Goal: Task Accomplishment & Management: Manage account settings

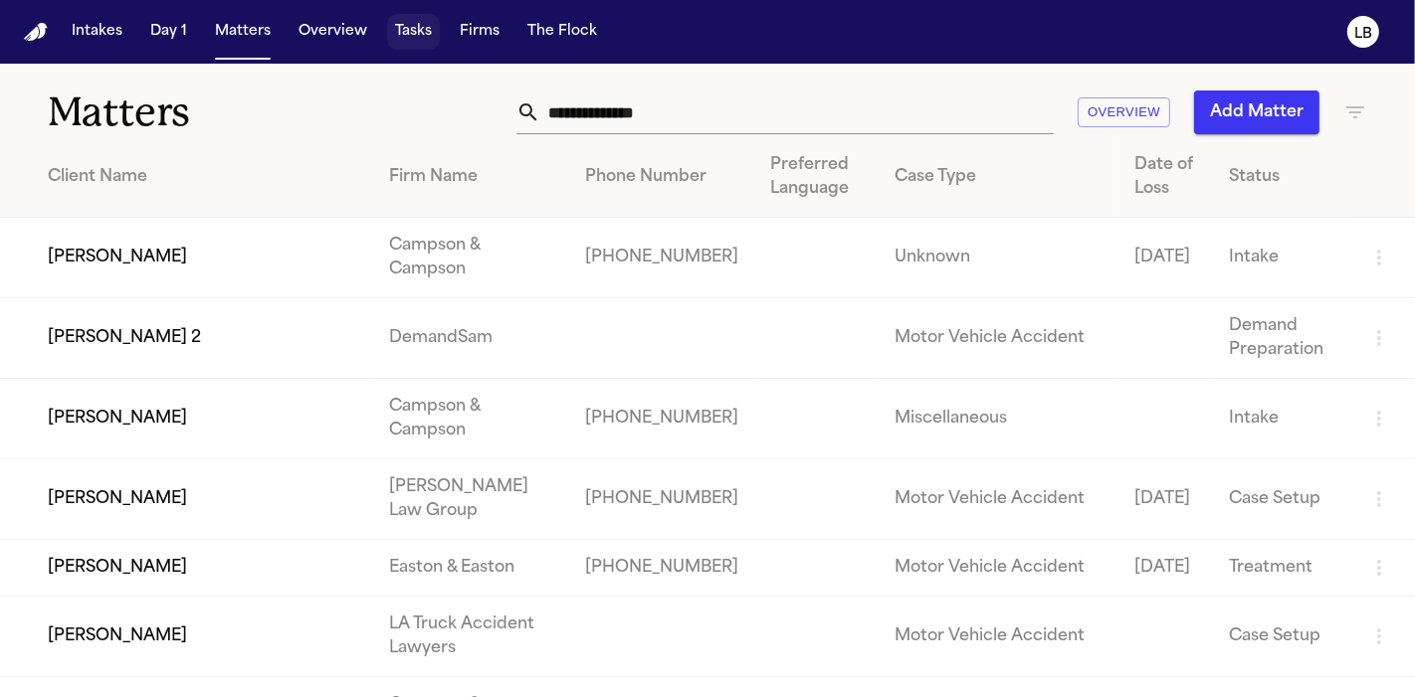
click at [410, 32] on button "Tasks" at bounding box center [413, 32] width 53 height 36
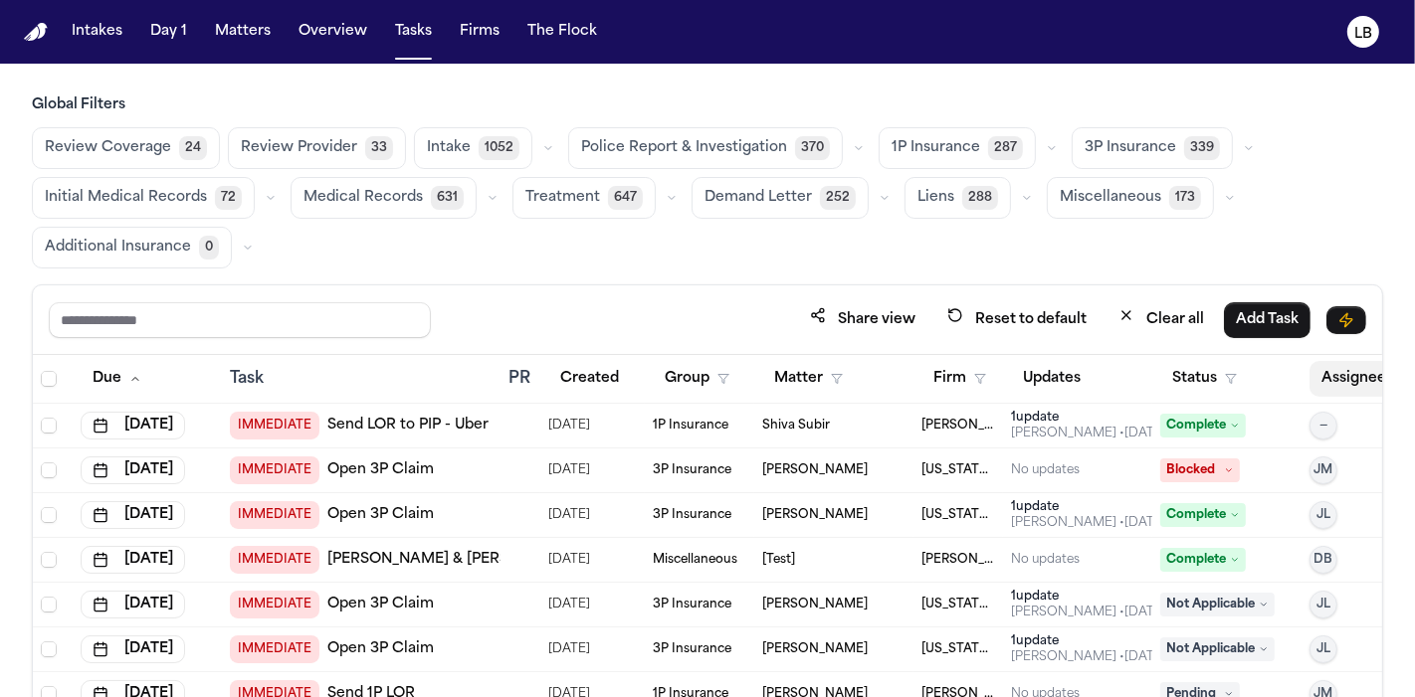
click at [1345, 373] on button "Assignee" at bounding box center [1363, 379] width 108 height 36
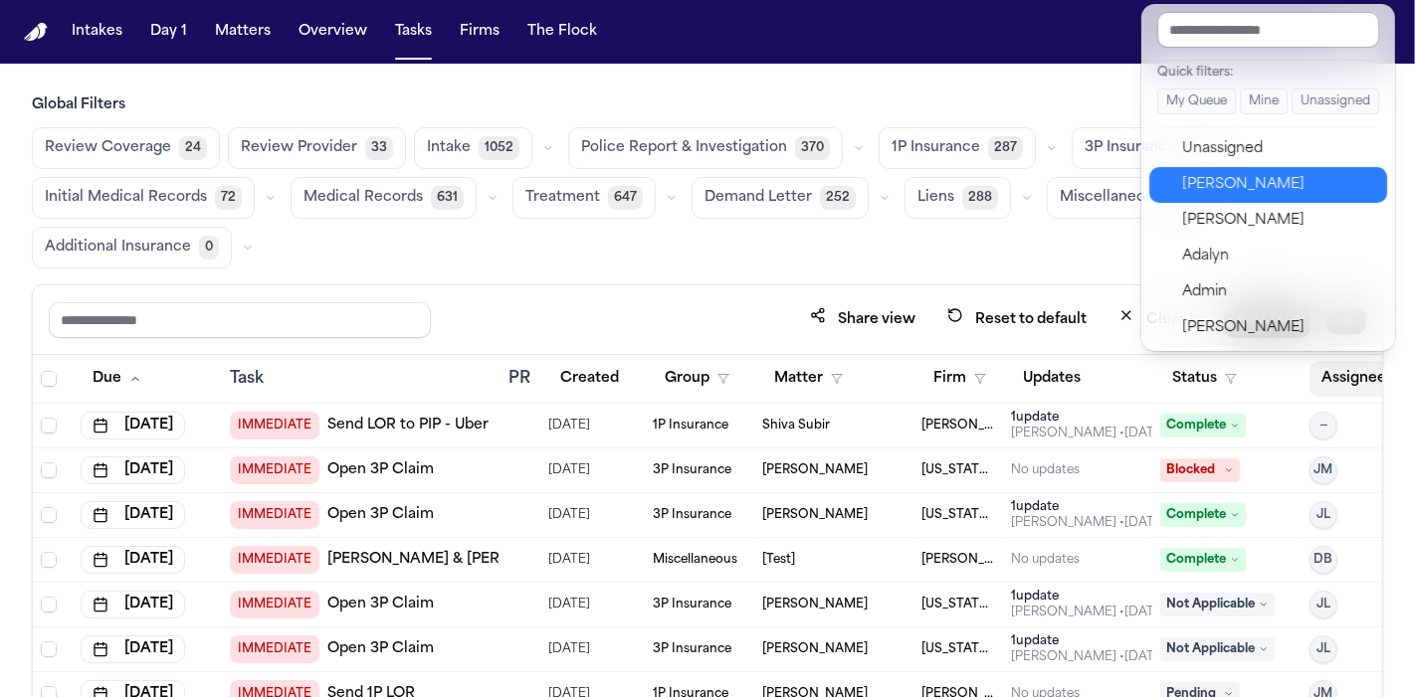
click at [1295, 181] on div "[PERSON_NAME]" at bounding box center [1279, 185] width 194 height 24
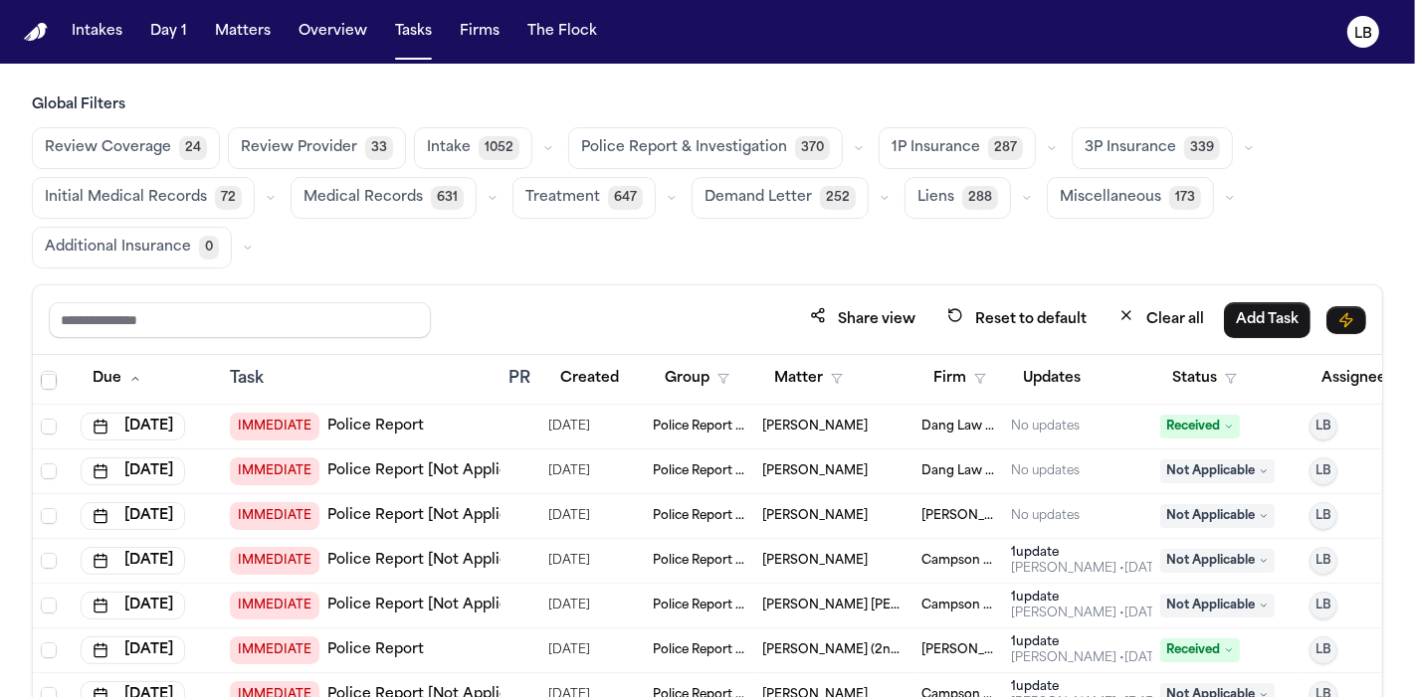
scroll to position [773, 0]
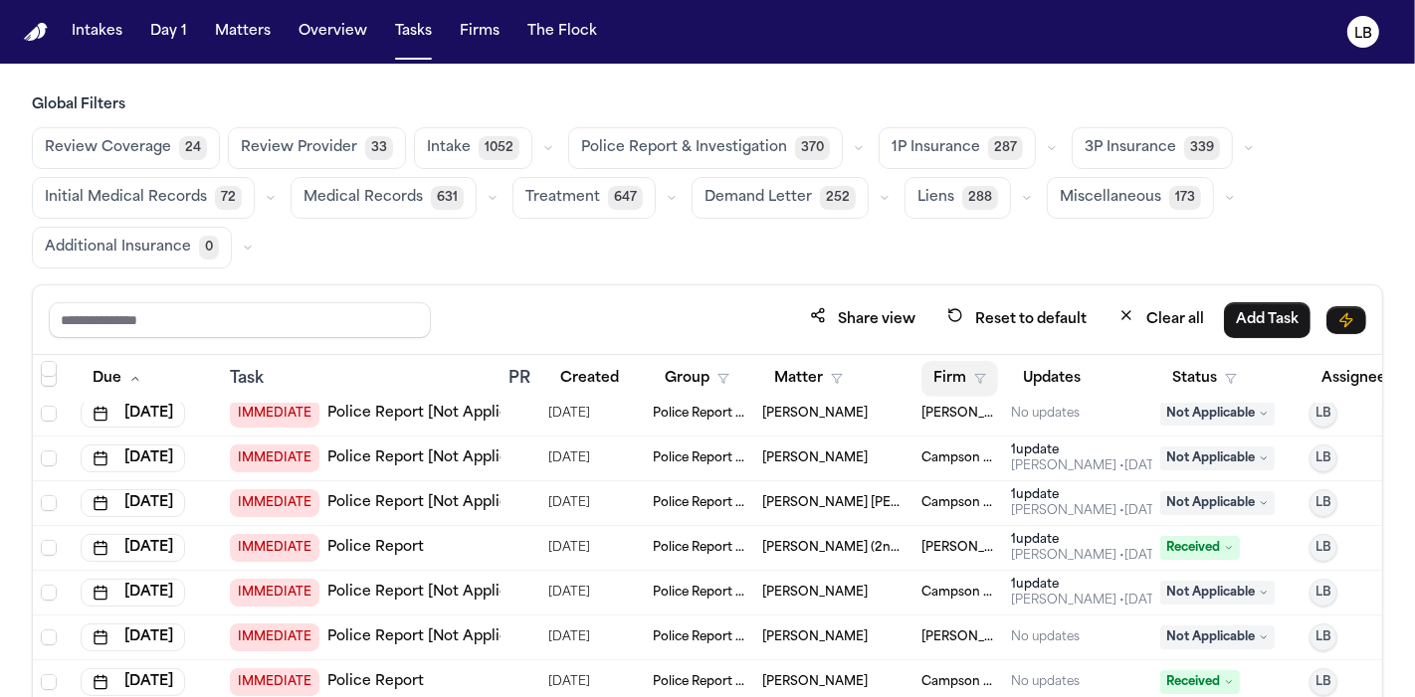
click at [989, 382] on button "Firm" at bounding box center [959, 379] width 77 height 36
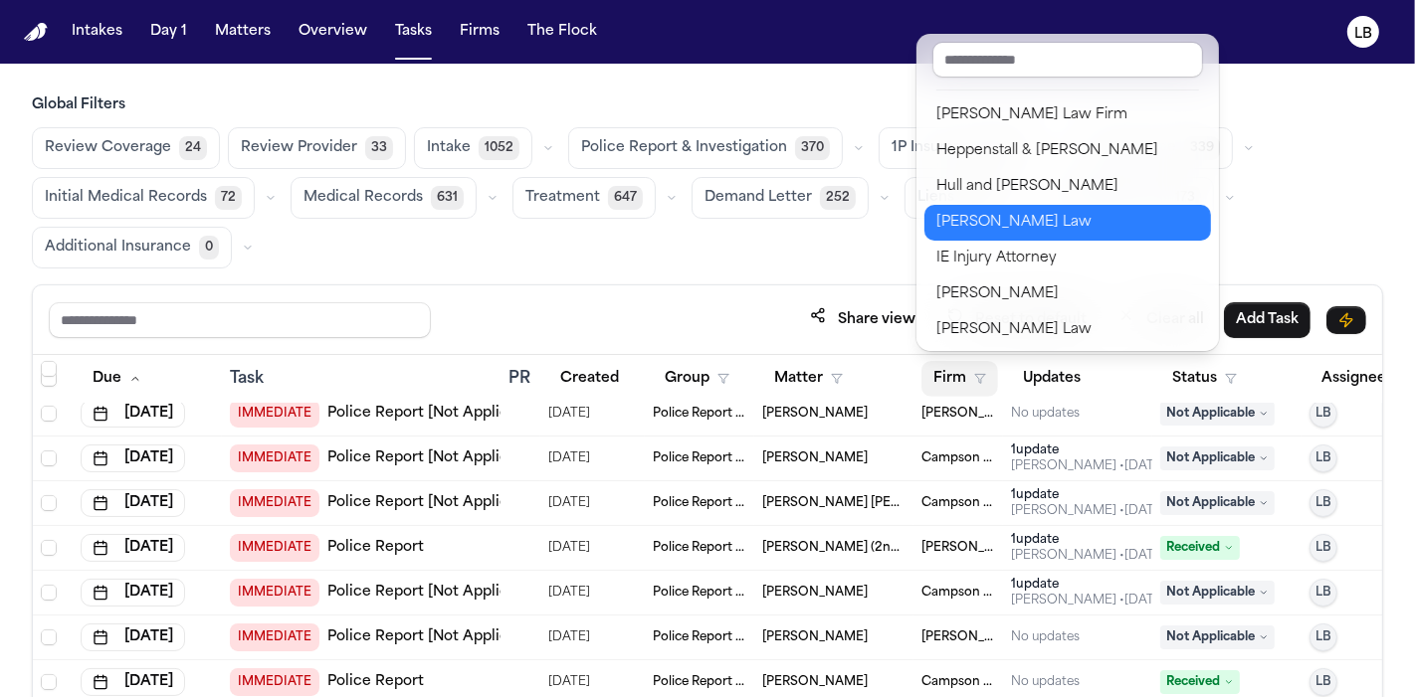
scroll to position [889, 0]
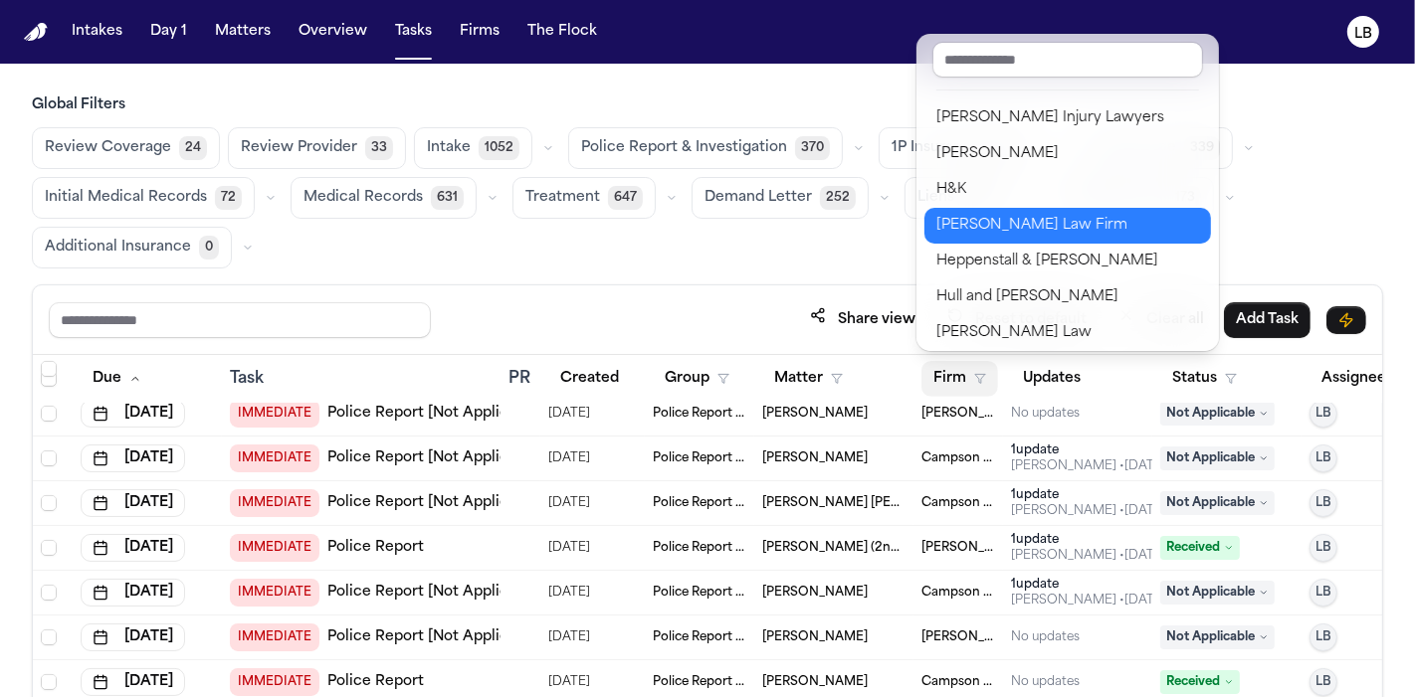
click at [1030, 214] on div "Hecht Law Firm" at bounding box center [1067, 226] width 263 height 24
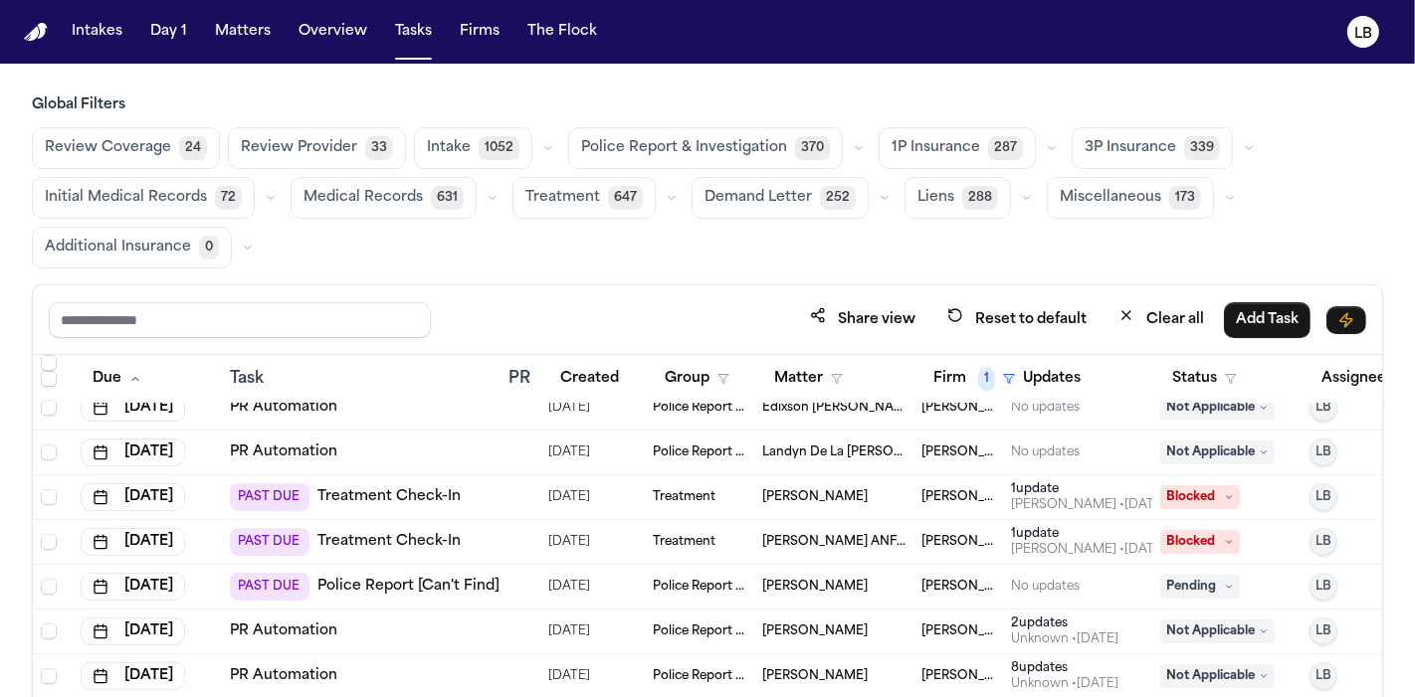
scroll to position [6122, 0]
click at [945, 579] on span "Hecht Law Firm" at bounding box center [958, 587] width 74 height 16
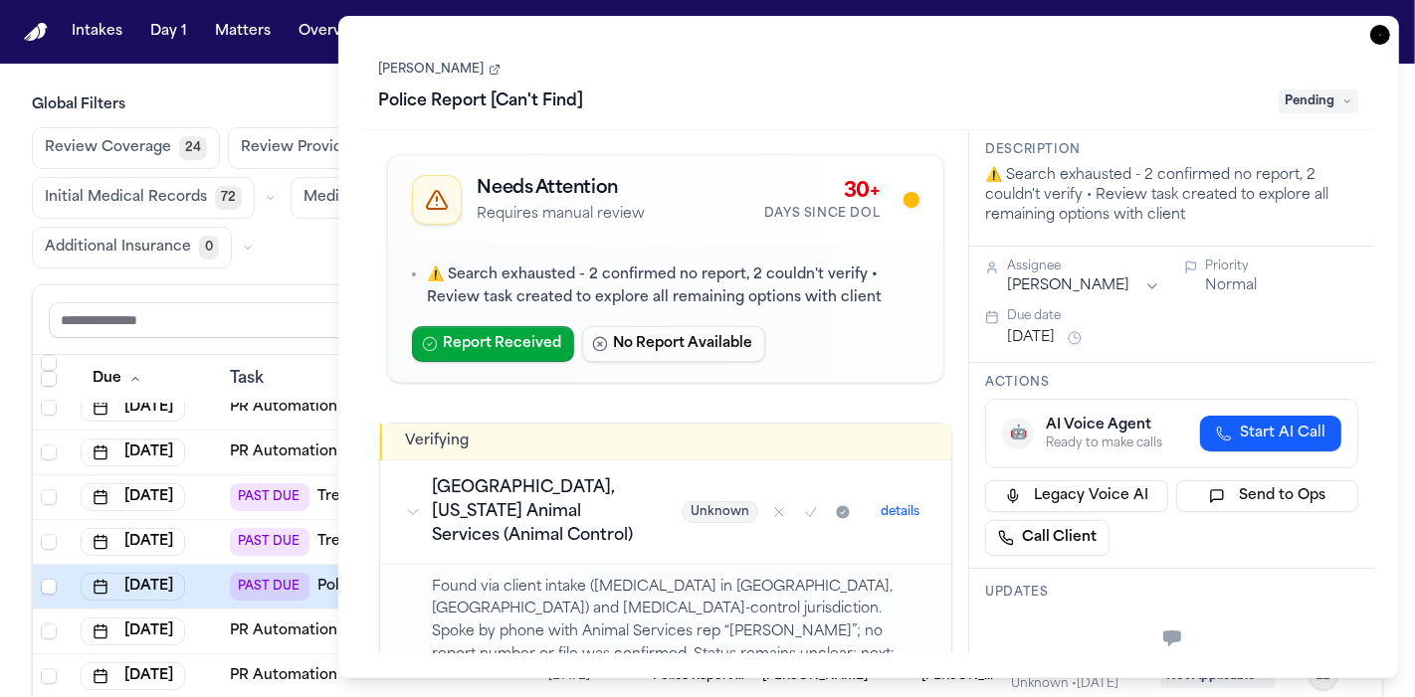
click at [1386, 39] on icon "button" at bounding box center [1380, 35] width 20 height 20
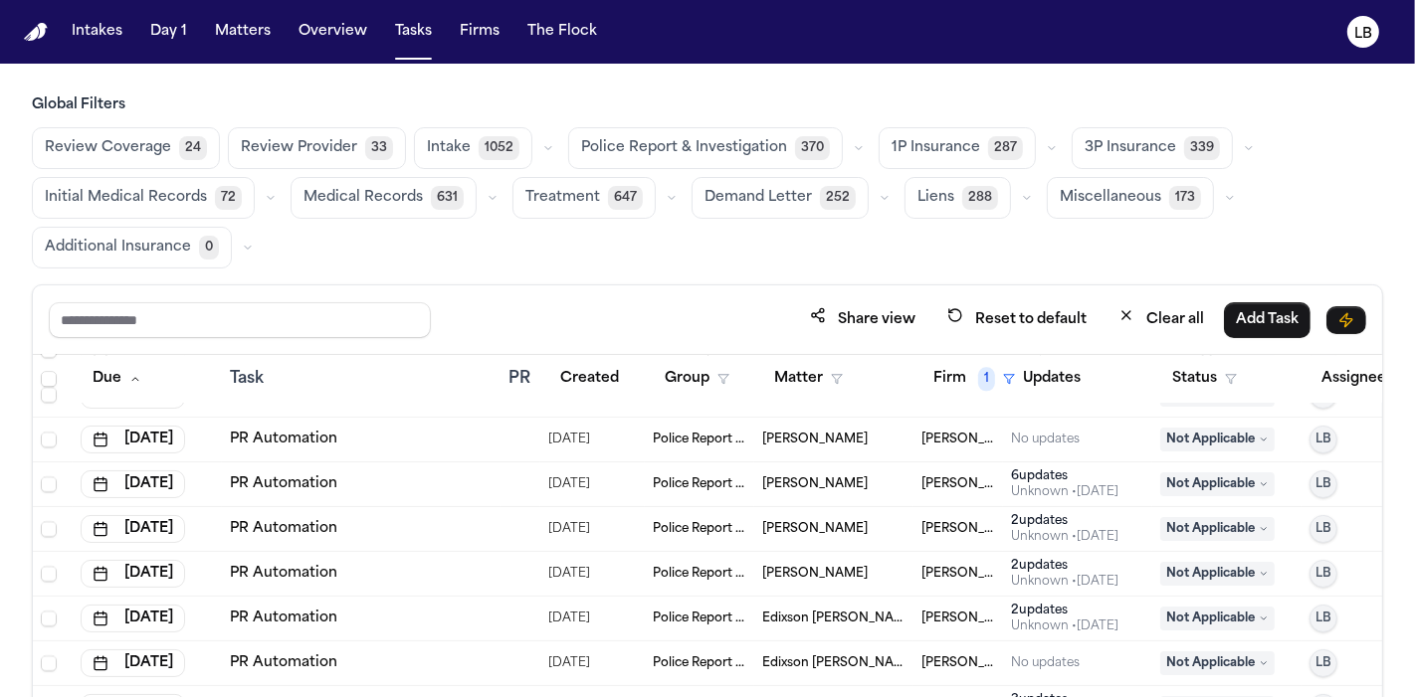
scroll to position [3911, 0]
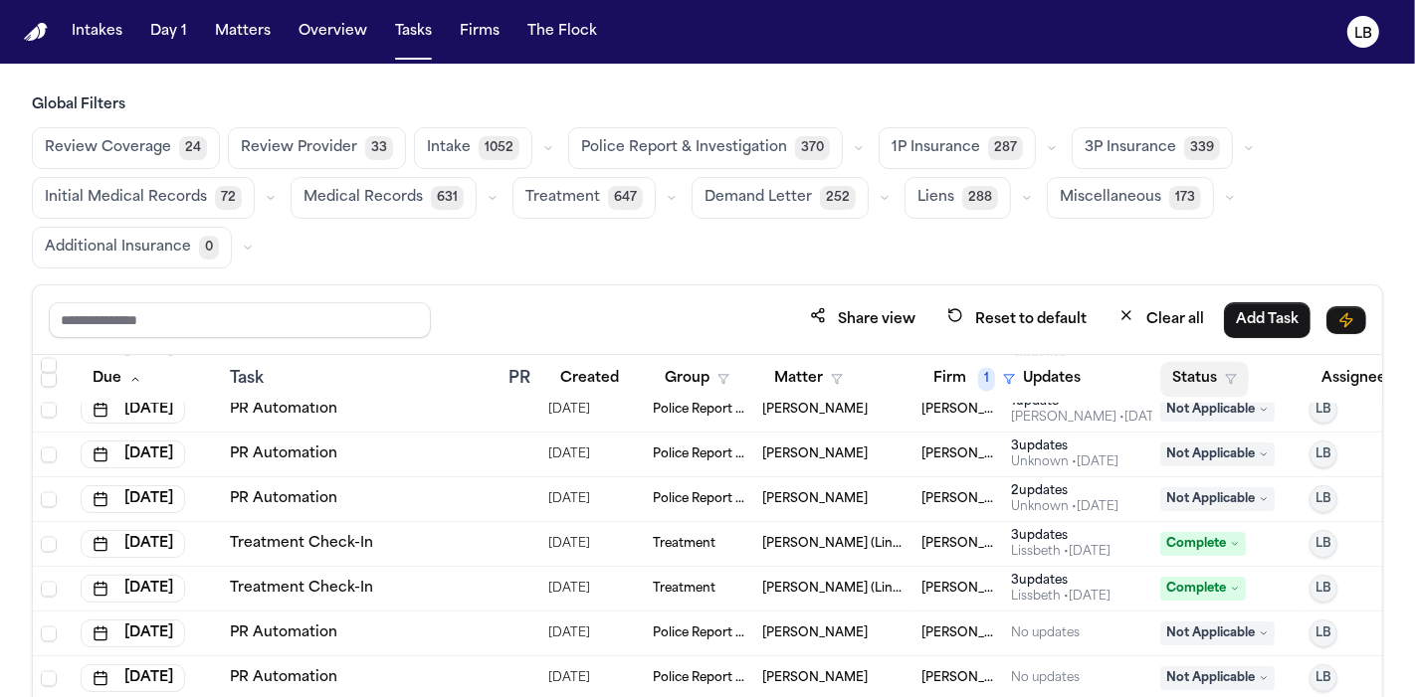
click at [1192, 379] on button "Status" at bounding box center [1204, 379] width 89 height 36
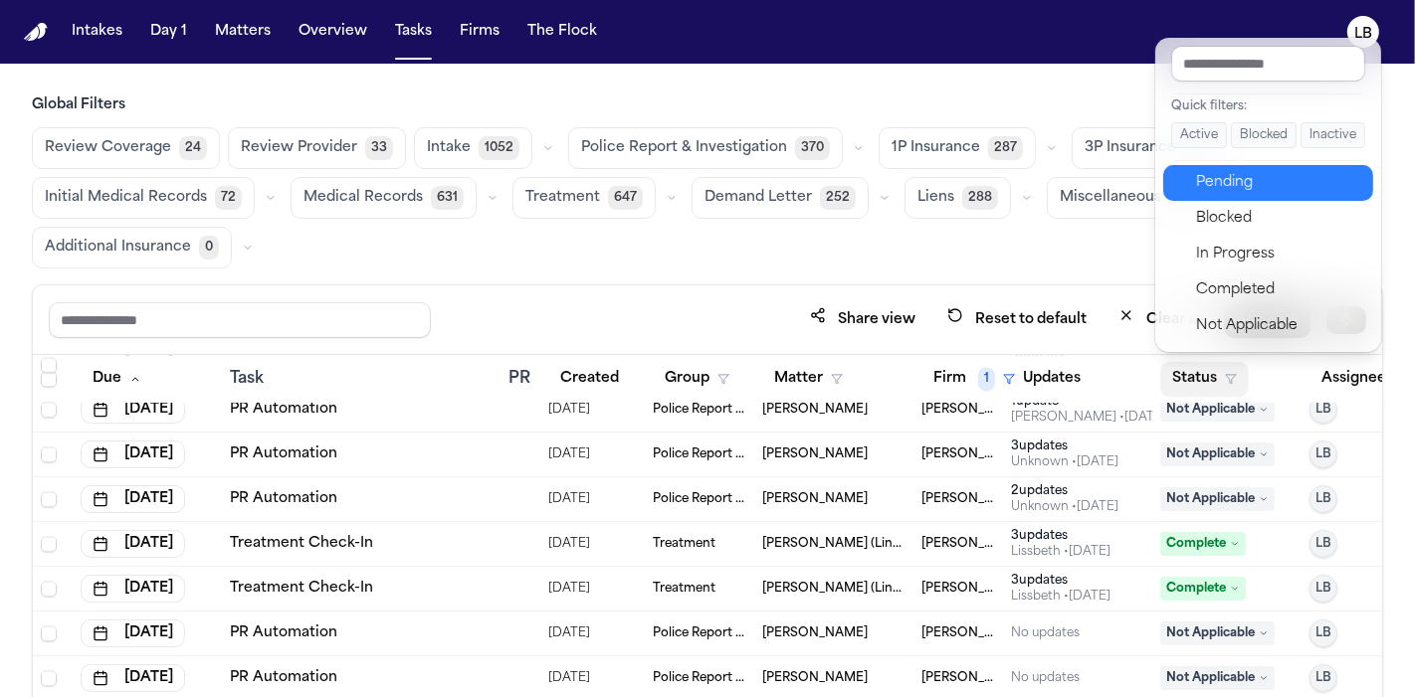
click at [1240, 185] on div "Pending" at bounding box center [1279, 183] width 166 height 24
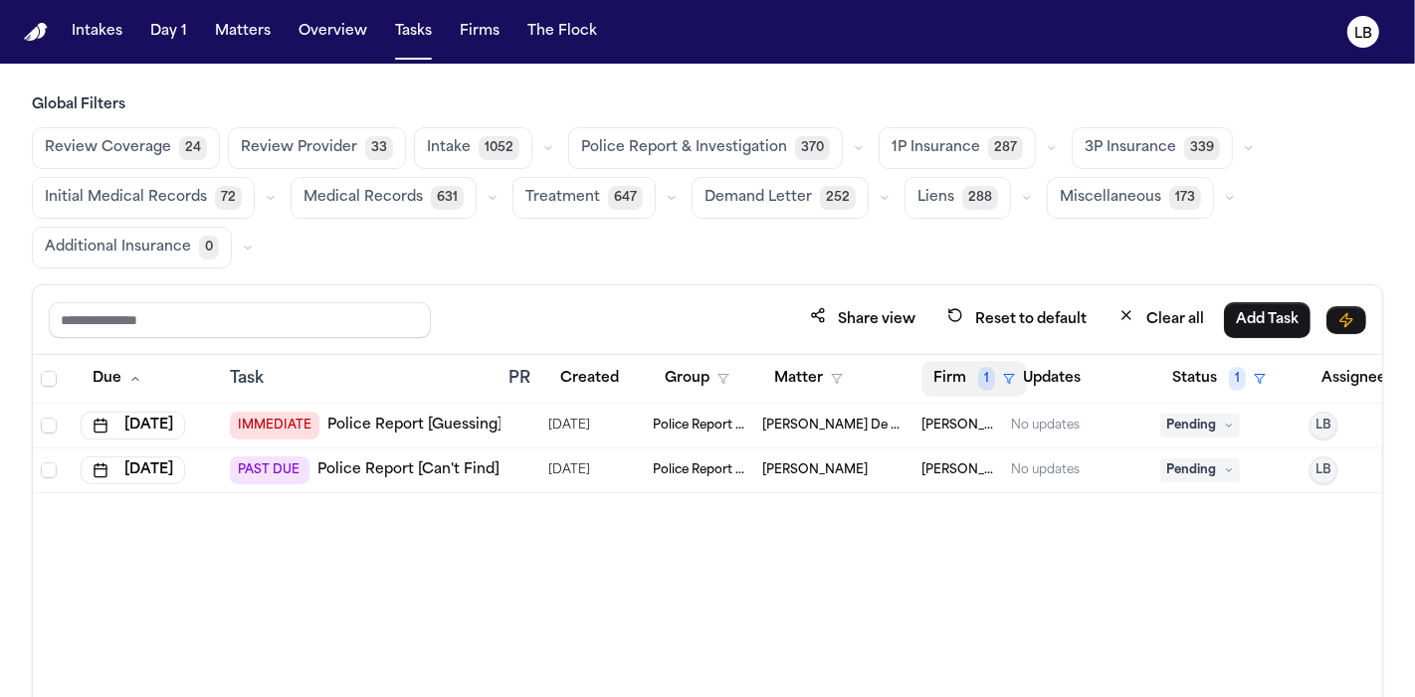
click at [936, 390] on button "Firm 1" at bounding box center [973, 379] width 105 height 36
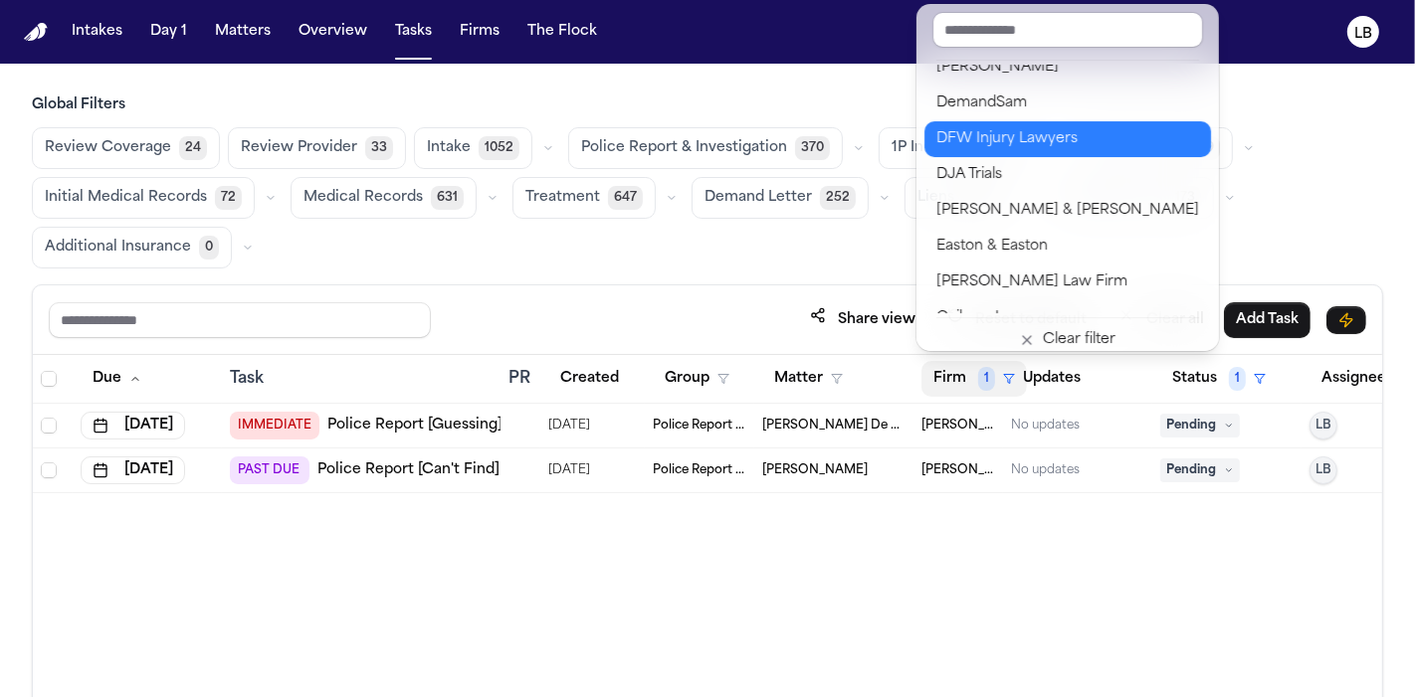
scroll to position [442, 0]
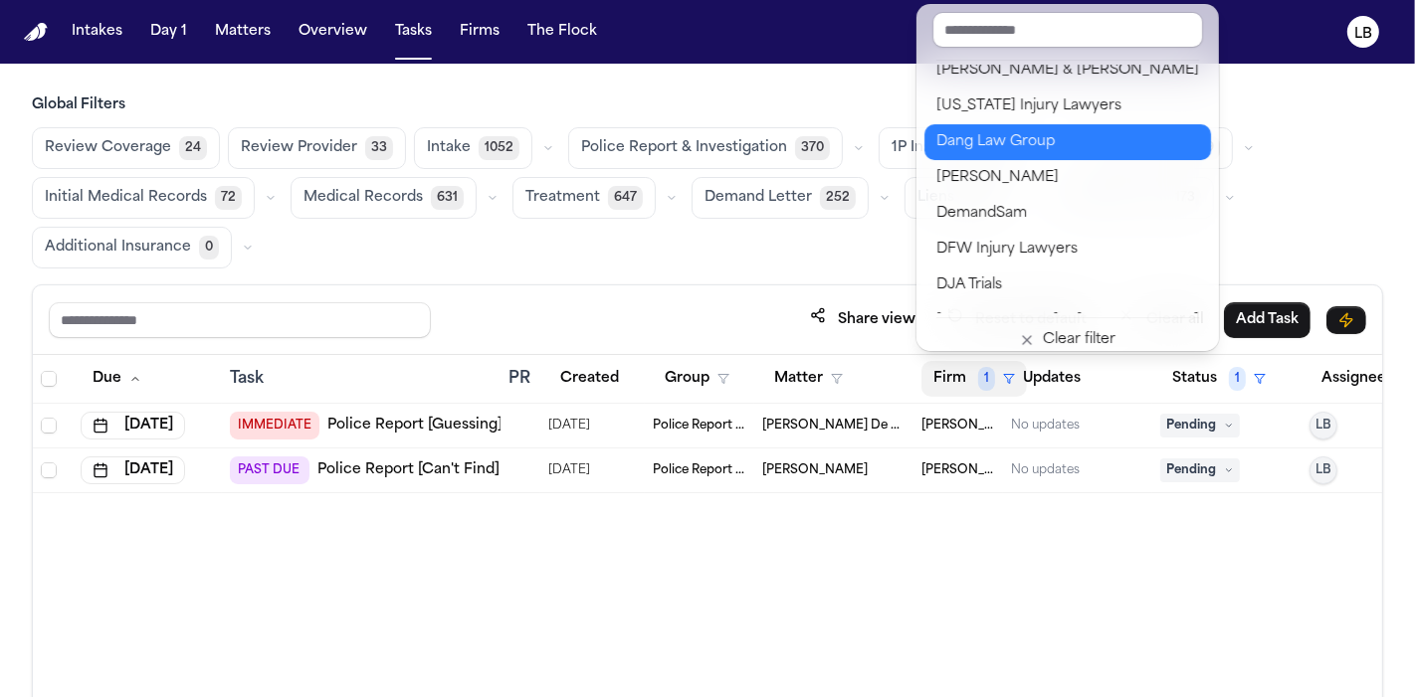
click at [1037, 143] on div "Dang Law Group" at bounding box center [1067, 142] width 263 height 24
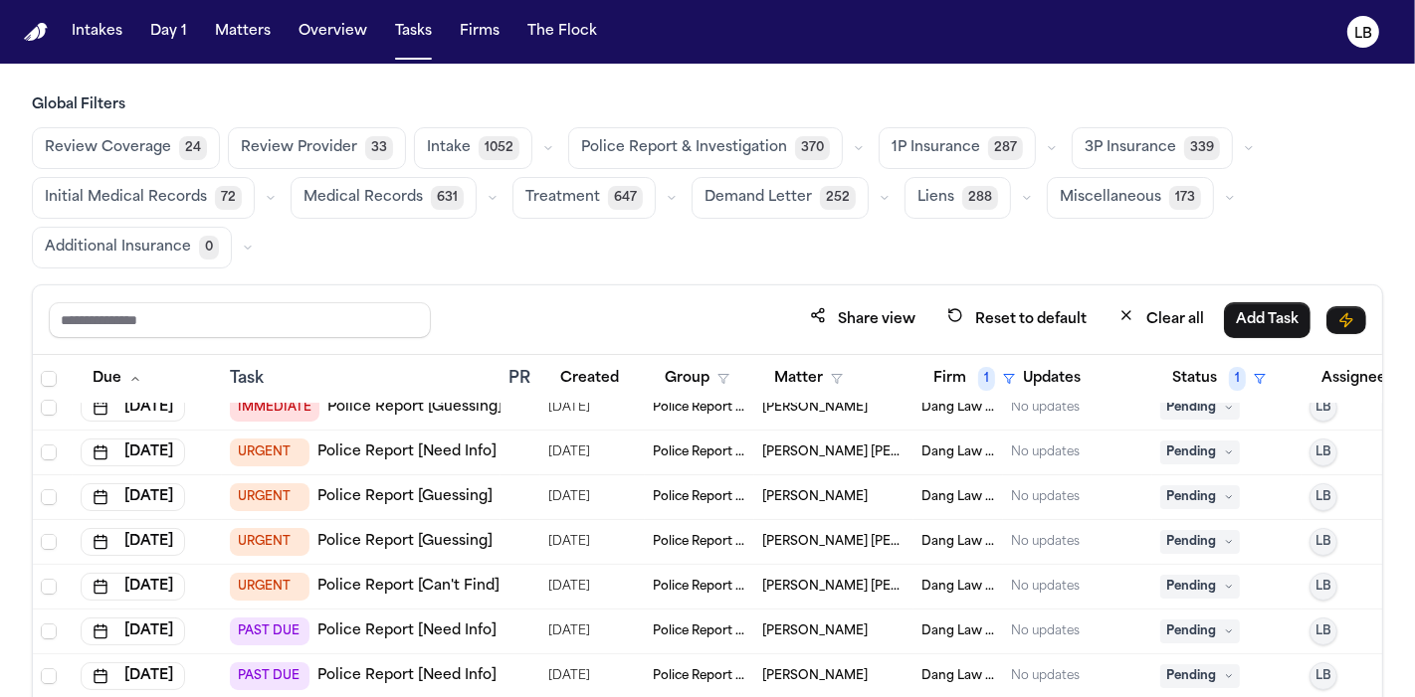
scroll to position [165, 0]
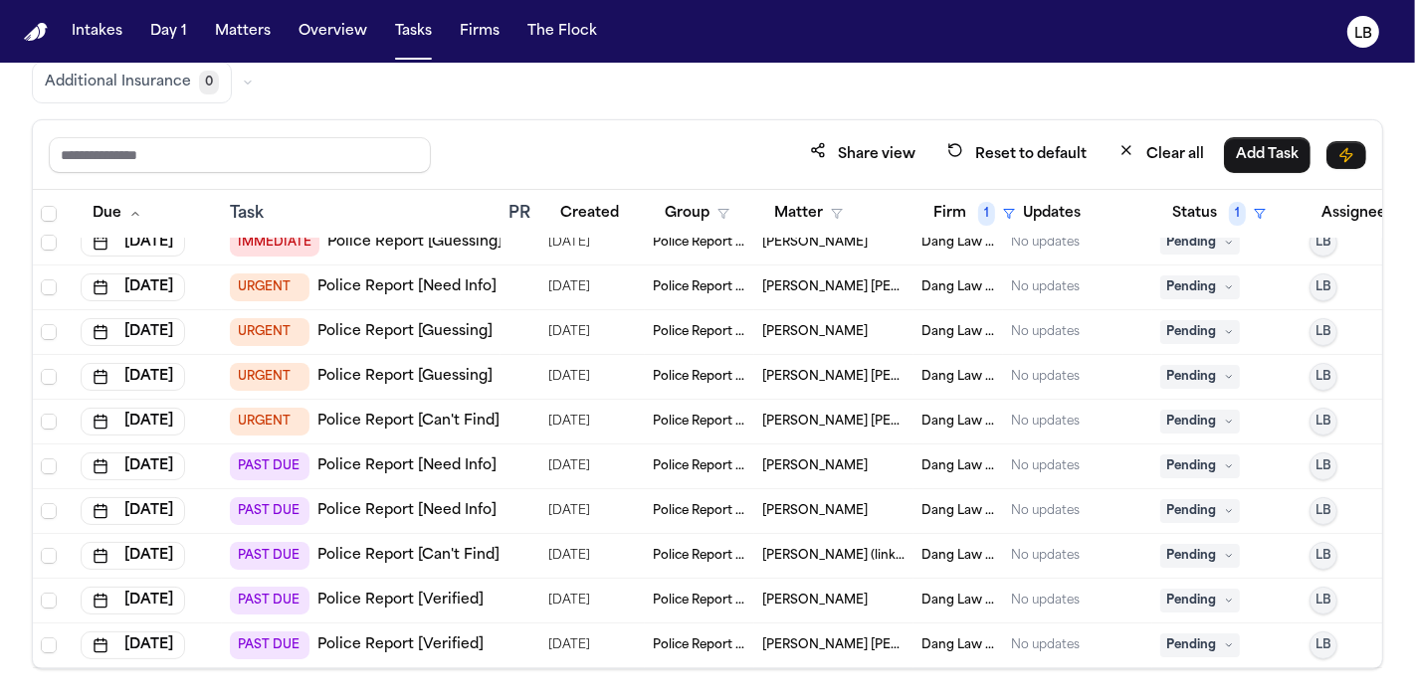
click at [827, 593] on span "Giovanni Cedillo Vasquez" at bounding box center [814, 601] width 105 height 16
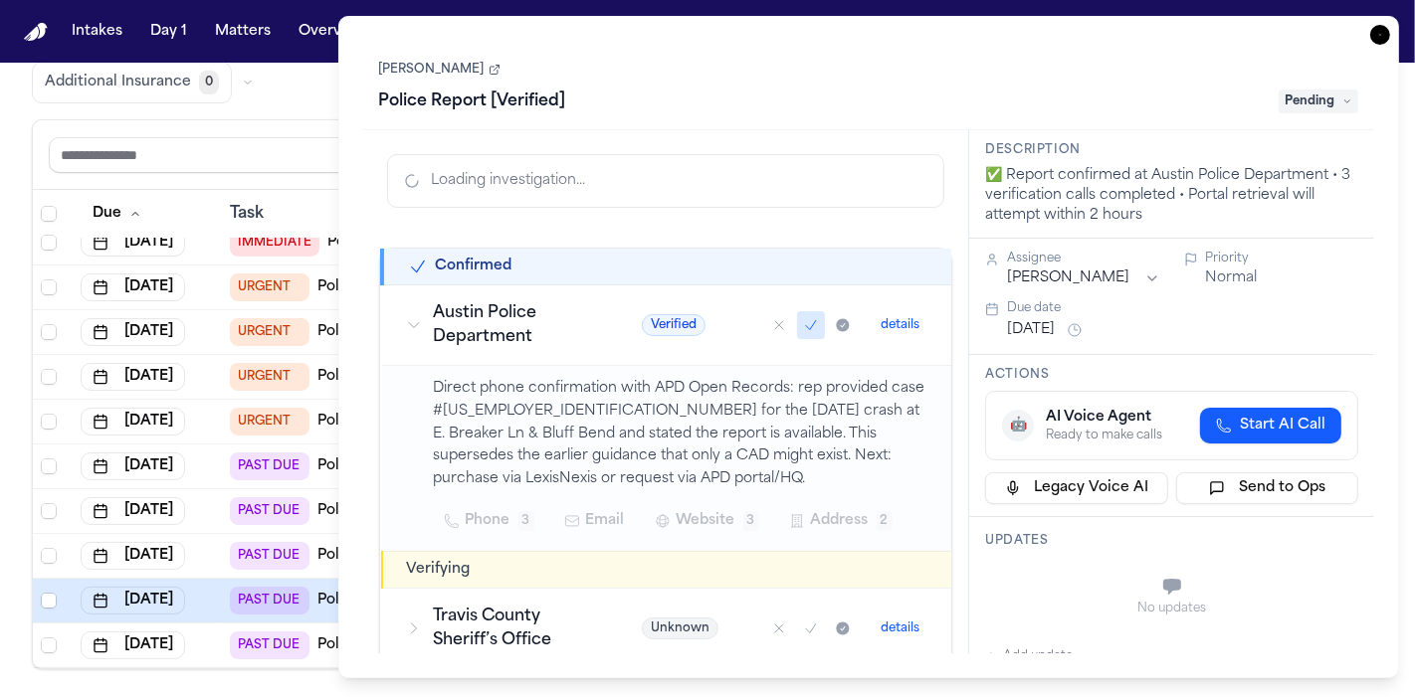
click at [492, 64] on link "Giovanni Cedillo Vasquez" at bounding box center [439, 70] width 121 height 16
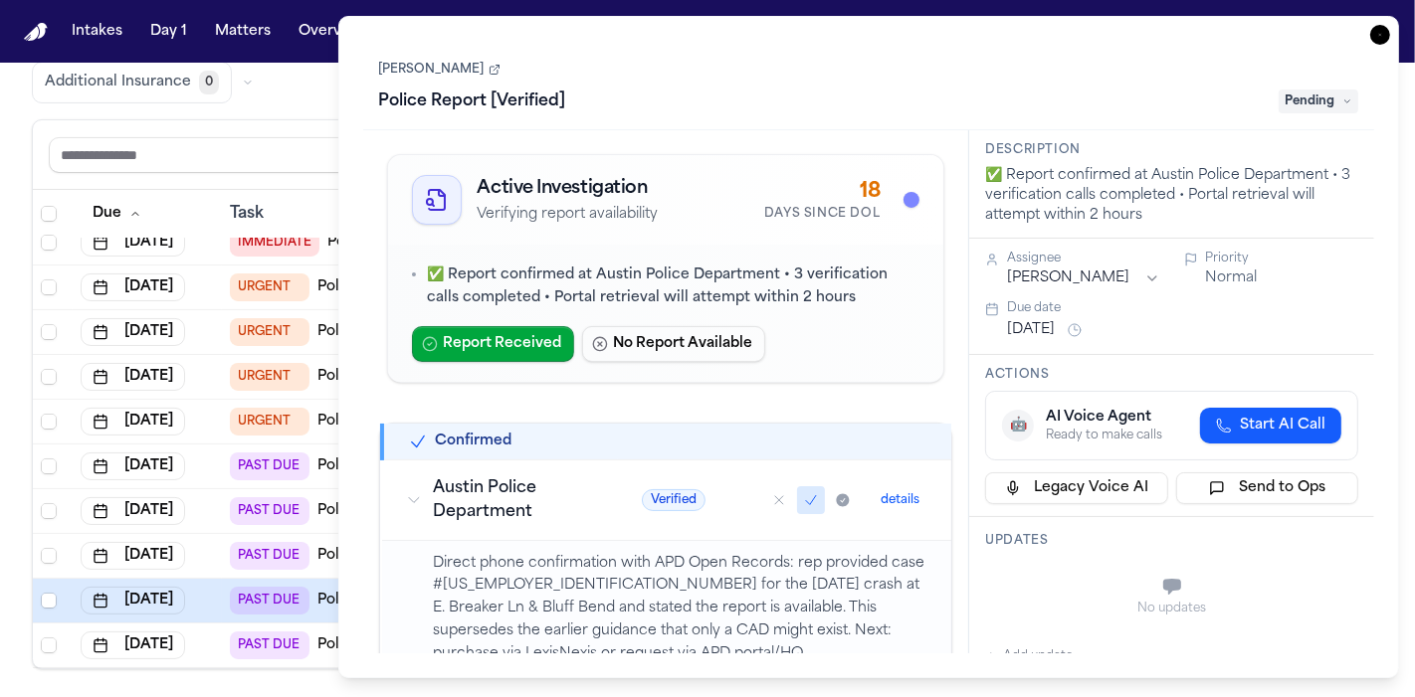
click at [1376, 30] on icon "button" at bounding box center [1380, 35] width 20 height 20
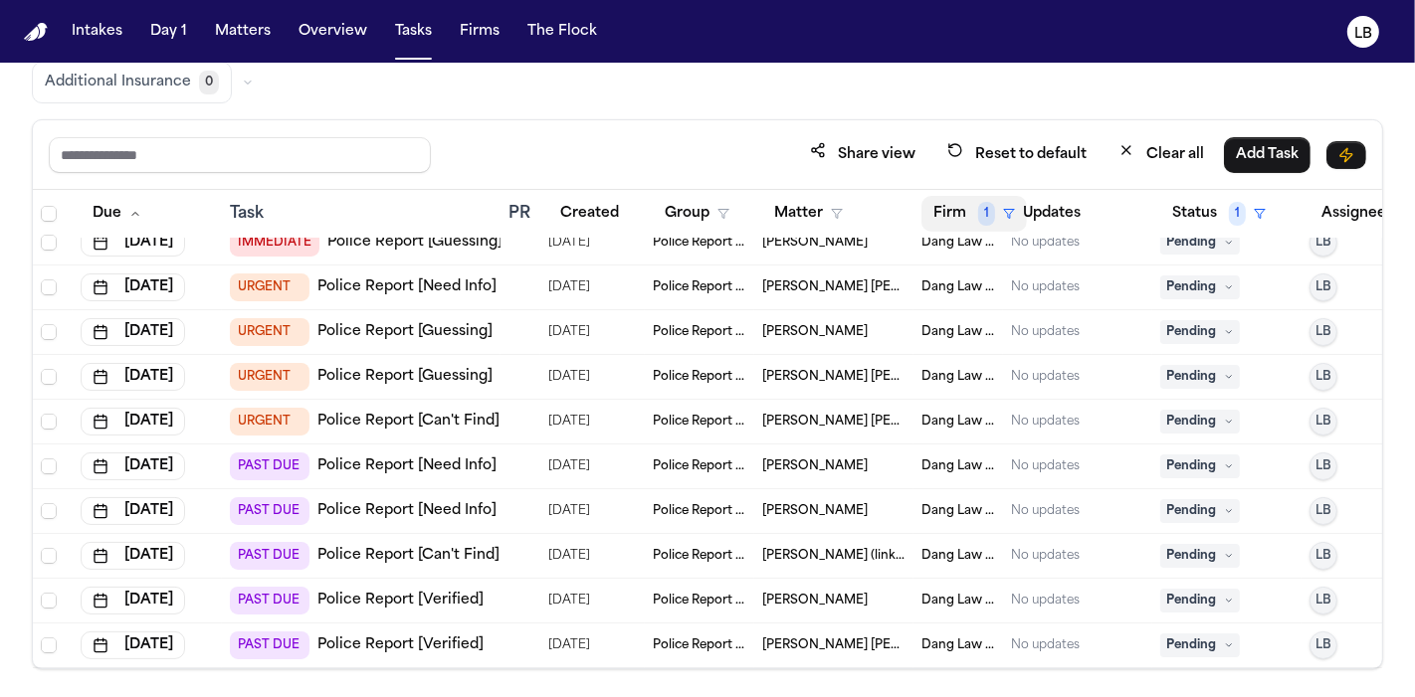
click at [955, 214] on button "Firm 1" at bounding box center [973, 214] width 105 height 36
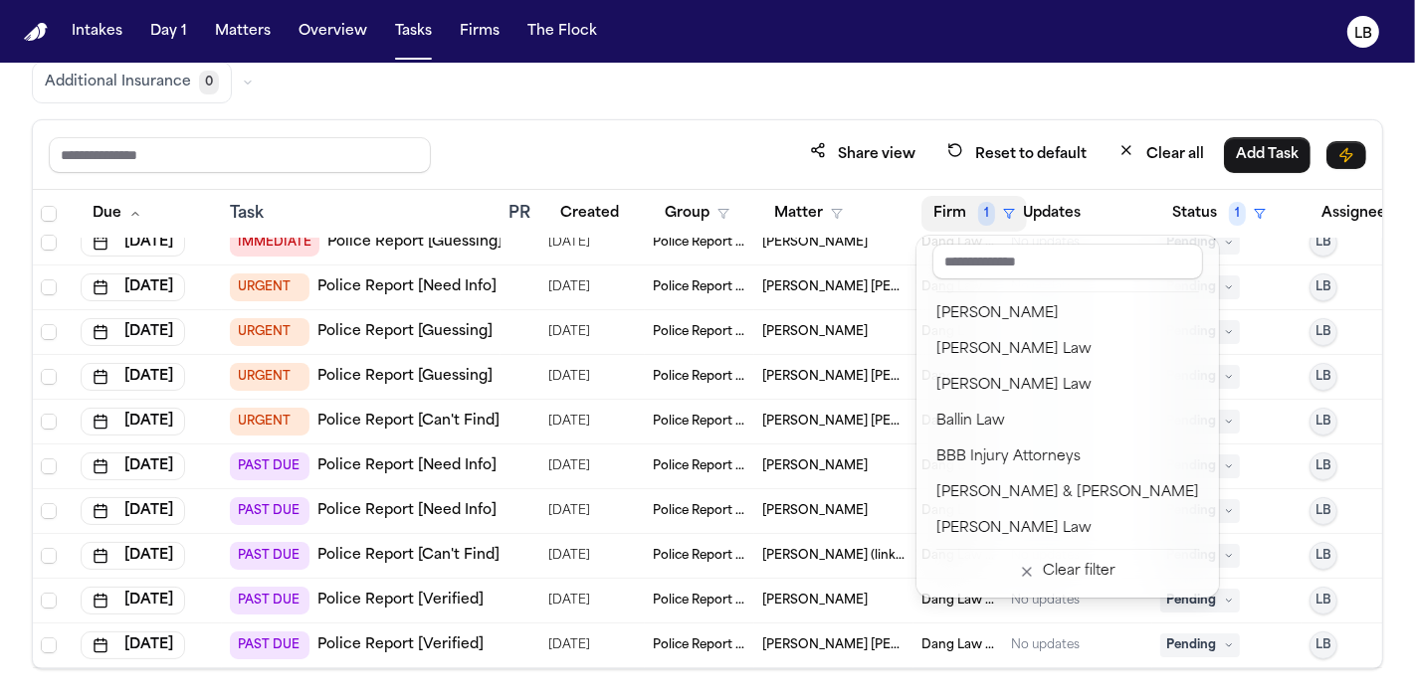
click at [833, 216] on table "Due Task PR Created Group Matter Firm 1 Updates Status 1 Assignee 1 Sep 2, 2025…" at bounding box center [737, 420] width 1408 height 496
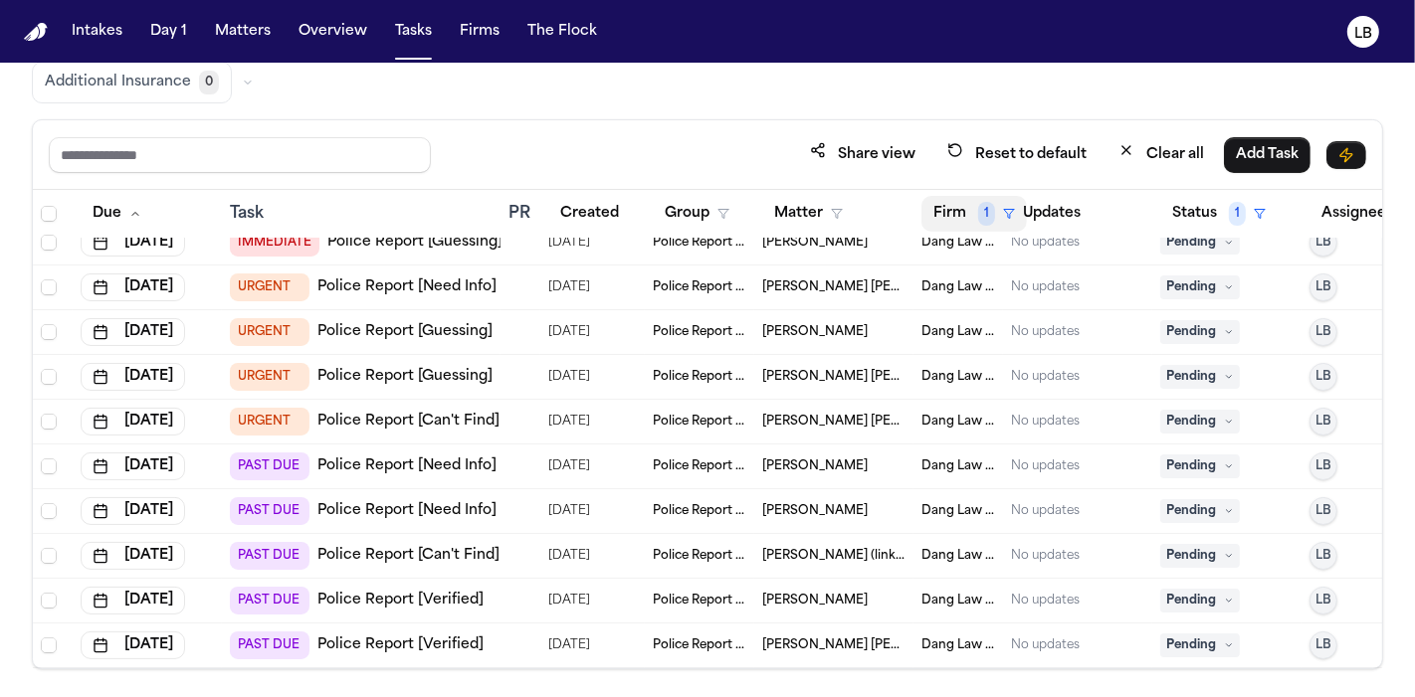
click at [931, 197] on button "Firm 1" at bounding box center [973, 214] width 105 height 36
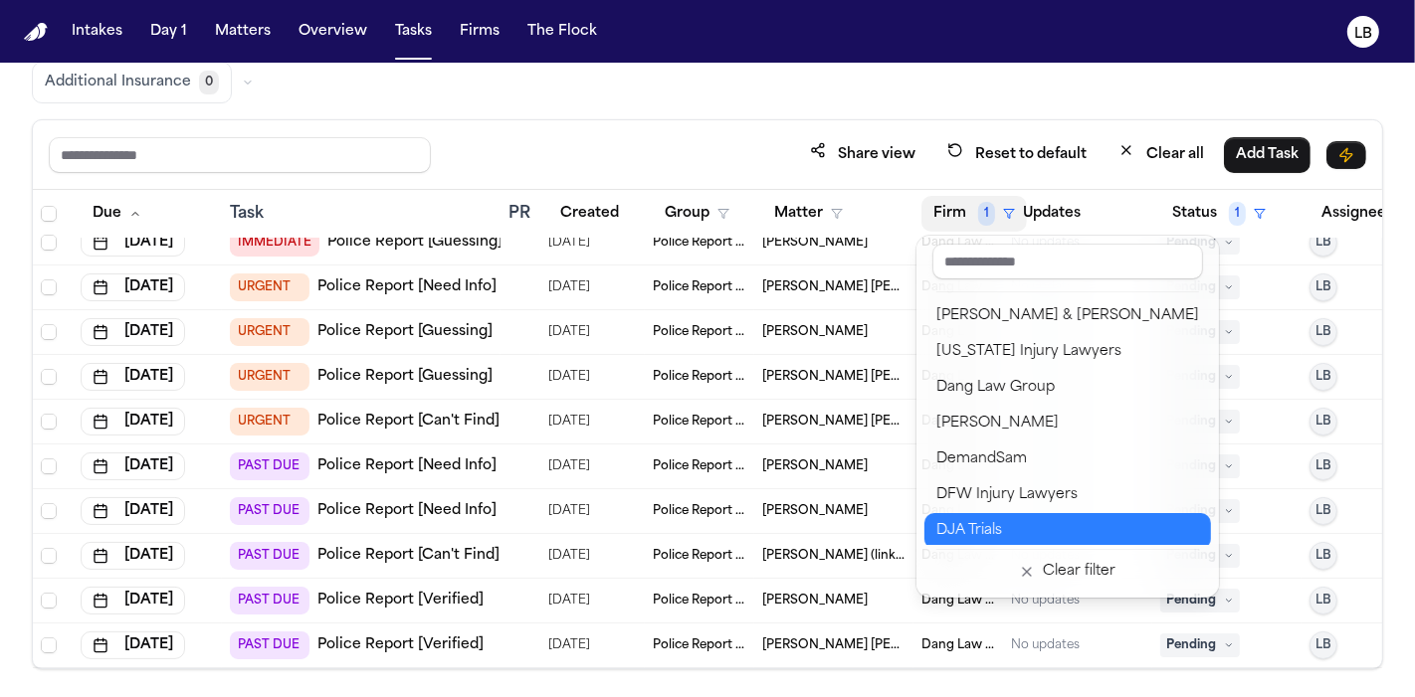
scroll to position [331, 0]
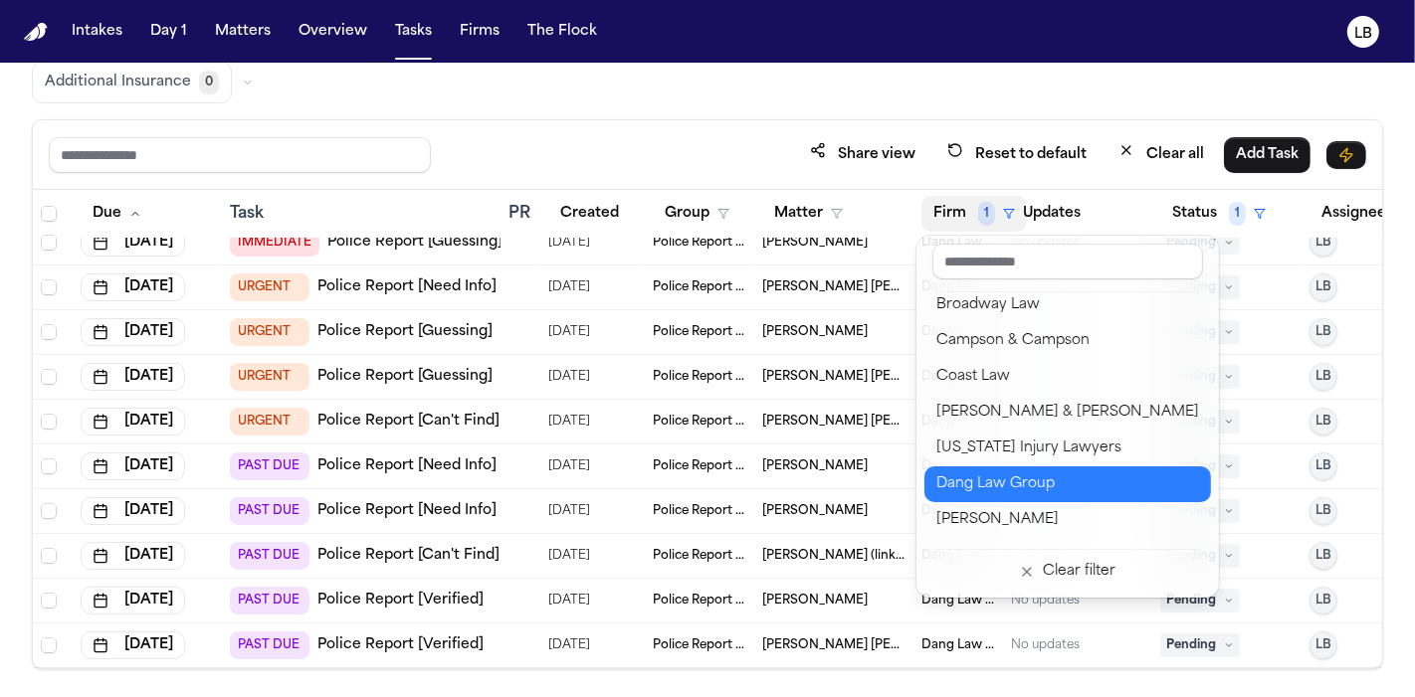
click at [1083, 468] on button "Dang Law Group" at bounding box center [1067, 485] width 287 height 36
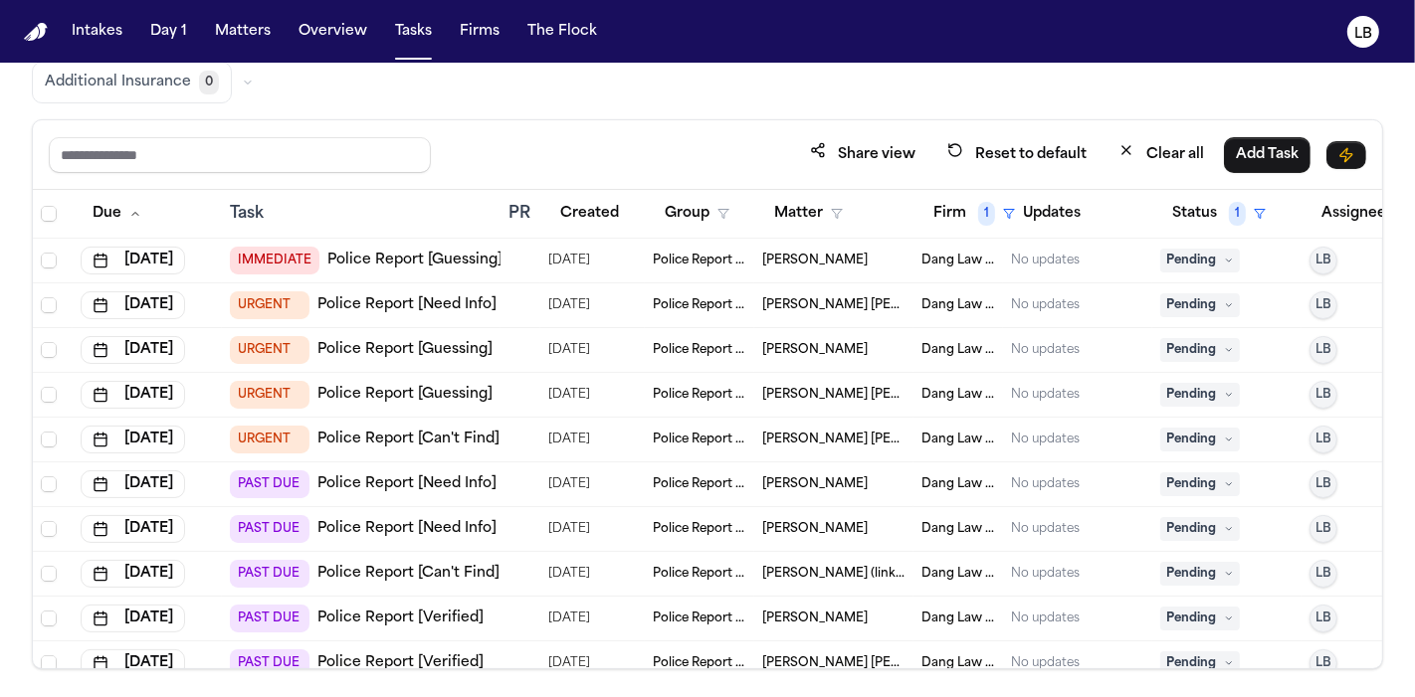
scroll to position [33, 0]
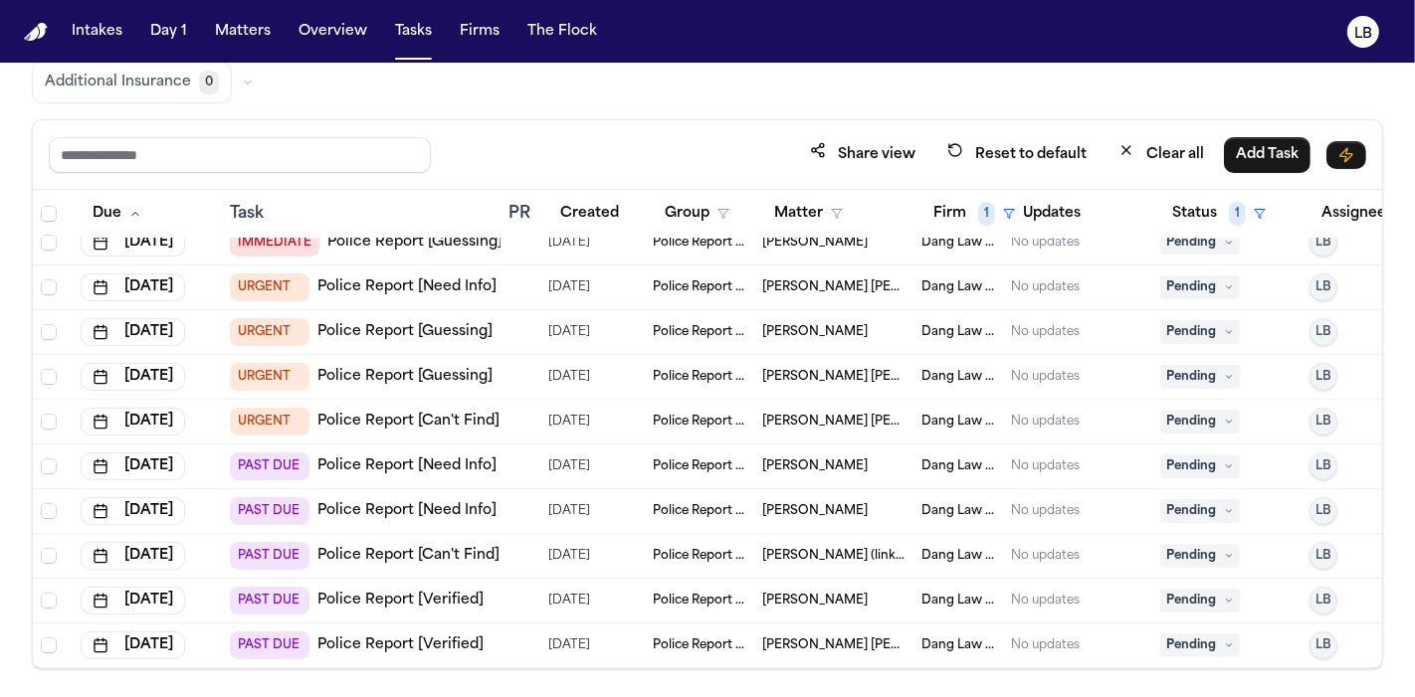
click at [798, 638] on span "Melba Lilian Carrasco Palma" at bounding box center [833, 646] width 143 height 16
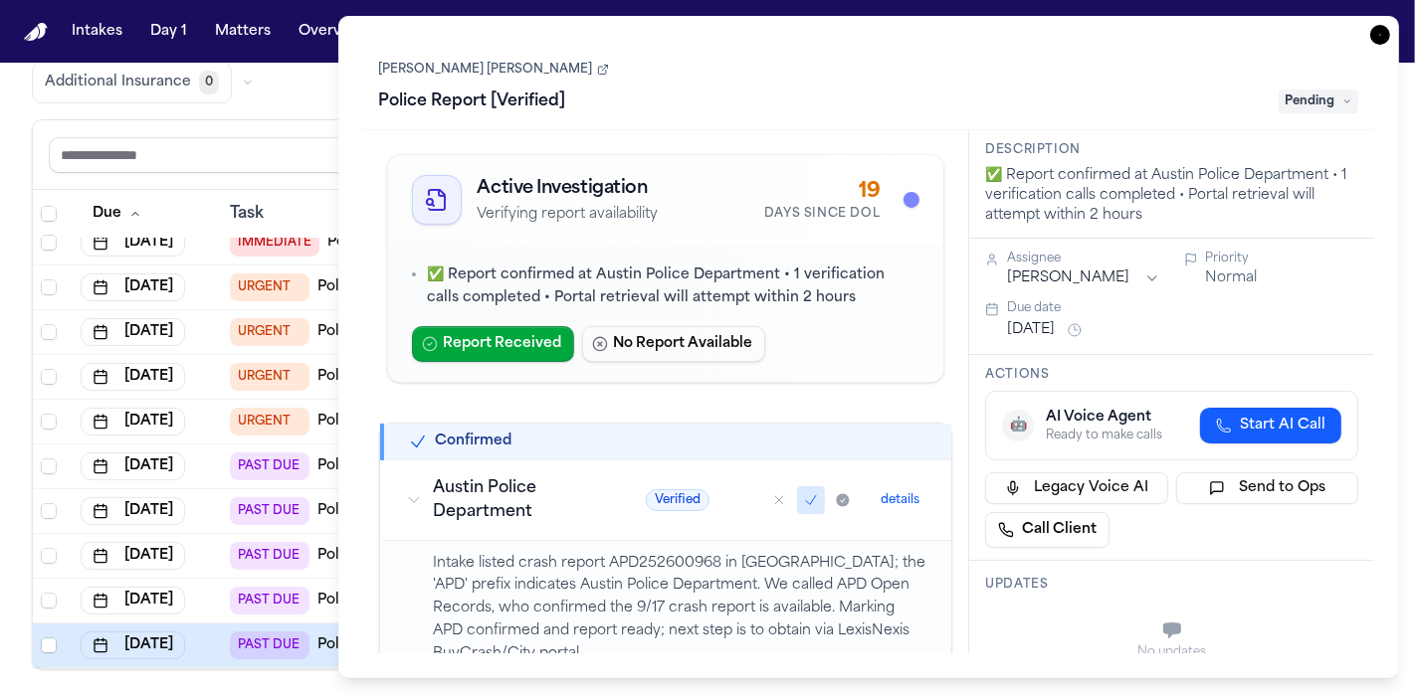
click at [456, 72] on link "Melba Lilian Carrasco Palma" at bounding box center [494, 70] width 230 height 16
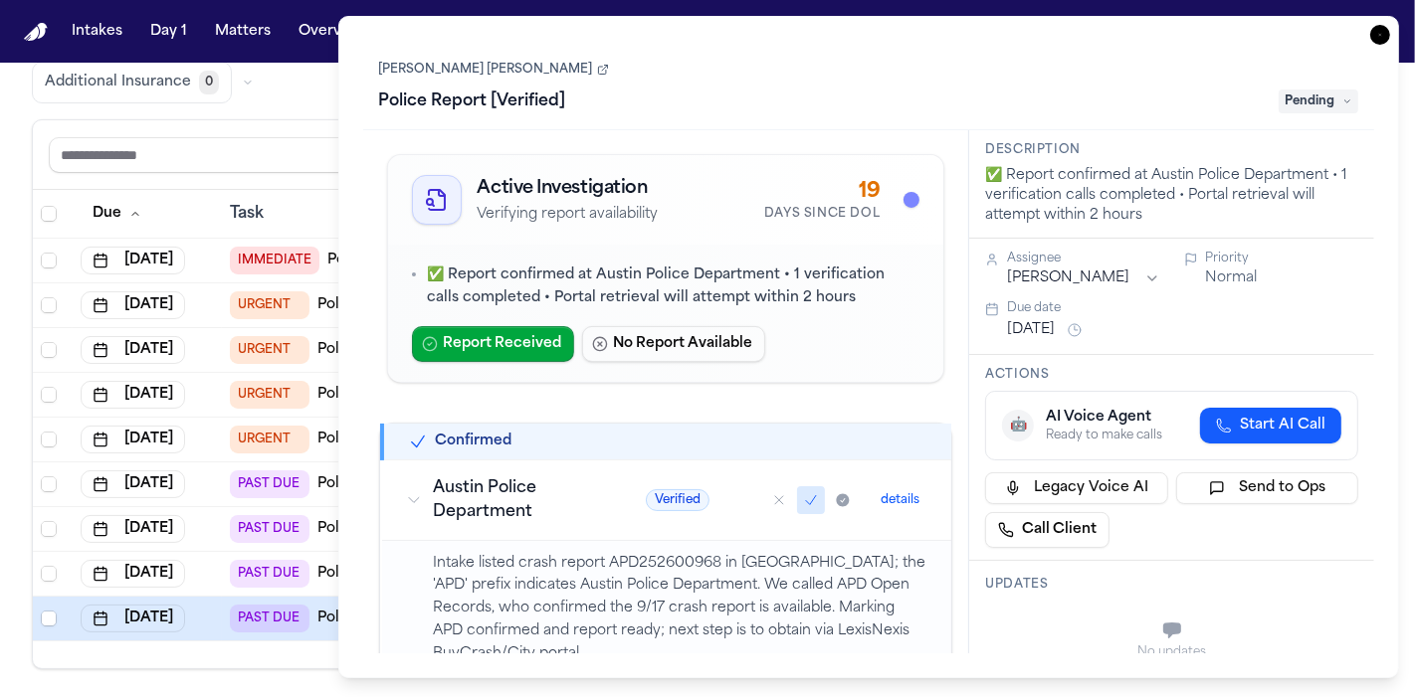
click at [1377, 35] on icon "button" at bounding box center [1380, 35] width 20 height 20
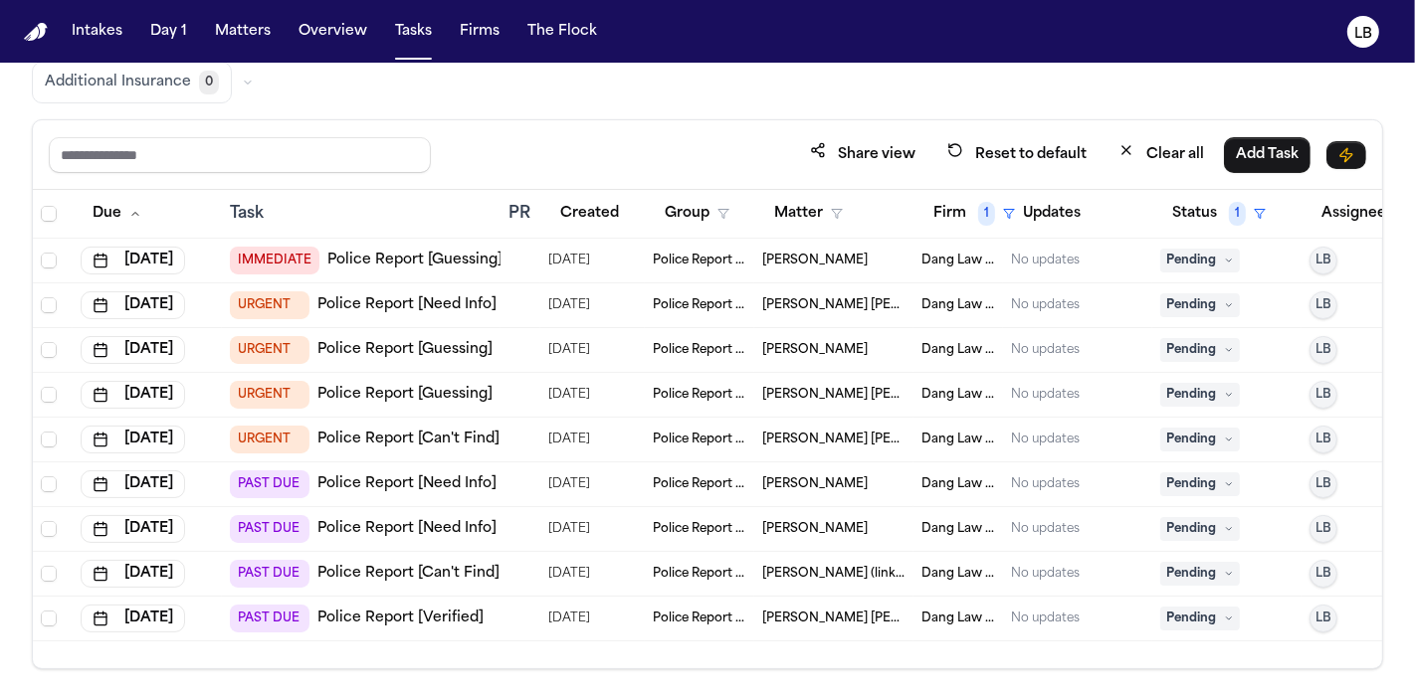
click at [646, 621] on td "Police Report & Investigation" at bounding box center [699, 619] width 109 height 45
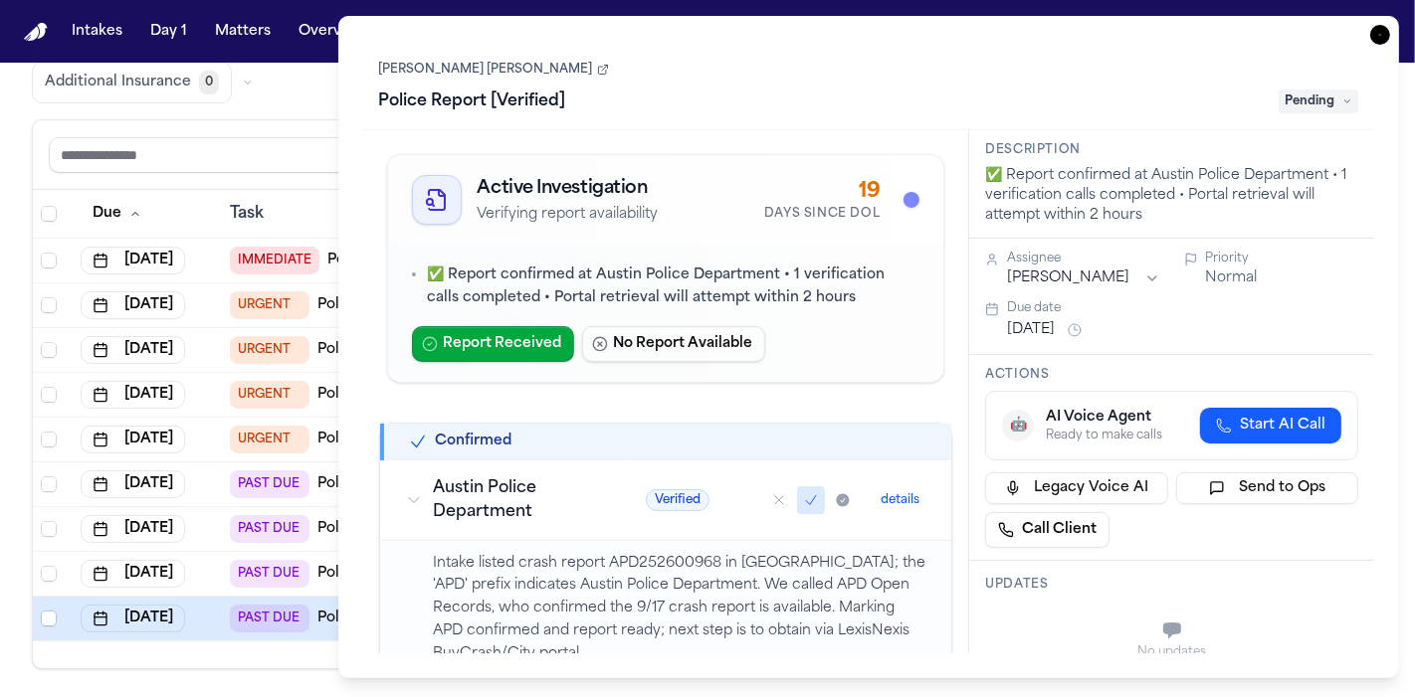
click at [493, 81] on div "Melba Lilian Carrasco Palma Police Report [Verified] Pending" at bounding box center [869, 87] width 980 height 61
click at [505, 67] on link "Melba Lilian Carrasco Palma" at bounding box center [494, 70] width 230 height 16
click at [1379, 38] on icon "button" at bounding box center [1380, 35] width 20 height 20
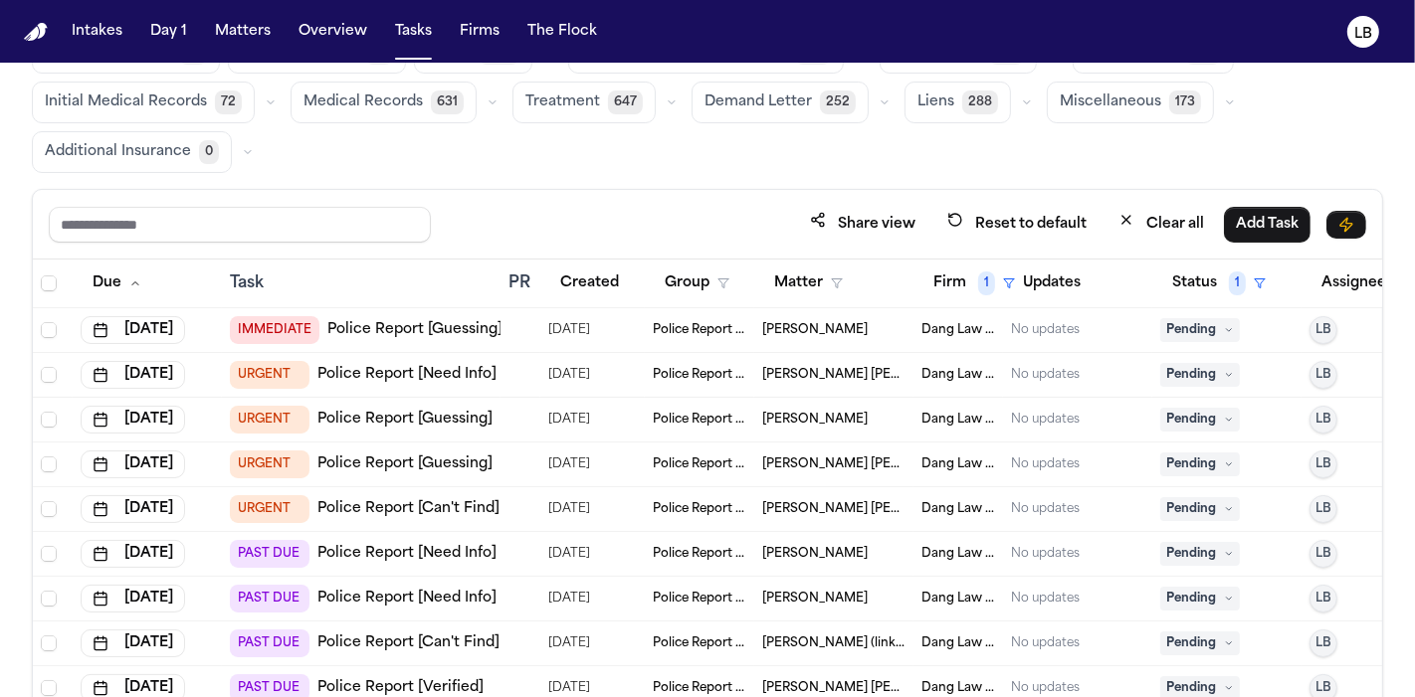
scroll to position [165, 0]
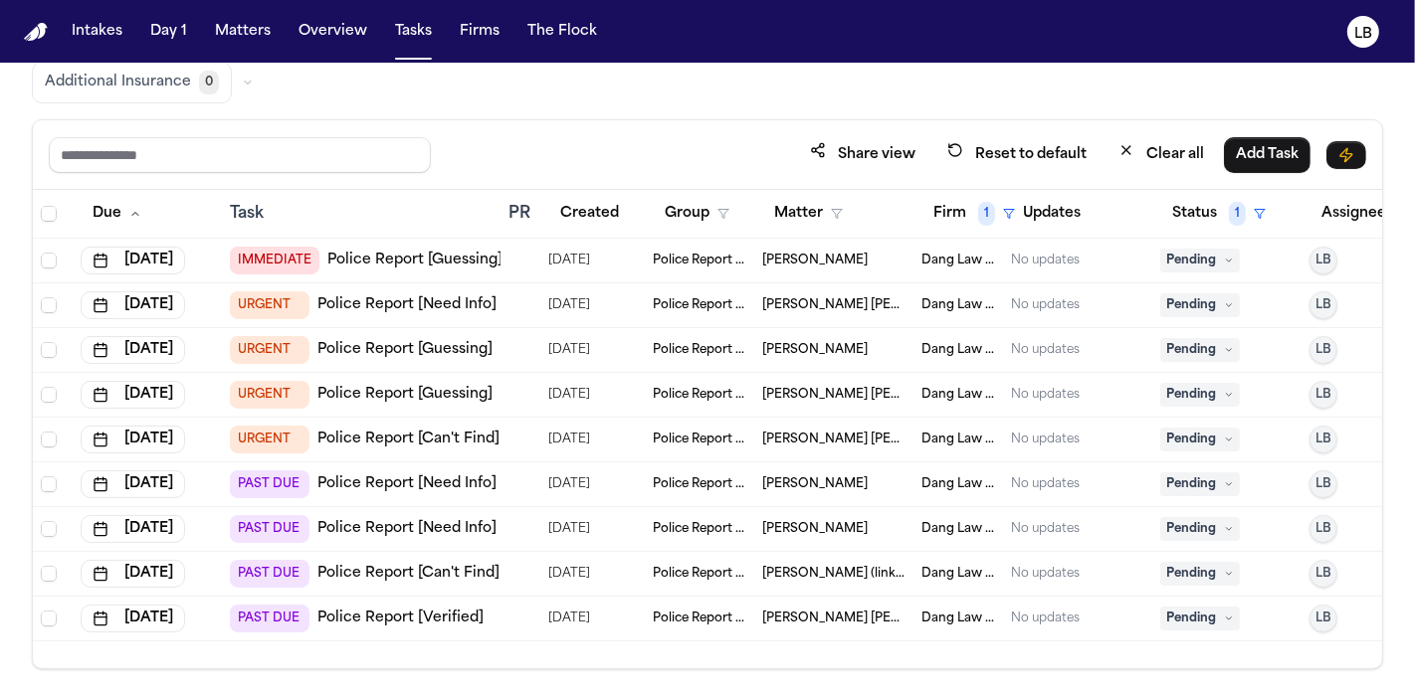
click at [450, 574] on link "Police Report [Can't Find]" at bounding box center [408, 574] width 182 height 20
click at [422, 617] on link "Police Report [Verified]" at bounding box center [400, 619] width 166 height 20
click at [836, 573] on span "Reyna Rivera Hernandez (link to Dulce Carrillo Rivera)" at bounding box center [833, 574] width 143 height 16
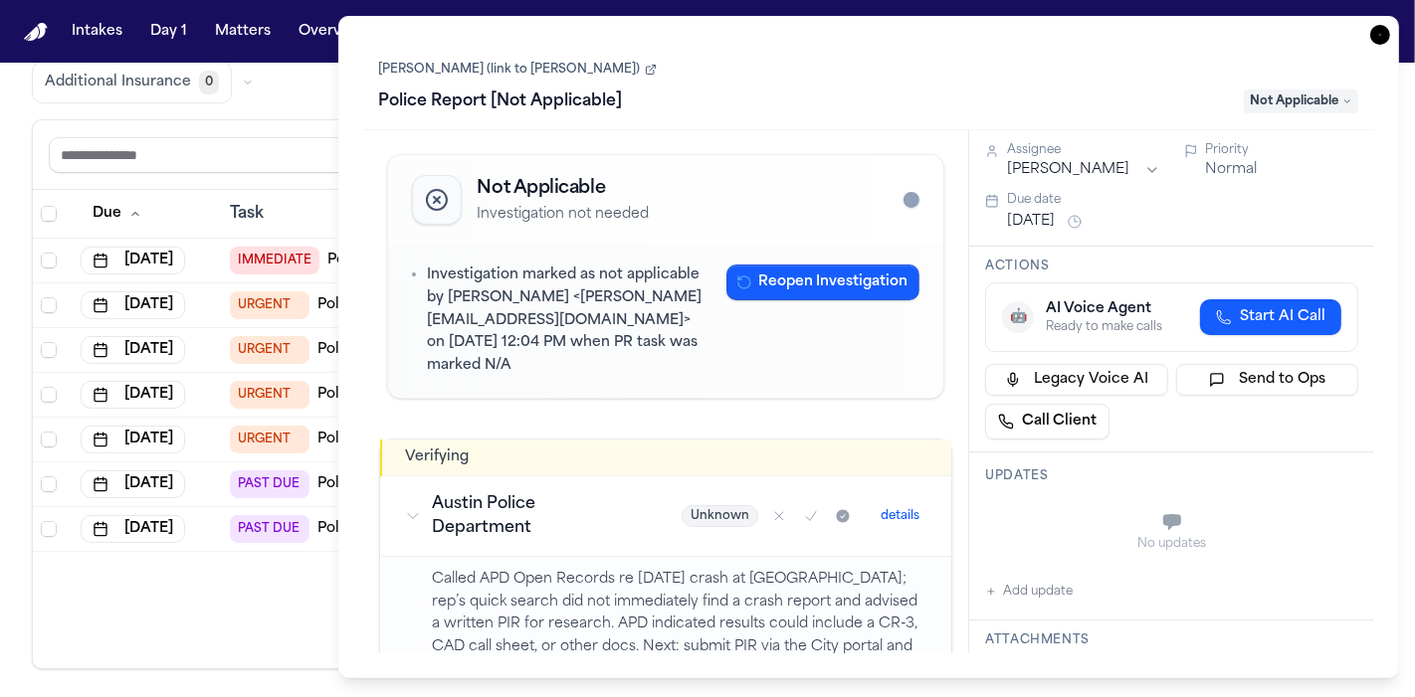
click at [1385, 39] on icon "button" at bounding box center [1380, 35] width 20 height 20
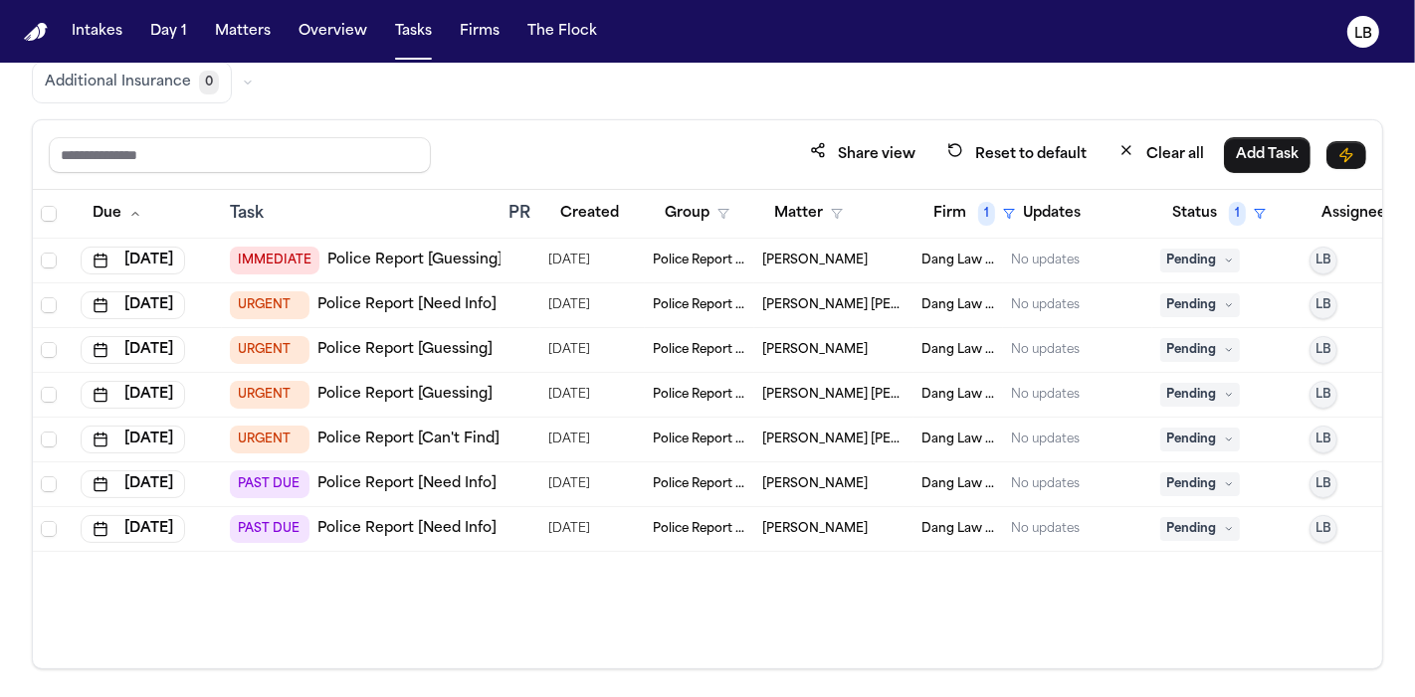
click at [813, 528] on span "Jadiael Robles" at bounding box center [814, 529] width 105 height 16
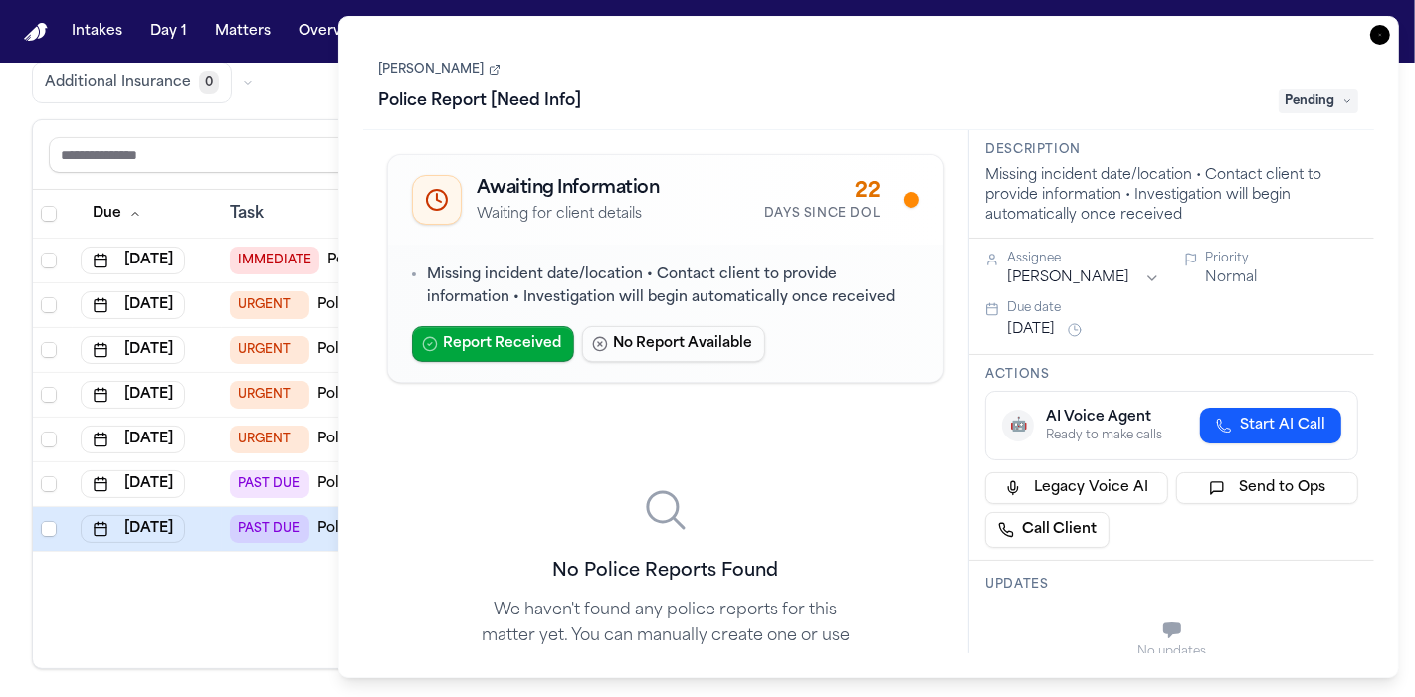
click at [458, 62] on link "Jadiael Robles" at bounding box center [439, 70] width 121 height 16
click at [434, 67] on link "Jadiael Robles" at bounding box center [439, 70] width 121 height 16
click at [1386, 30] on icon "button" at bounding box center [1380, 35] width 20 height 20
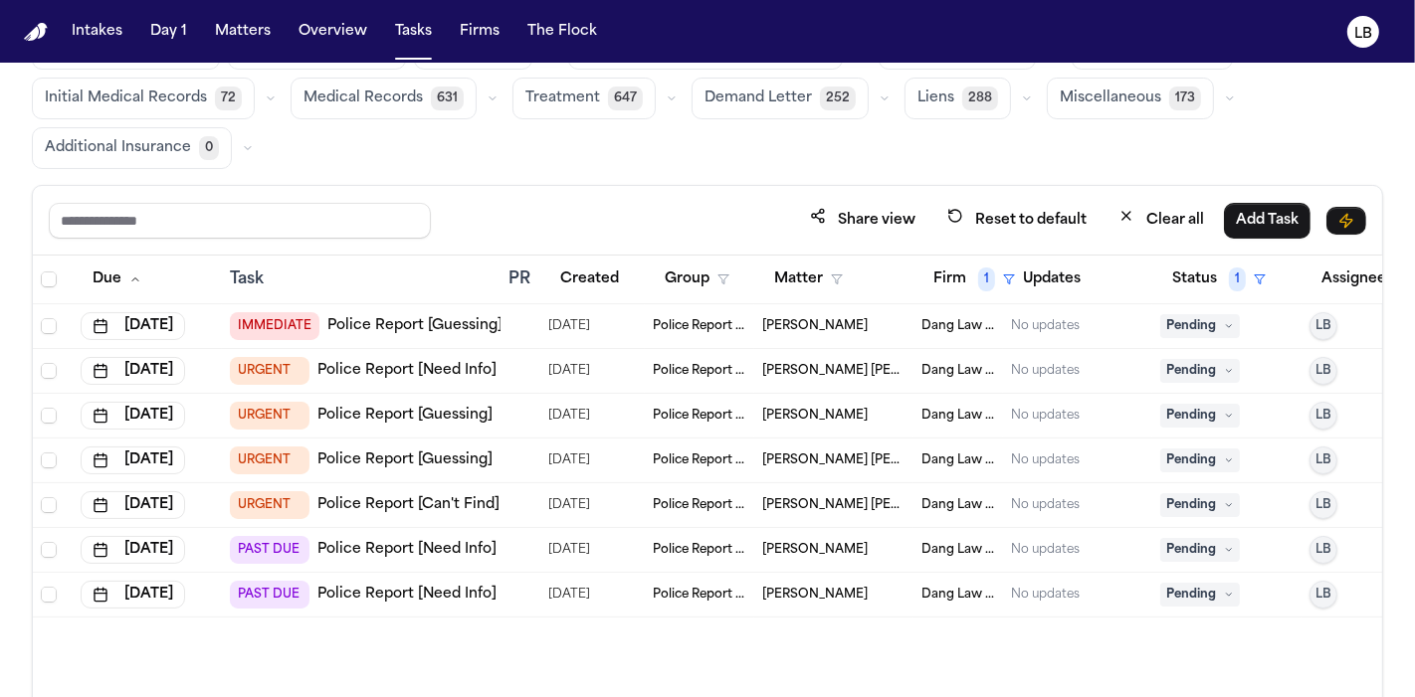
scroll to position [55, 0]
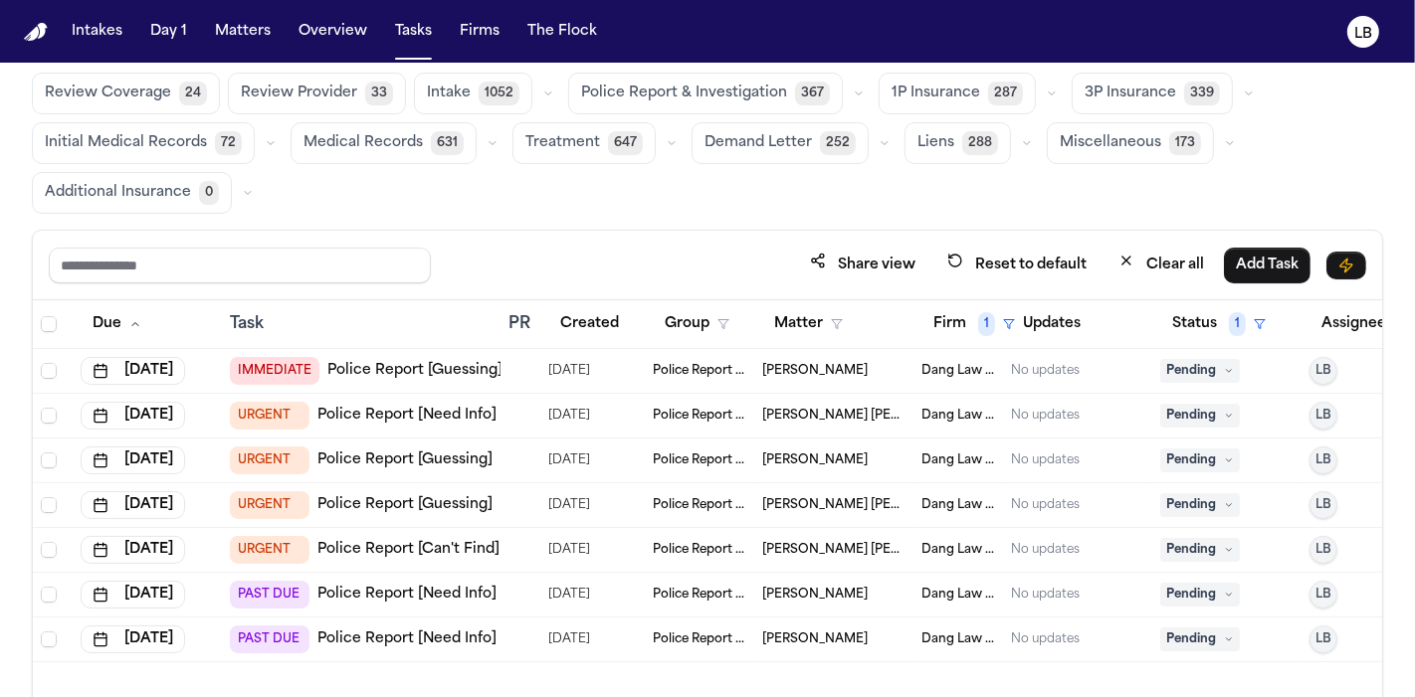
click at [391, 462] on link "Police Report [Guessing]" at bounding box center [404, 461] width 175 height 20
click at [799, 460] on span "Cindy Ann Fisher" at bounding box center [814, 461] width 105 height 16
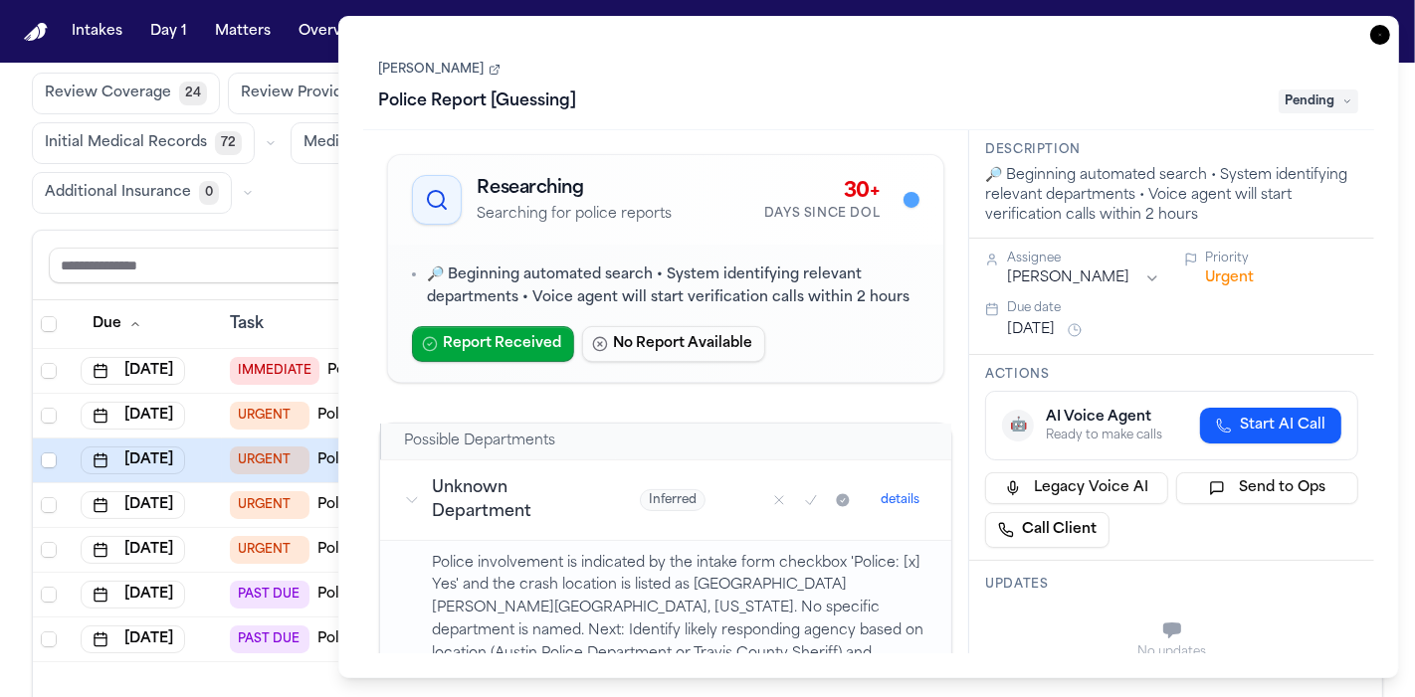
click at [501, 92] on h1 "Police Report [Guessing]" at bounding box center [478, 102] width 214 height 32
click at [418, 68] on link "Cindy Ann Fisher" at bounding box center [439, 70] width 121 height 16
click at [1375, 36] on icon "button" at bounding box center [1380, 35] width 20 height 20
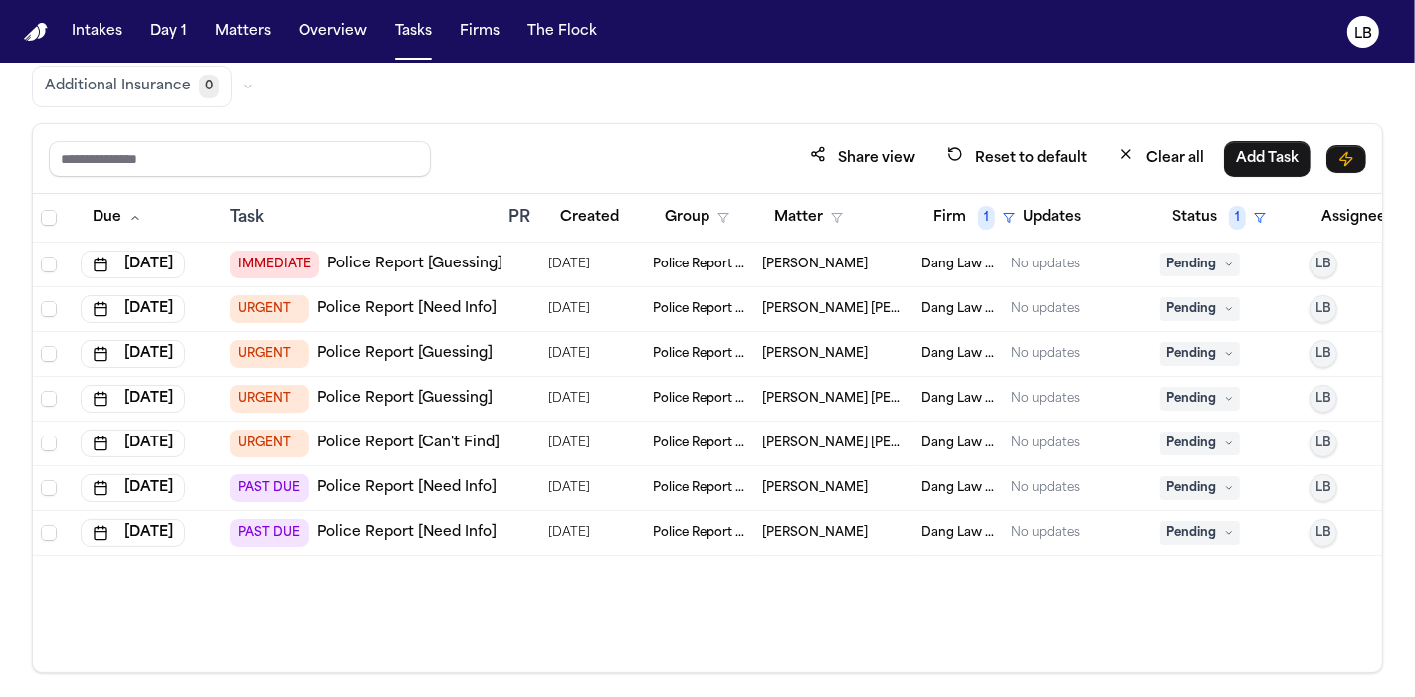
scroll to position [165, 0]
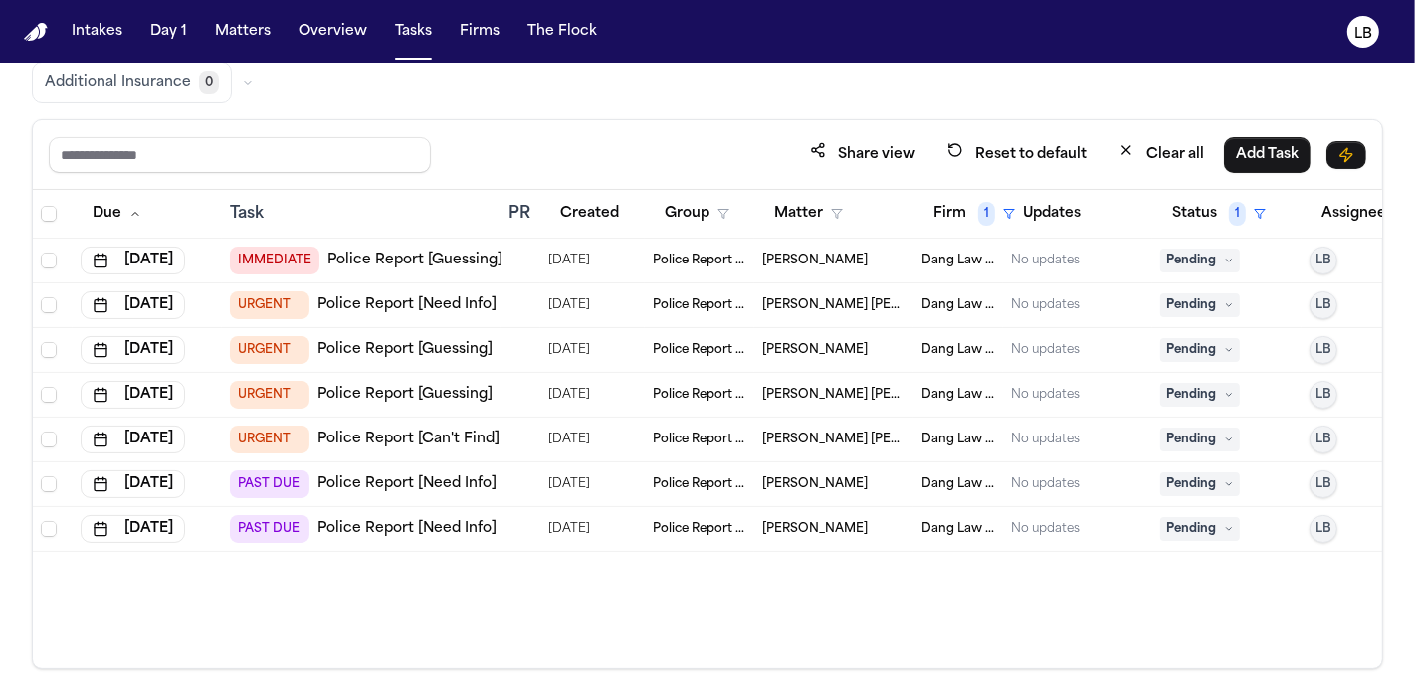
click at [557, 298] on span "09/04/2025" at bounding box center [569, 306] width 42 height 28
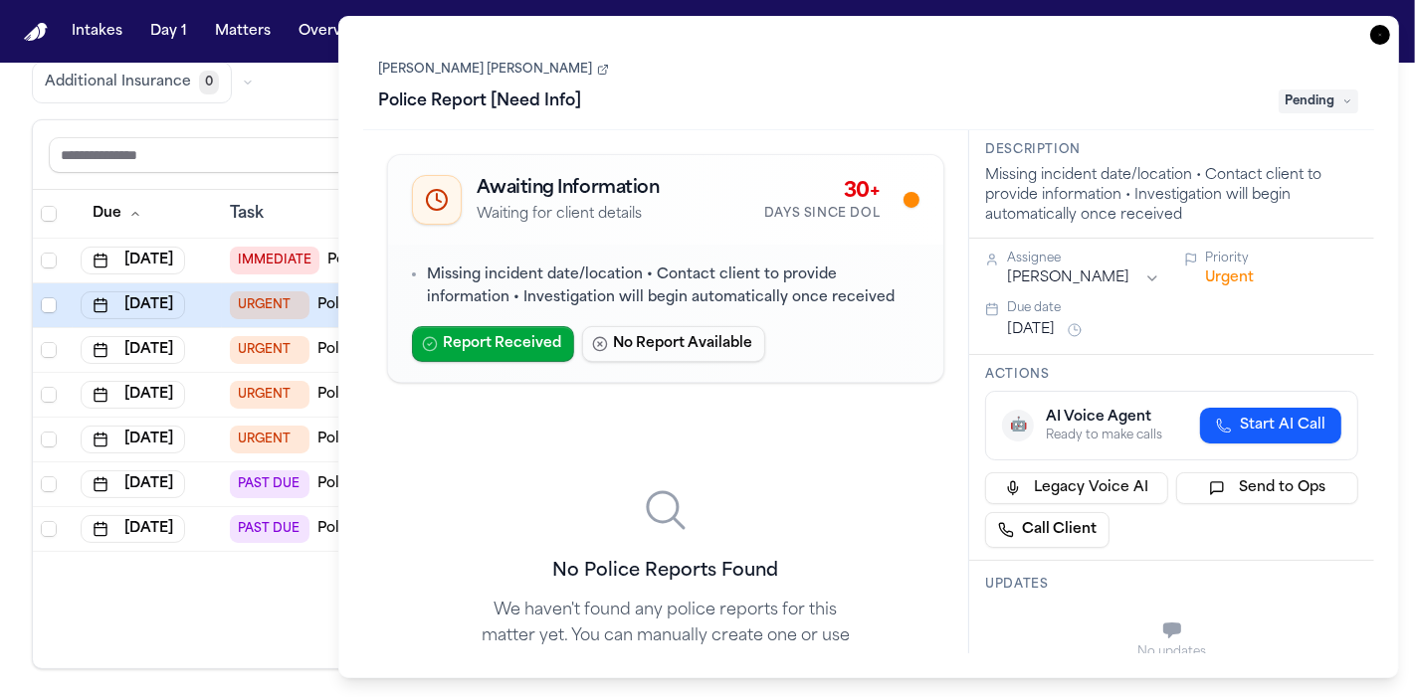
click at [549, 75] on link "Jesica Mirley Cardenas Garcia" at bounding box center [494, 70] width 230 height 16
click at [1381, 36] on icon "button" at bounding box center [1380, 35] width 20 height 20
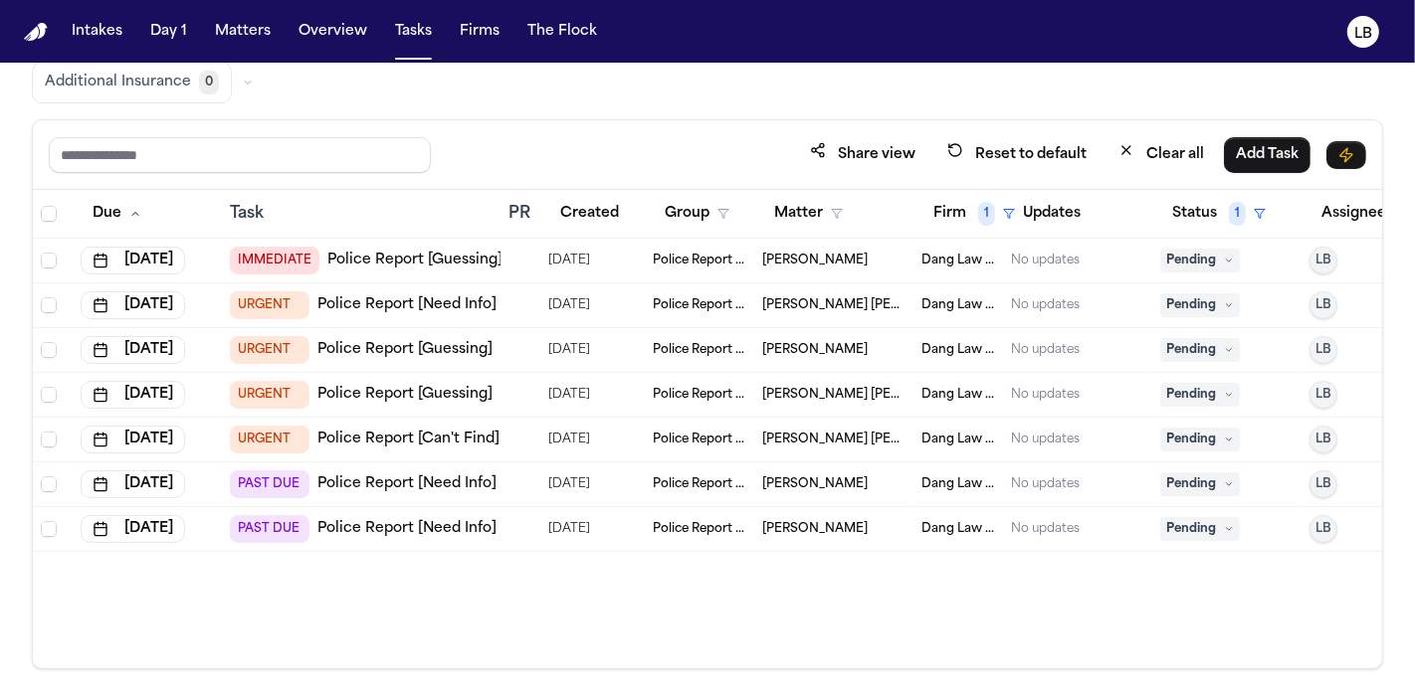
click at [418, 344] on link "Police Report [Guessing]" at bounding box center [404, 350] width 175 height 20
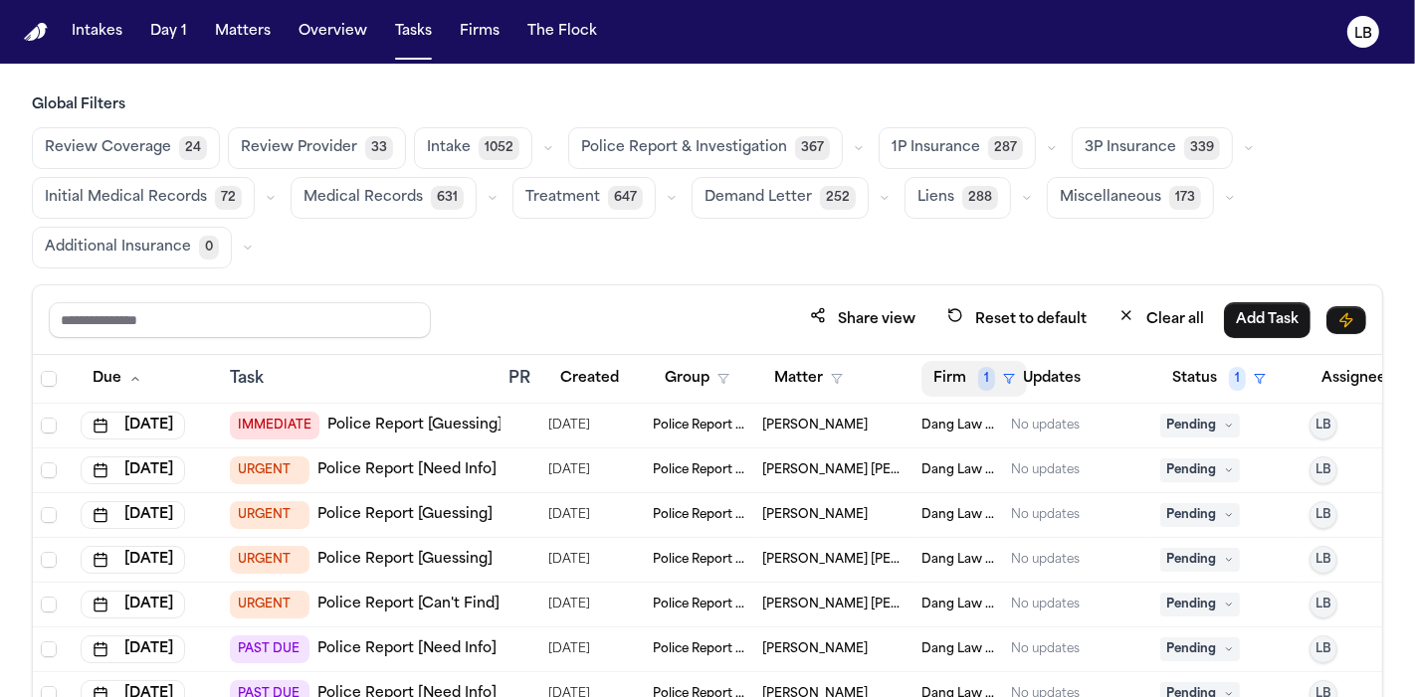
click at [968, 388] on button "Firm 1" at bounding box center [973, 379] width 105 height 36
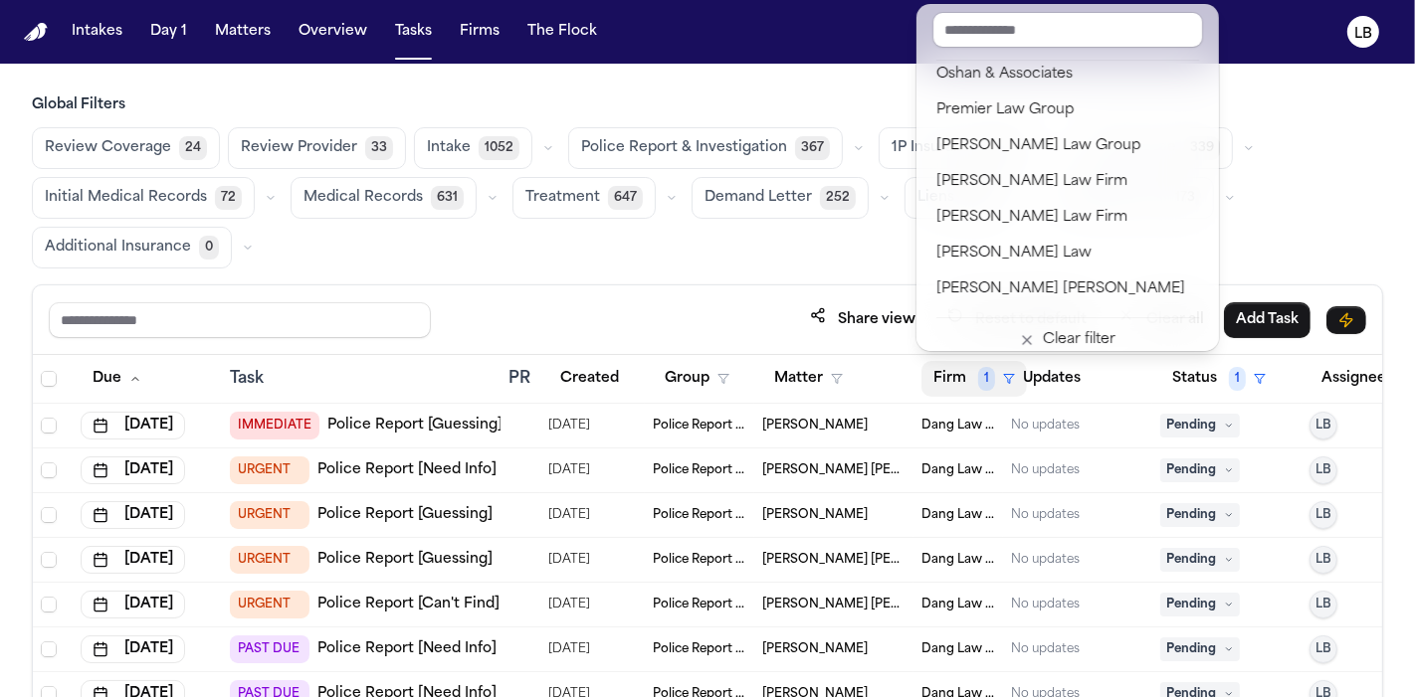
scroll to position [2105, 0]
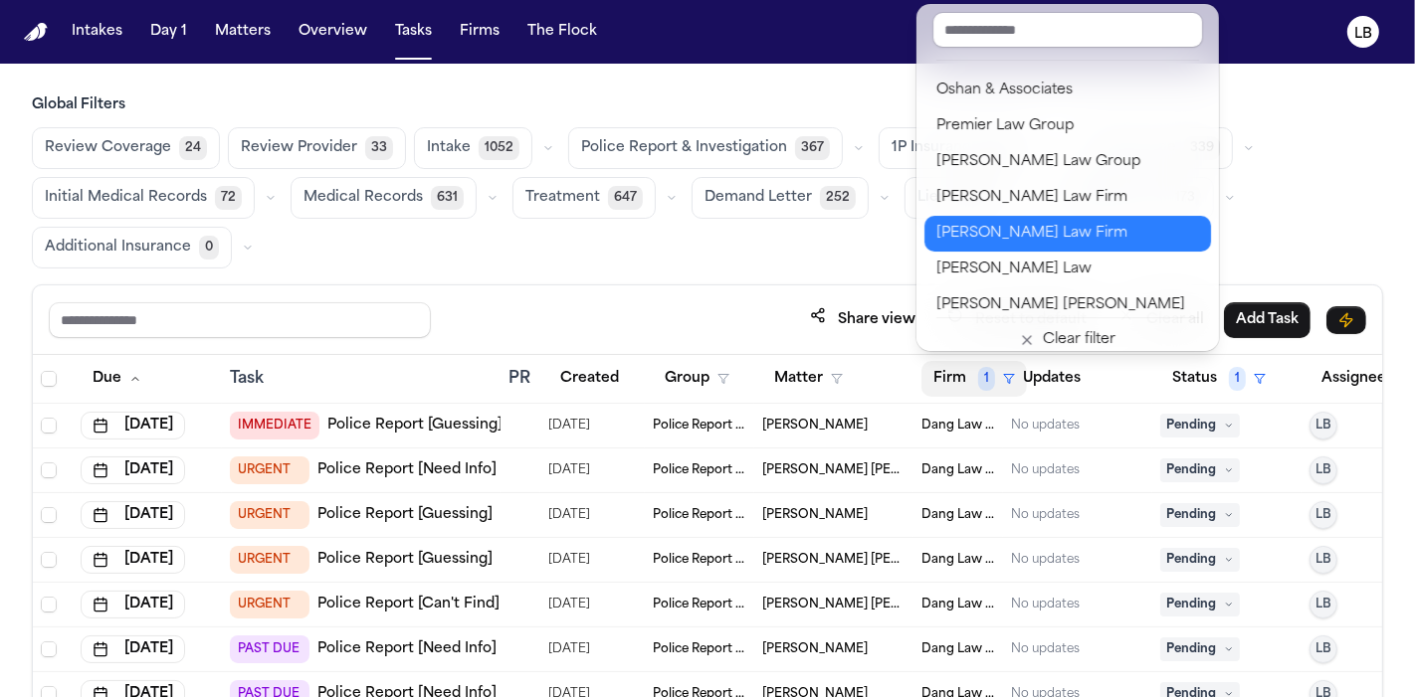
click at [1062, 217] on button "Ruy Mireles Law Firm" at bounding box center [1067, 234] width 287 height 36
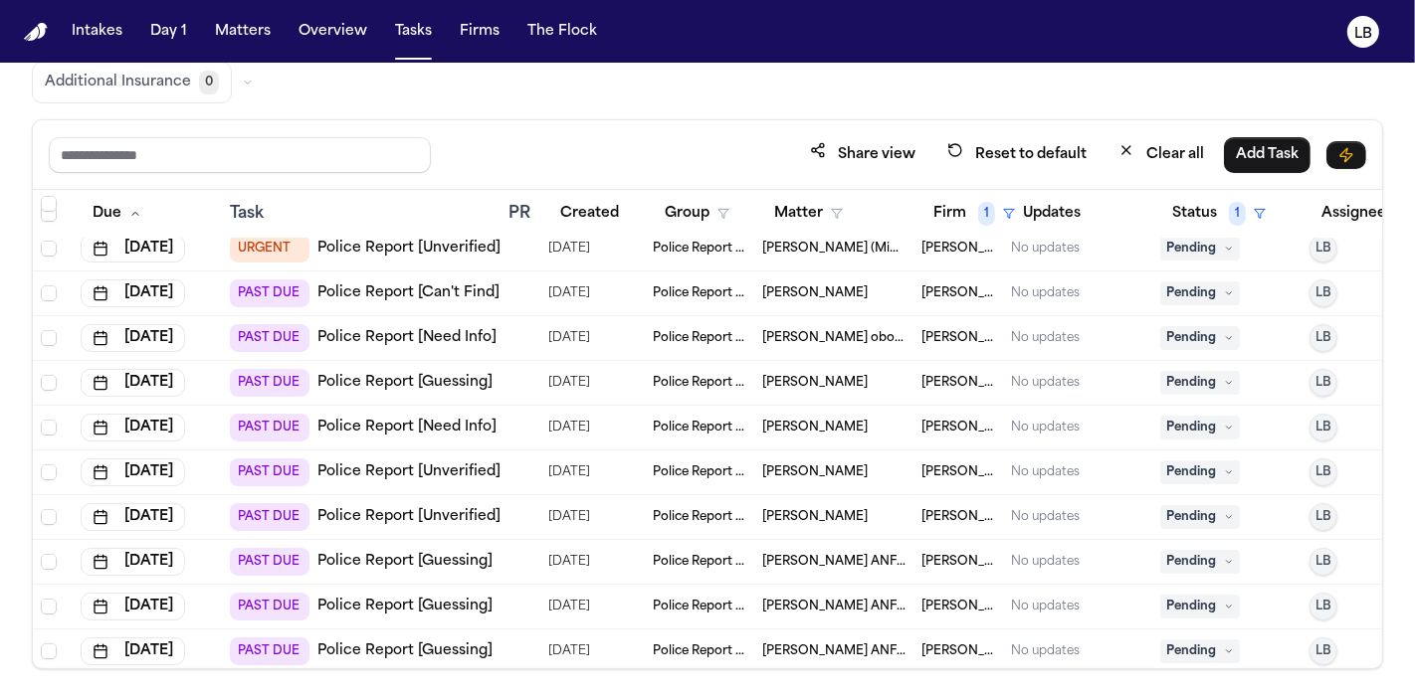
scroll to position [614, 0]
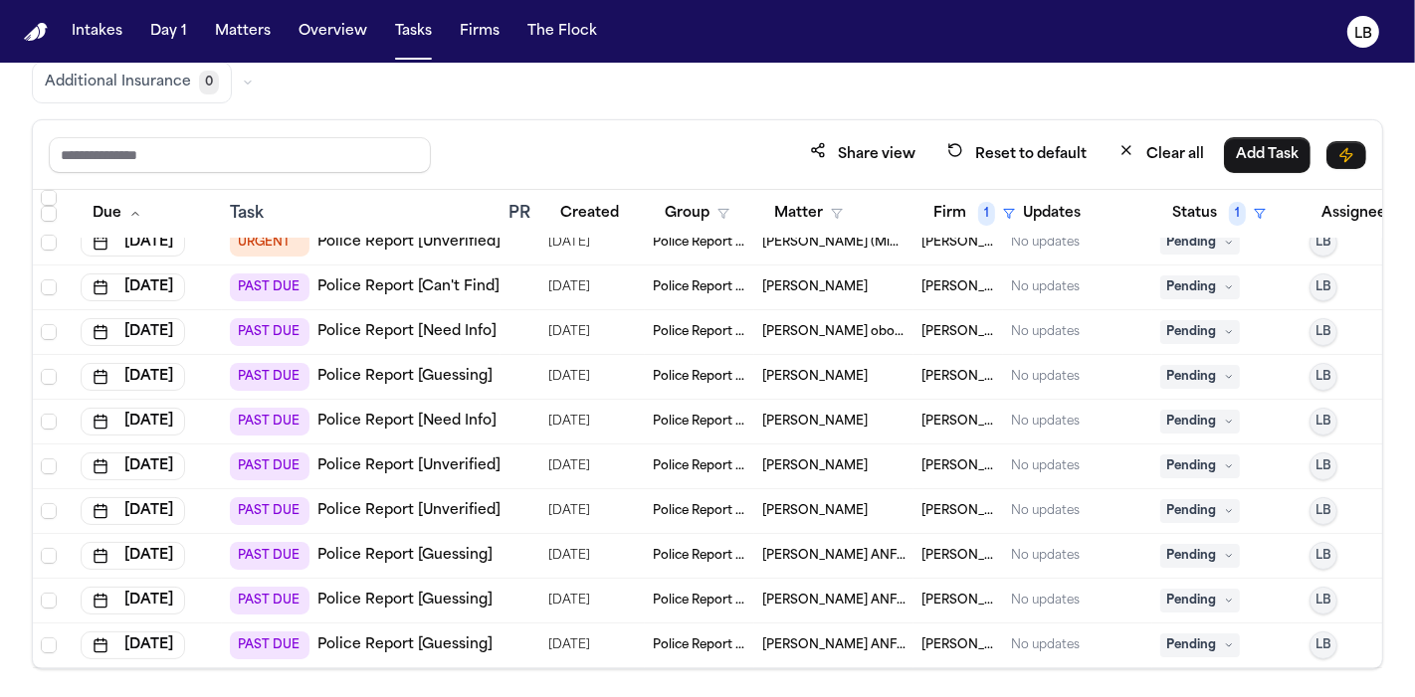
click at [847, 414] on span "Seyi Oluwafunmi" at bounding box center [814, 422] width 105 height 16
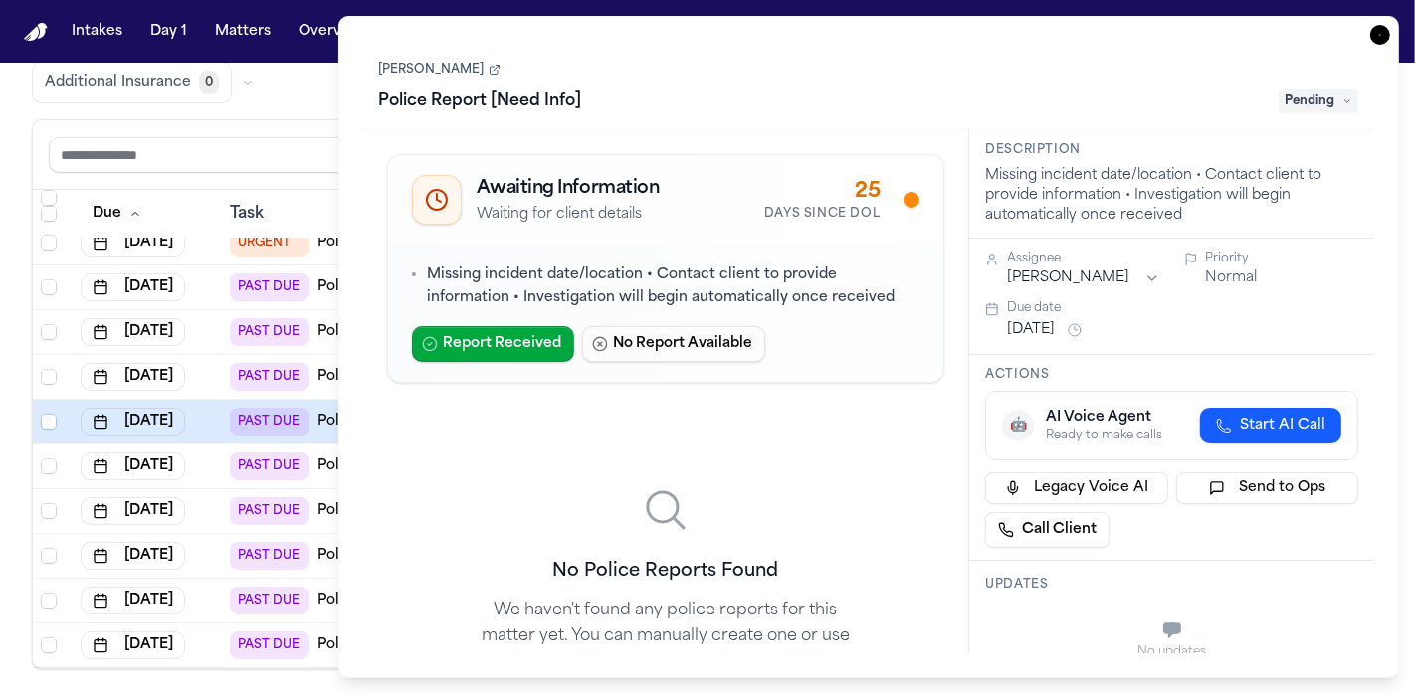
click at [444, 66] on link "Seyi Oluwafunmi" at bounding box center [439, 70] width 121 height 16
click at [1371, 40] on icon "button" at bounding box center [1380, 35] width 20 height 20
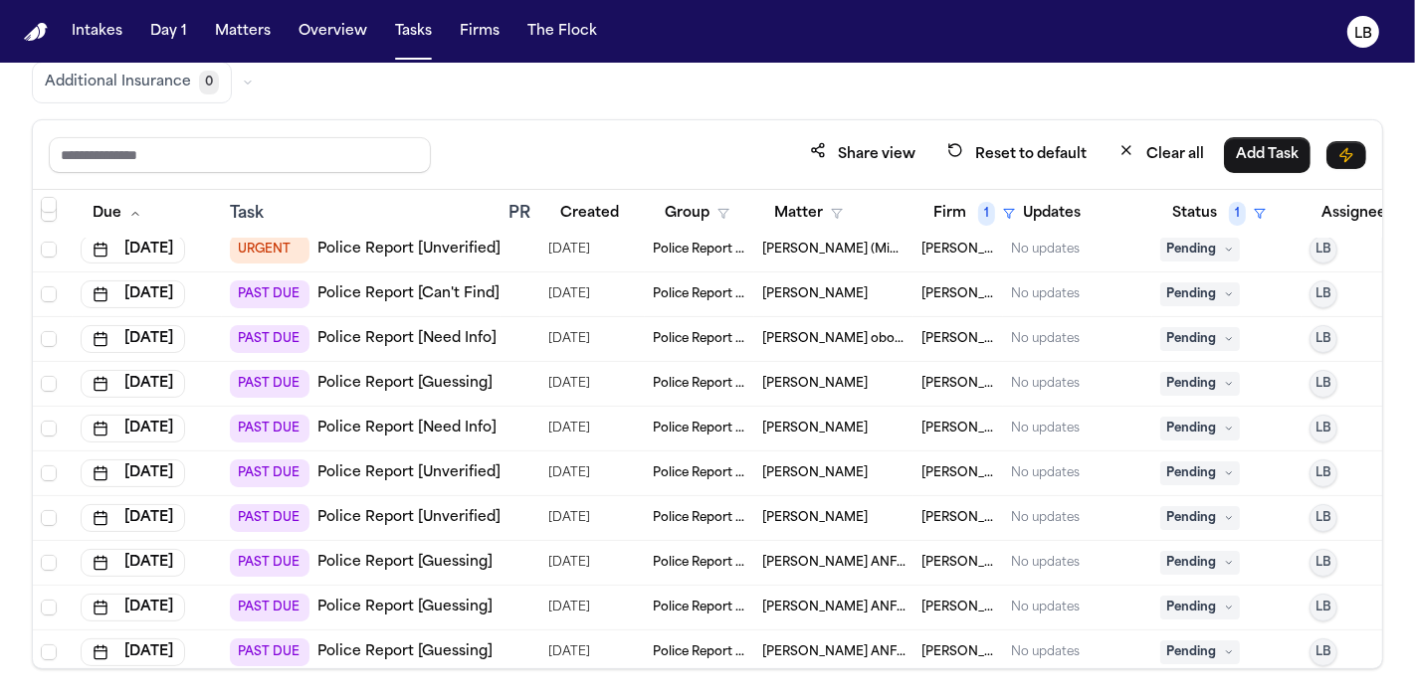
scroll to position [614, 0]
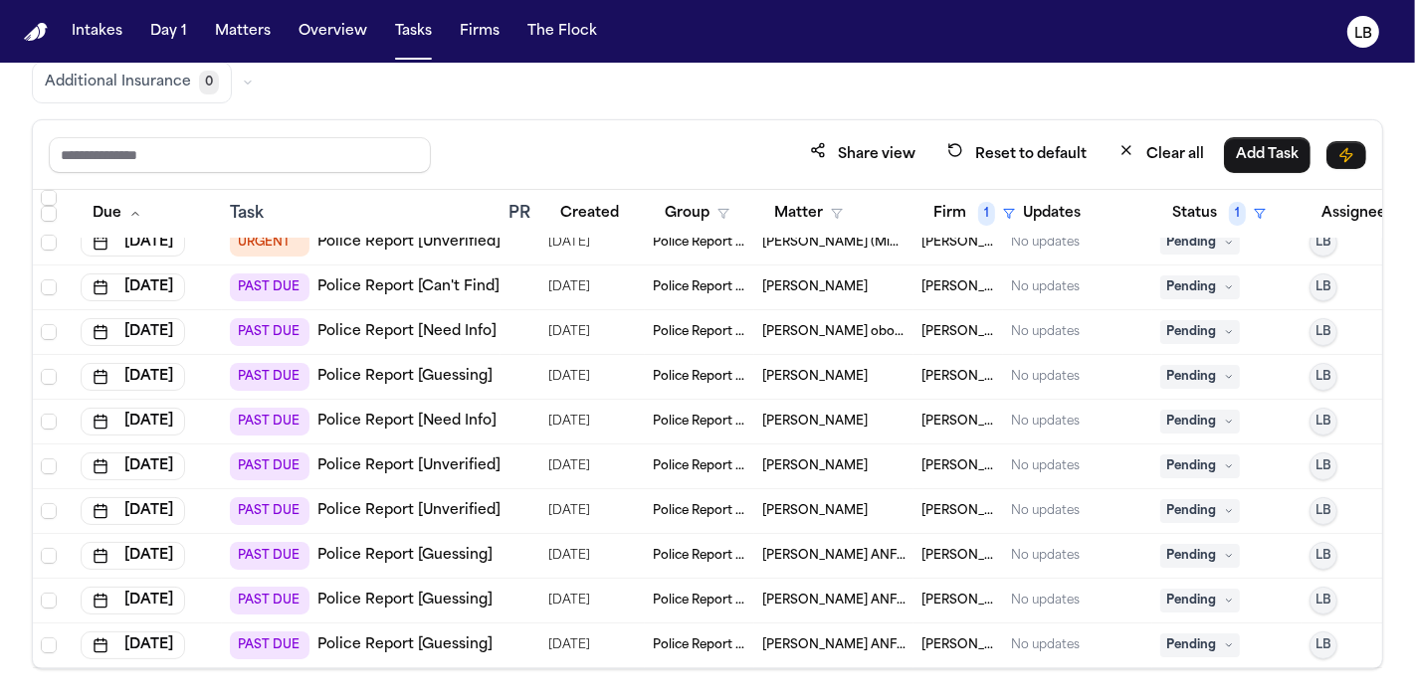
click at [817, 369] on span "Terry Hollis" at bounding box center [814, 377] width 105 height 16
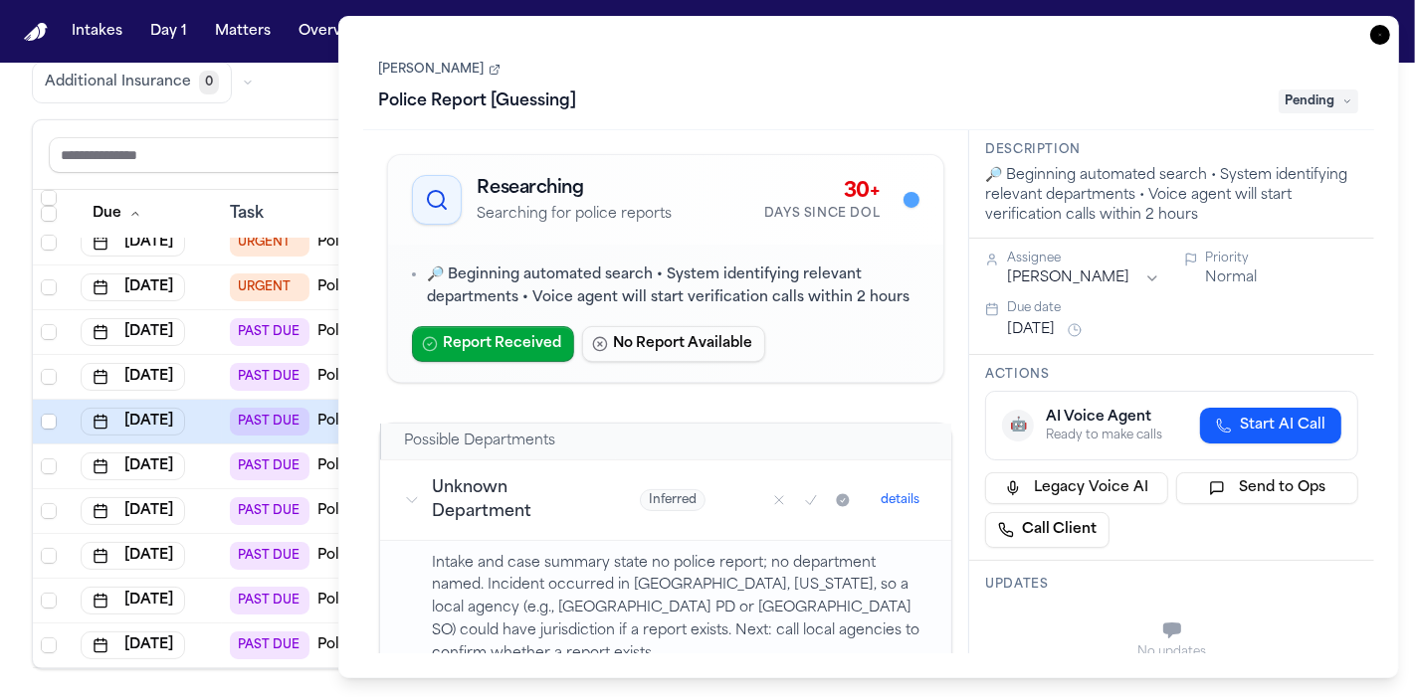
scroll to position [570, 0]
click at [424, 62] on link "Terry Hollis" at bounding box center [439, 70] width 121 height 16
click at [1388, 39] on icon "button" at bounding box center [1380, 35] width 20 height 20
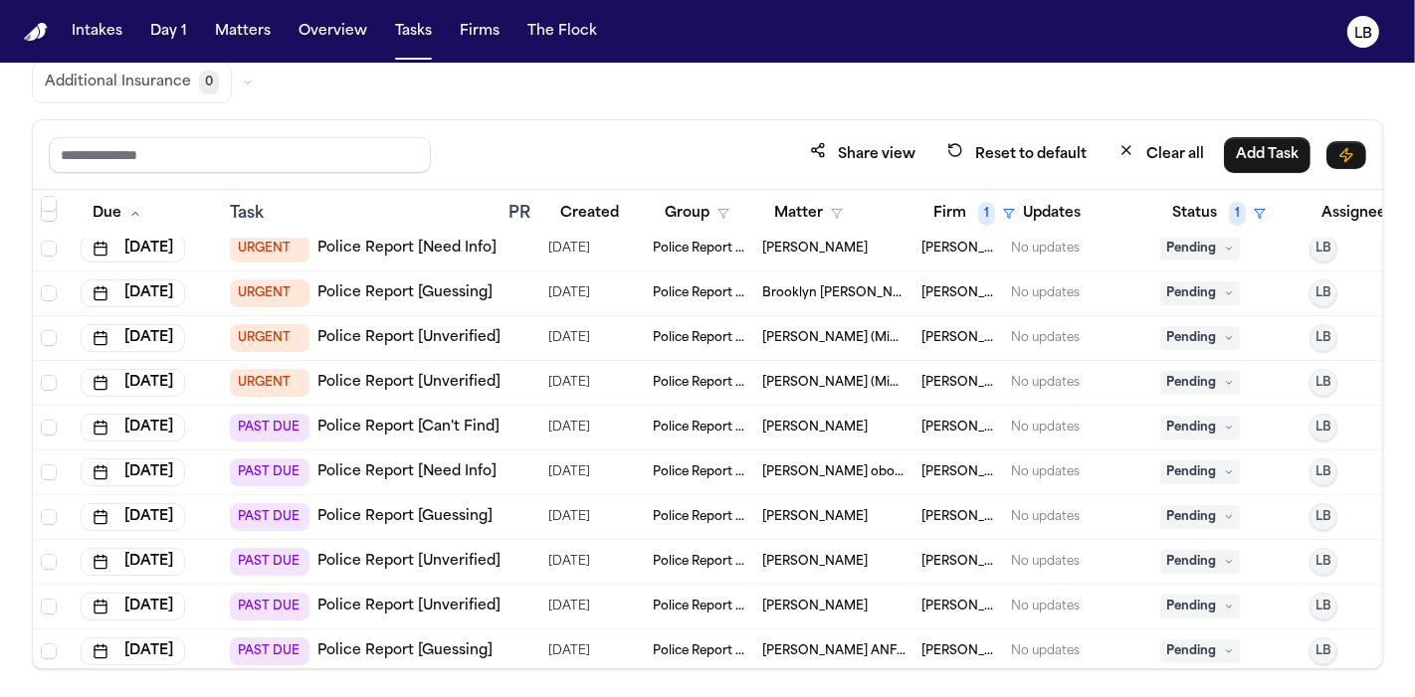
scroll to position [570, 0]
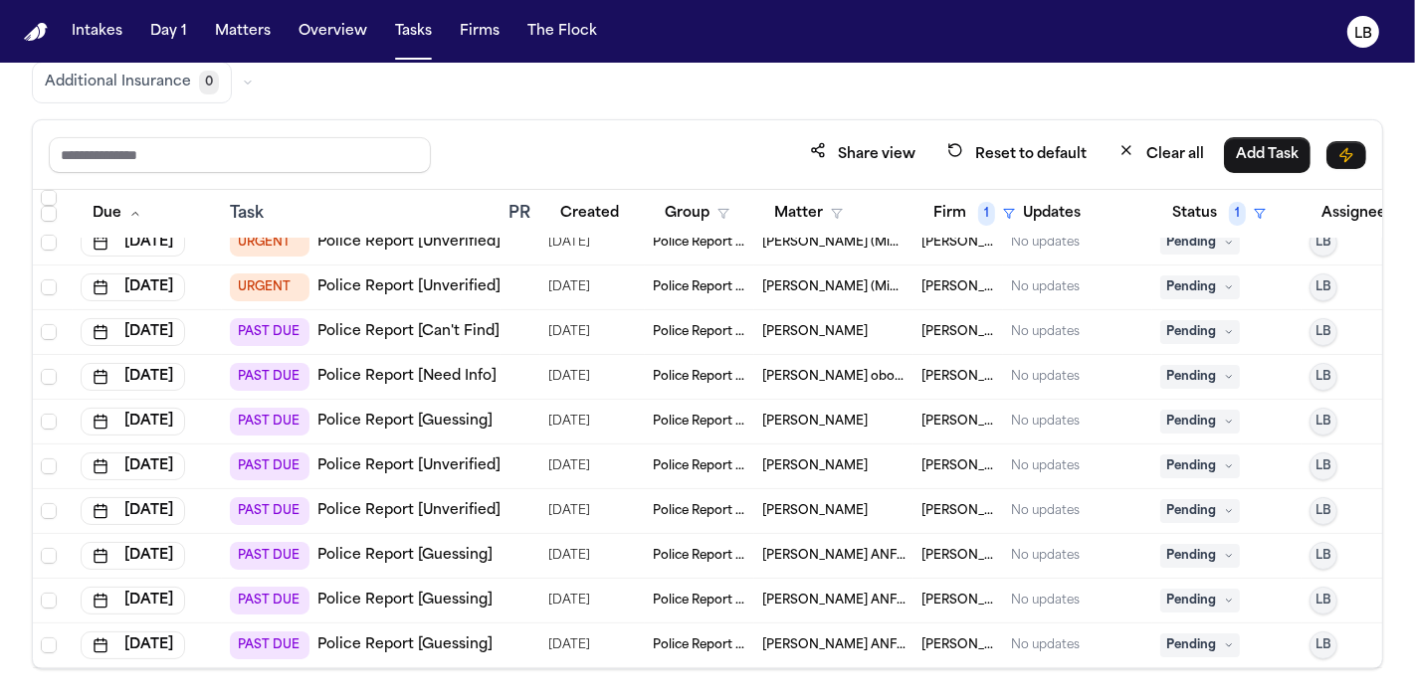
click at [491, 322] on link "Police Report [Can't Find]" at bounding box center [408, 332] width 182 height 20
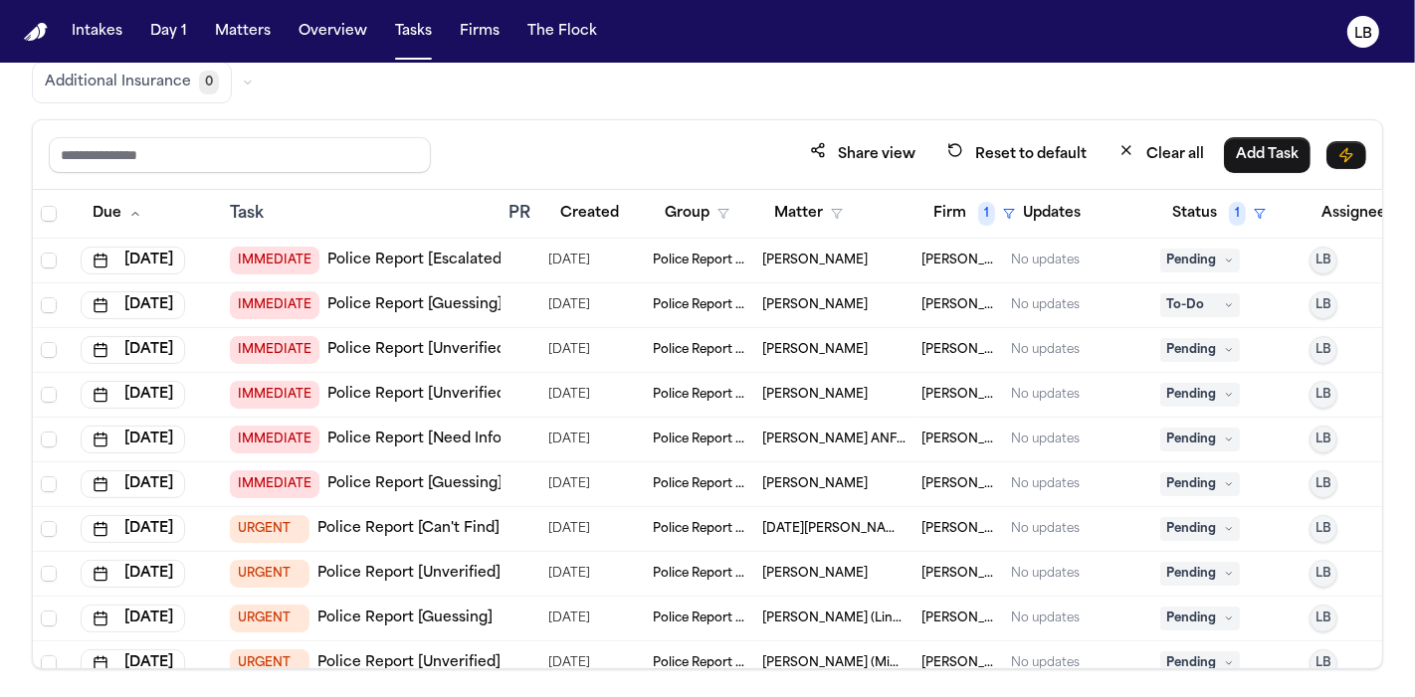
scroll to position [0, 0]
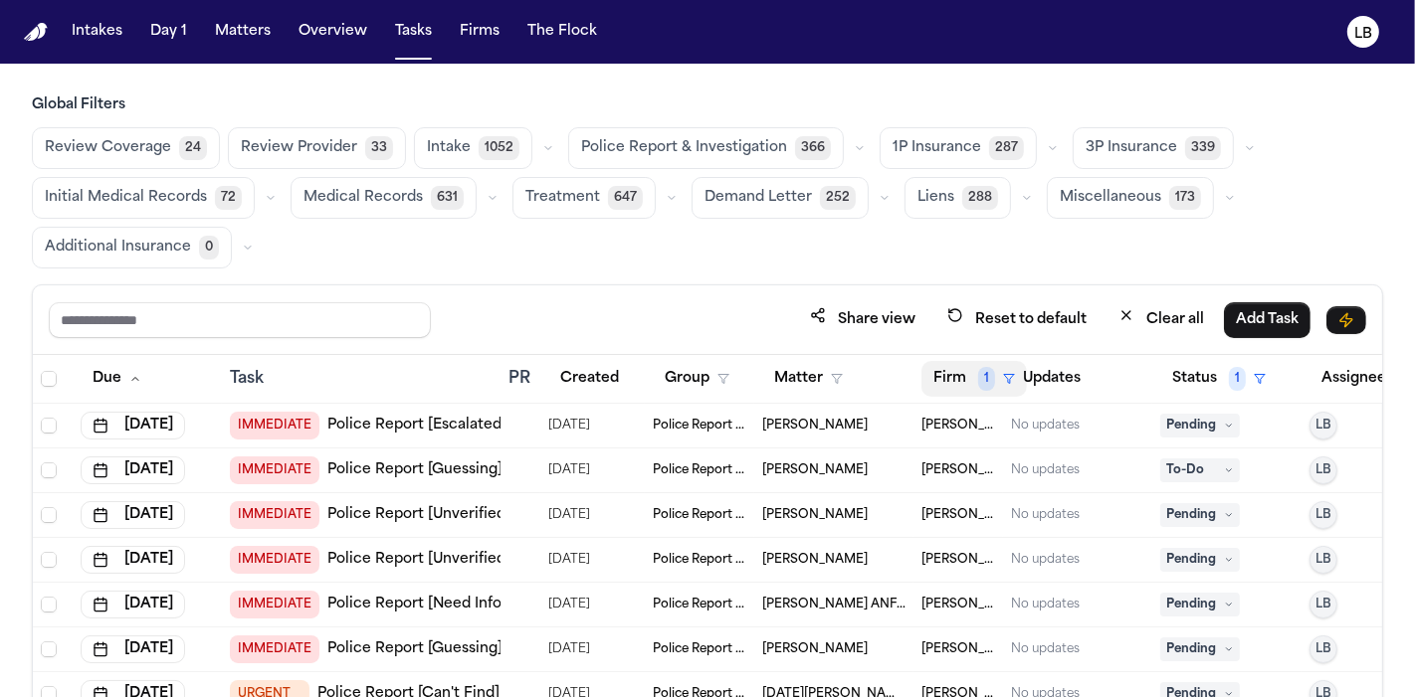
click at [986, 385] on span "1" at bounding box center [986, 379] width 17 height 24
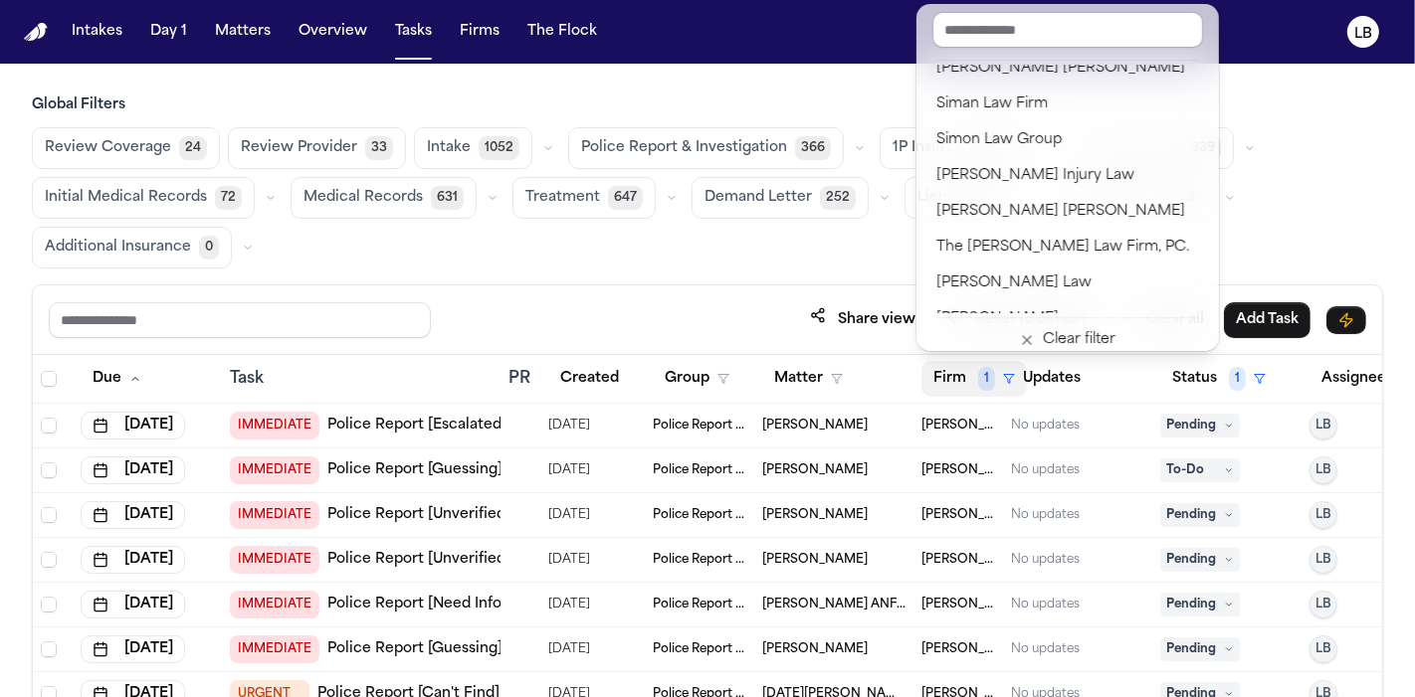
scroll to position [2436, 0]
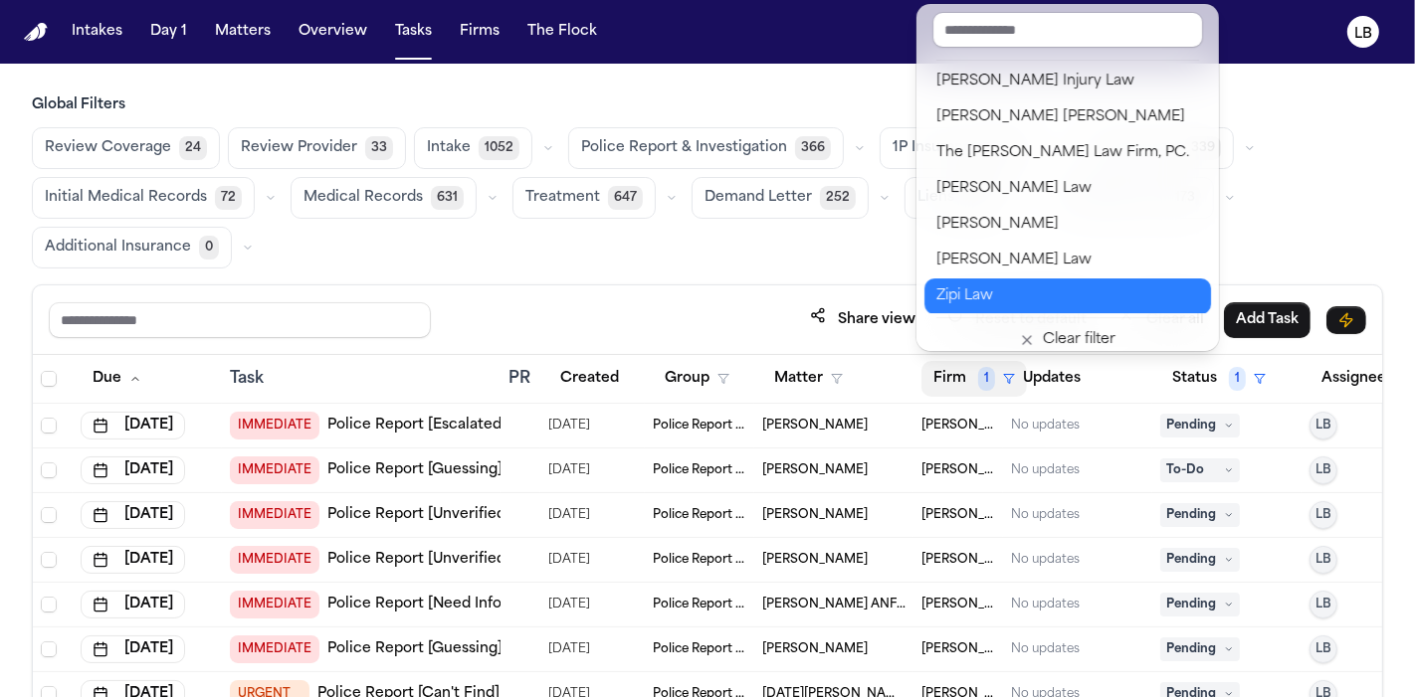
click at [1096, 285] on div "Zipi Law" at bounding box center [1067, 297] width 263 height 24
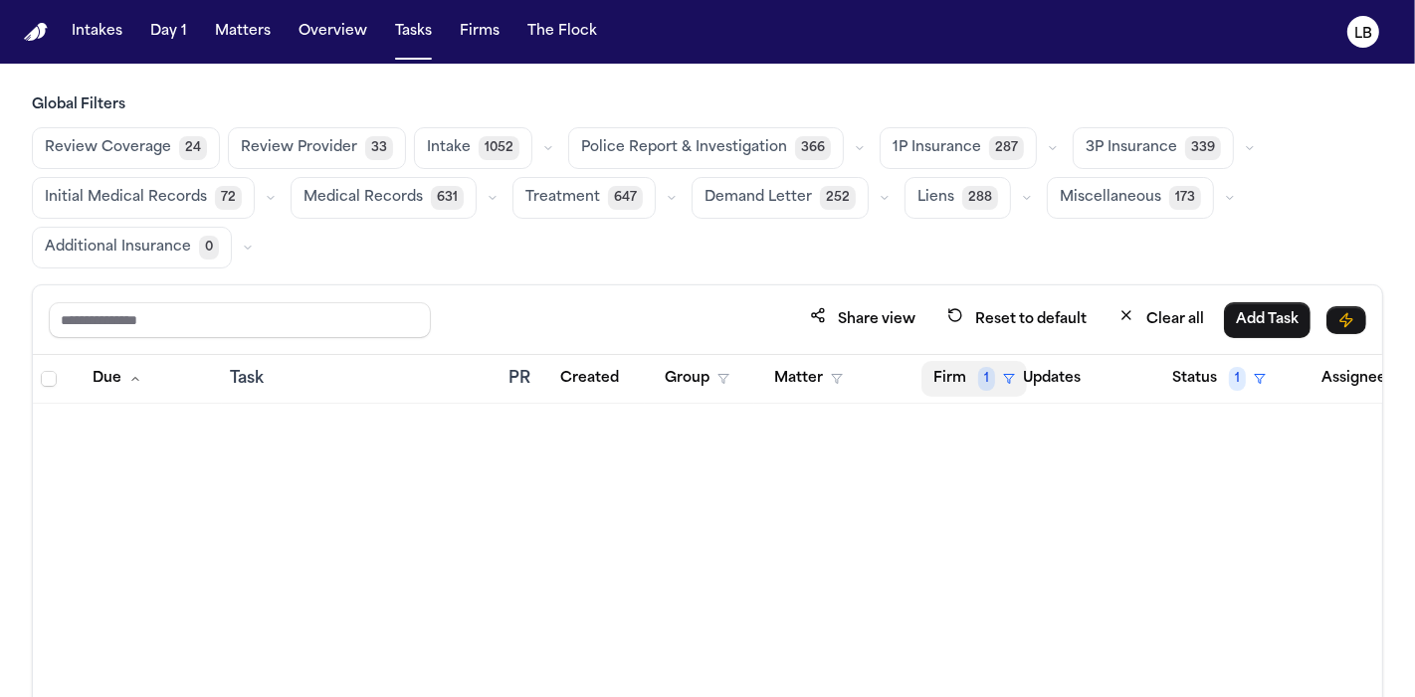
click at [960, 366] on button "Firm 1" at bounding box center [973, 379] width 105 height 36
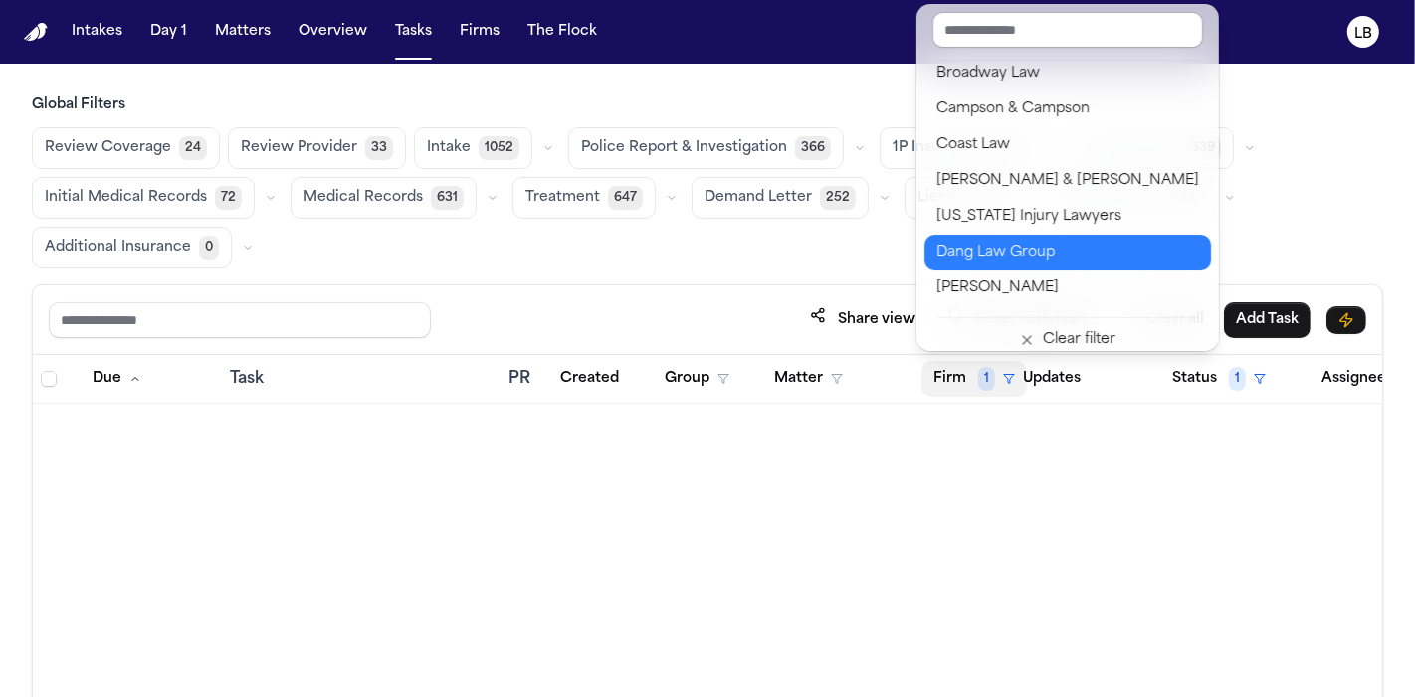
scroll to position [442, 0]
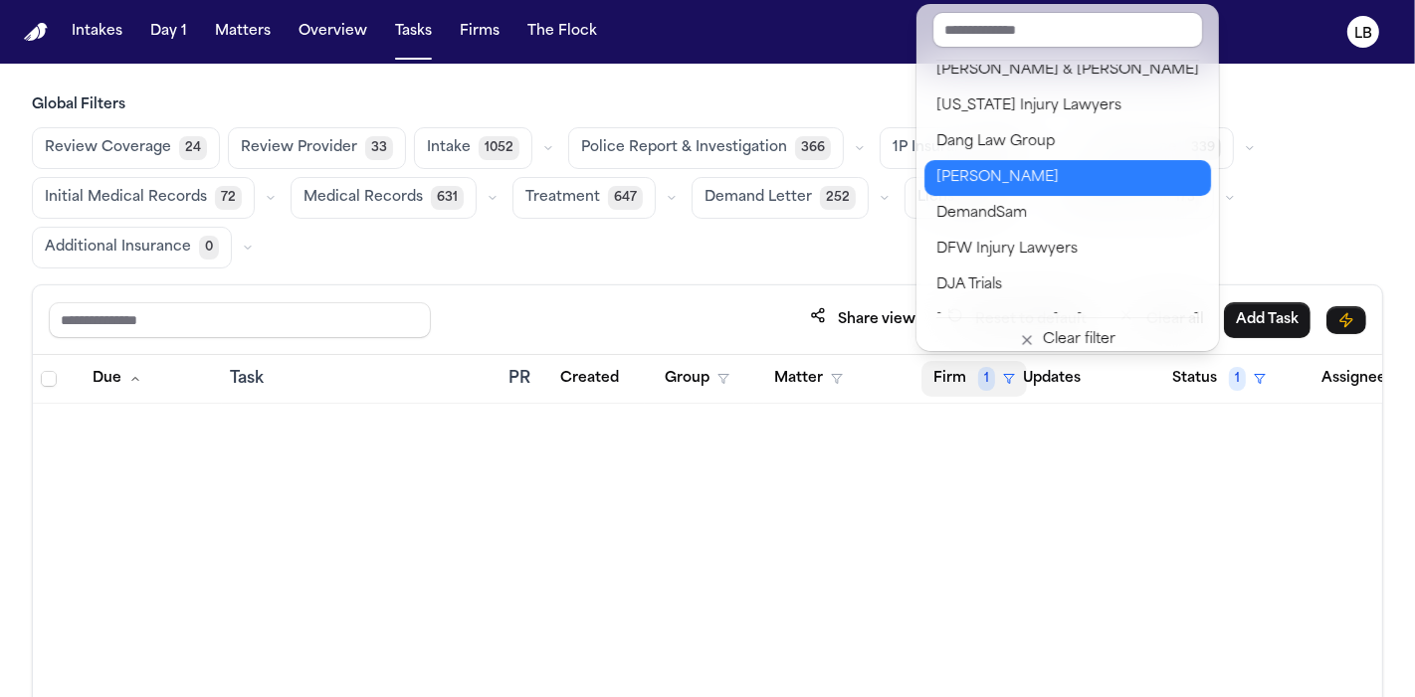
click at [1079, 189] on button "[PERSON_NAME]" at bounding box center [1067, 178] width 287 height 36
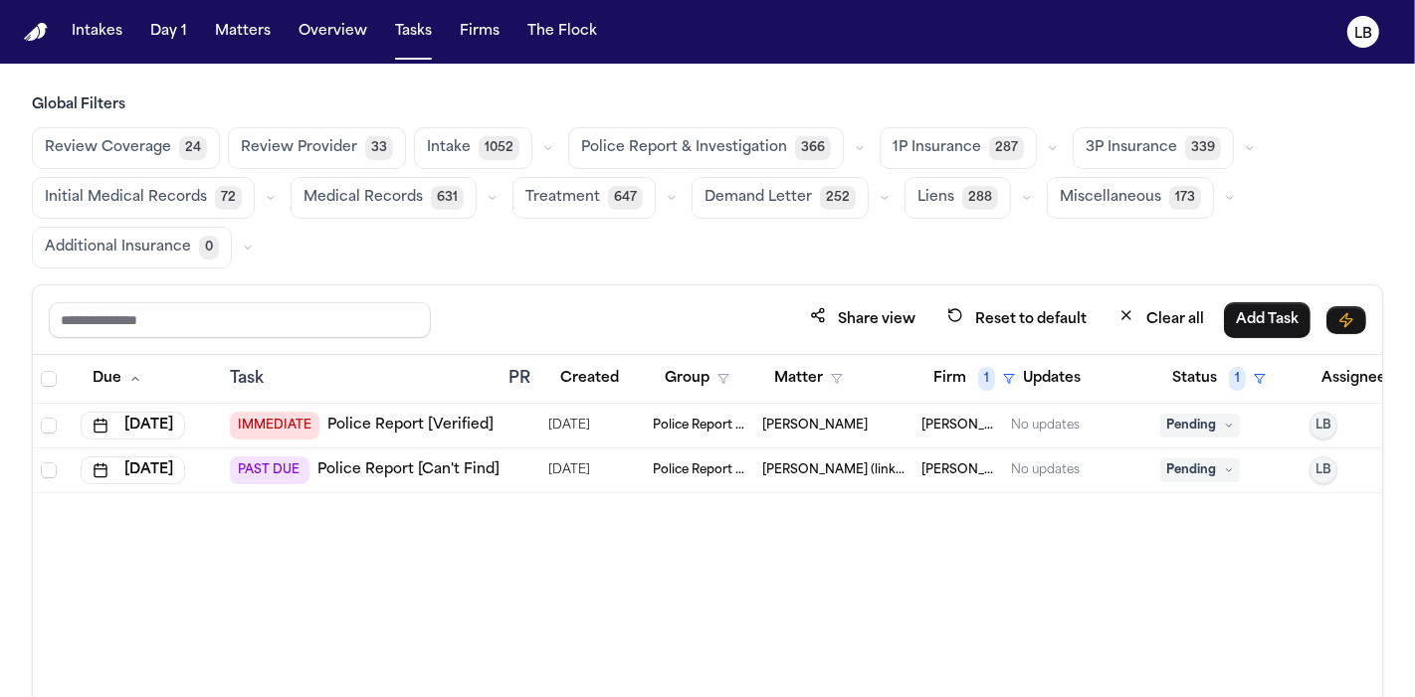
click at [589, 419] on span "08/21/2025" at bounding box center [569, 426] width 42 height 28
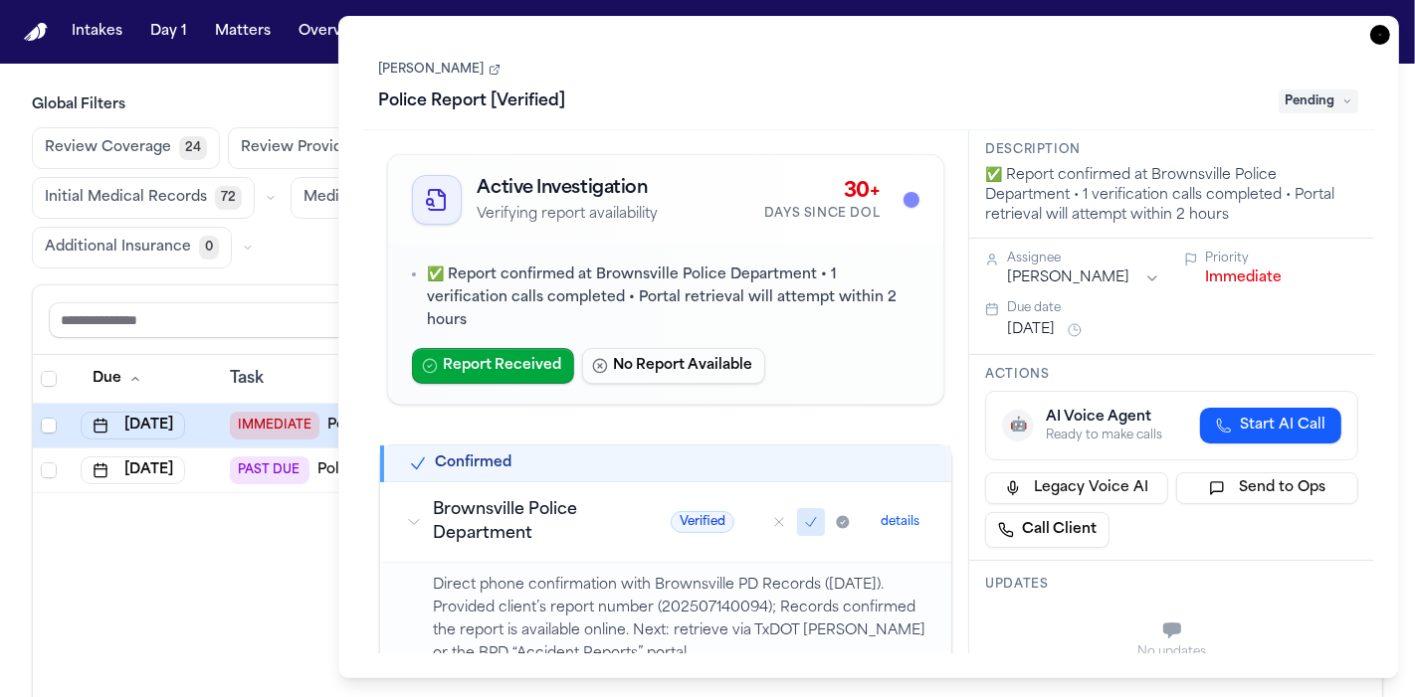
click at [500, 70] on link "[PERSON_NAME]" at bounding box center [439, 70] width 121 height 16
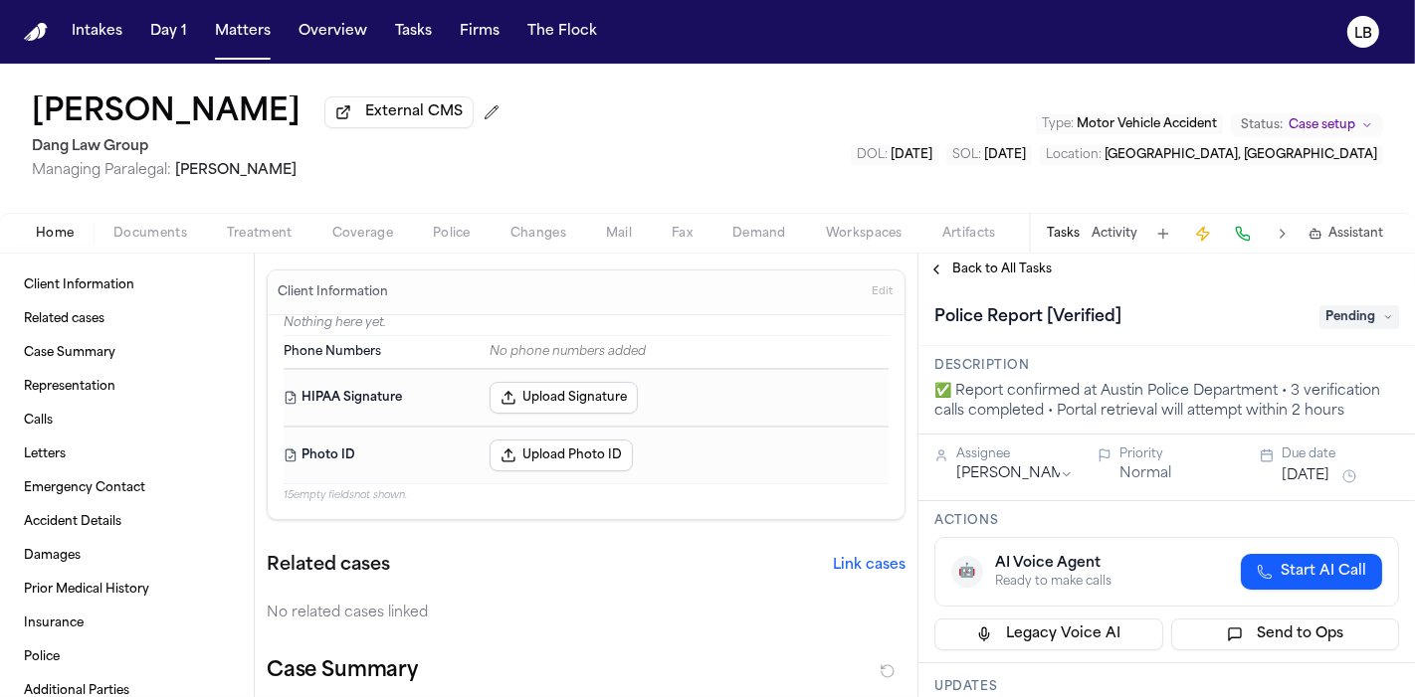
drag, startPoint x: 0, startPoint y: 108, endPoint x: 408, endPoint y: 102, distance: 407.9
click at [408, 102] on div "Giovanni Cedillo Vasquez External CMS Dang Law Group Managing Paralegal: Jacque…" at bounding box center [707, 138] width 1415 height 149
copy h1 "Giovanni Cedillo Vasquez"
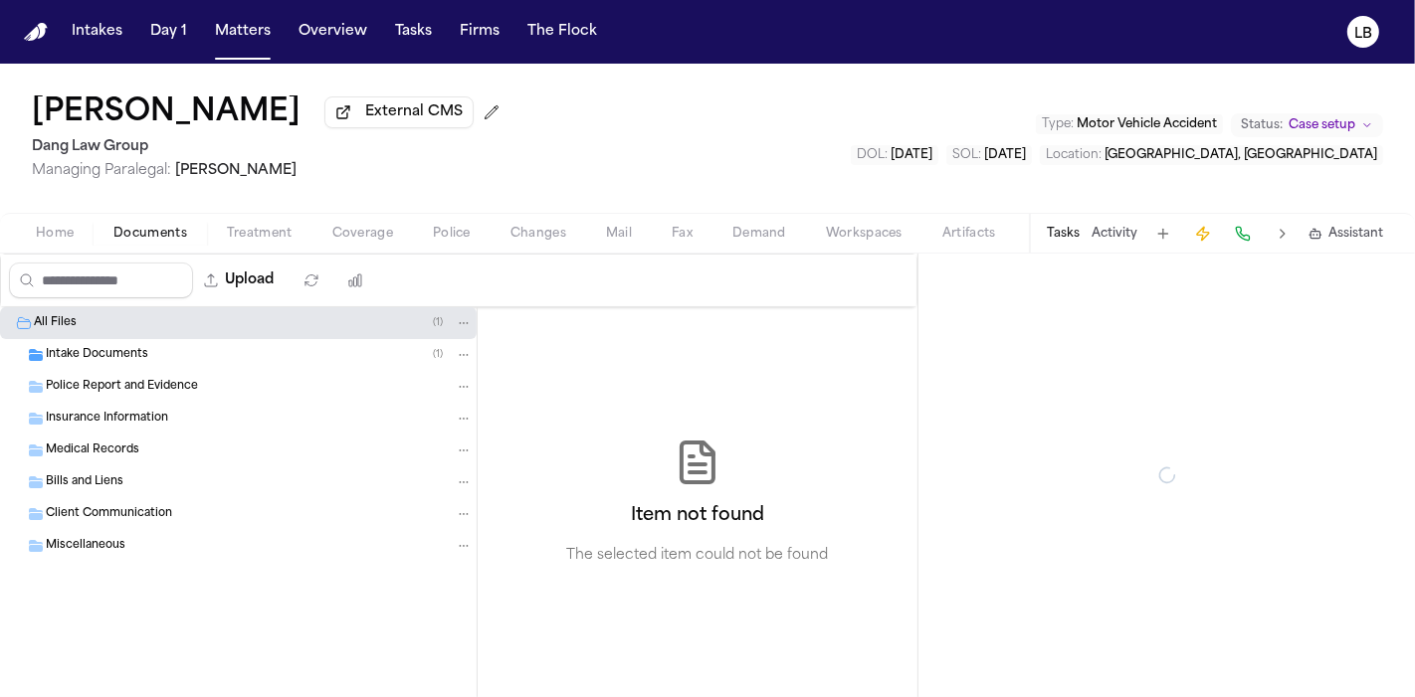
click at [167, 227] on span "Documents" at bounding box center [150, 234] width 74 height 16
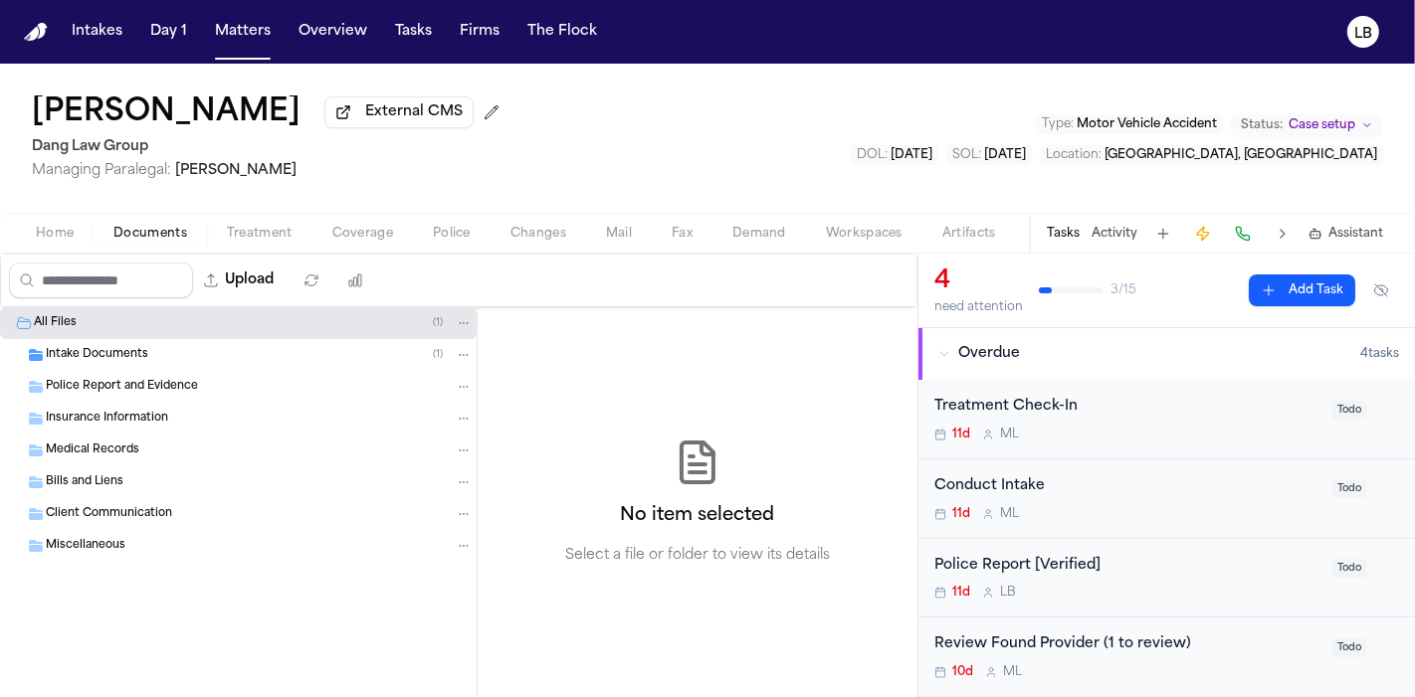
click at [155, 354] on div "Intake Documents ( 1 )" at bounding box center [259, 355] width 427 height 18
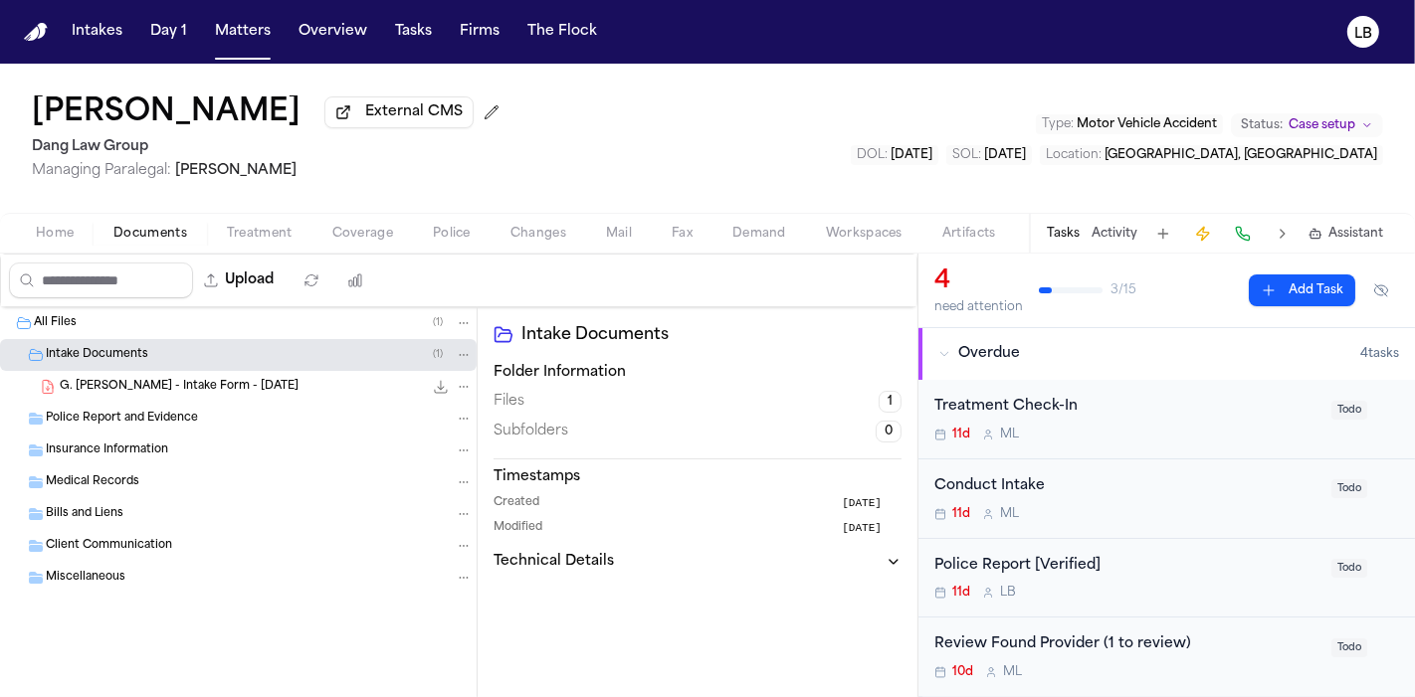
click at [170, 382] on span "G. Cedillo Vasquez - Intake Form - 9.18.25" at bounding box center [179, 387] width 239 height 17
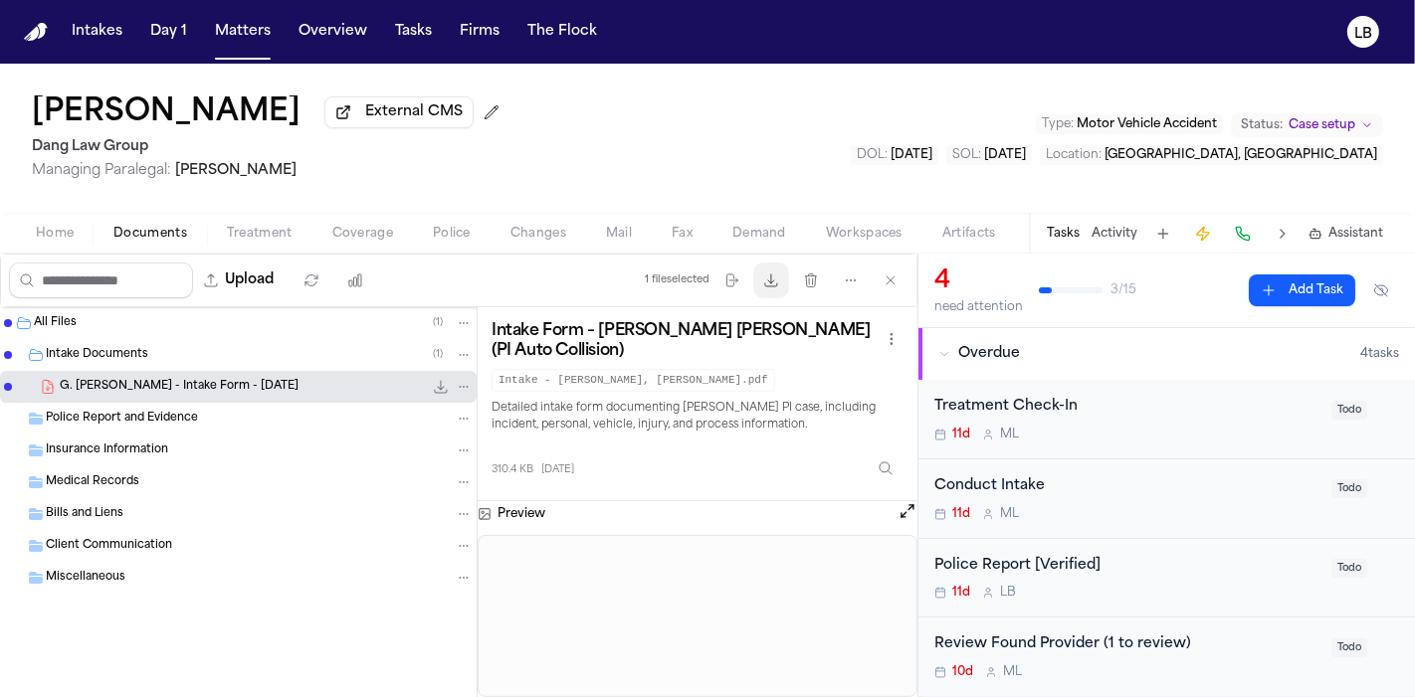
click at [770, 286] on icon "button" at bounding box center [771, 281] width 12 height 12
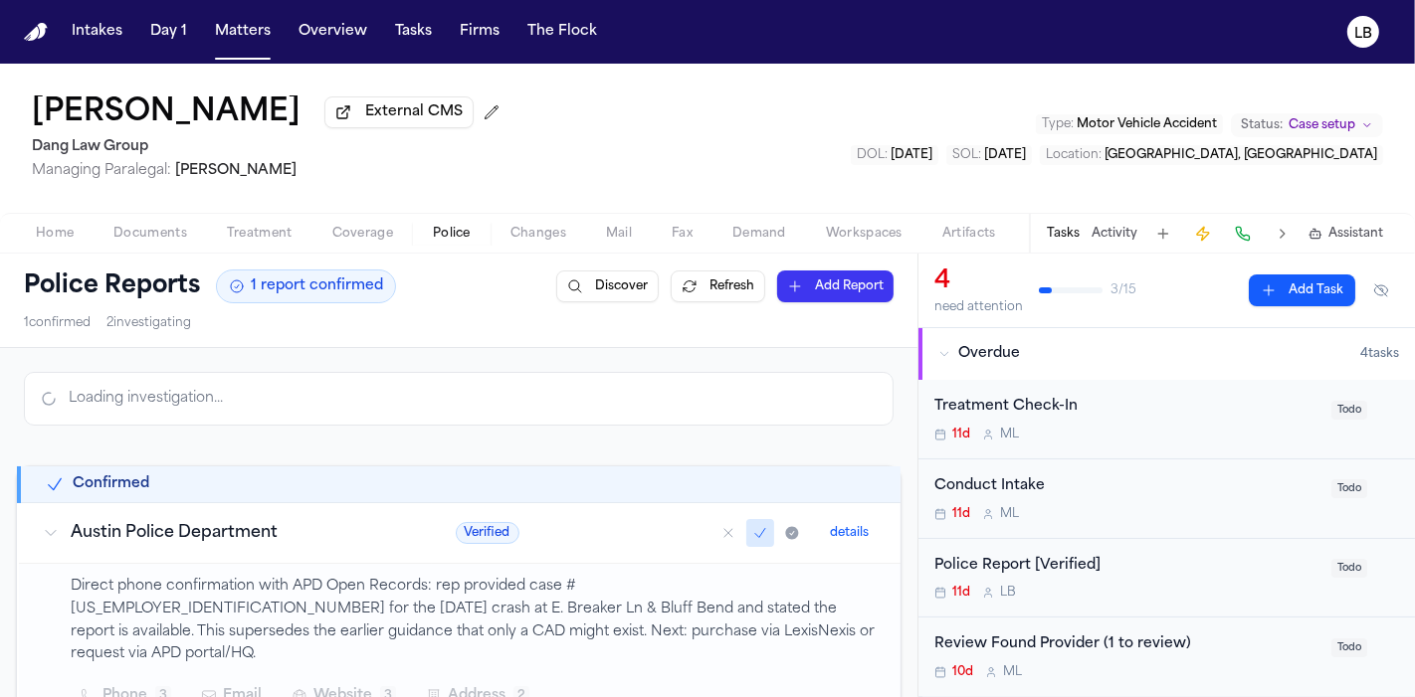
click at [458, 223] on button "Police" at bounding box center [452, 234] width 78 height 24
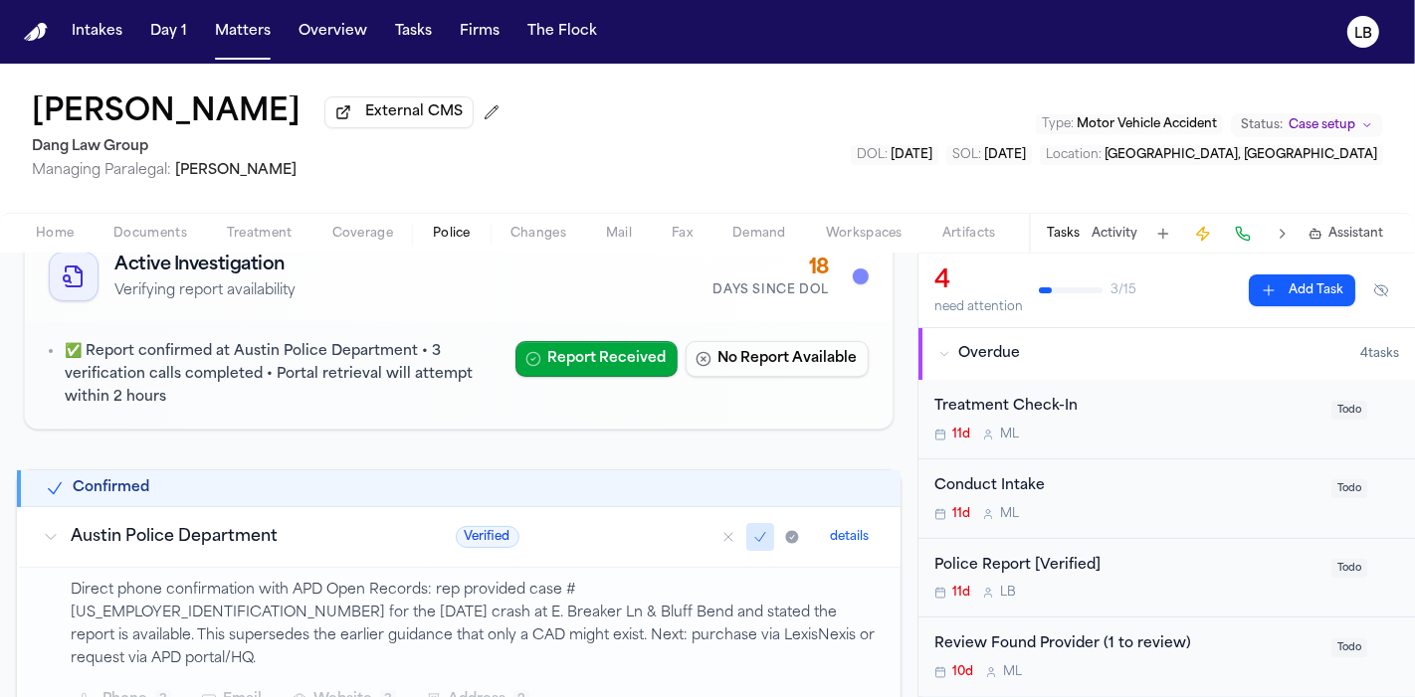
scroll to position [221, 0]
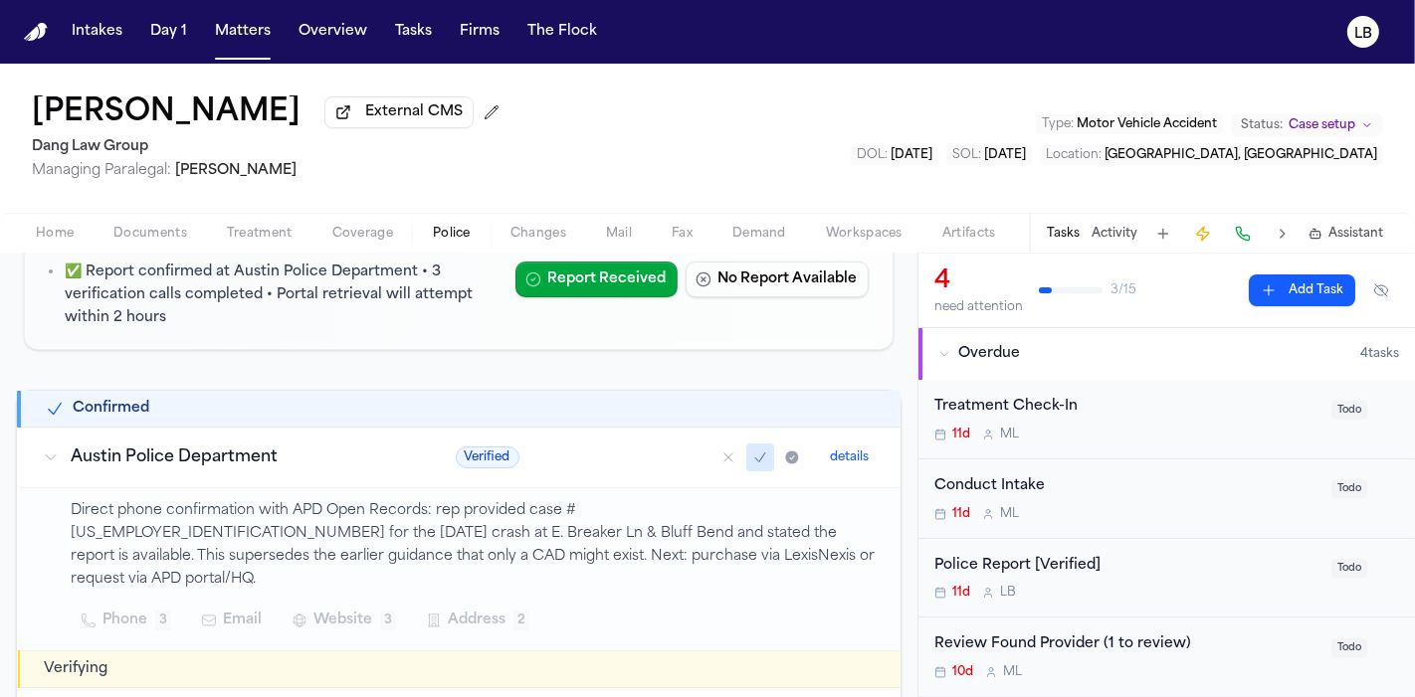
click at [1060, 234] on button "Tasks" at bounding box center [1063, 234] width 33 height 16
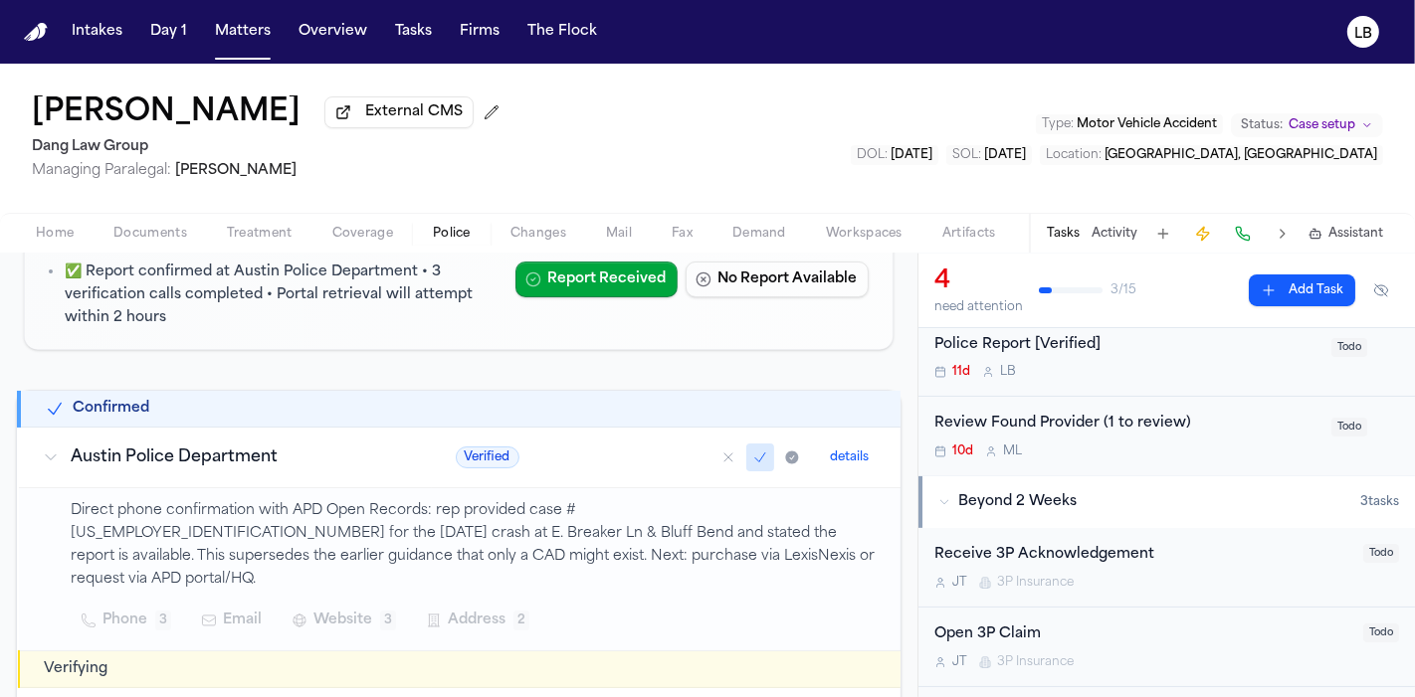
click at [1200, 353] on div "Police Report [Verified]" at bounding box center [1126, 345] width 385 height 23
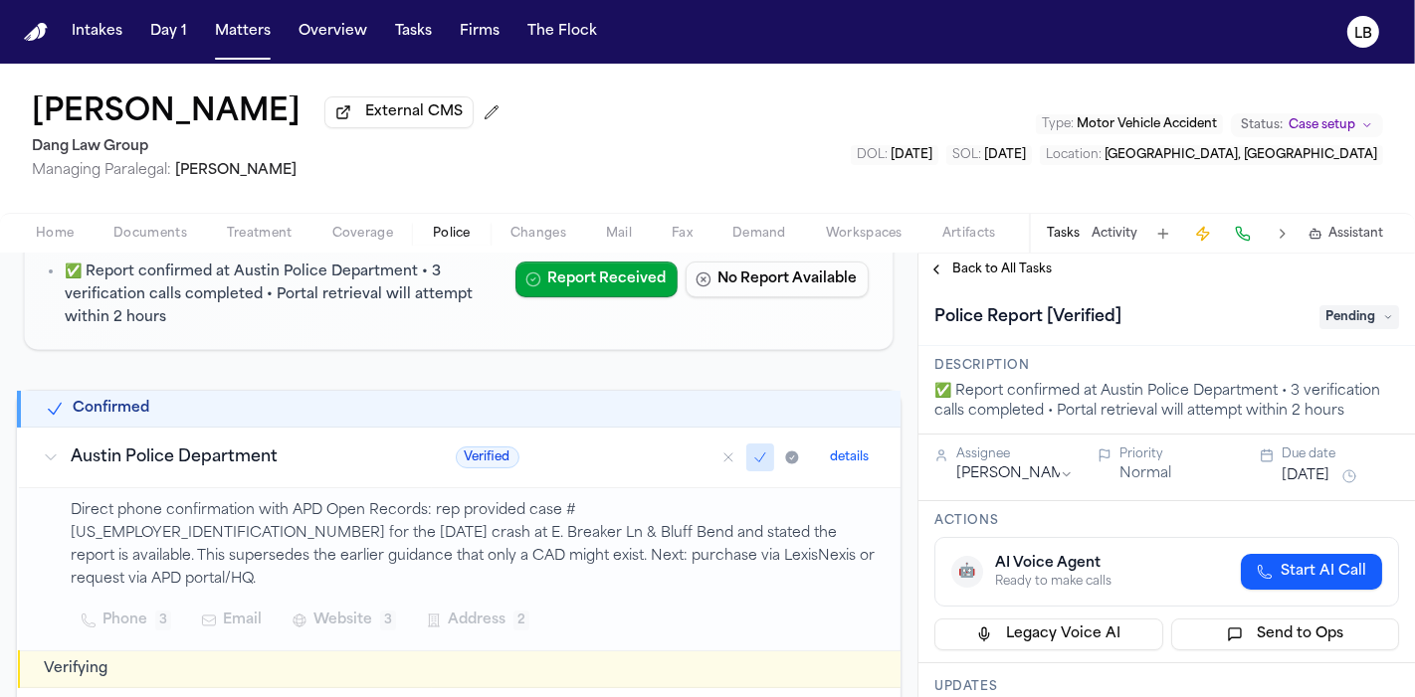
click at [1348, 317] on span "Pending" at bounding box center [1359, 317] width 80 height 24
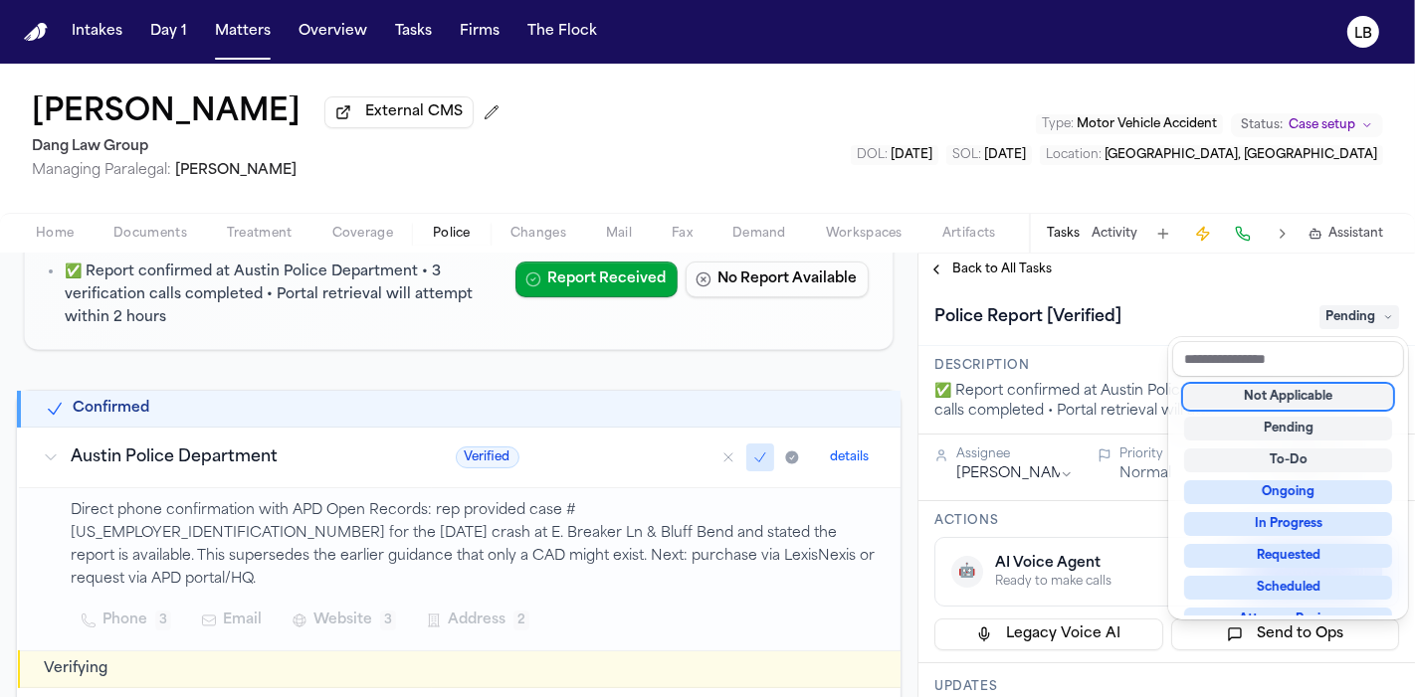
click at [1356, 390] on div "Not Applicable" at bounding box center [1288, 397] width 208 height 24
click at [1115, 224] on div "Giovanni Cedillo Vasquez External CMS Dang Law Group Managing Paralegal: Jacque…" at bounding box center [707, 381] width 1415 height 634
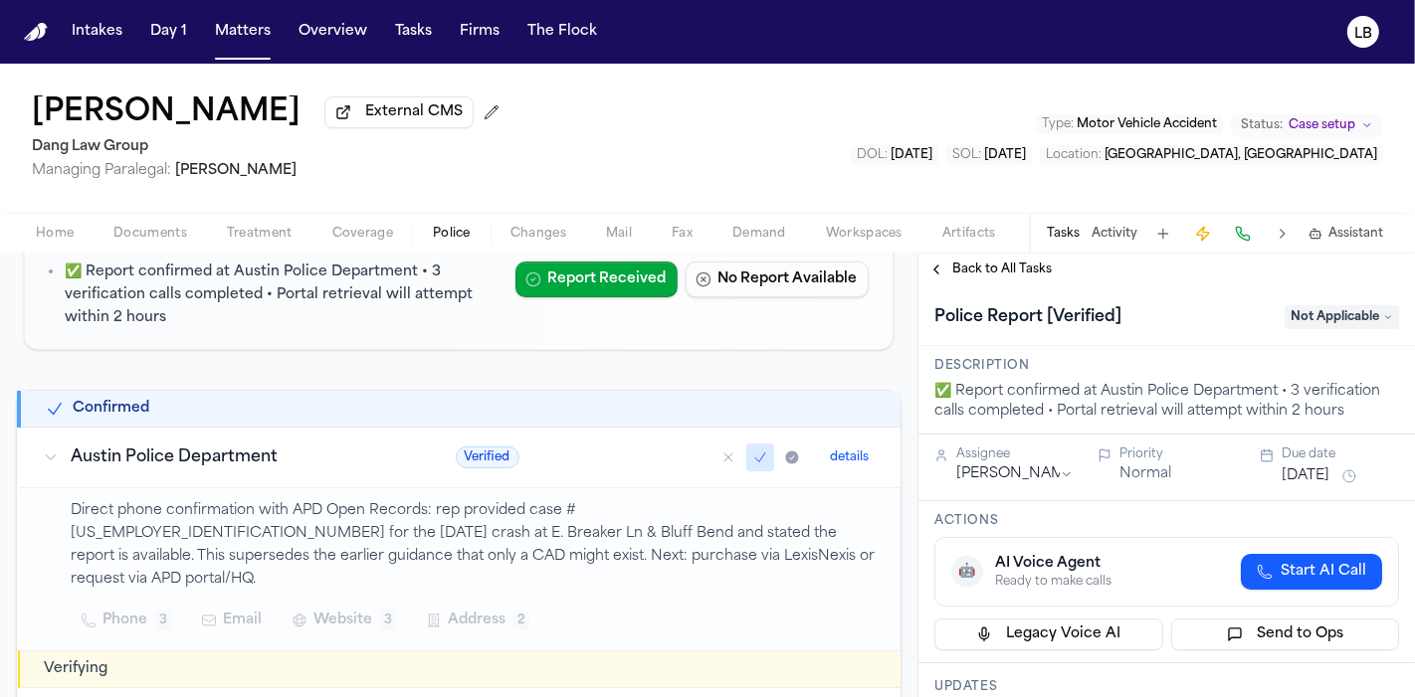
click at [1117, 237] on button "Activity" at bounding box center [1114, 234] width 46 height 16
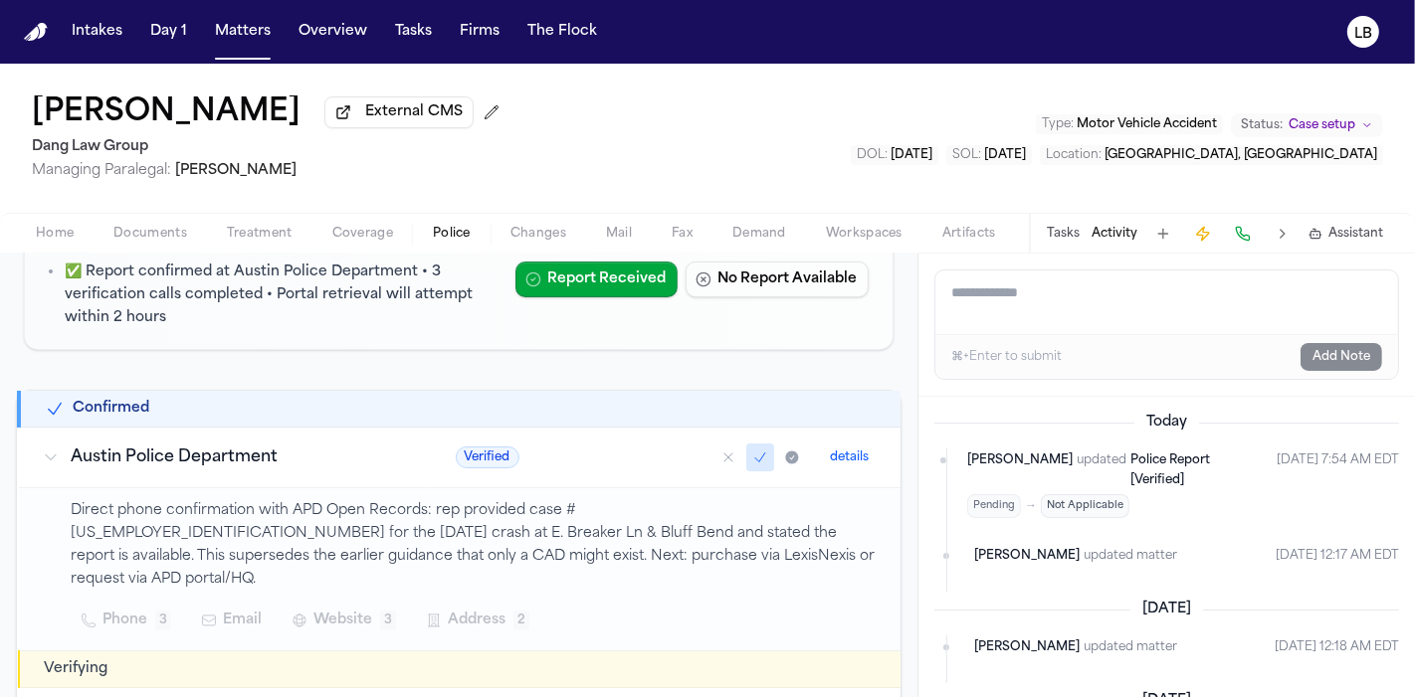
click at [1085, 311] on textarea "Add a note to this matter" at bounding box center [1166, 303] width 463 height 64
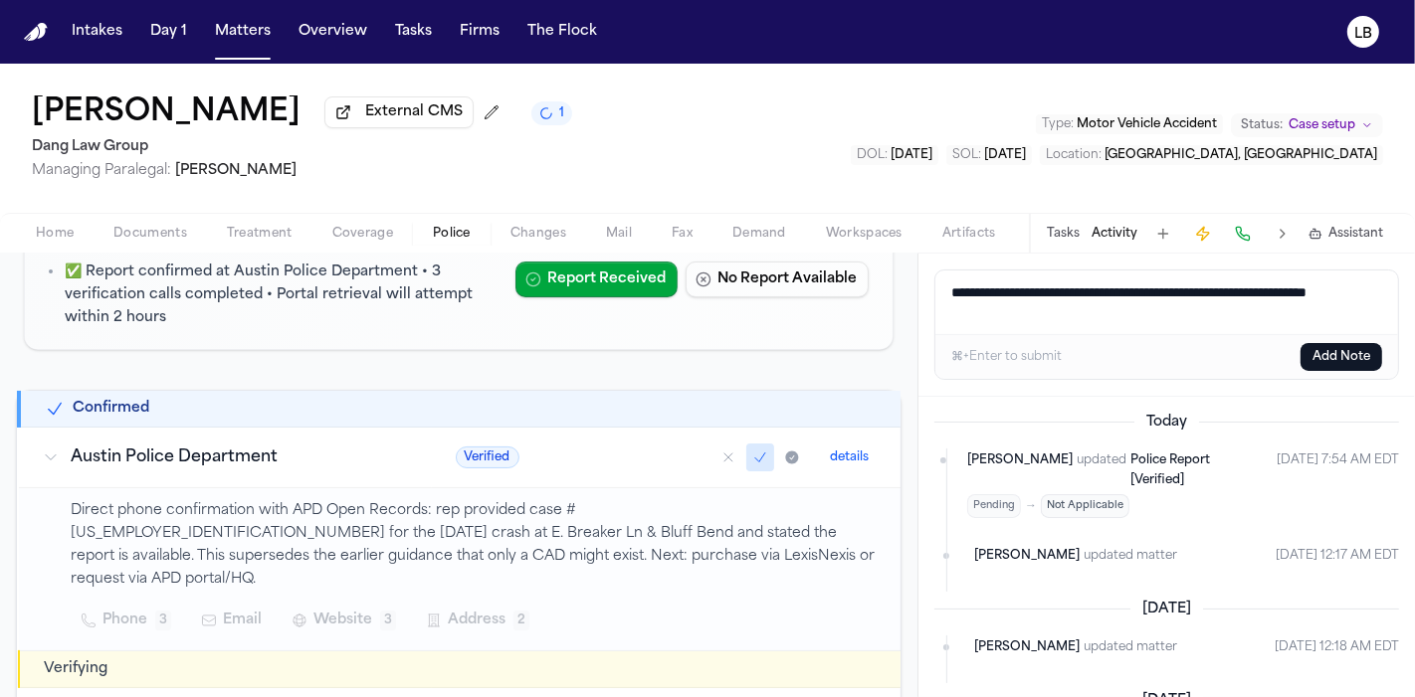
click at [1236, 293] on textarea "**********" at bounding box center [1167, 303] width 464 height 64
click at [1253, 291] on textarea "**********" at bounding box center [1167, 303] width 464 height 64
type textarea "**********"
click at [1321, 355] on button "Add Note" at bounding box center [1341, 357] width 82 height 28
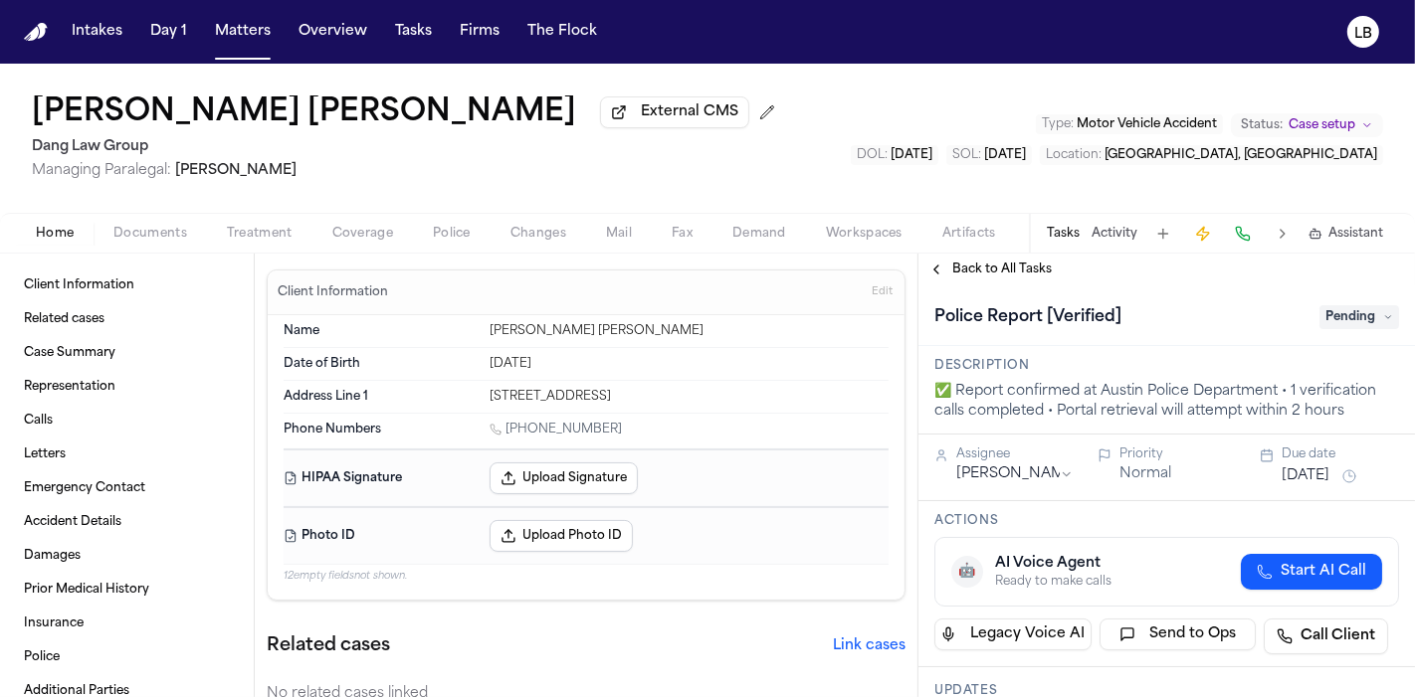
click at [170, 238] on span "Documents" at bounding box center [150, 234] width 74 height 16
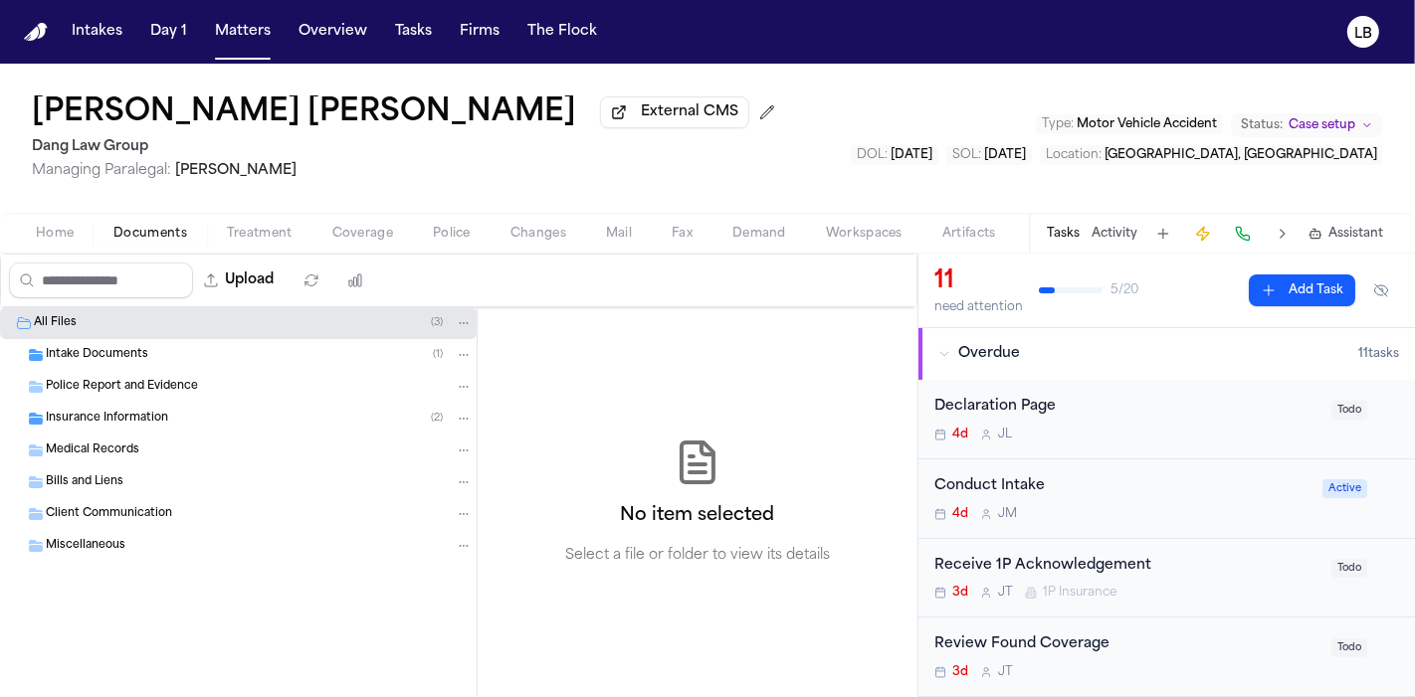
click at [157, 359] on div "Intake Documents ( 1 )" at bounding box center [259, 355] width 427 height 18
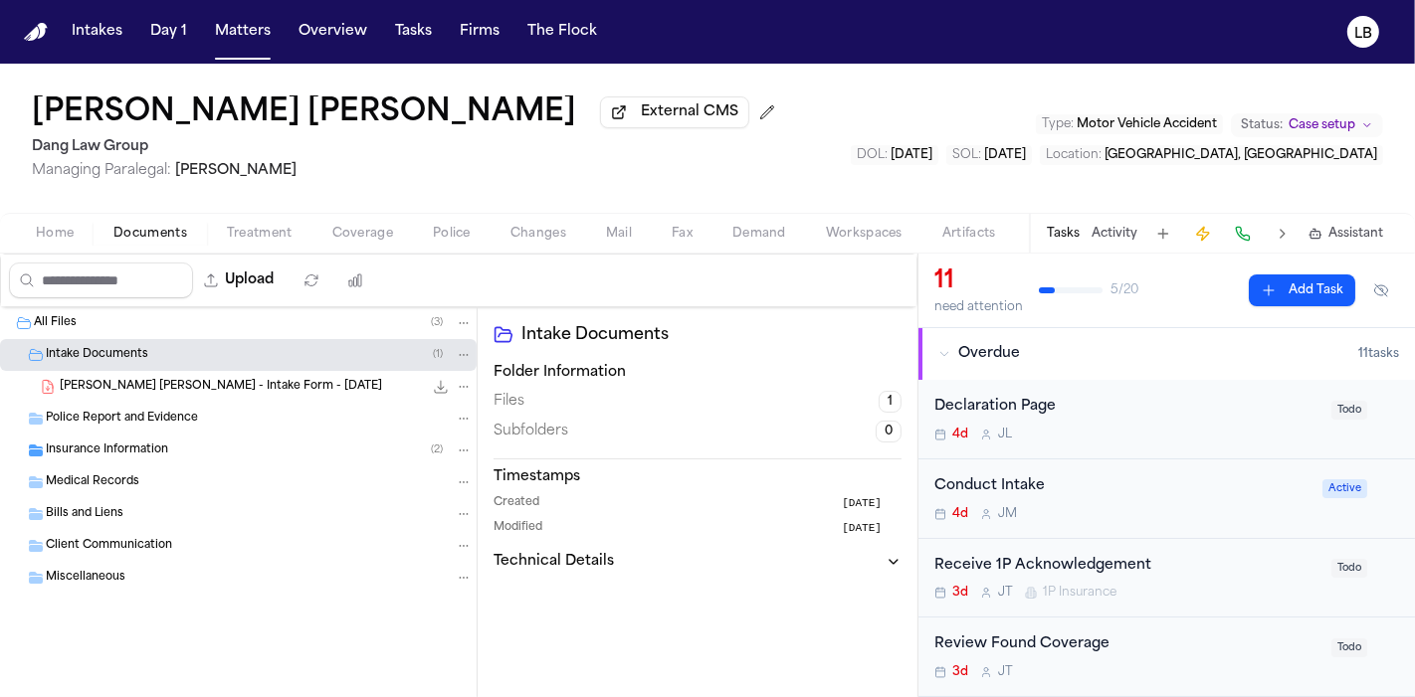
click at [230, 390] on span "M. Carrasco Palma - Intake Form - 9.17.25" at bounding box center [221, 387] width 322 height 17
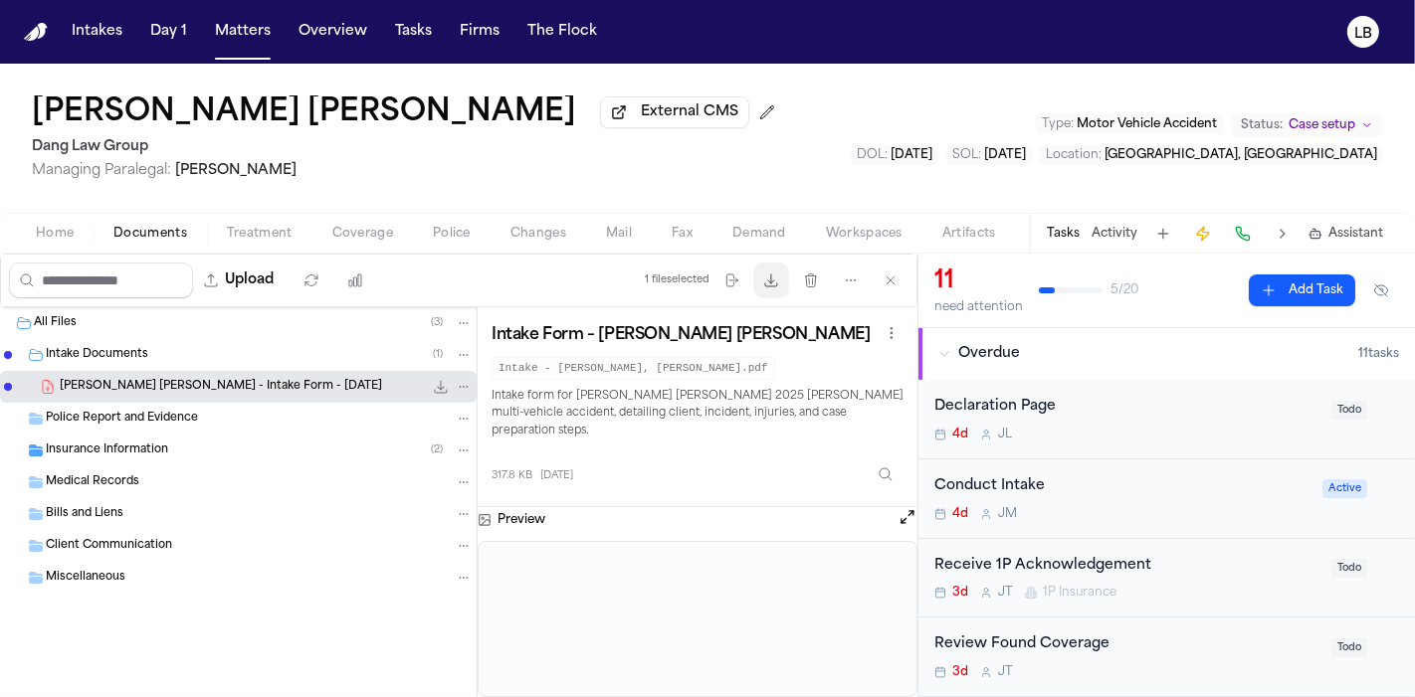
click at [781, 291] on button "Download files" at bounding box center [771, 281] width 36 height 36
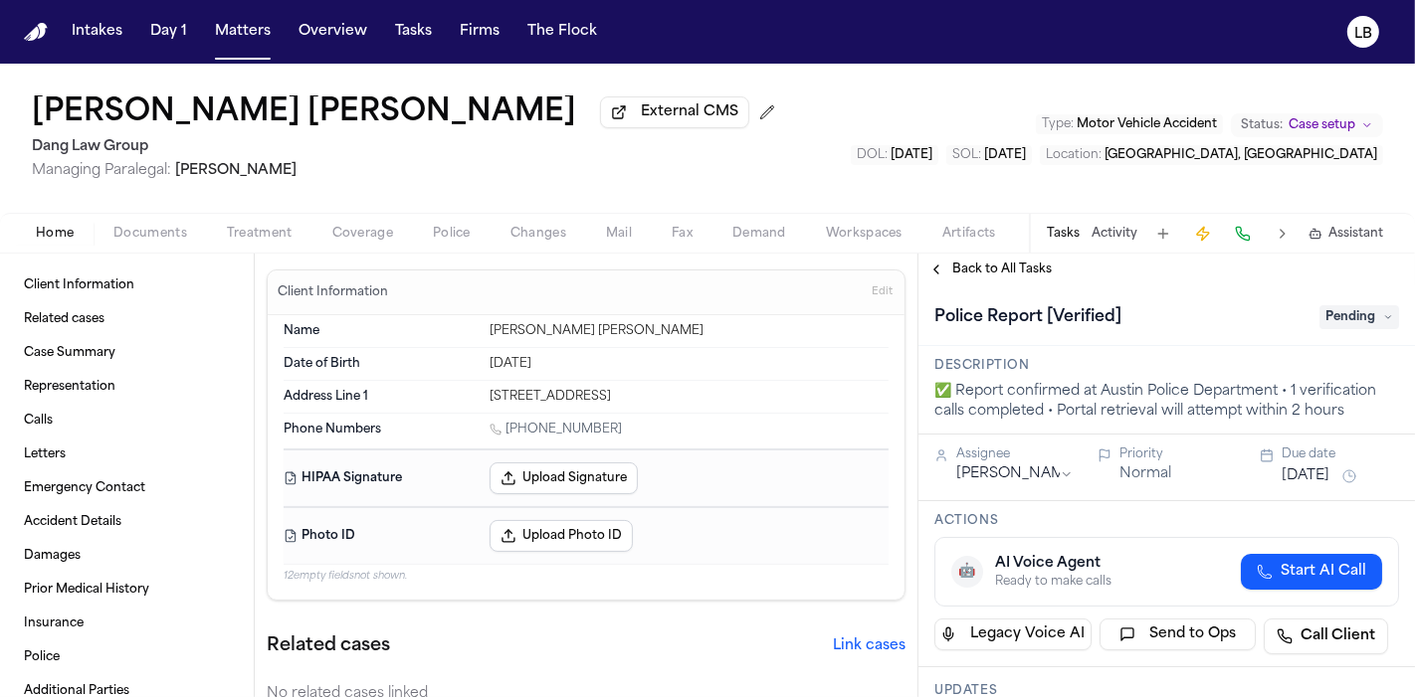
click at [164, 230] on span "Documents" at bounding box center [150, 234] width 74 height 16
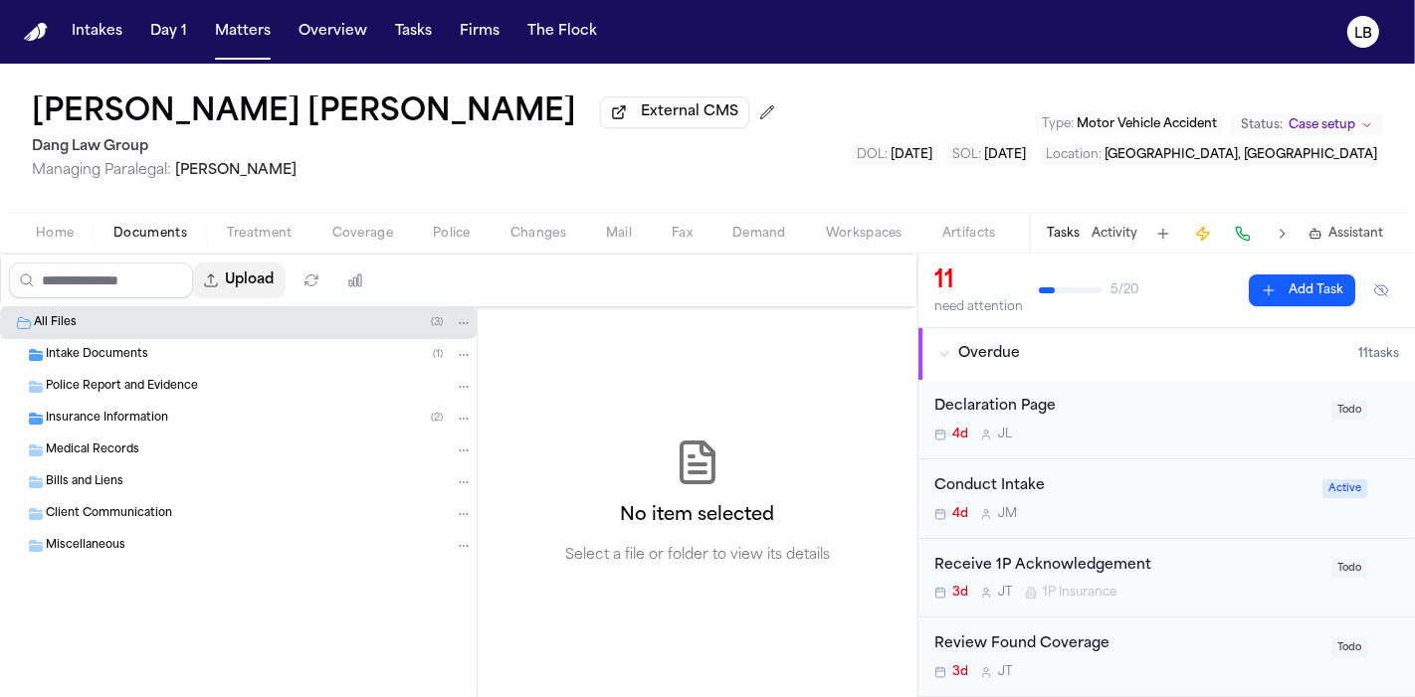
click at [281, 283] on button "Upload" at bounding box center [239, 281] width 93 height 36
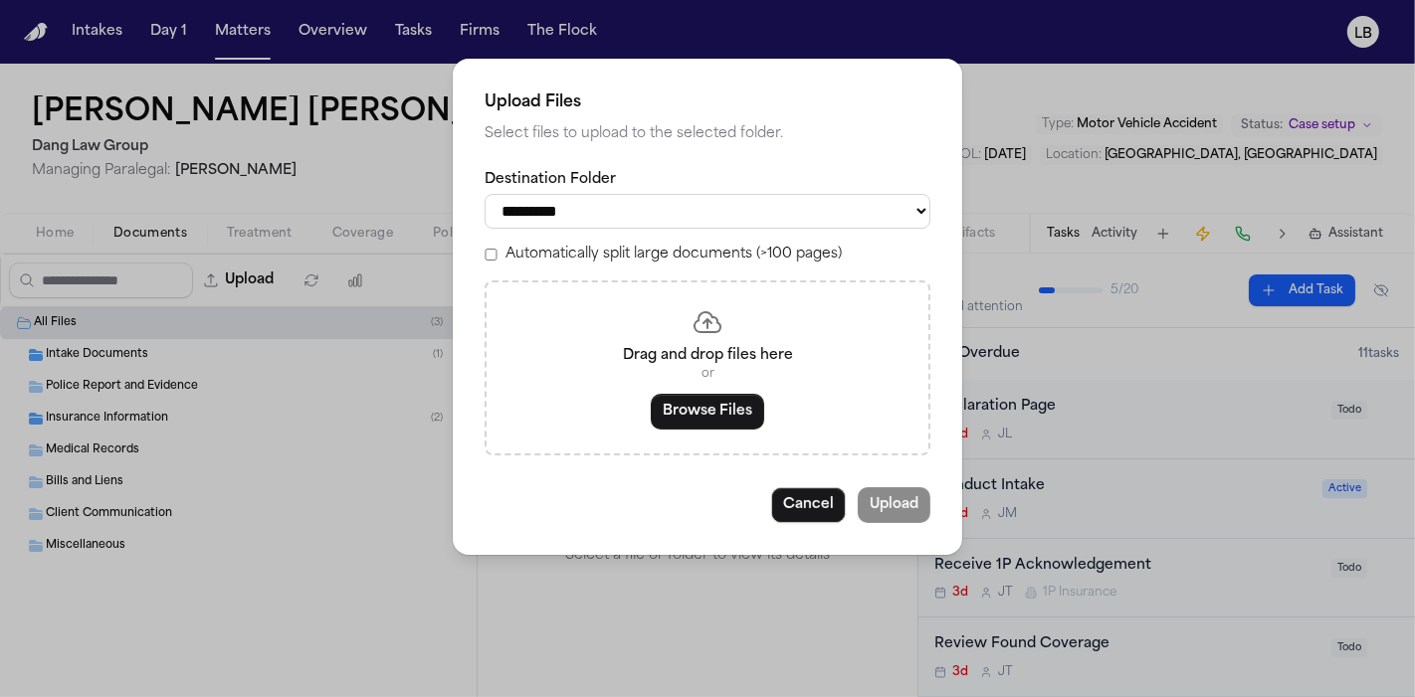
click at [743, 206] on select "**********" at bounding box center [708, 211] width 446 height 35
select select "**********"
click at [485, 194] on select "**********" at bounding box center [708, 211] width 446 height 35
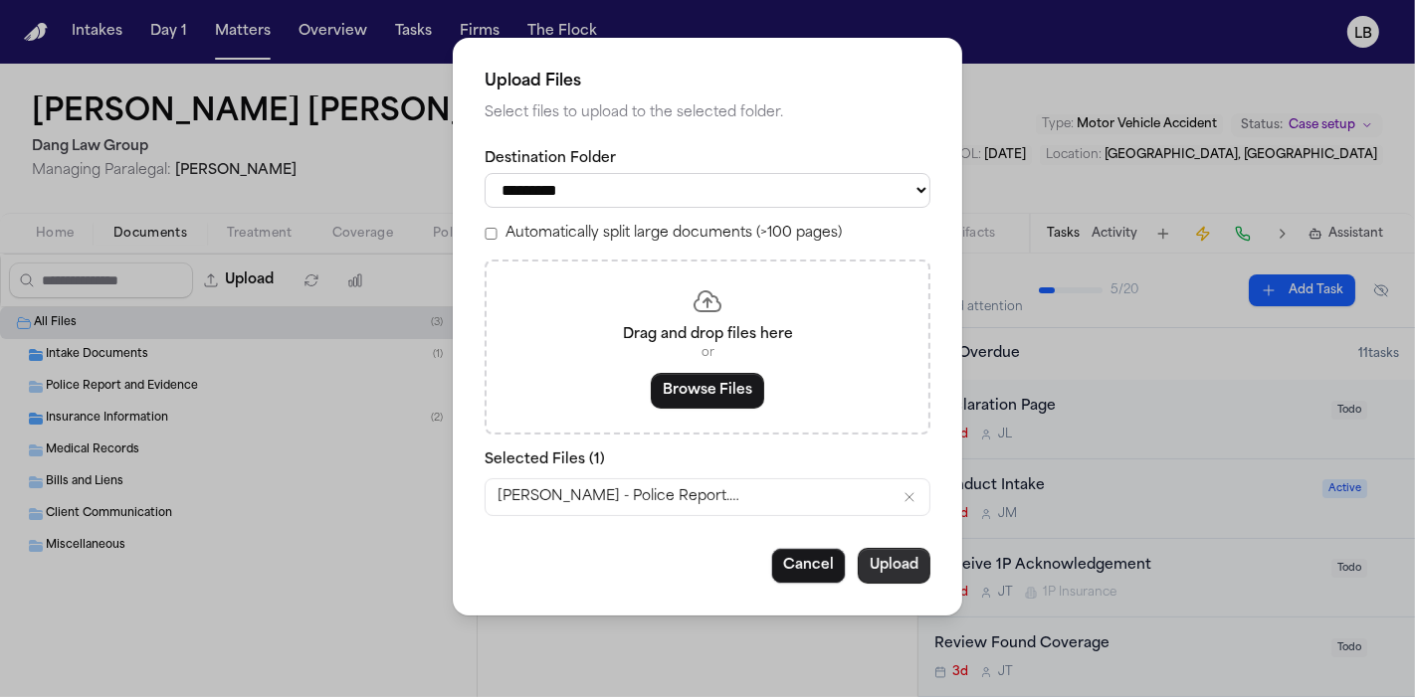
click at [880, 564] on button "Upload" at bounding box center [894, 566] width 73 height 36
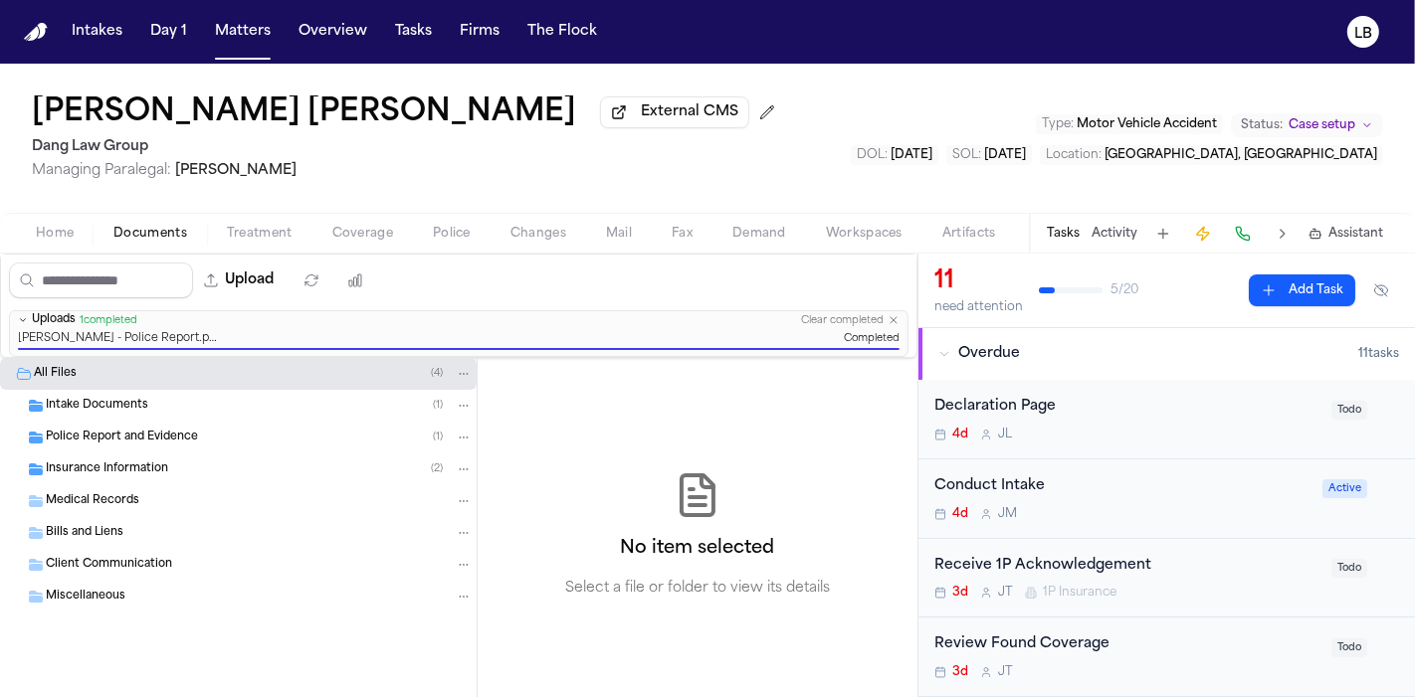
click at [1043, 227] on div "Tasks Activity Assistant" at bounding box center [1214, 233] width 370 height 39
click at [1068, 224] on div "Tasks Activity Assistant" at bounding box center [1214, 233] width 370 height 39
click at [1071, 245] on div "Tasks Activity Assistant" at bounding box center [1214, 233] width 370 height 39
click at [1071, 228] on button "Tasks" at bounding box center [1063, 234] width 33 height 16
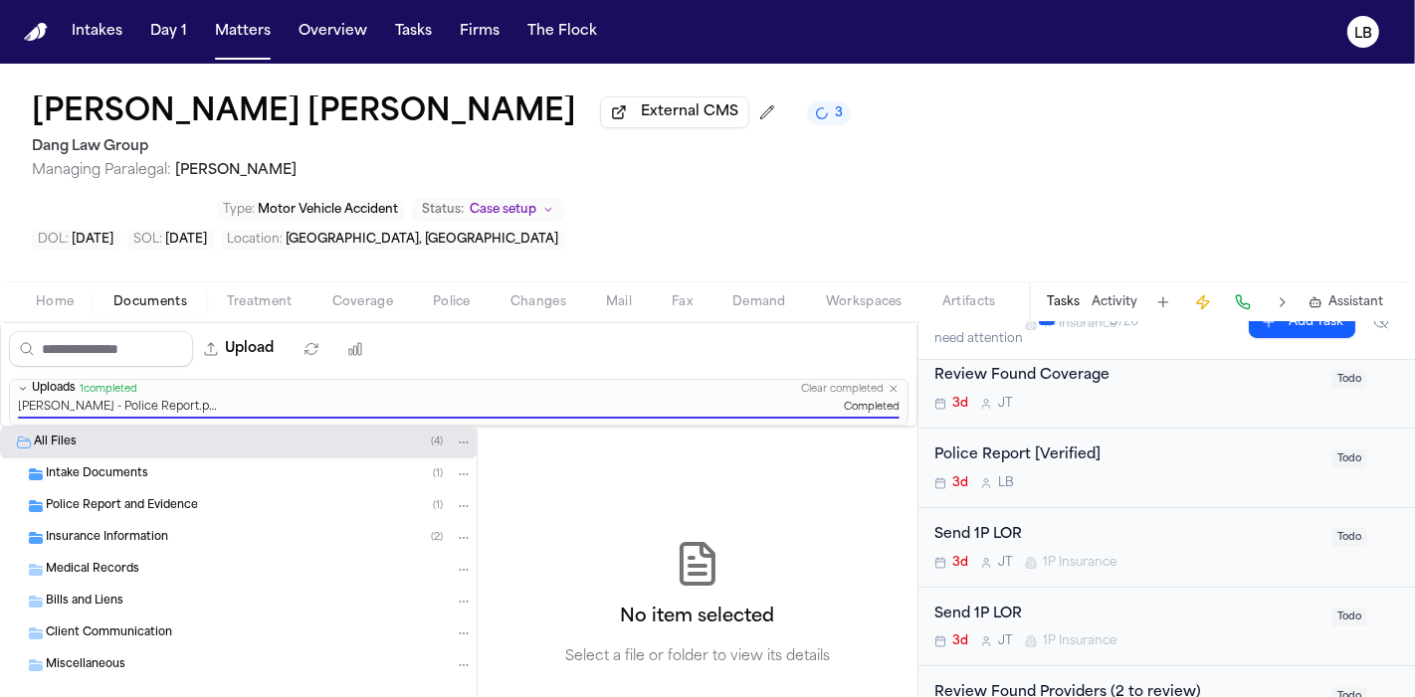
scroll to position [305, 0]
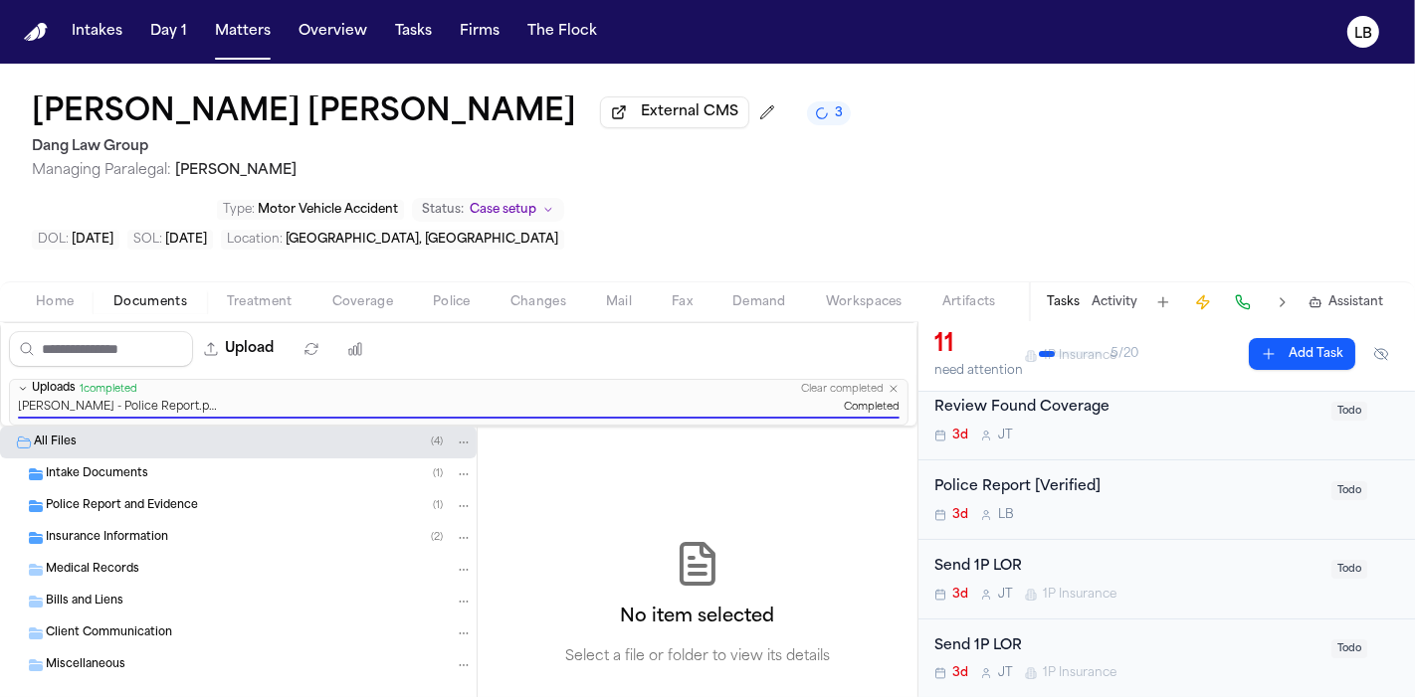
click at [1262, 507] on div "3d L B" at bounding box center [1126, 515] width 385 height 16
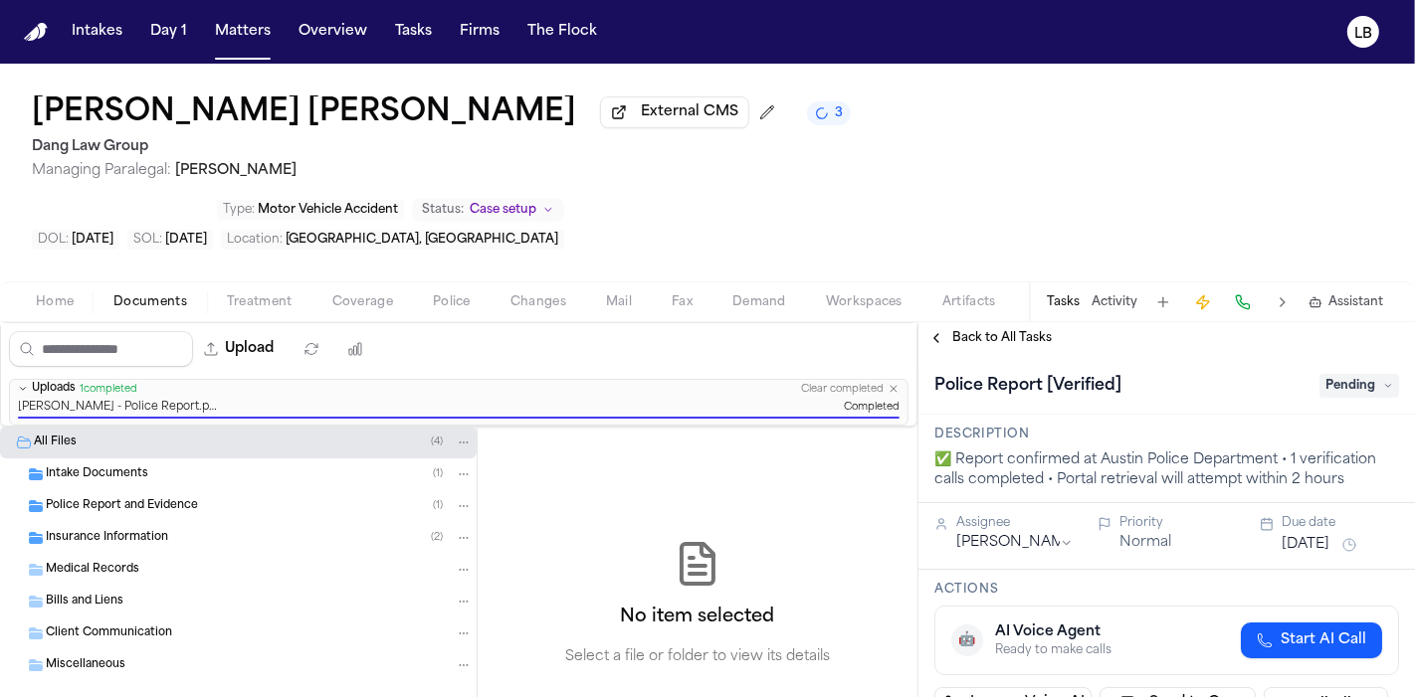
click at [1340, 374] on span "Pending" at bounding box center [1359, 386] width 80 height 24
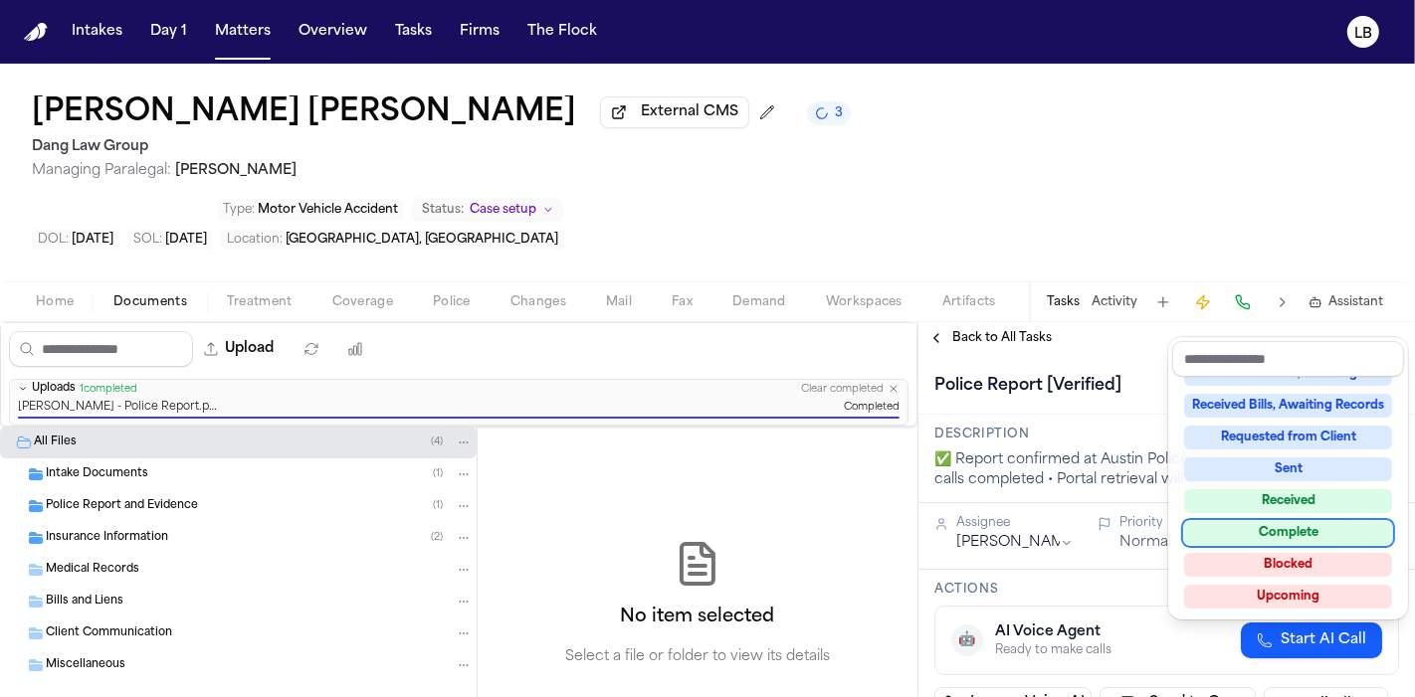
click at [1335, 535] on div "Complete" at bounding box center [1288, 533] width 208 height 24
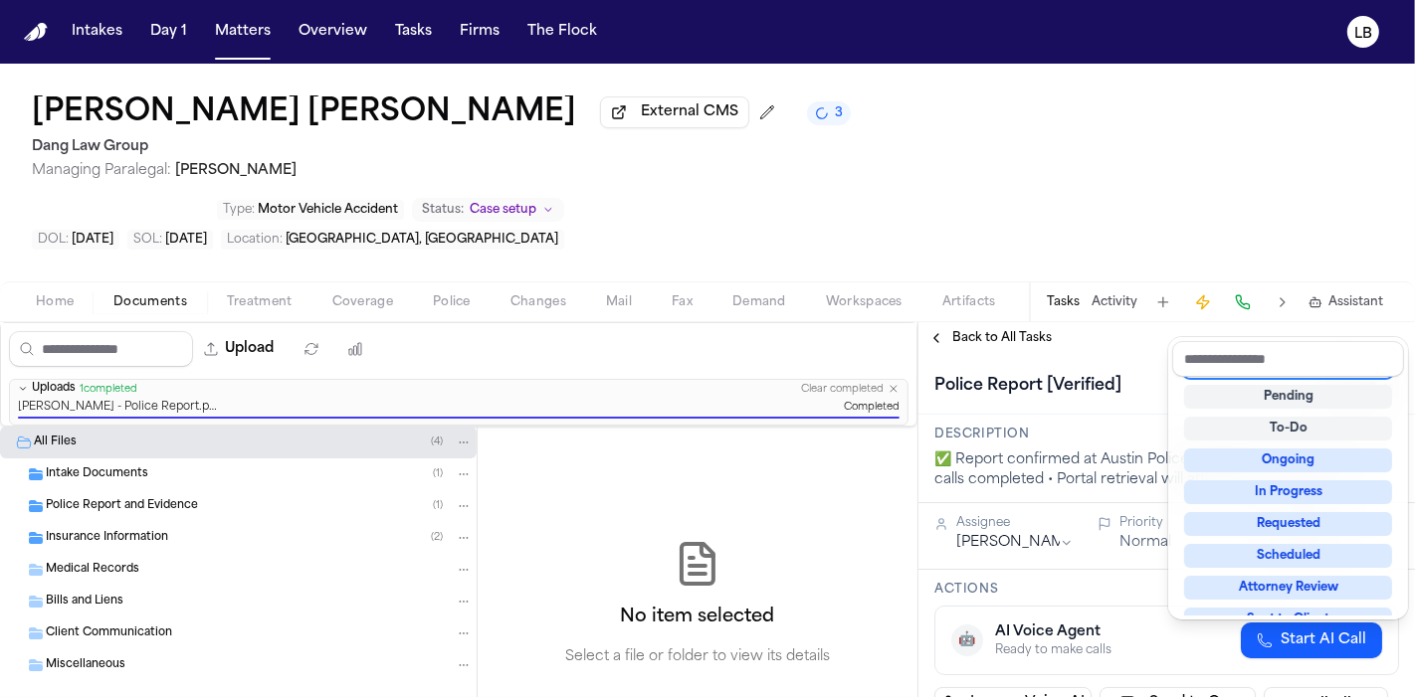
scroll to position [8, 0]
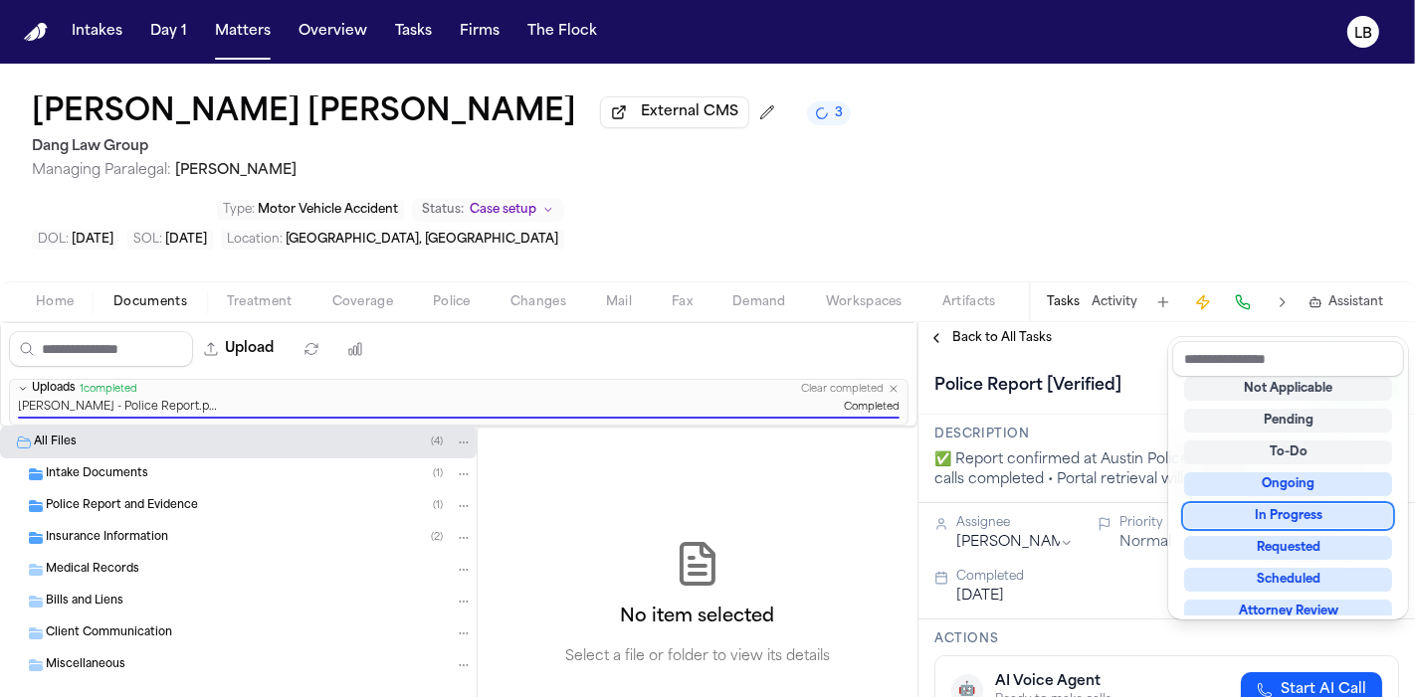
click at [873, 136] on div "Melba Lilian Carrasco Palma External CMS 3 Dang Law Group Managing Paralegal: J…" at bounding box center [707, 381] width 1415 height 634
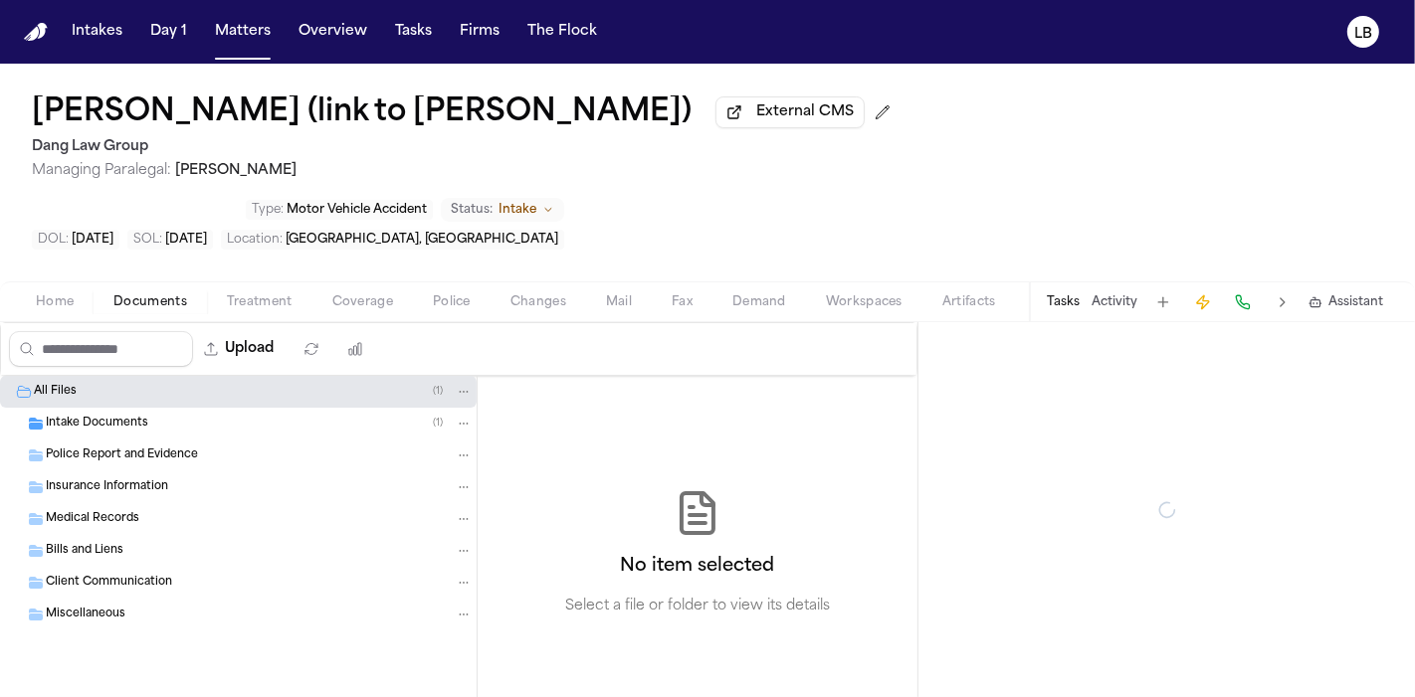
click at [143, 300] on span "Documents" at bounding box center [150, 302] width 74 height 16
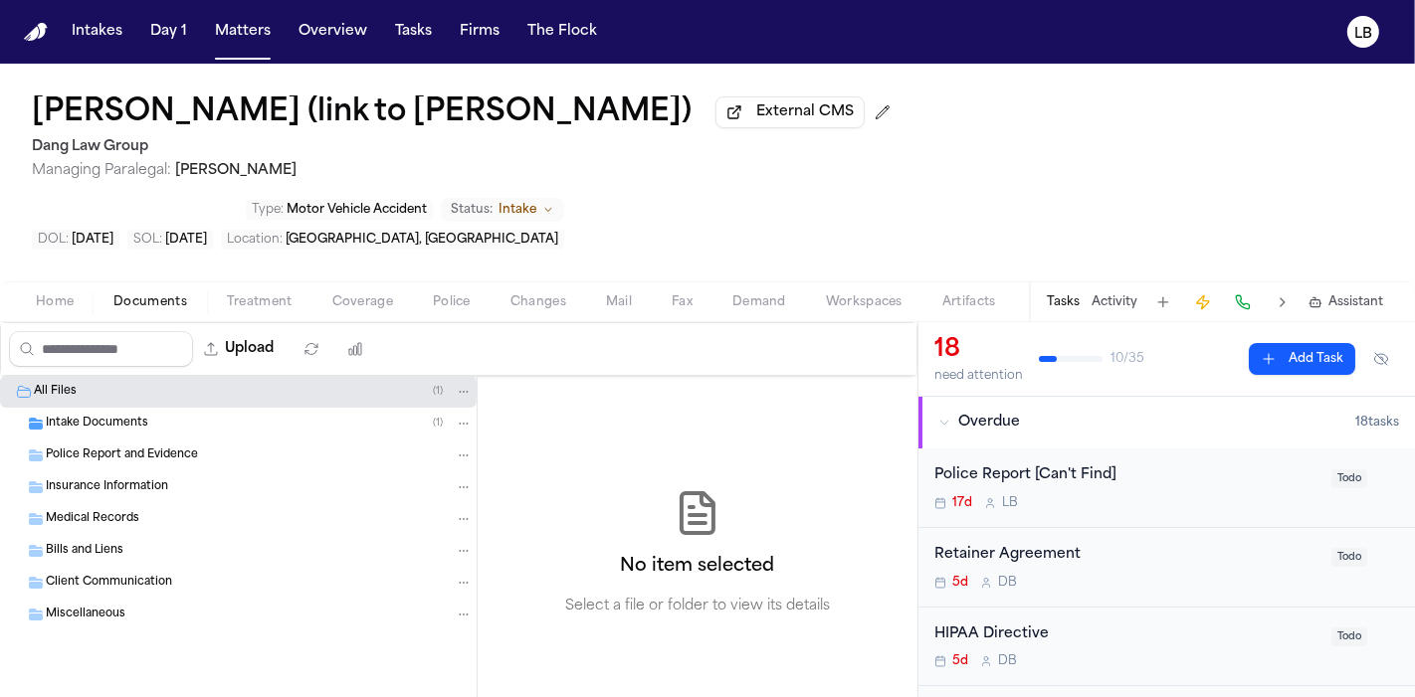
click at [124, 428] on span "Intake Documents" at bounding box center [97, 424] width 102 height 17
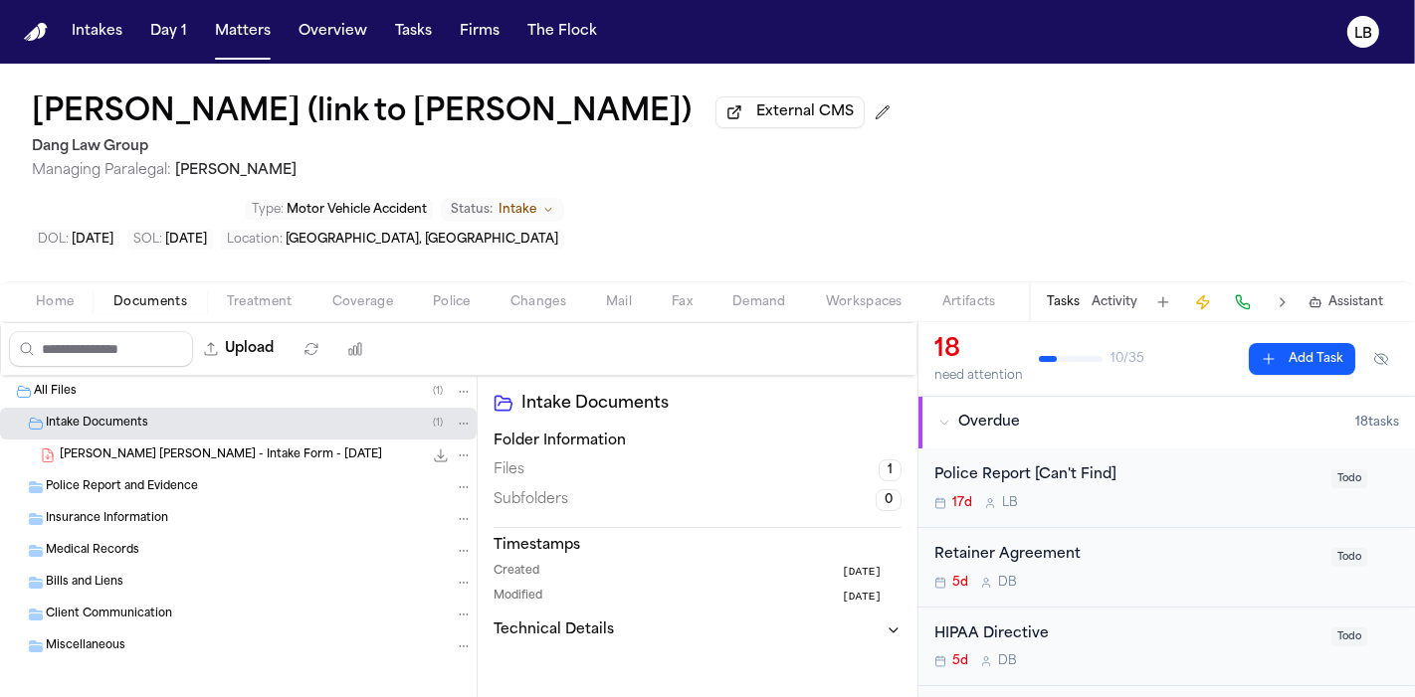
click at [130, 454] on span "R. Rivera Hernandez - Intake Form - 9.16.25" at bounding box center [221, 456] width 322 height 17
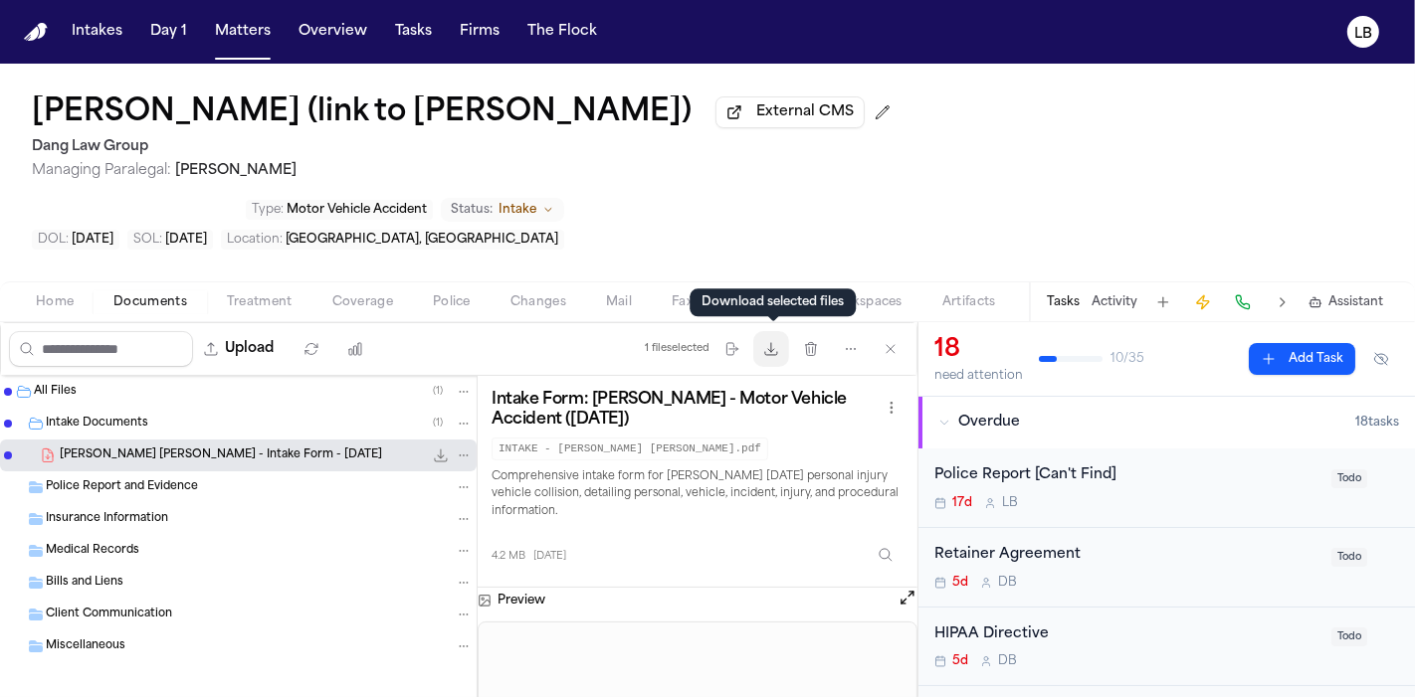
click at [767, 350] on icon "button" at bounding box center [771, 349] width 12 height 12
click at [1112, 298] on button "Activity" at bounding box center [1114, 302] width 46 height 16
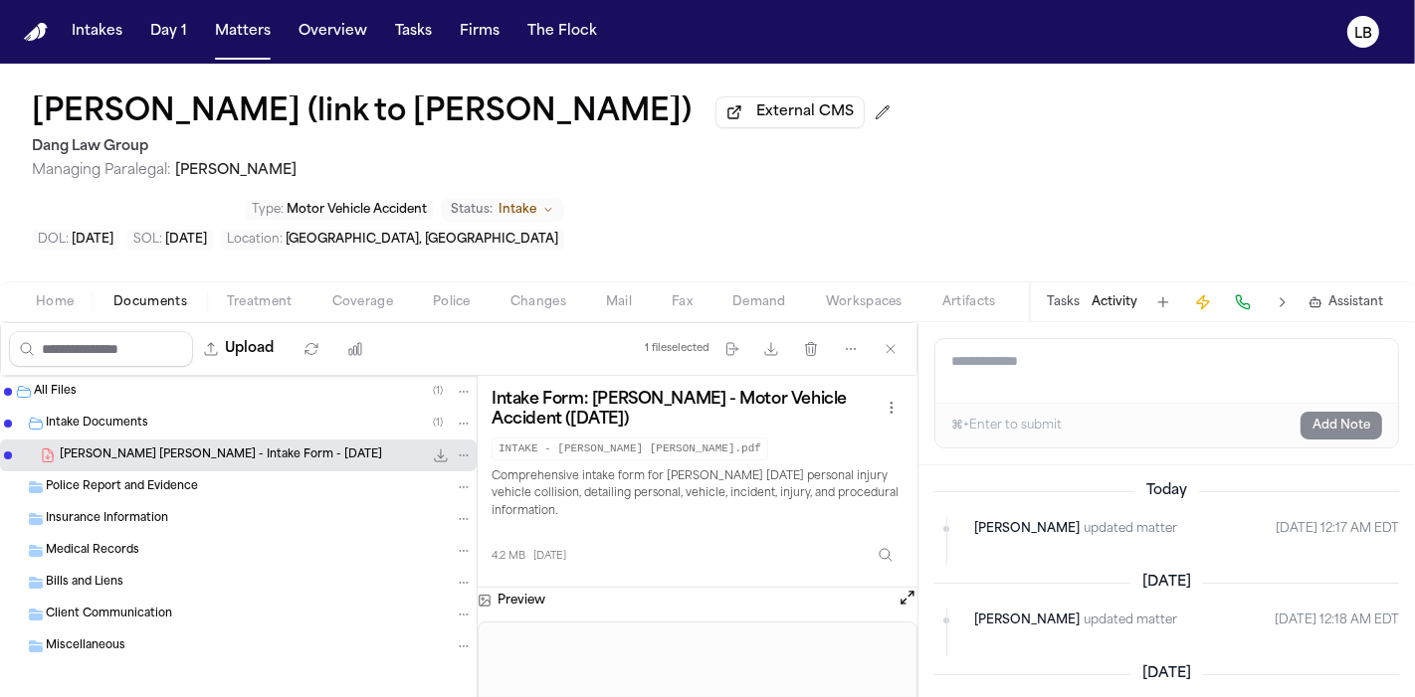
click at [1082, 291] on div "Tasks Activity Assistant" at bounding box center [1214, 302] width 370 height 39
click at [1074, 306] on button "Tasks" at bounding box center [1063, 302] width 33 height 16
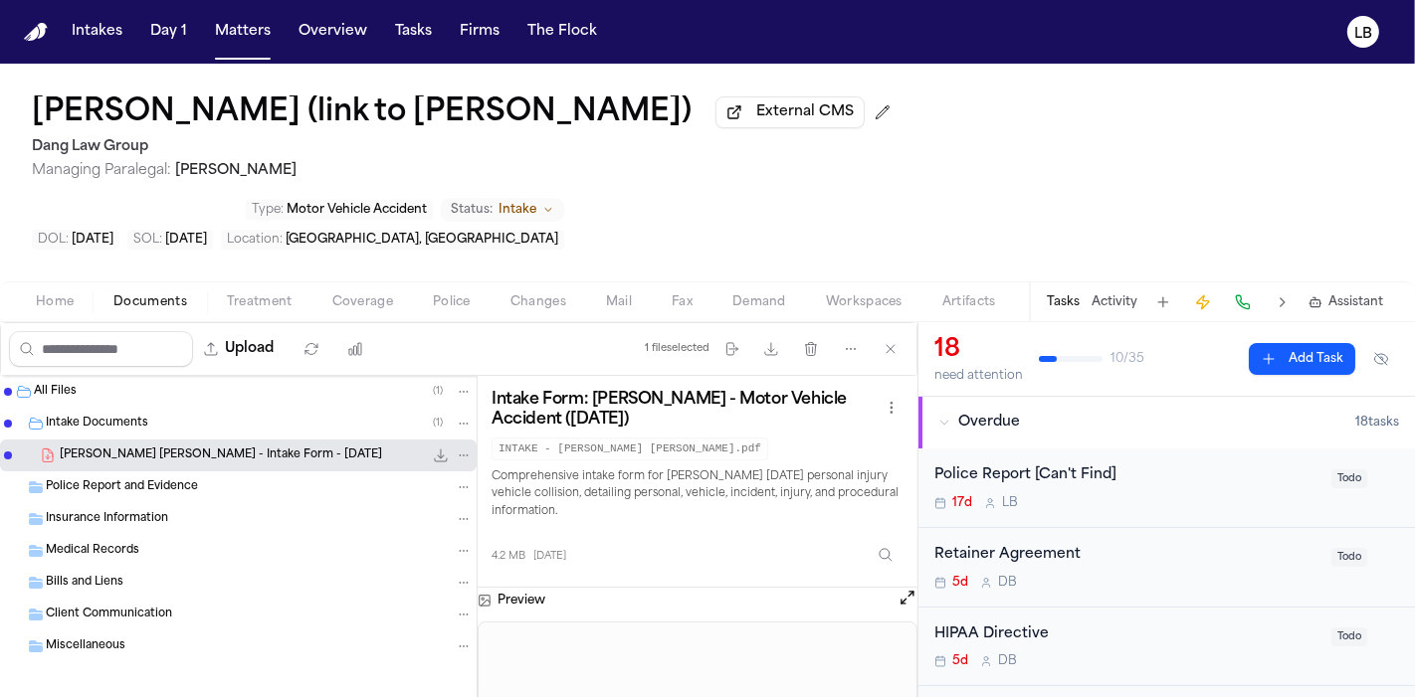
click at [1178, 491] on div "Police Report [Can't Find] 17d L B" at bounding box center [1126, 488] width 385 height 47
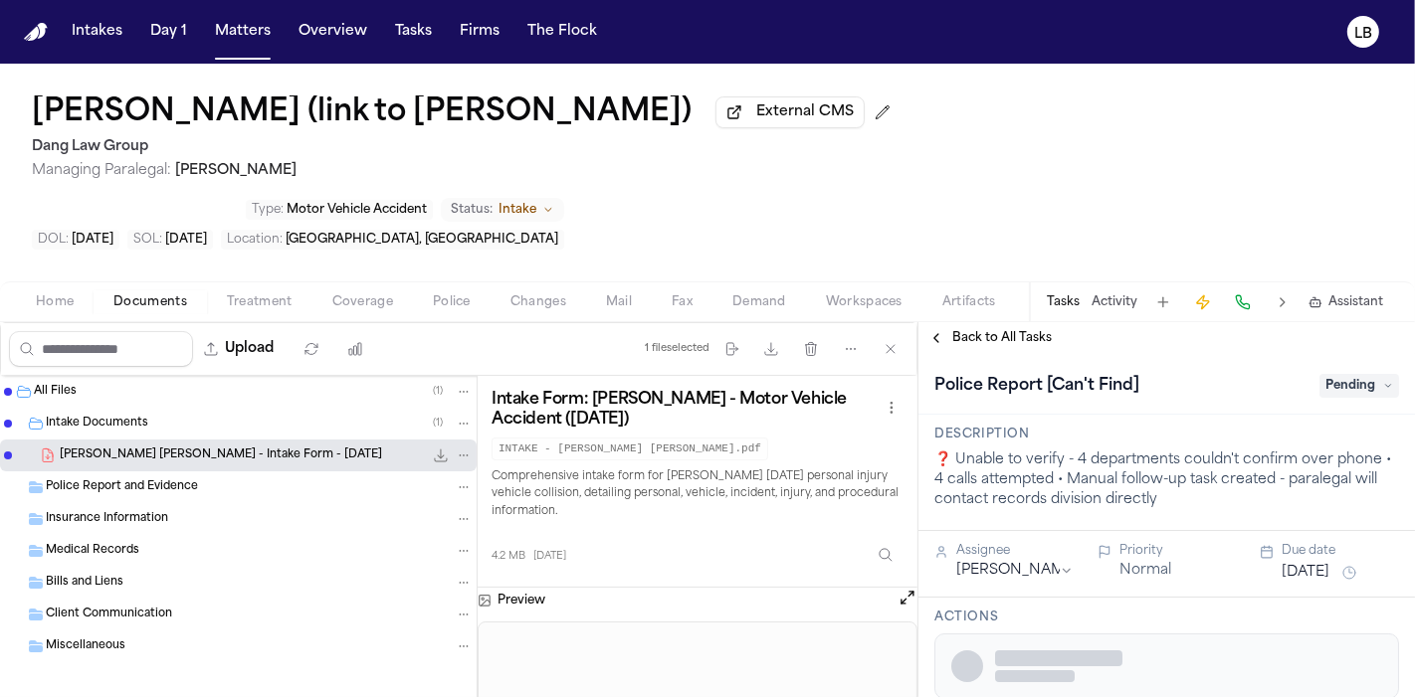
click at [1319, 379] on span "Pending" at bounding box center [1359, 386] width 80 height 24
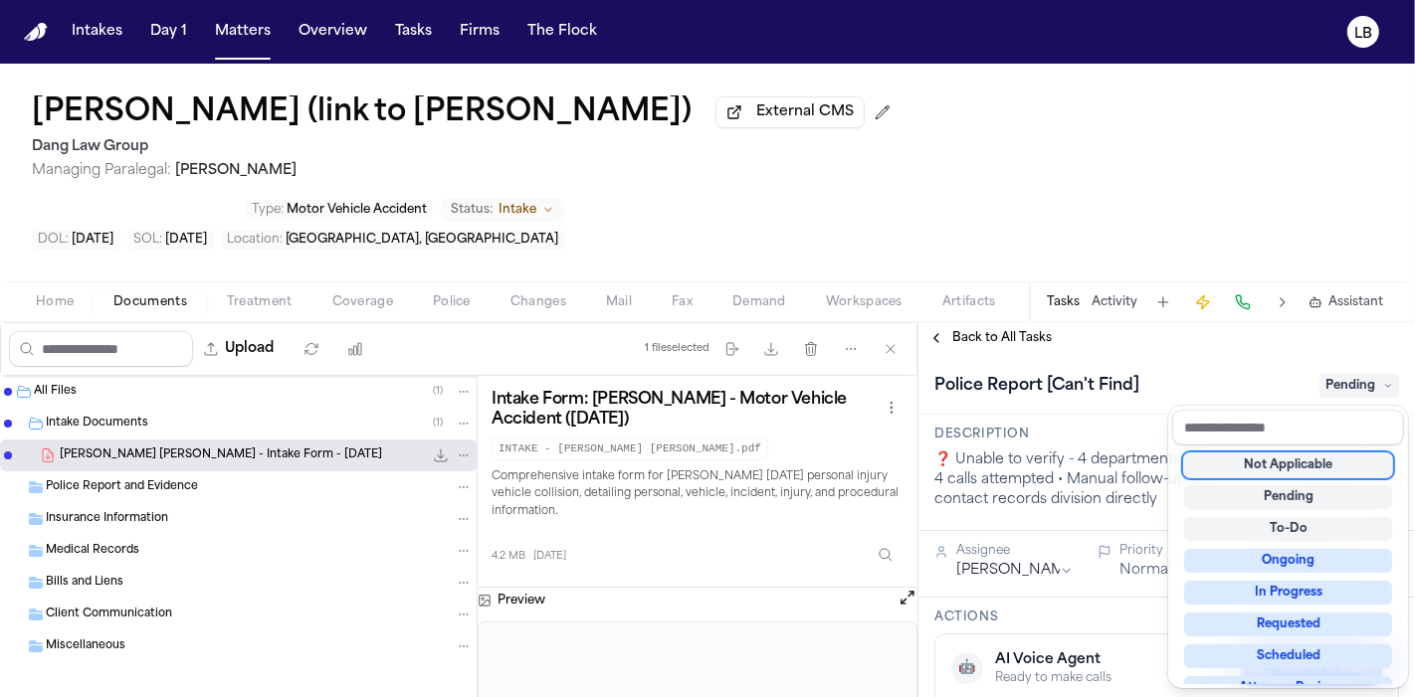
click at [1316, 454] on div "Not Applicable" at bounding box center [1288, 466] width 208 height 24
click at [1315, 462] on div "Not Applicable" at bounding box center [1288, 466] width 208 height 24
click at [1111, 299] on div "Reyna Rivera Hernandez (link to Dulce Carrillo Rivera) External CMS Dang Law Gr…" at bounding box center [707, 381] width 1415 height 634
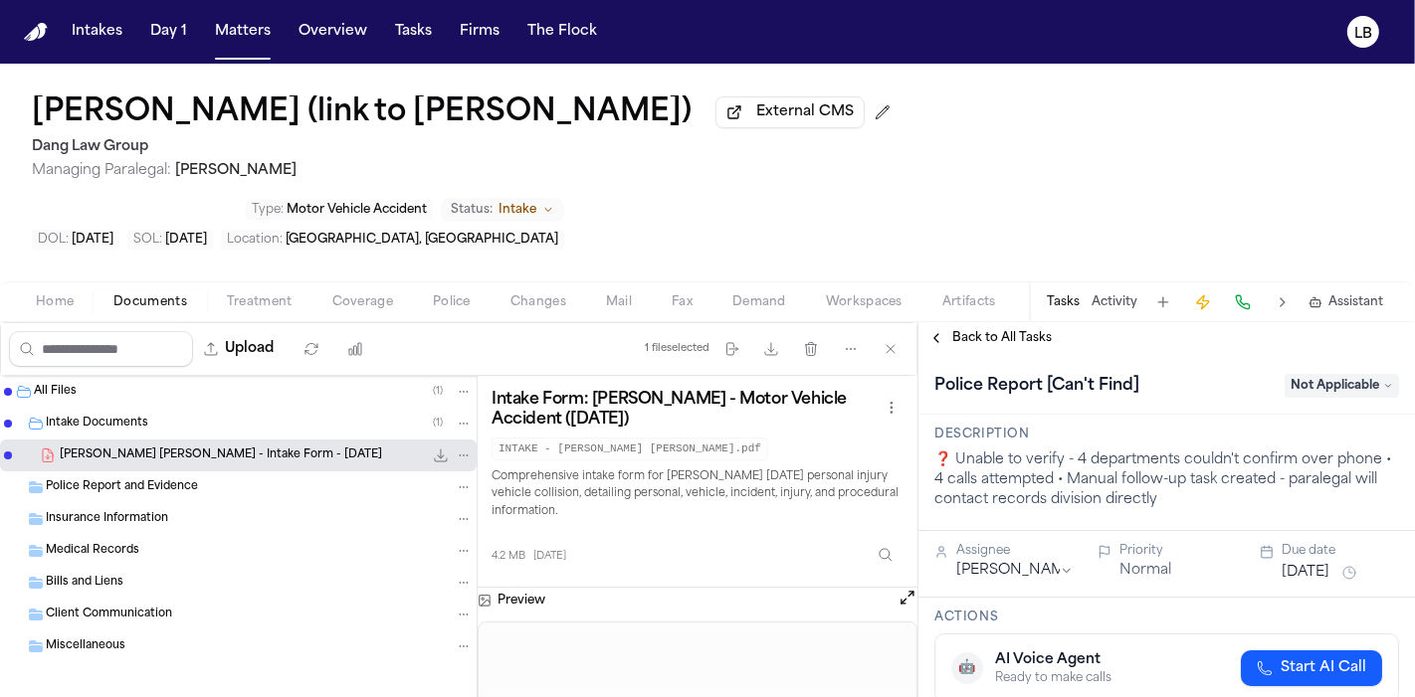
click at [1111, 299] on button "Activity" at bounding box center [1114, 302] width 46 height 16
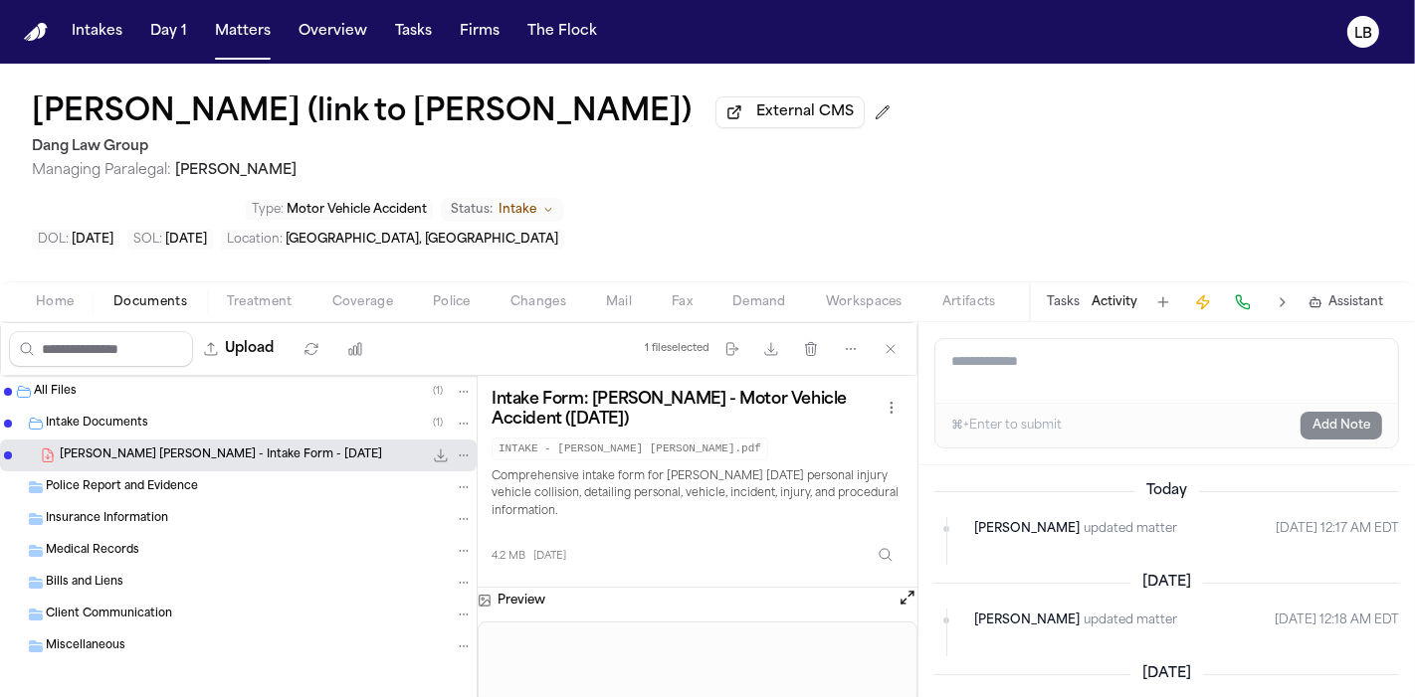
click at [1095, 368] on textarea "Add a note to this matter" at bounding box center [1166, 371] width 463 height 64
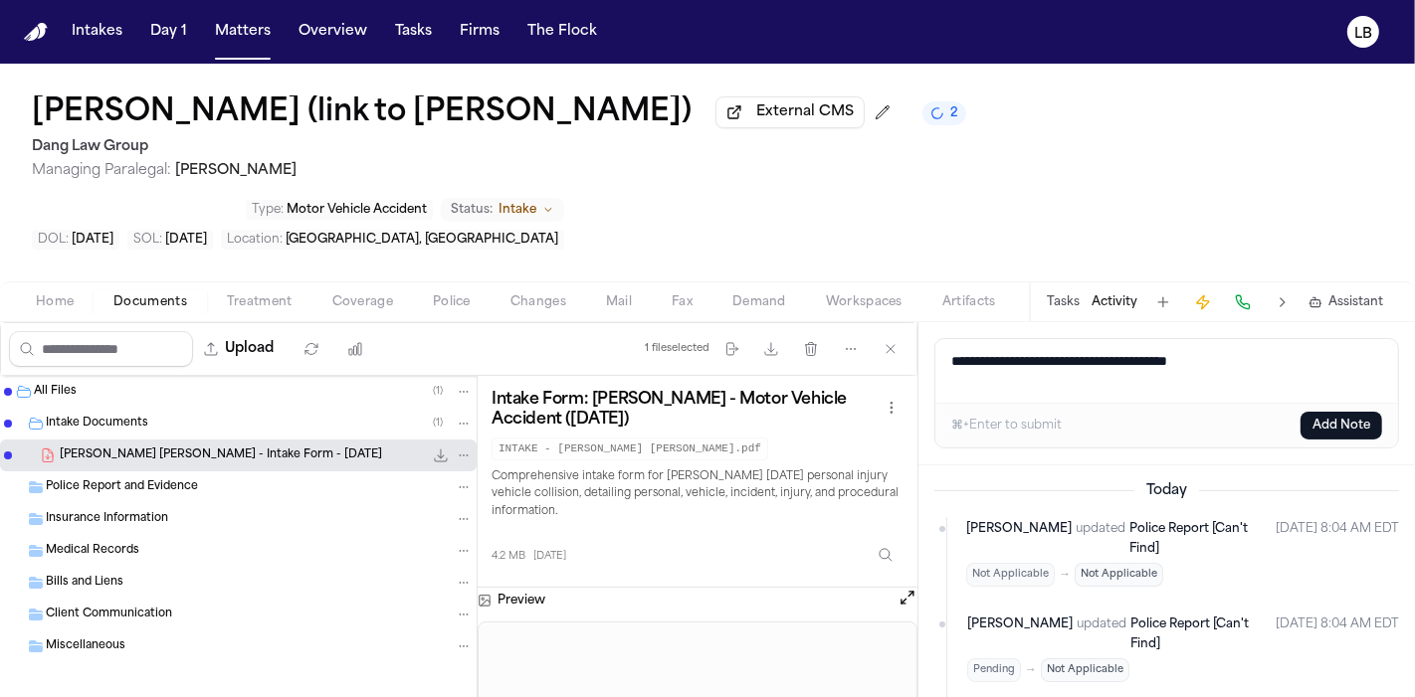
type textarea "**********"
click at [1377, 413] on button "Add Note" at bounding box center [1341, 426] width 82 height 28
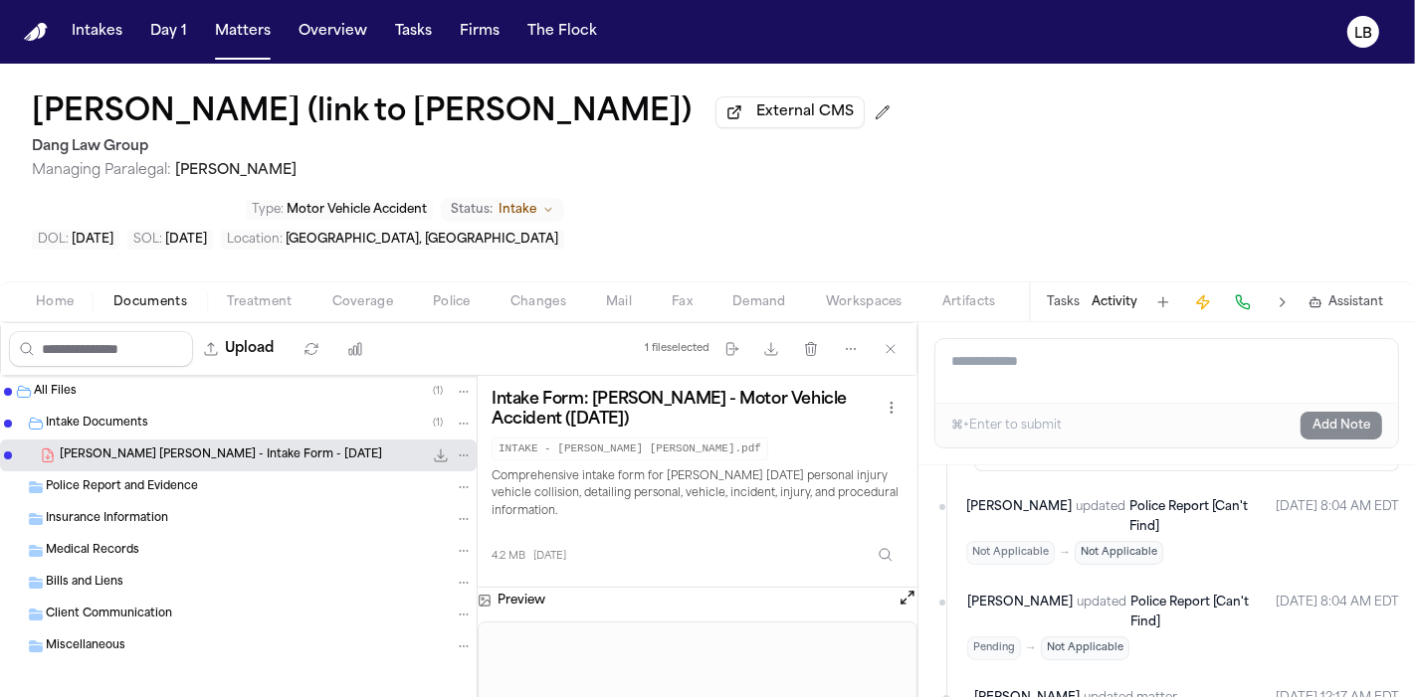
scroll to position [221, 0]
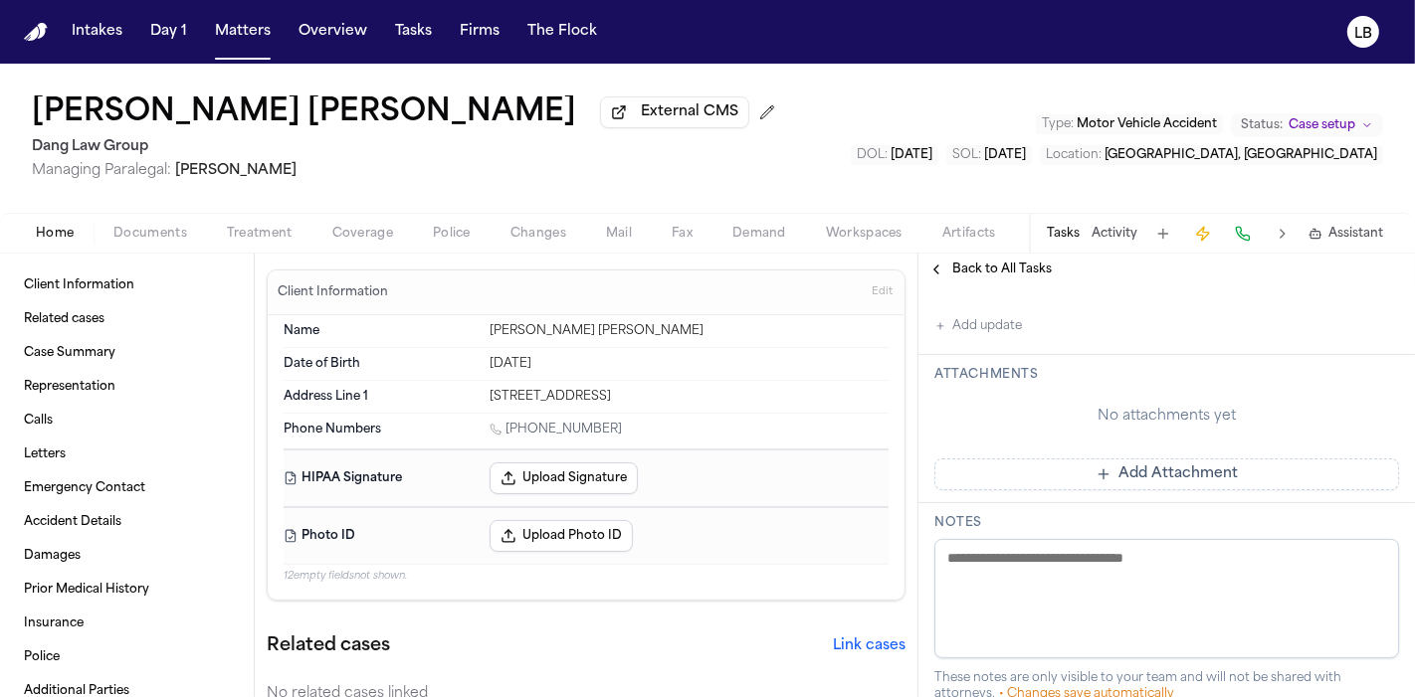
scroll to position [849, 0]
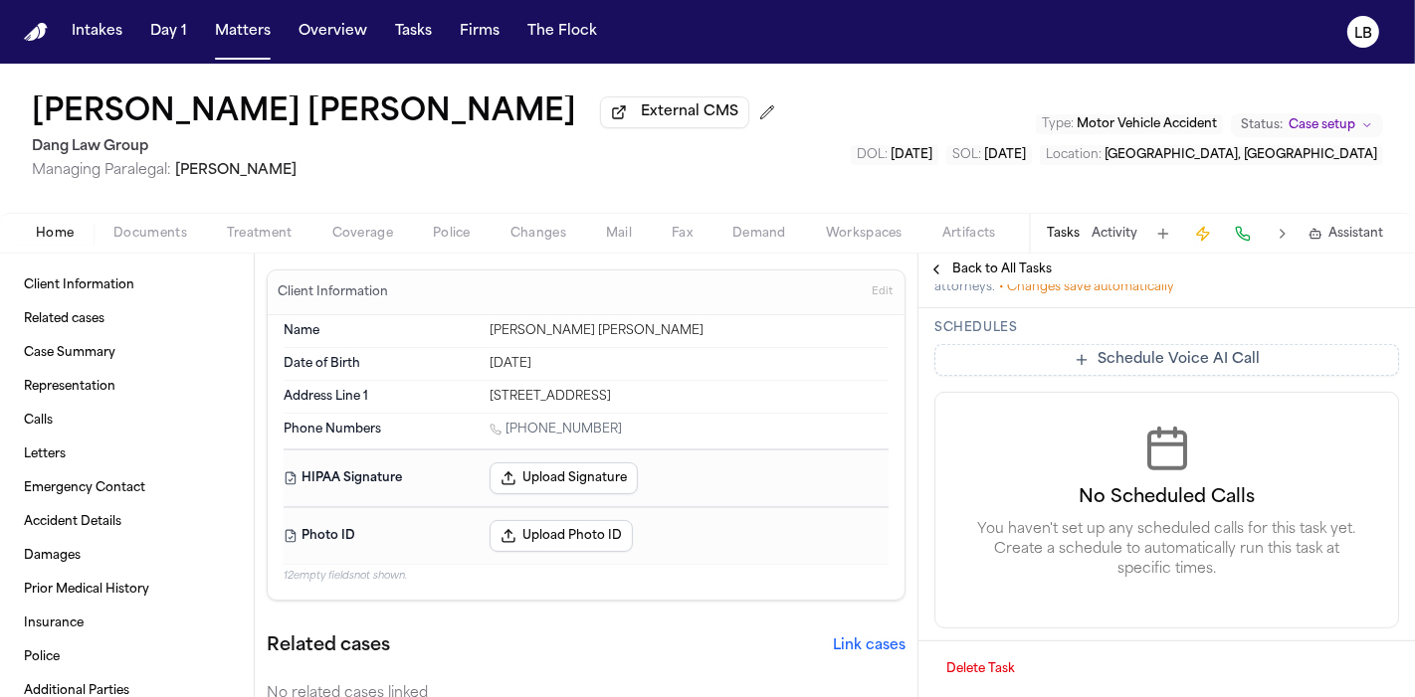
click at [1119, 214] on div "Tasks Activity Assistant" at bounding box center [1214, 233] width 370 height 39
click at [1071, 229] on button "Tasks" at bounding box center [1063, 234] width 33 height 16
click at [1066, 237] on button "Tasks" at bounding box center [1063, 234] width 33 height 16
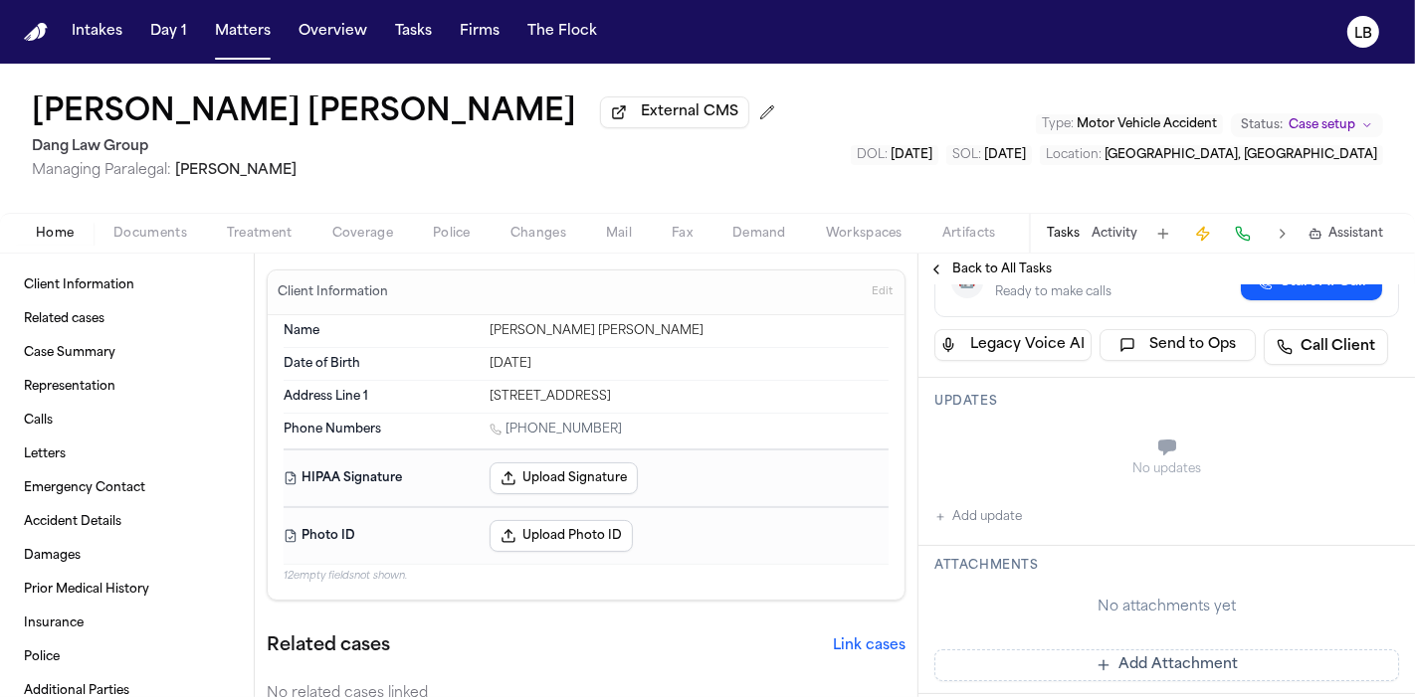
scroll to position [0, 0]
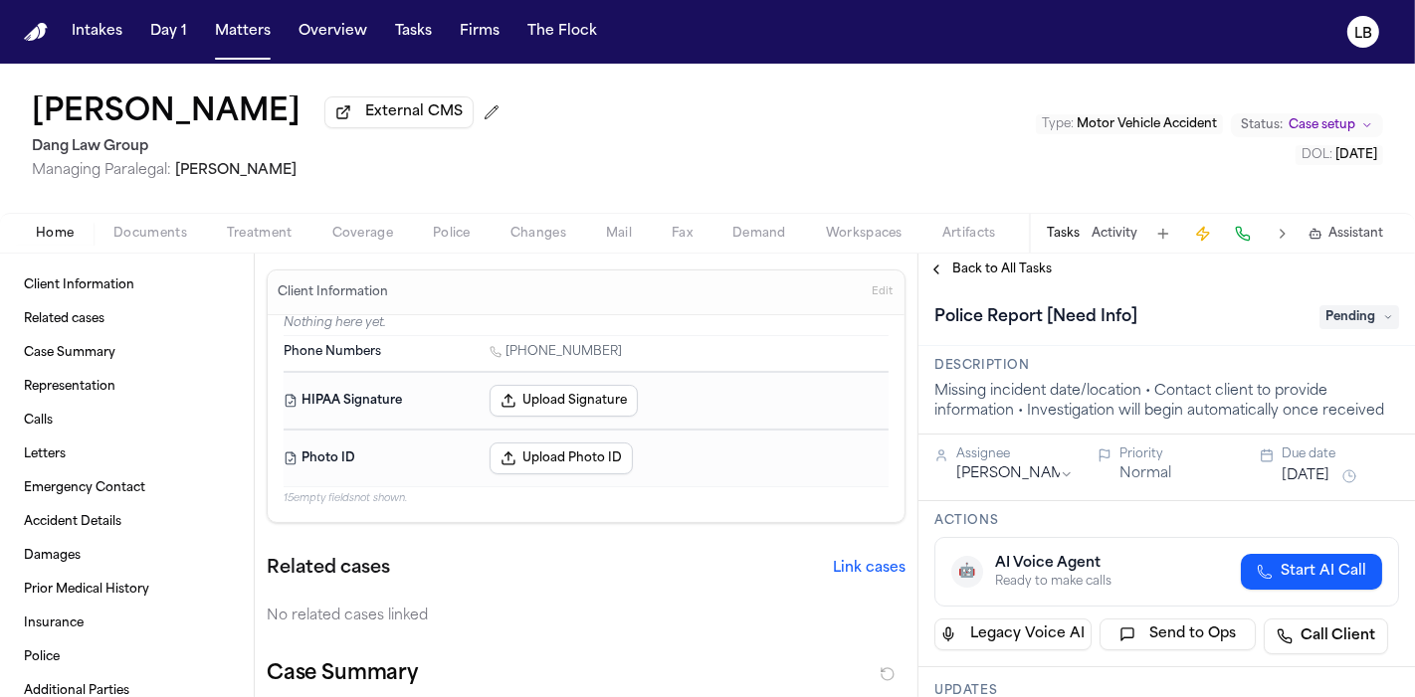
drag, startPoint x: 2, startPoint y: 111, endPoint x: 255, endPoint y: 117, distance: 252.8
click at [255, 117] on div "Jadiael Robles External CMS Dang Law Group Managing Paralegal: Jacqueline Maldo…" at bounding box center [707, 138] width 1415 height 149
click at [143, 232] on span "Documents" at bounding box center [150, 234] width 74 height 16
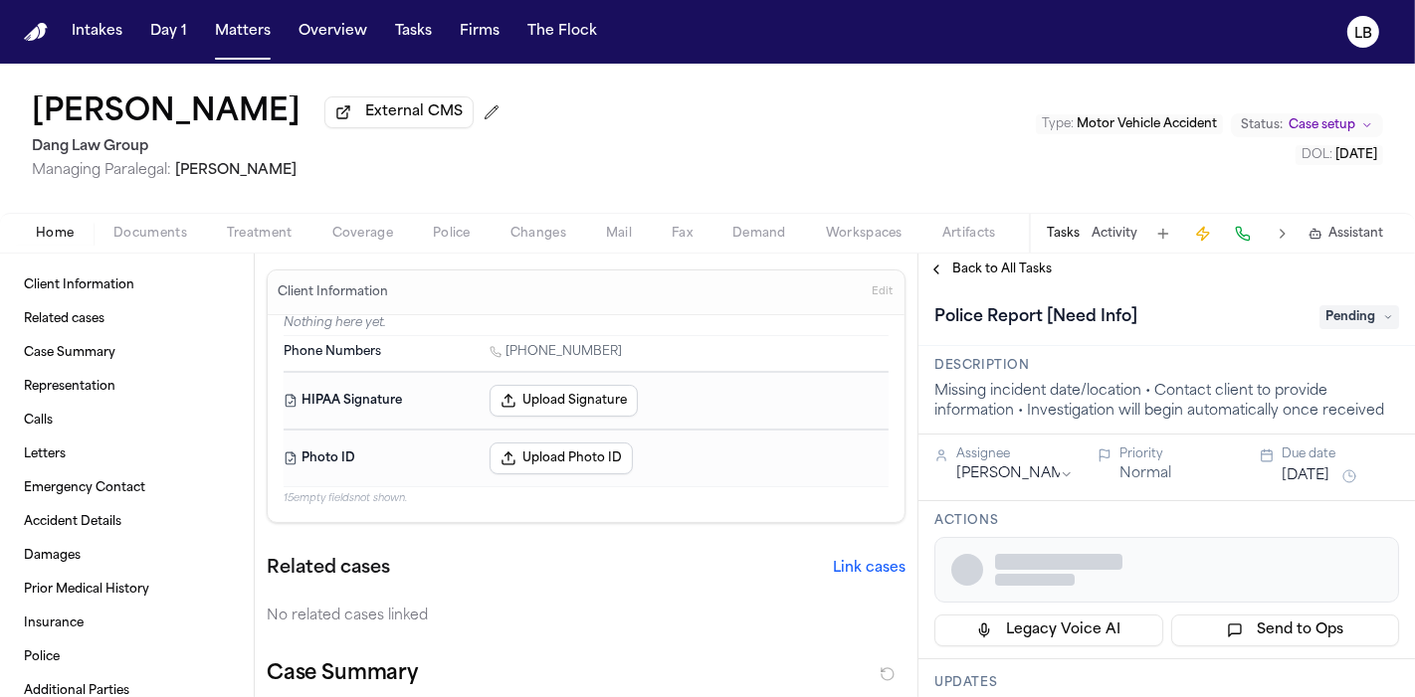
click at [1100, 226] on div "Tasks Activity Assistant" at bounding box center [1214, 233] width 370 height 39
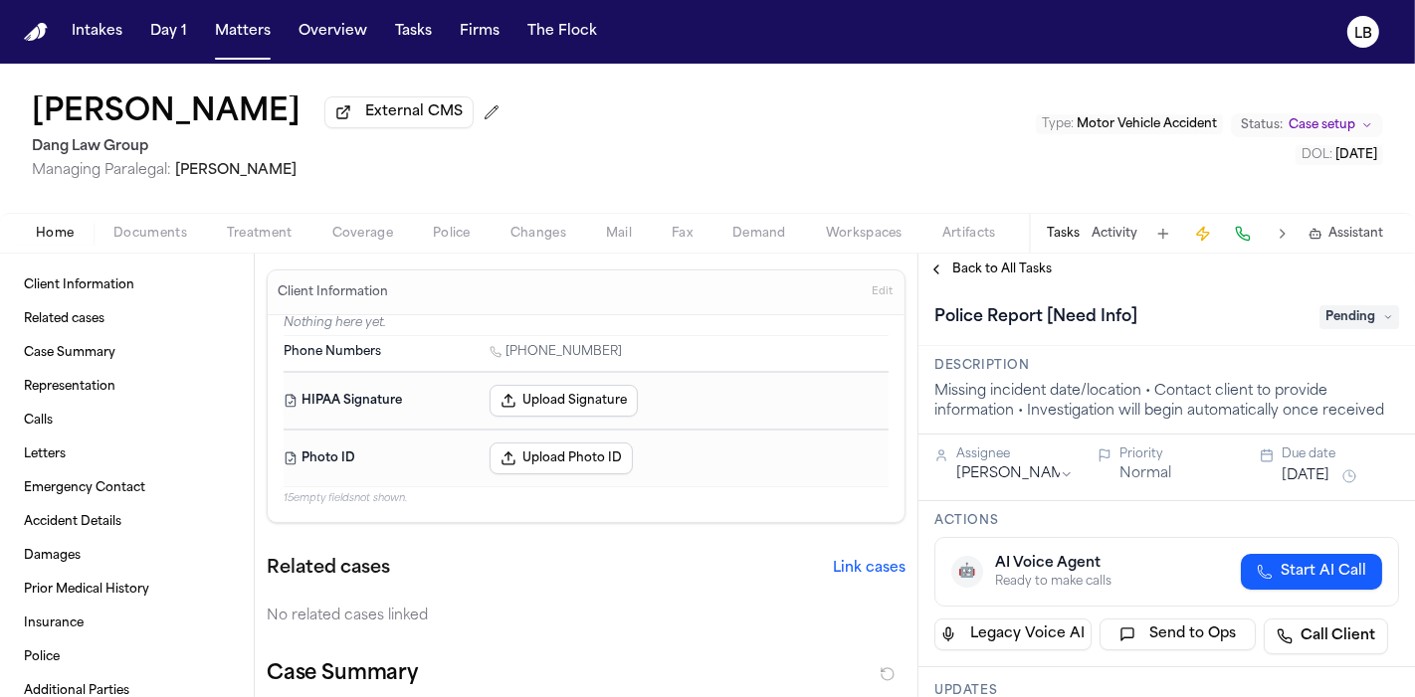
click at [1100, 226] on button "Activity" at bounding box center [1114, 234] width 46 height 16
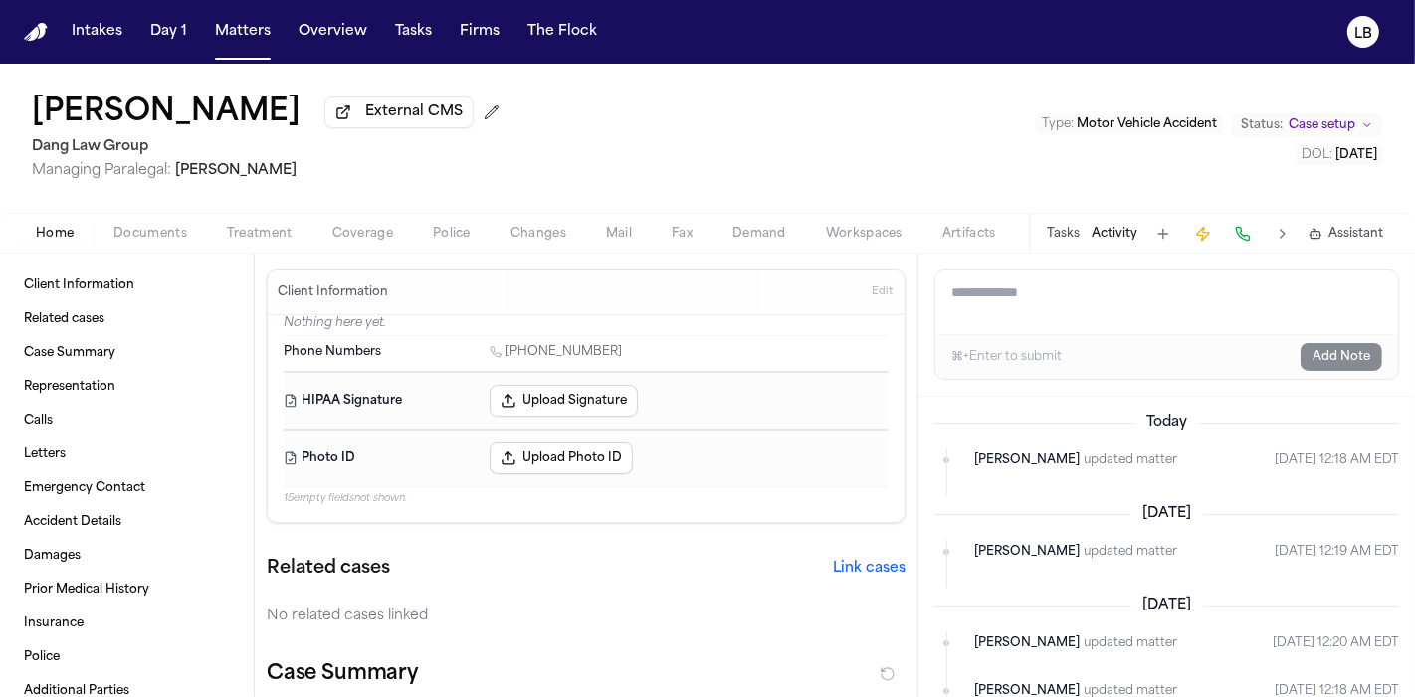
click at [1087, 286] on textarea "Add a note to this matter" at bounding box center [1166, 303] width 463 height 64
type textarea "**********"
click at [1355, 344] on button "Add Note" at bounding box center [1341, 357] width 82 height 28
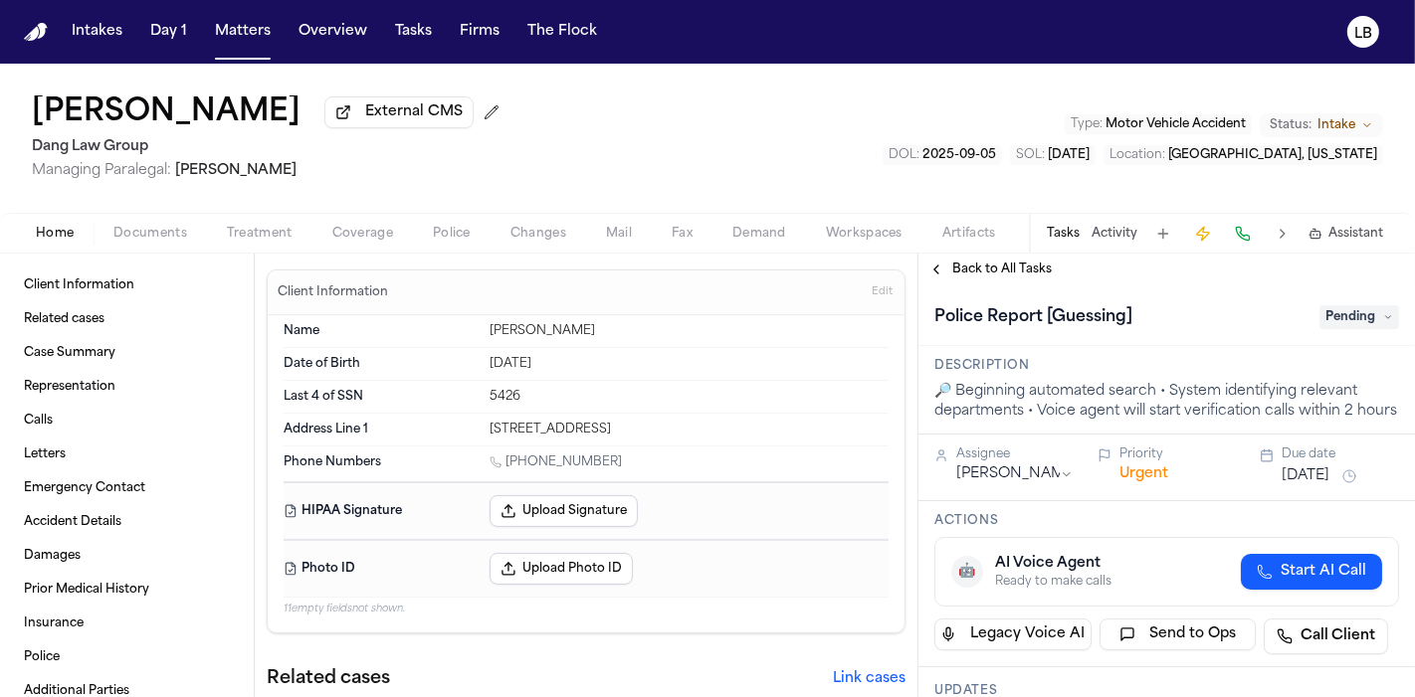
drag, startPoint x: 295, startPoint y: 120, endPoint x: 7, endPoint y: 111, distance: 288.7
click at [7, 111] on div "[PERSON_NAME] External CMS Dang Law Group Managing Paralegal: [PERSON_NAME] Typ…" at bounding box center [707, 138] width 1415 height 149
copy h1 "Cindy Ann Fisher"
click at [143, 220] on div "Home Documents Treatment Coverage Police Changes Mail Fax Demand Workspaces Art…" at bounding box center [707, 233] width 1415 height 40
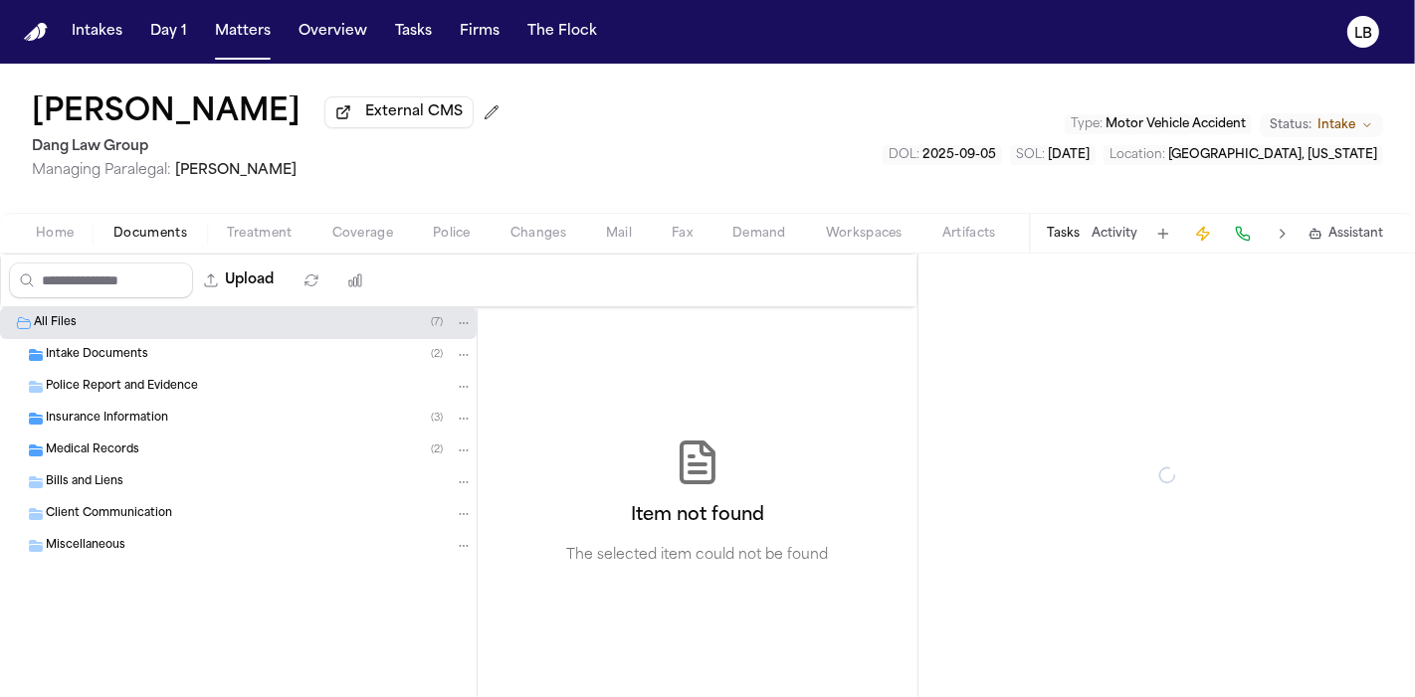
click at [144, 236] on span "Documents" at bounding box center [150, 234] width 74 height 16
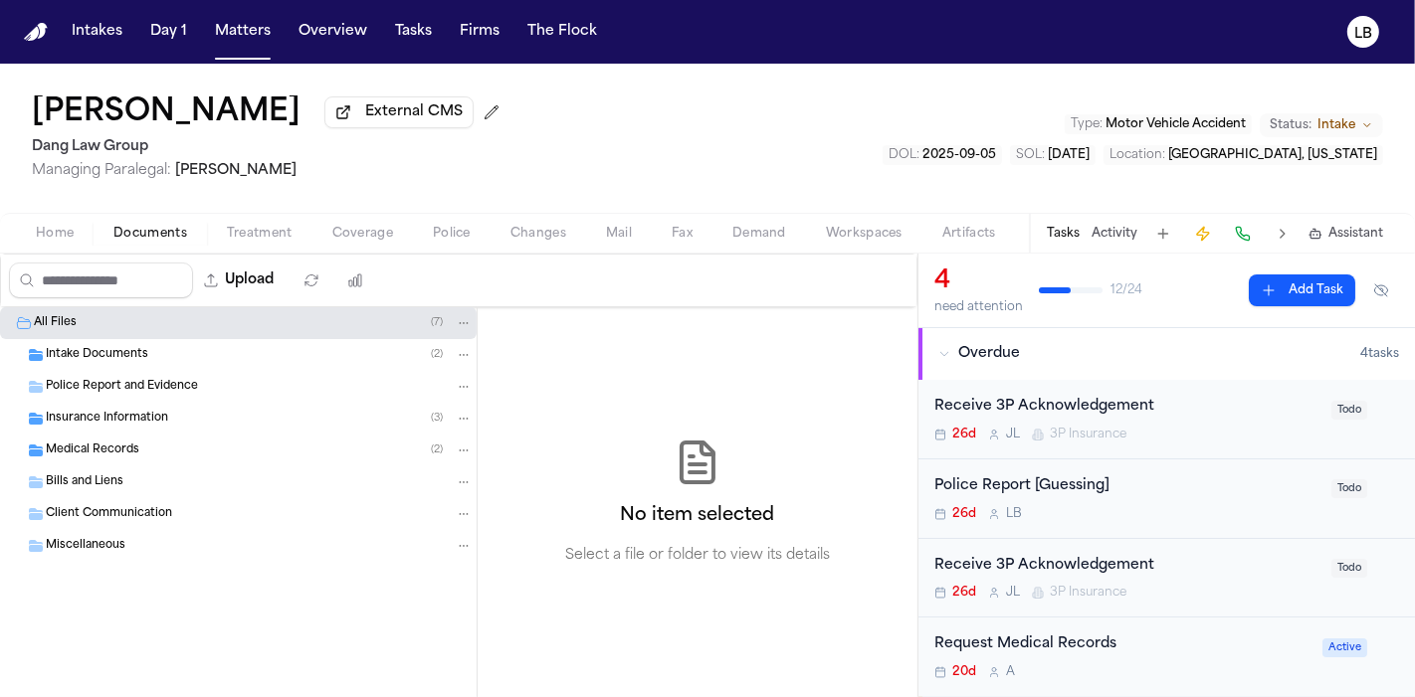
click at [127, 348] on span "Intake Documents" at bounding box center [97, 355] width 102 height 17
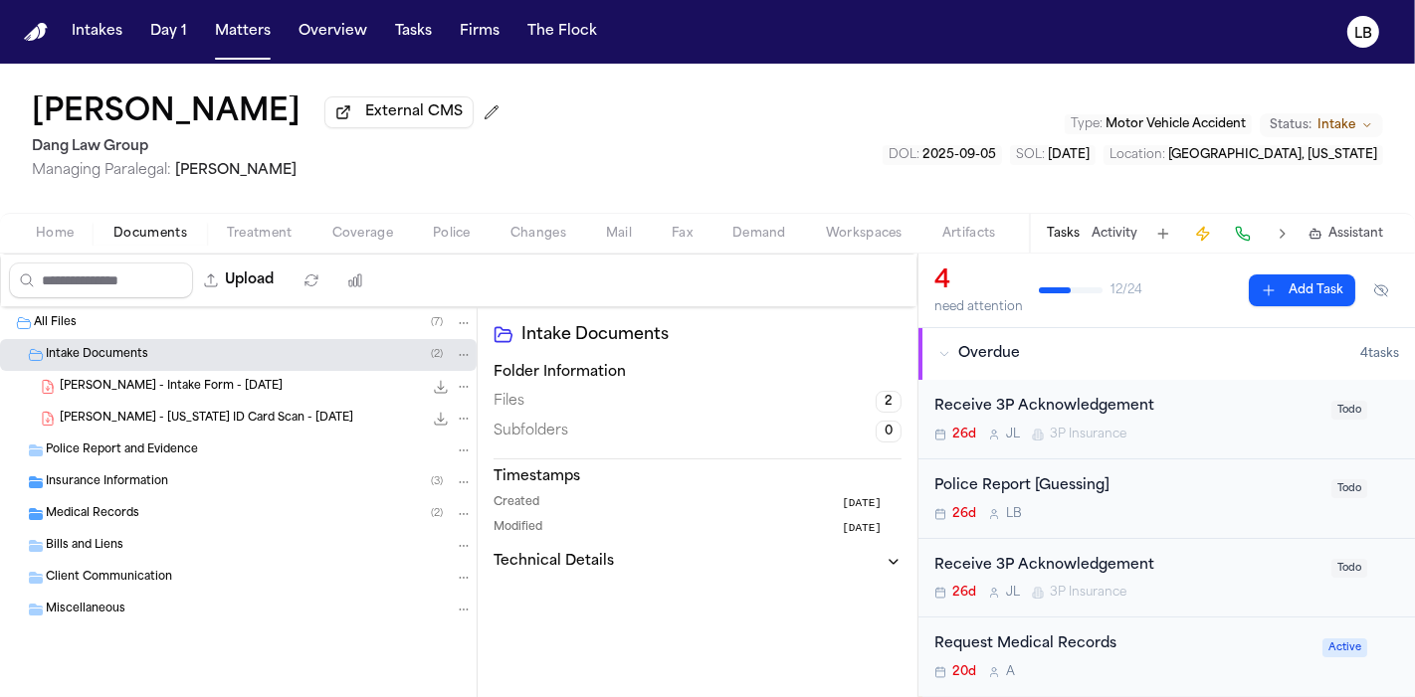
click at [181, 379] on span "C. Fisher - Intake Form - 9.5.25" at bounding box center [171, 387] width 223 height 17
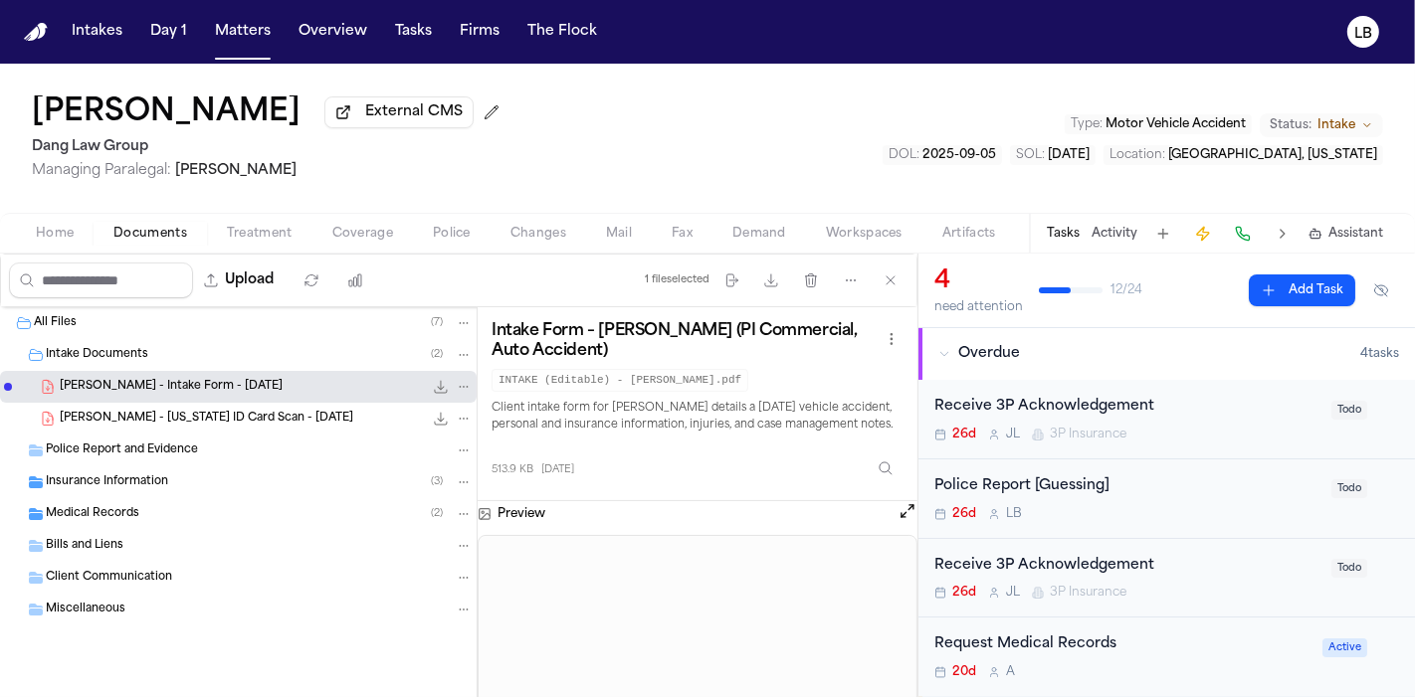
click at [183, 406] on div "C. Fisher - Texas ID Card Scan - 3.9.24 329.2 KB • PDF" at bounding box center [238, 419] width 477 height 32
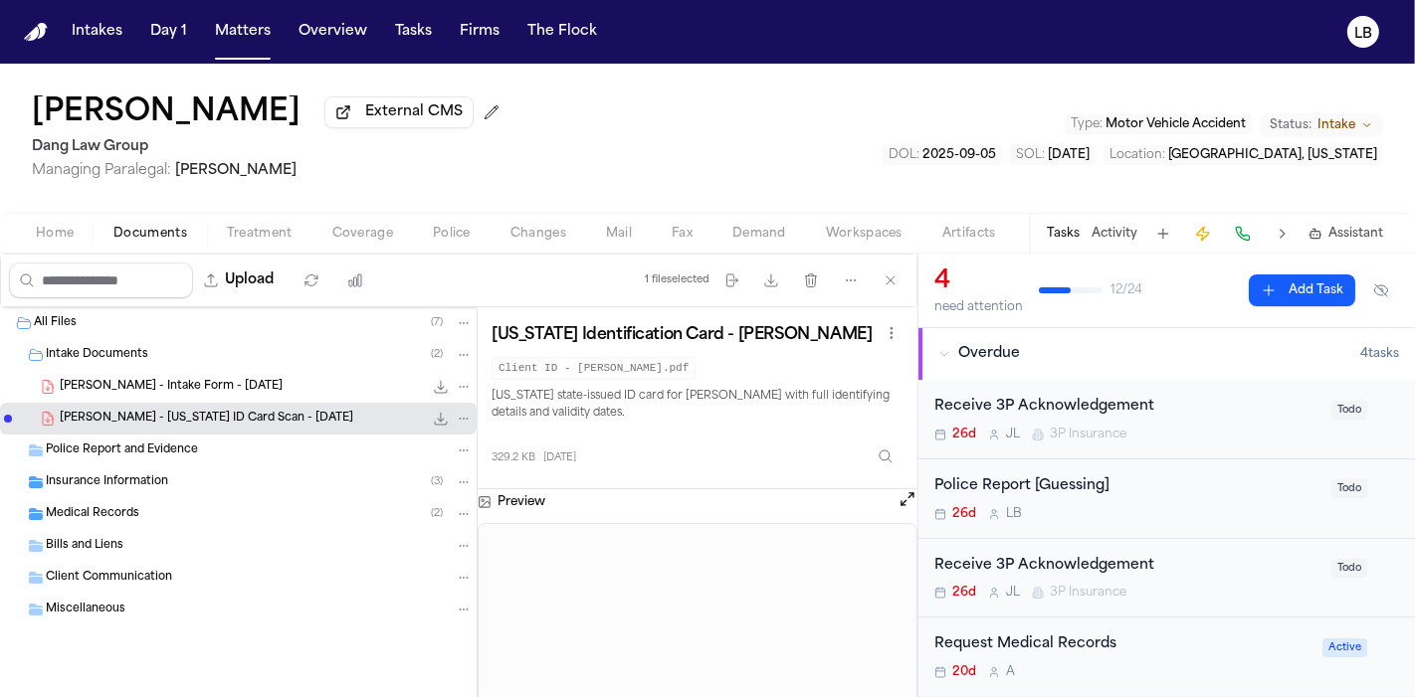
click at [181, 386] on span "C. Fisher - Intake Form - 9.5.25" at bounding box center [171, 387] width 223 height 17
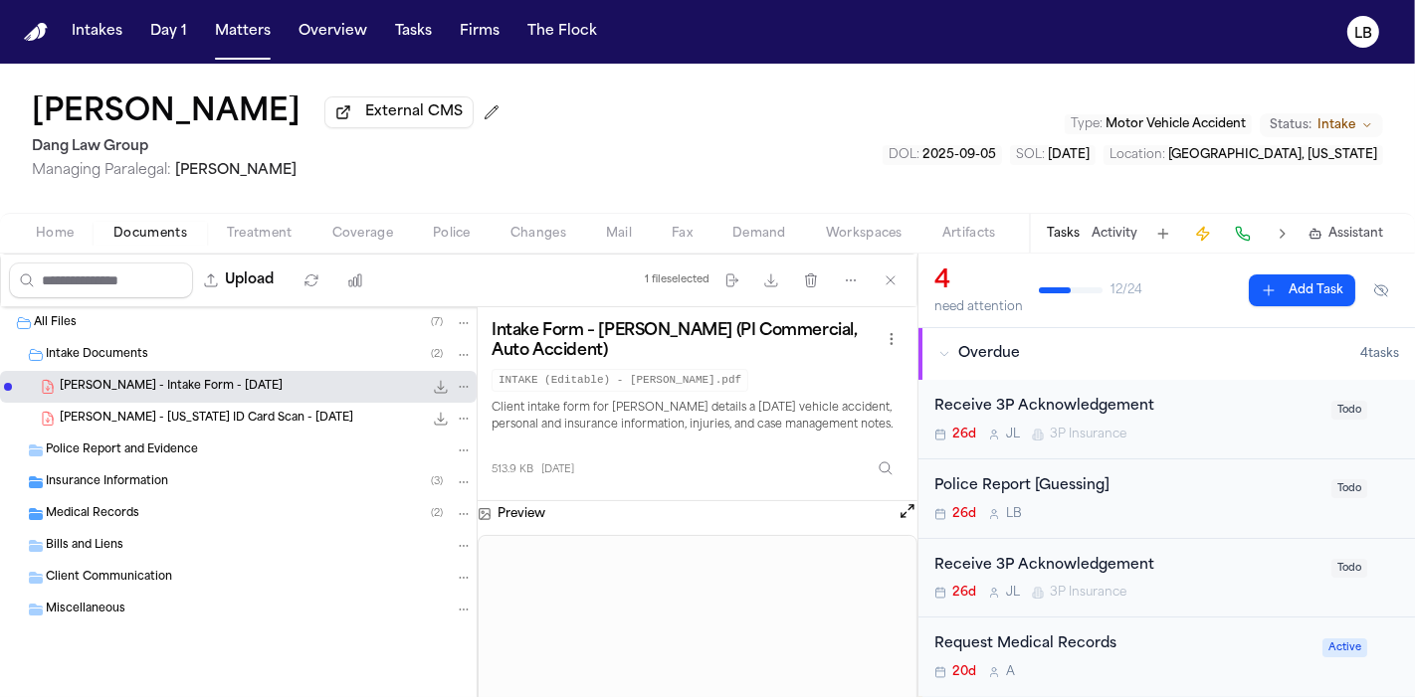
click at [168, 409] on div "C. Fisher - Texas ID Card Scan - 3.9.24 329.2 KB • PDF" at bounding box center [266, 419] width 413 height 20
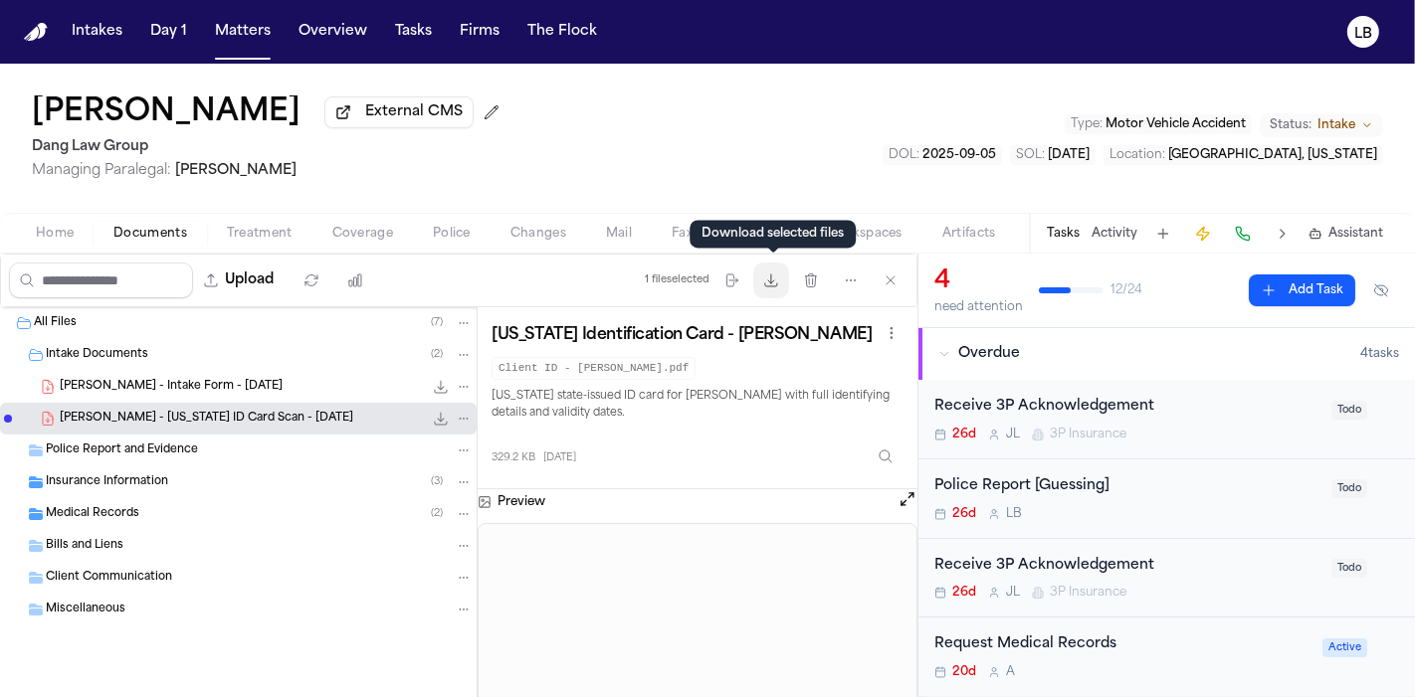
click at [775, 289] on button "Download files" at bounding box center [771, 281] width 36 height 36
click at [1116, 217] on div "Tasks Activity Assistant" at bounding box center [1214, 233] width 370 height 39
click at [1122, 231] on button "Activity" at bounding box center [1114, 234] width 46 height 16
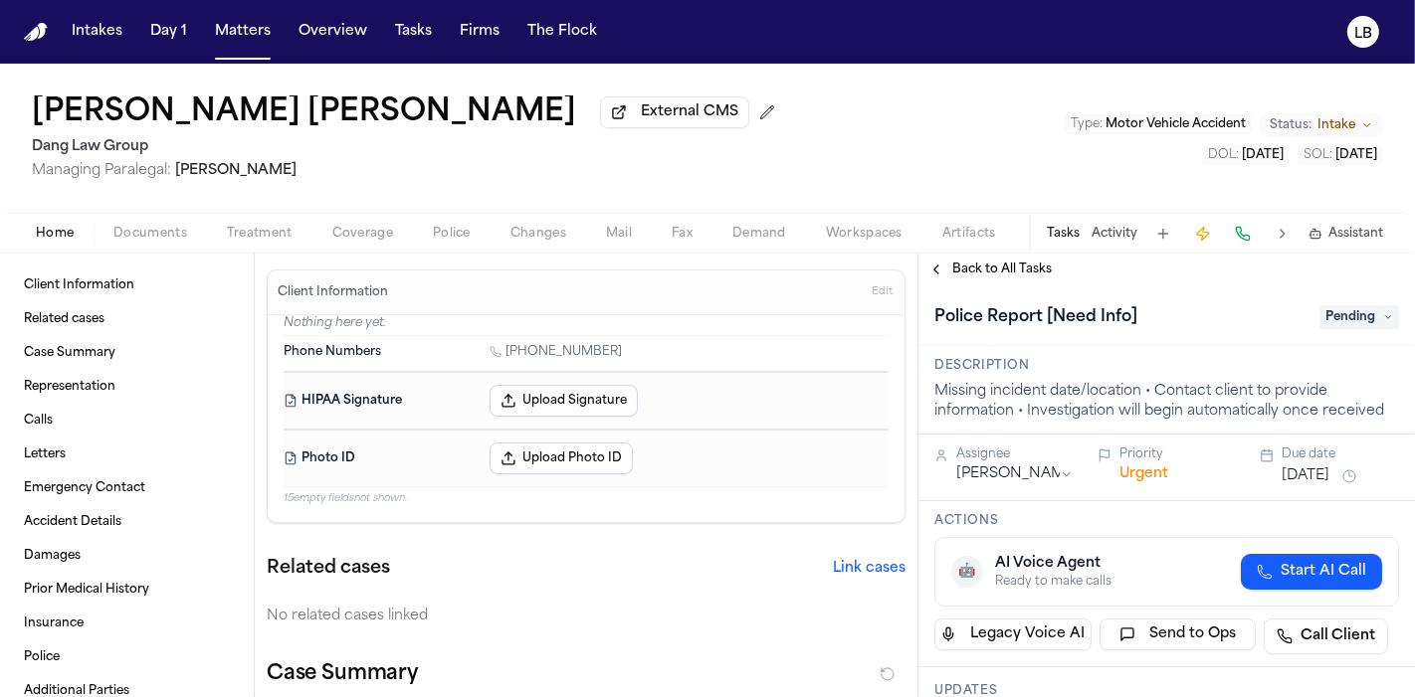
drag, startPoint x: 0, startPoint y: 98, endPoint x: 468, endPoint y: 100, distance: 467.6
click at [486, 98] on div "[PERSON_NAME] [PERSON_NAME] External CMS Dang Law Group Managing Paralegal: [PE…" at bounding box center [707, 138] width 1415 height 149
copy h1 "[PERSON_NAME] [PERSON_NAME]"
click at [184, 226] on span "Documents" at bounding box center [150, 234] width 74 height 16
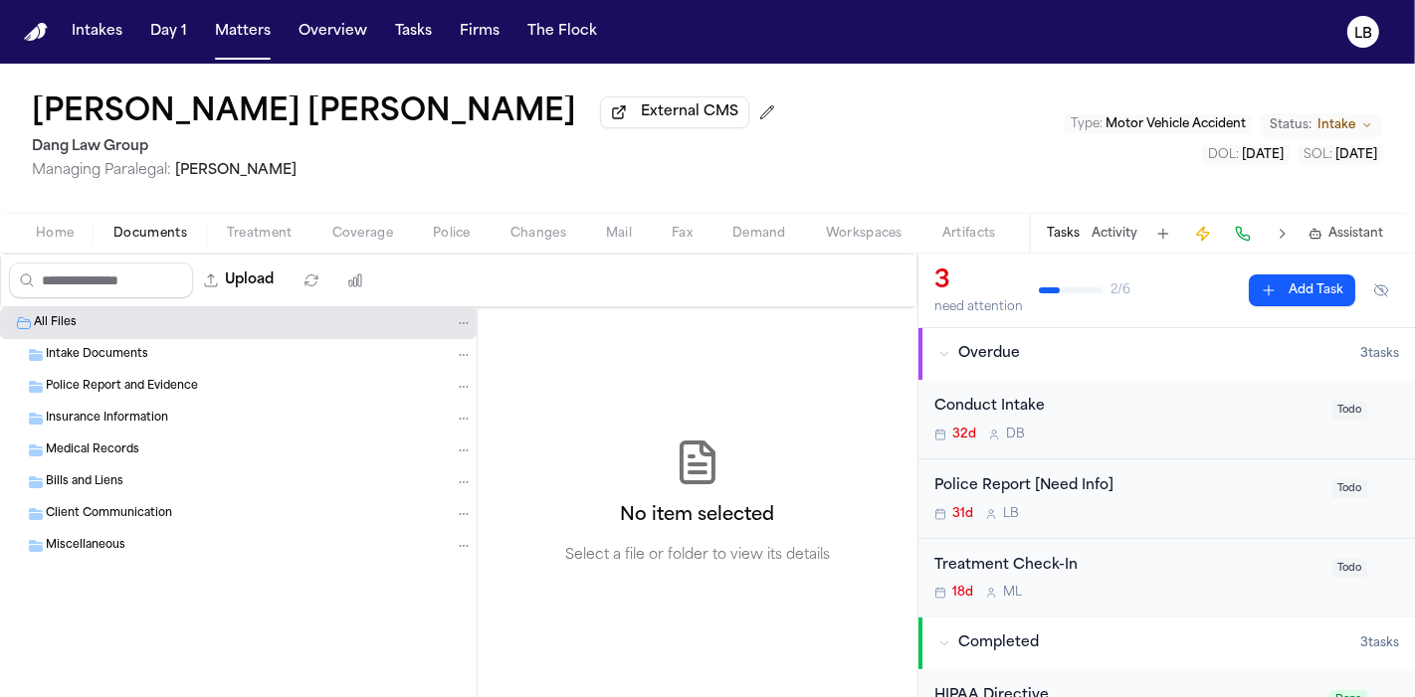
click at [142, 347] on span "Intake Documents" at bounding box center [97, 355] width 102 height 17
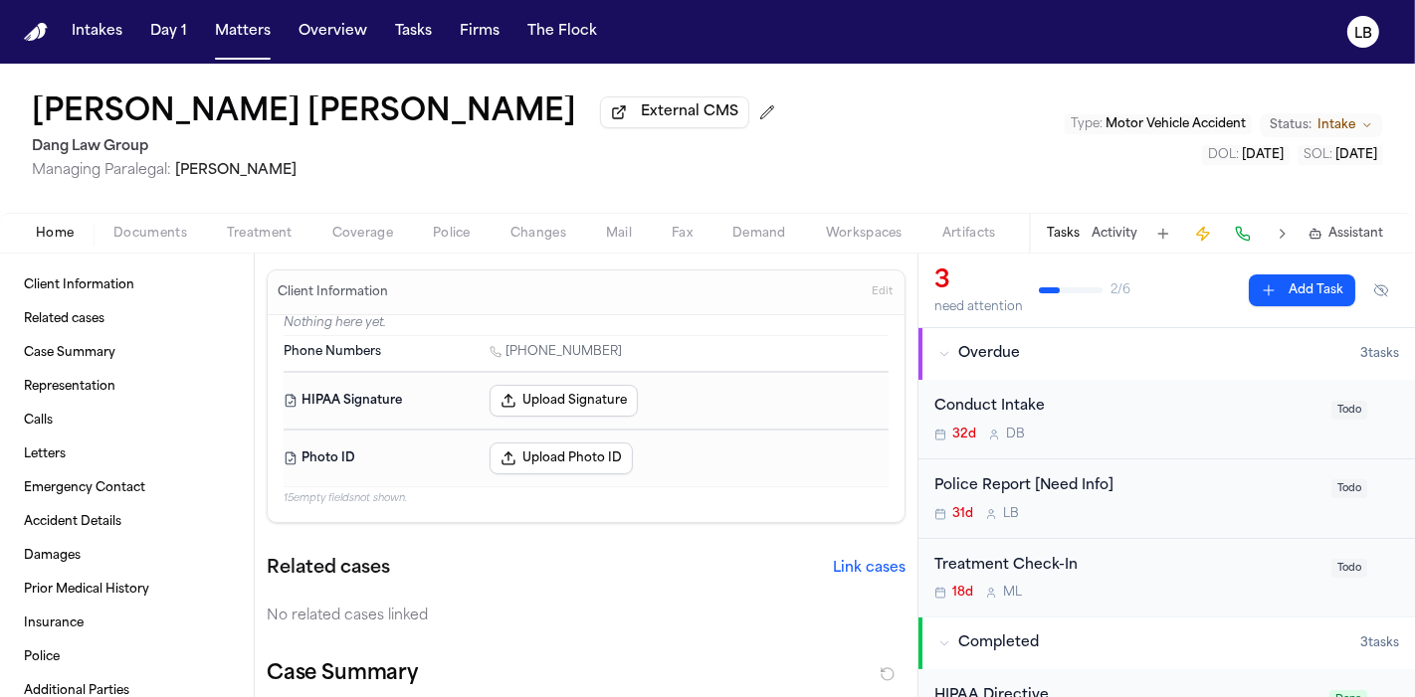
click at [80, 233] on button "Home" at bounding box center [55, 234] width 78 height 24
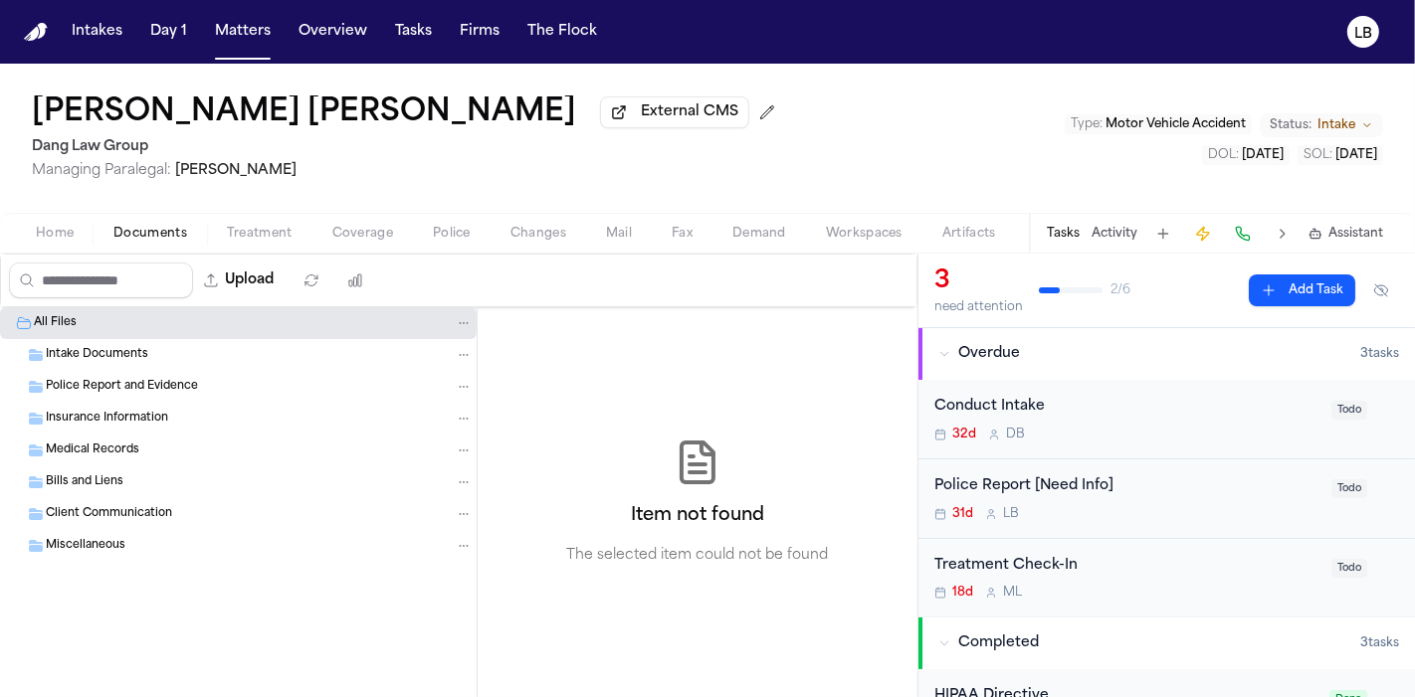
click at [154, 224] on button "Documents" at bounding box center [150, 234] width 113 height 24
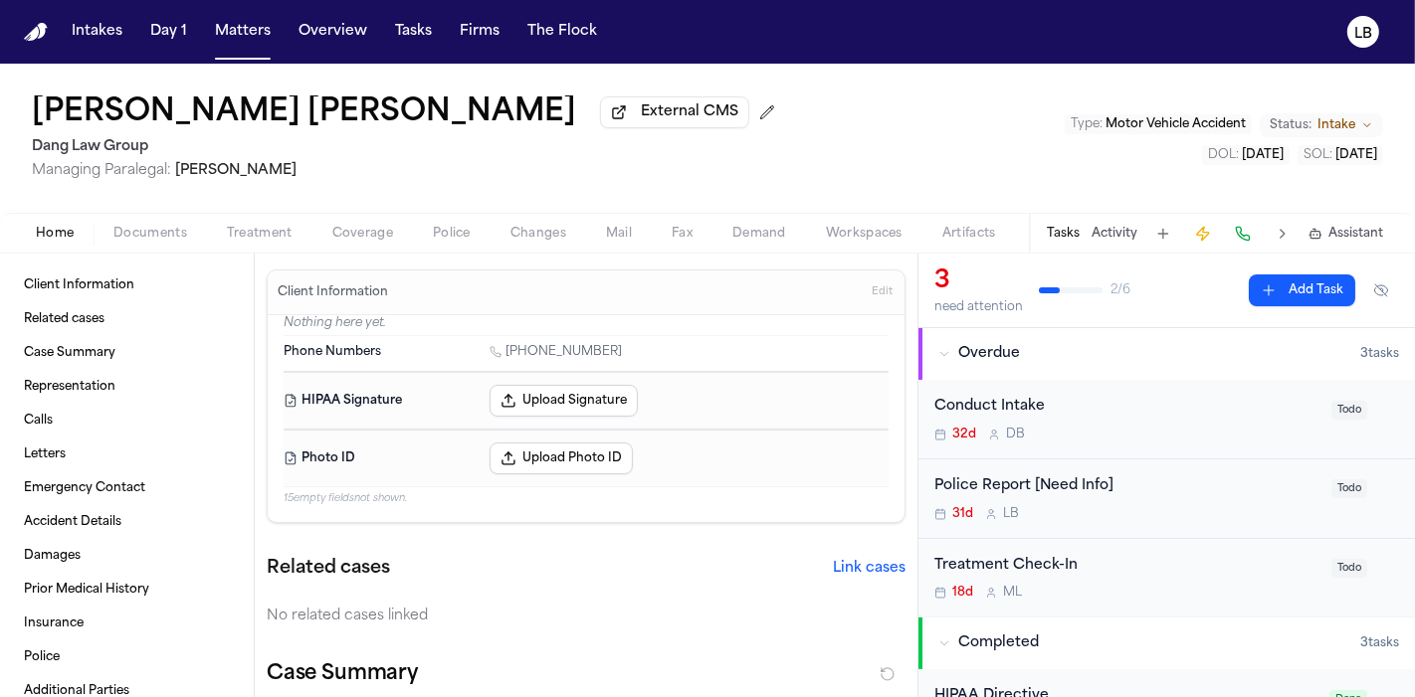
click at [81, 243] on button "Home" at bounding box center [55, 234] width 78 height 24
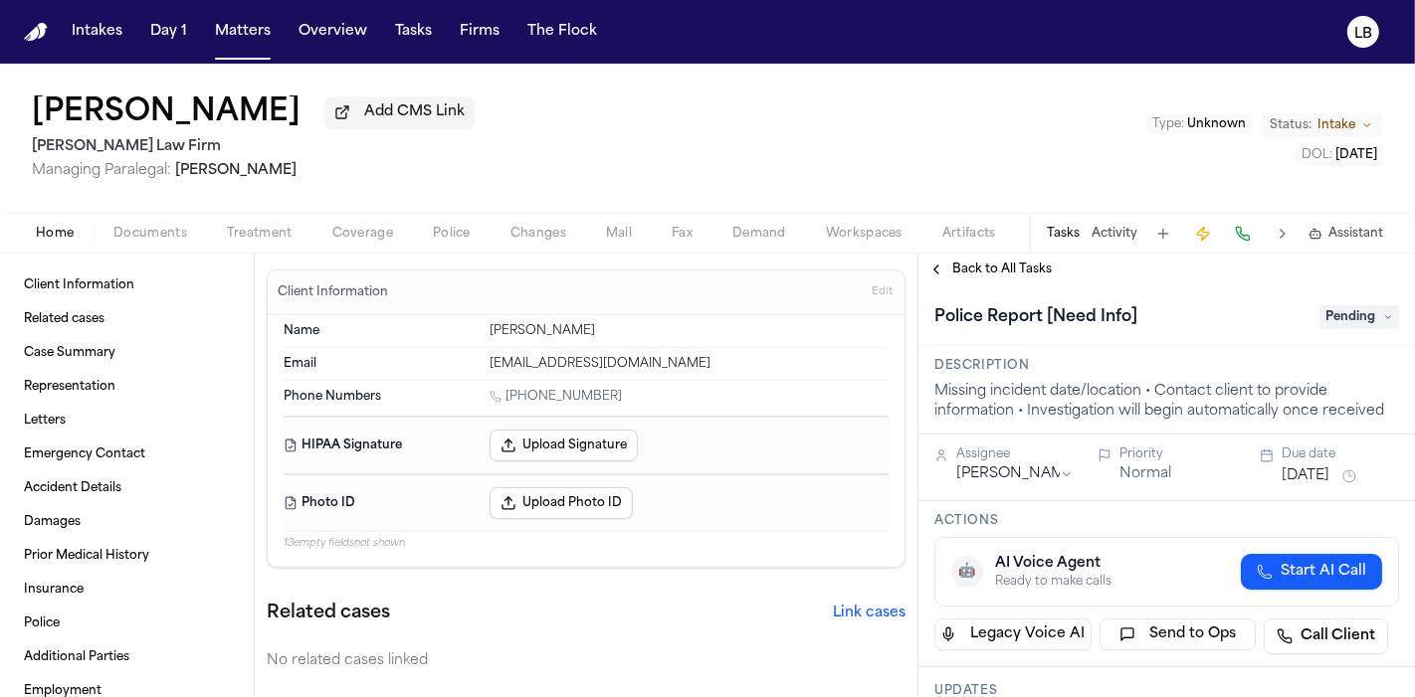
drag, startPoint x: 135, startPoint y: 106, endPoint x: 287, endPoint y: 102, distance: 151.3
click at [288, 102] on div "Seyi Oluwafunmi Add CMS Link [PERSON_NAME] Law Firm Managing Paralegal: [PERSON…" at bounding box center [707, 138] width 1415 height 149
copy h1 "[PERSON_NAME]"
click at [130, 237] on span "Documents" at bounding box center [150, 234] width 74 height 16
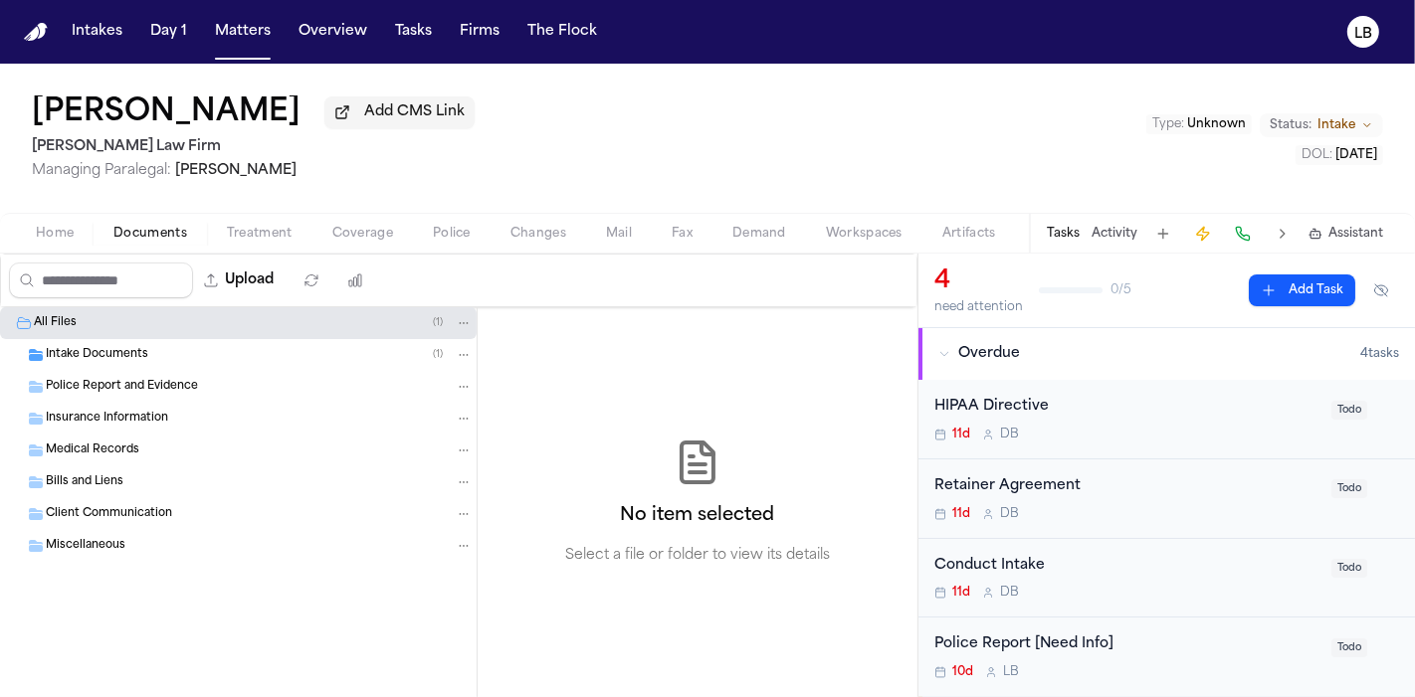
click at [121, 347] on span "Intake Documents" at bounding box center [97, 355] width 102 height 17
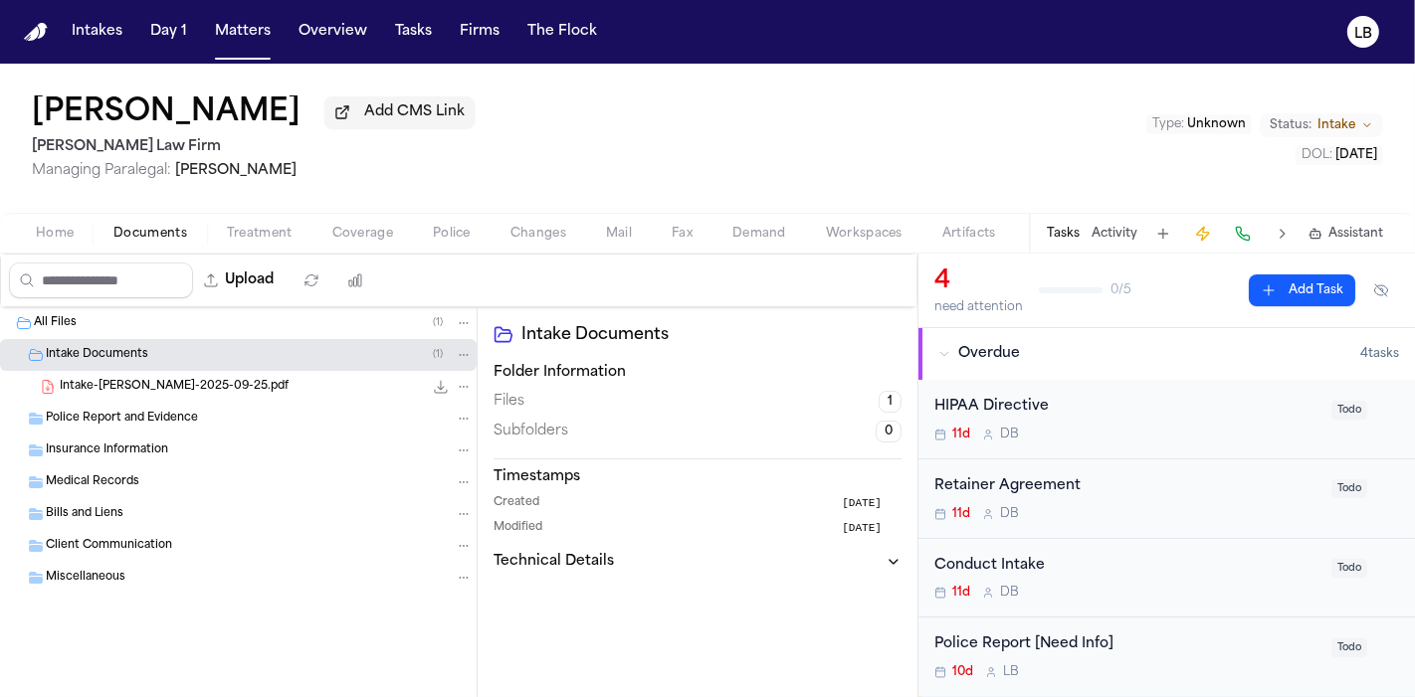
click at [141, 379] on div "Intake-[PERSON_NAME]-2025-09-25.pdf 233.2 KB • PDF" at bounding box center [266, 387] width 413 height 20
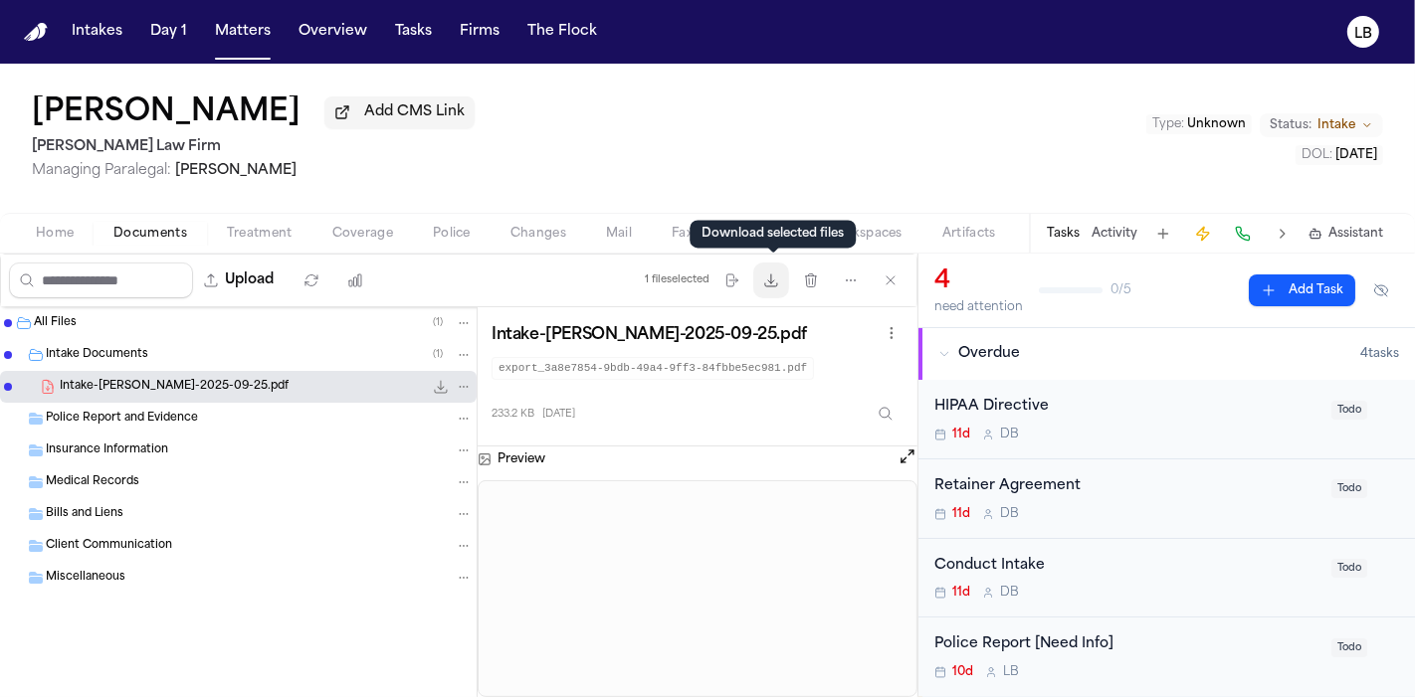
click at [769, 284] on icon "button" at bounding box center [771, 281] width 16 height 16
click at [1124, 237] on button "Activity" at bounding box center [1114, 234] width 46 height 16
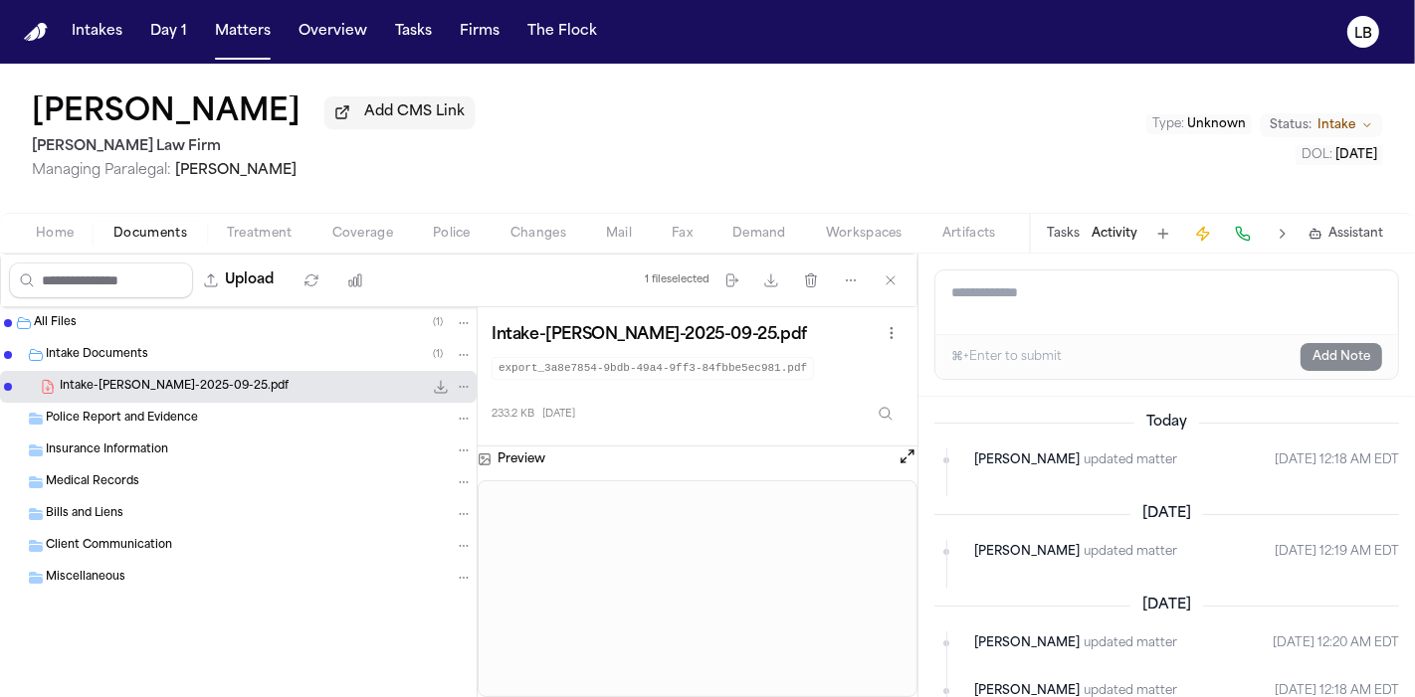
click at [1070, 224] on div "Tasks Activity Assistant" at bounding box center [1214, 233] width 370 height 39
click at [1074, 234] on button "Tasks" at bounding box center [1063, 234] width 33 height 16
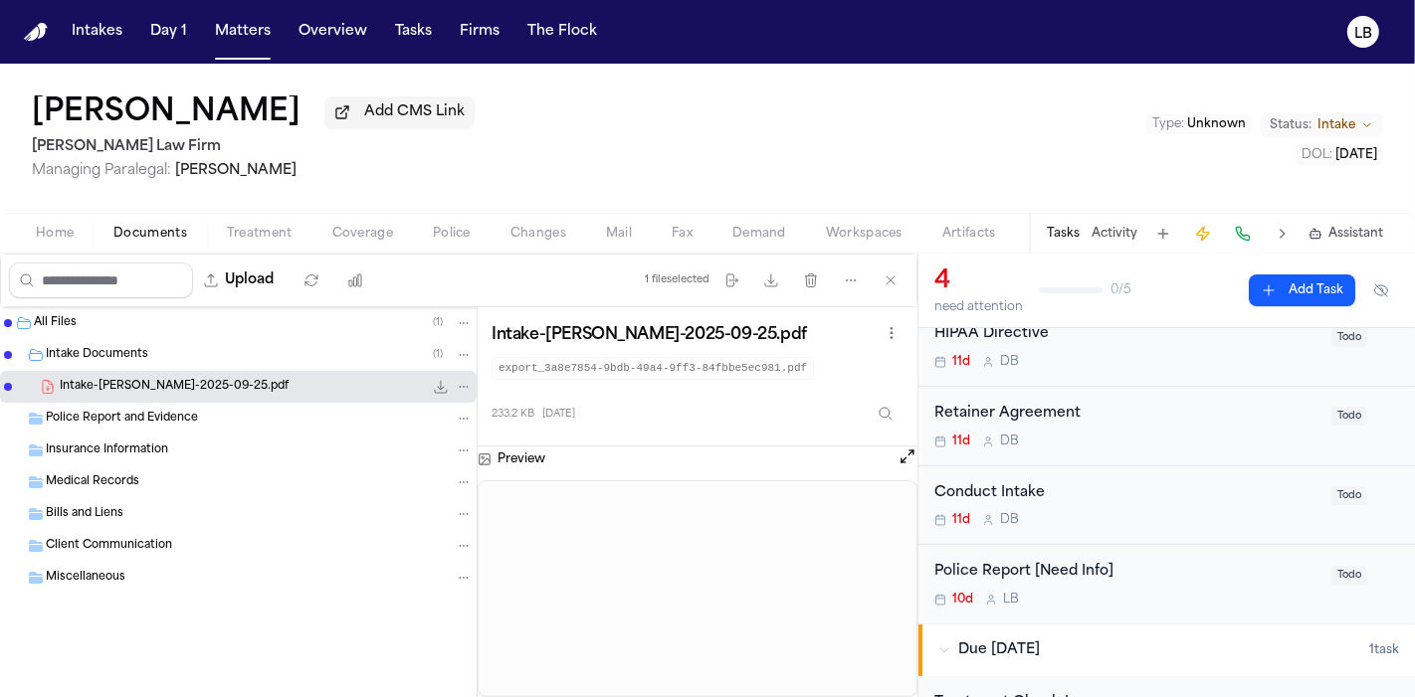
scroll to position [127, 0]
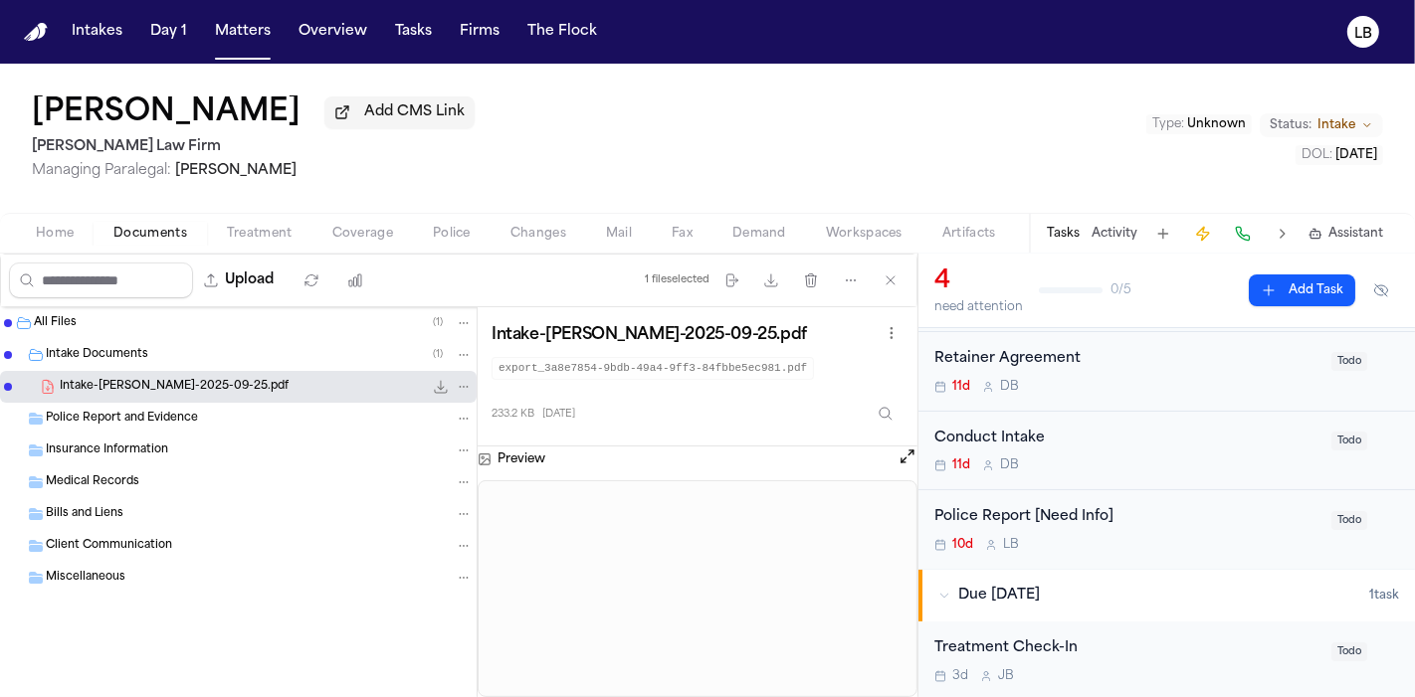
click at [1237, 517] on div "Police Report [Need Info]" at bounding box center [1126, 517] width 385 height 23
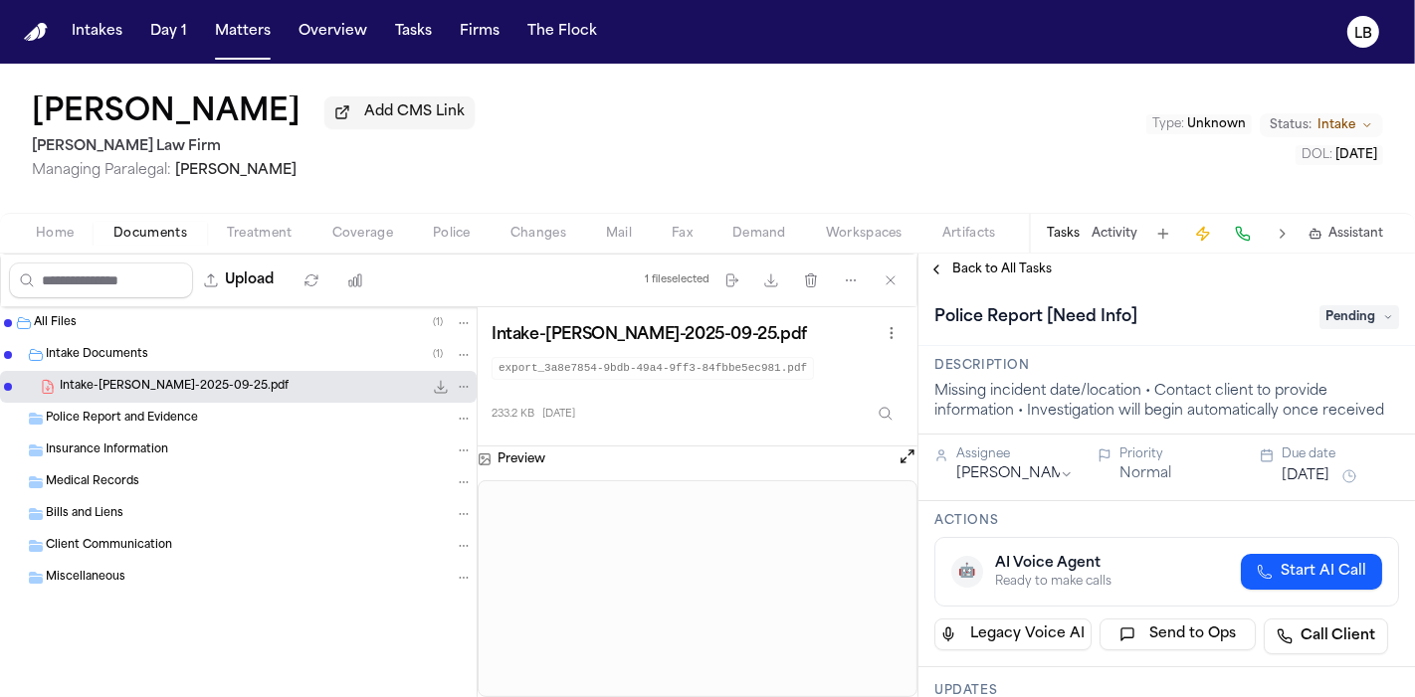
click at [1351, 318] on span "Pending" at bounding box center [1359, 317] width 80 height 24
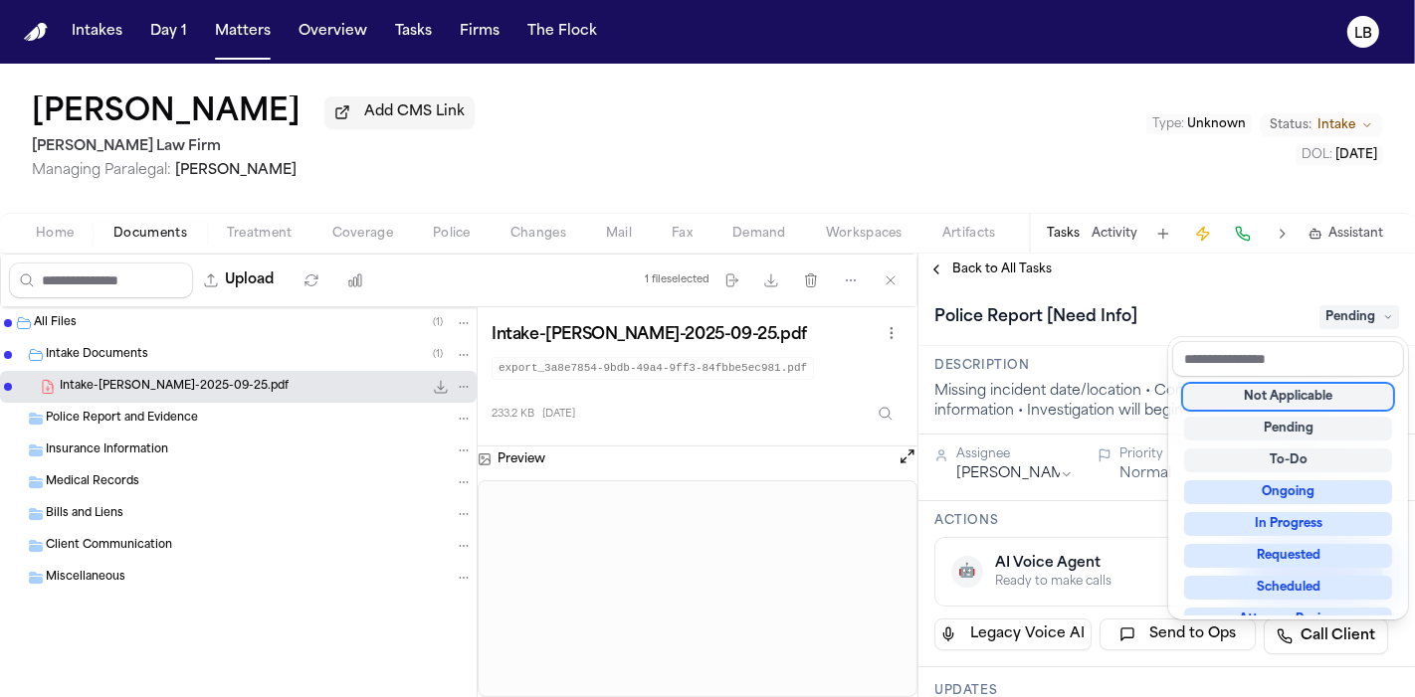
click at [1343, 396] on div "Not Applicable" at bounding box center [1288, 397] width 208 height 24
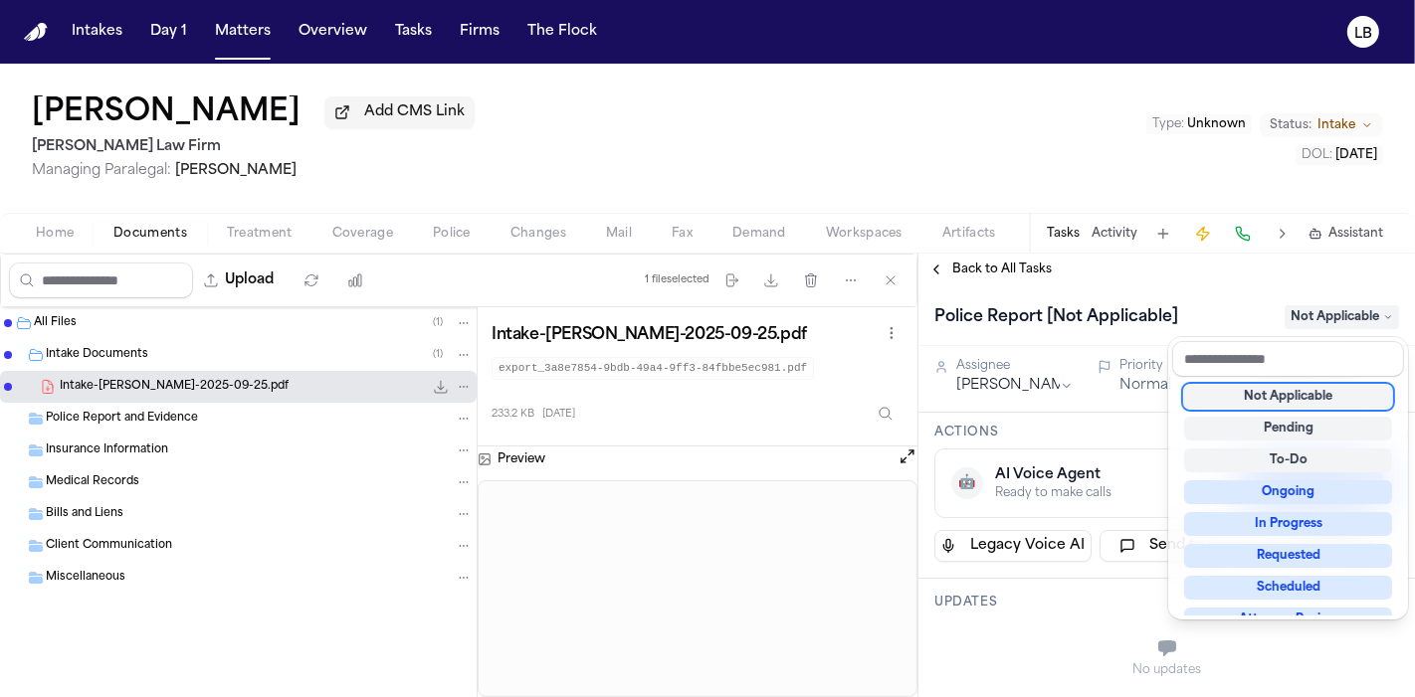
click at [1115, 236] on div "Seyi Oluwafunmi Add CMS Link [PERSON_NAME] Law Firm Managing Paralegal: [PERSON…" at bounding box center [707, 381] width 1415 height 634
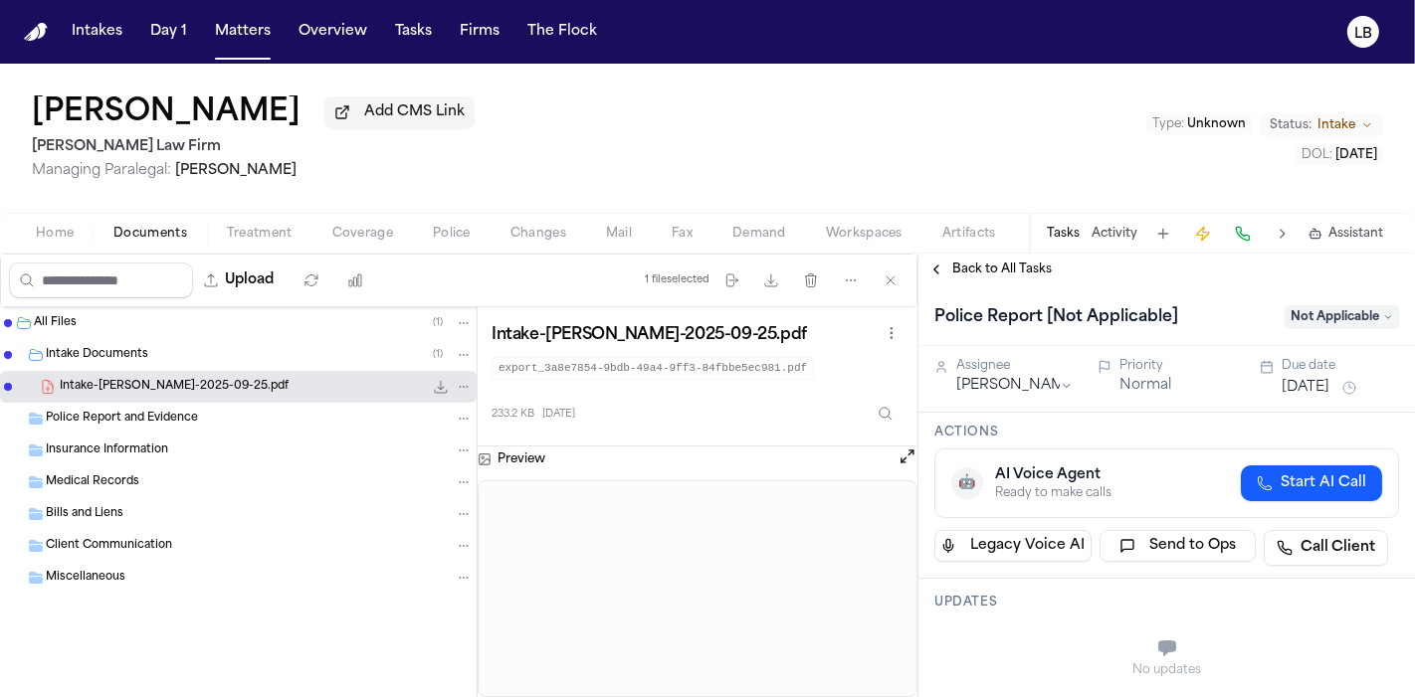
click at [1114, 234] on button "Activity" at bounding box center [1114, 234] width 46 height 16
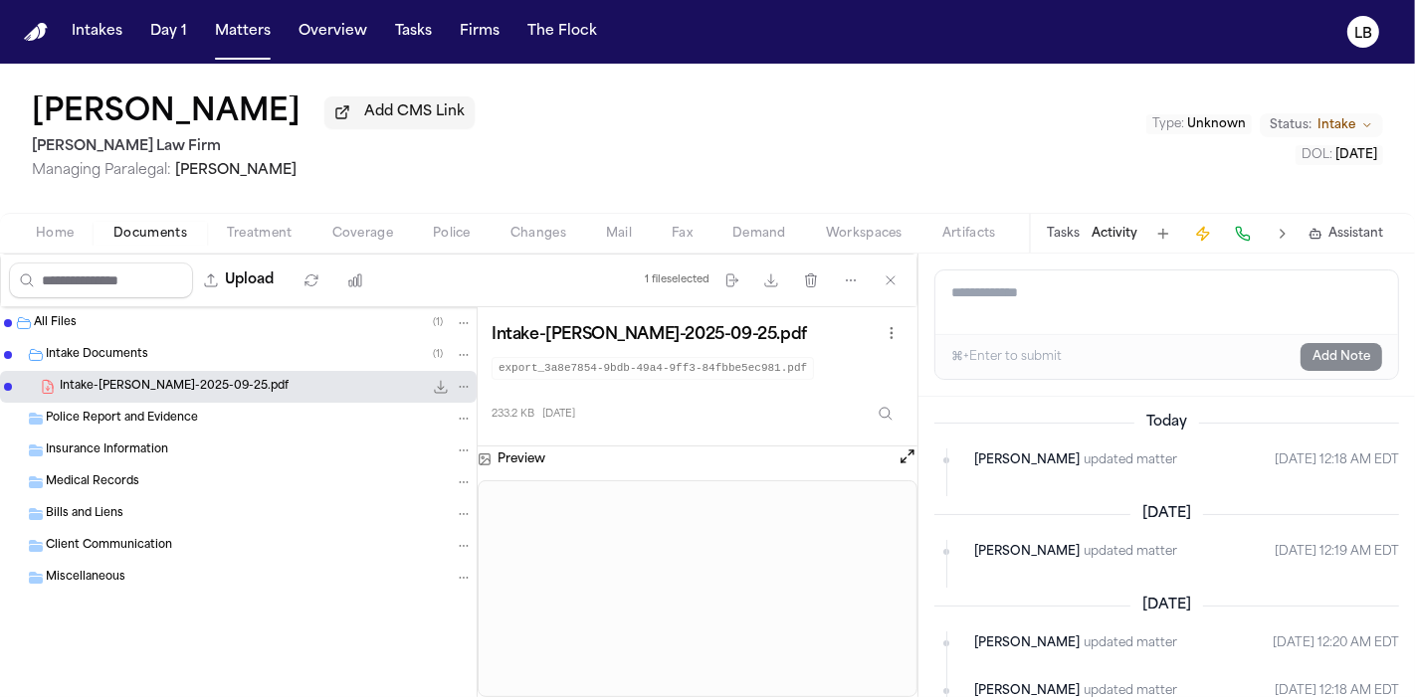
click at [1107, 302] on textarea "Add a note to this matter" at bounding box center [1166, 303] width 463 height 64
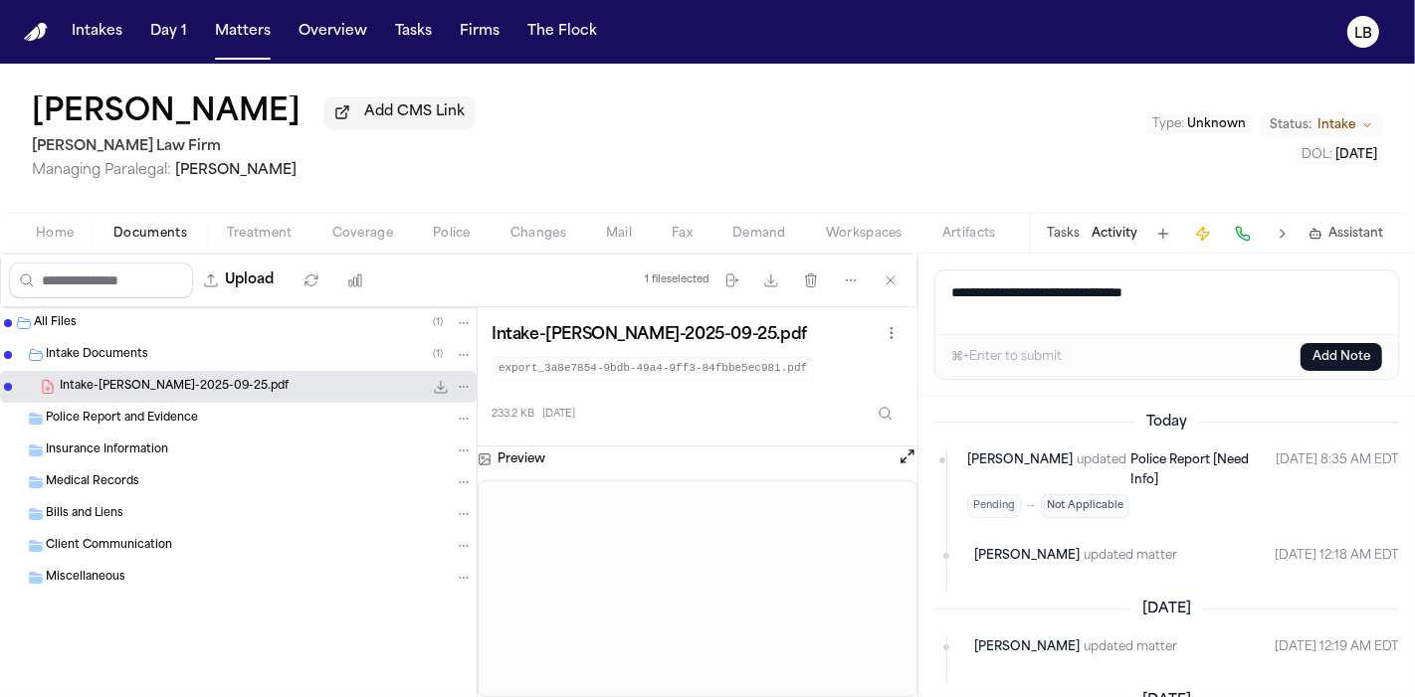
click at [1160, 289] on textarea "**********" at bounding box center [1167, 303] width 464 height 64
type textarea "**********"
click at [1335, 356] on button "Add Note" at bounding box center [1341, 357] width 82 height 28
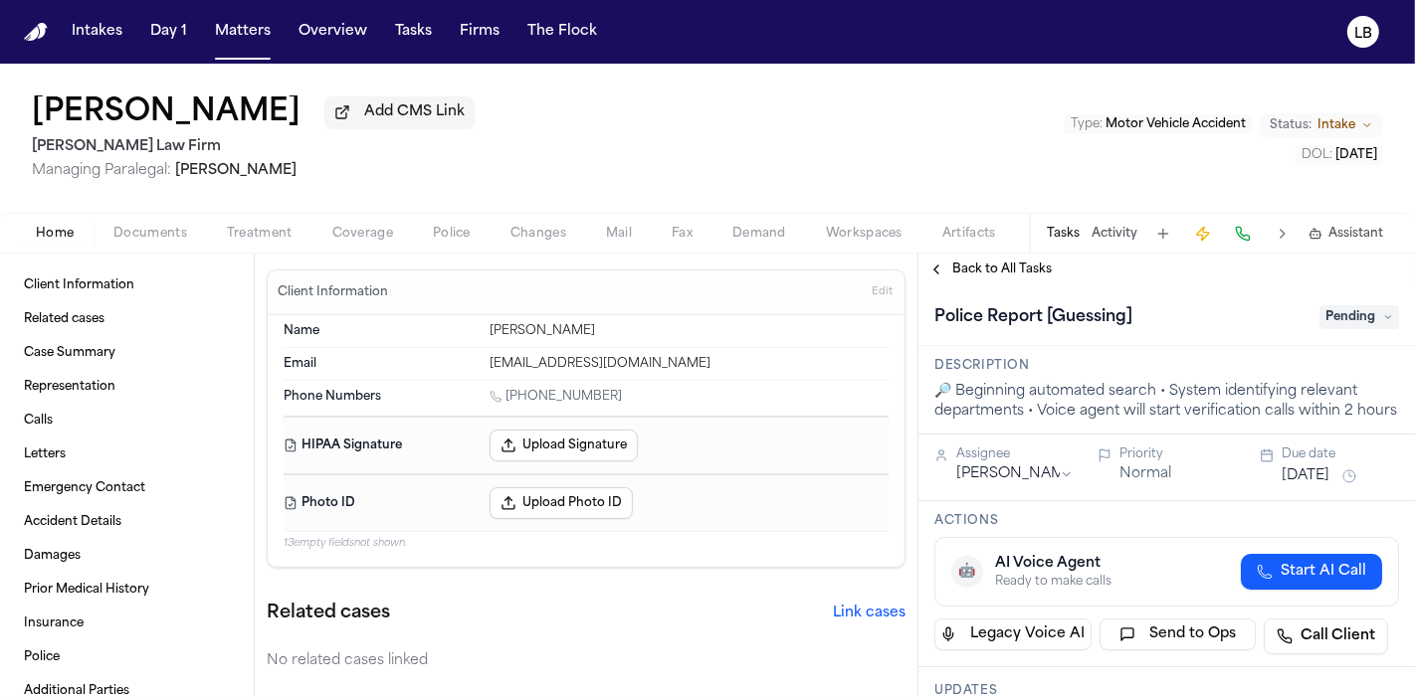
click at [138, 228] on span "Documents" at bounding box center [150, 234] width 74 height 16
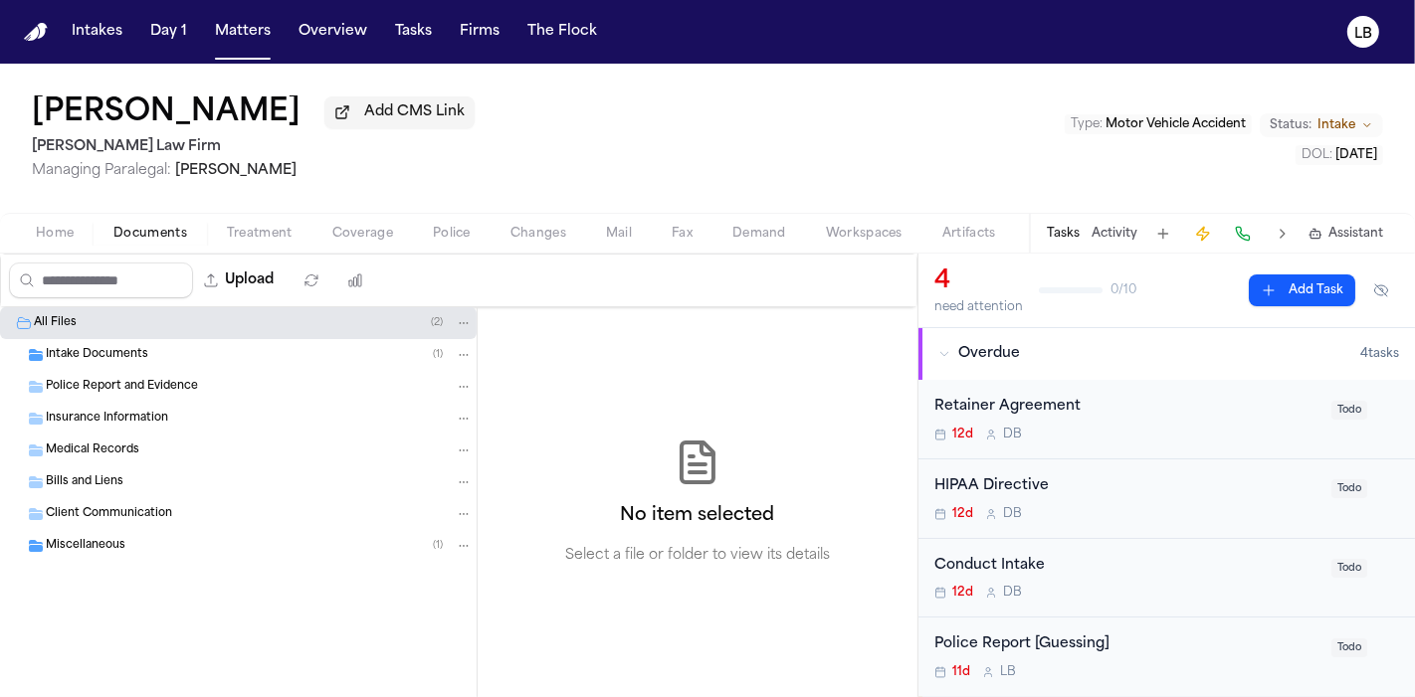
click at [154, 339] on div "Intake Documents ( 1 )" at bounding box center [238, 355] width 477 height 32
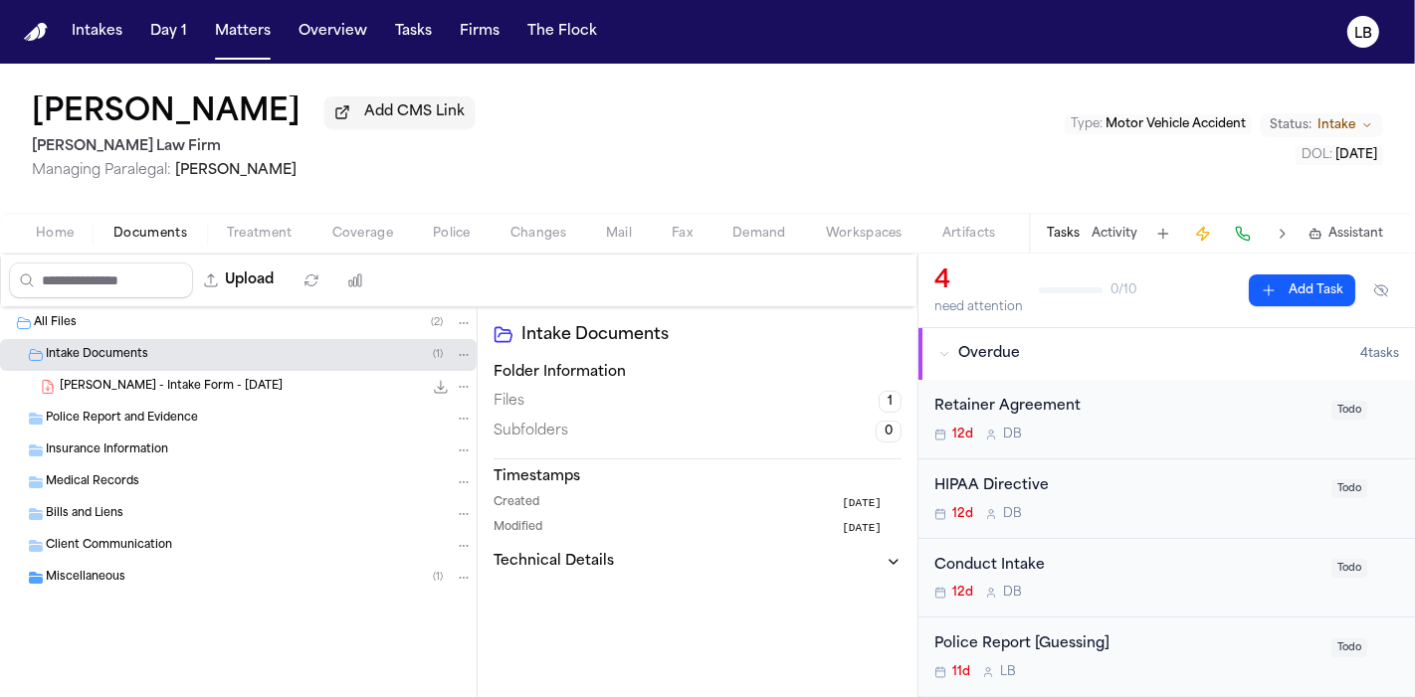
click at [207, 383] on span "T. Hollis - Intake Form - 9.24.25" at bounding box center [171, 387] width 223 height 17
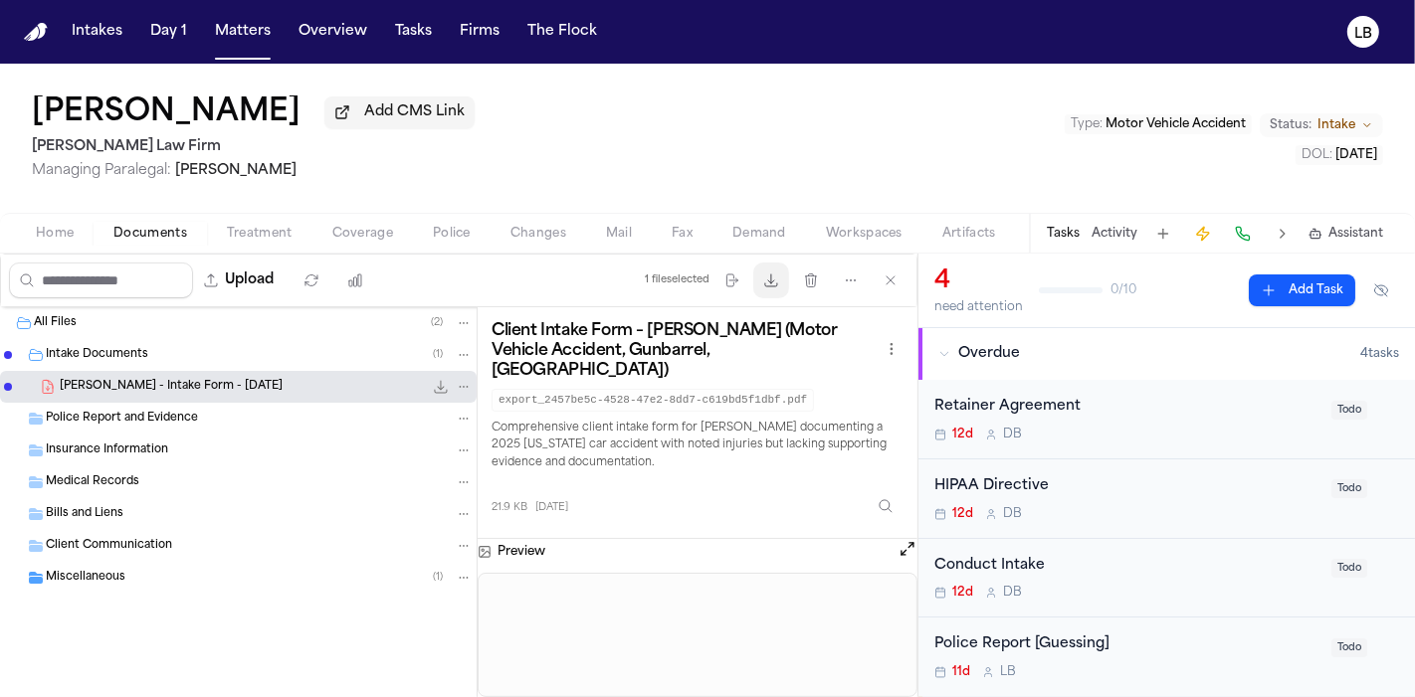
click at [782, 283] on button "Download files" at bounding box center [771, 281] width 36 height 36
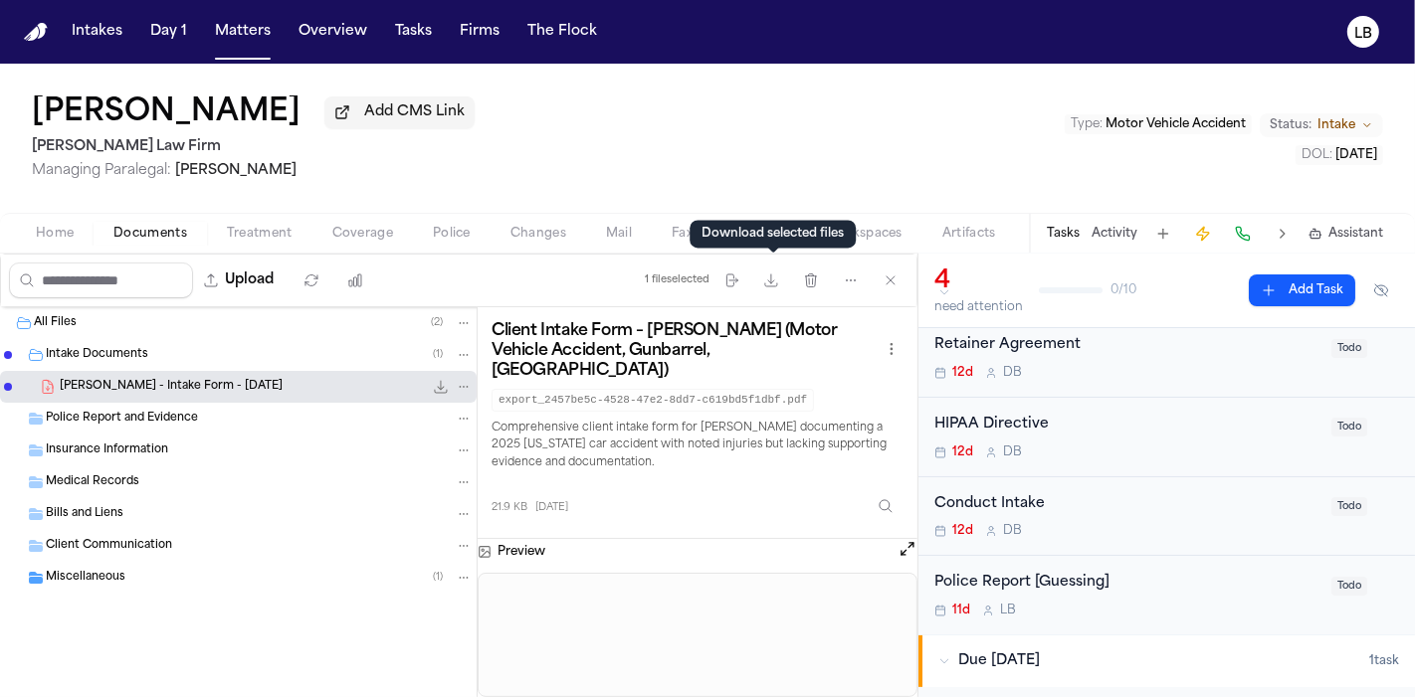
scroll to position [110, 0]
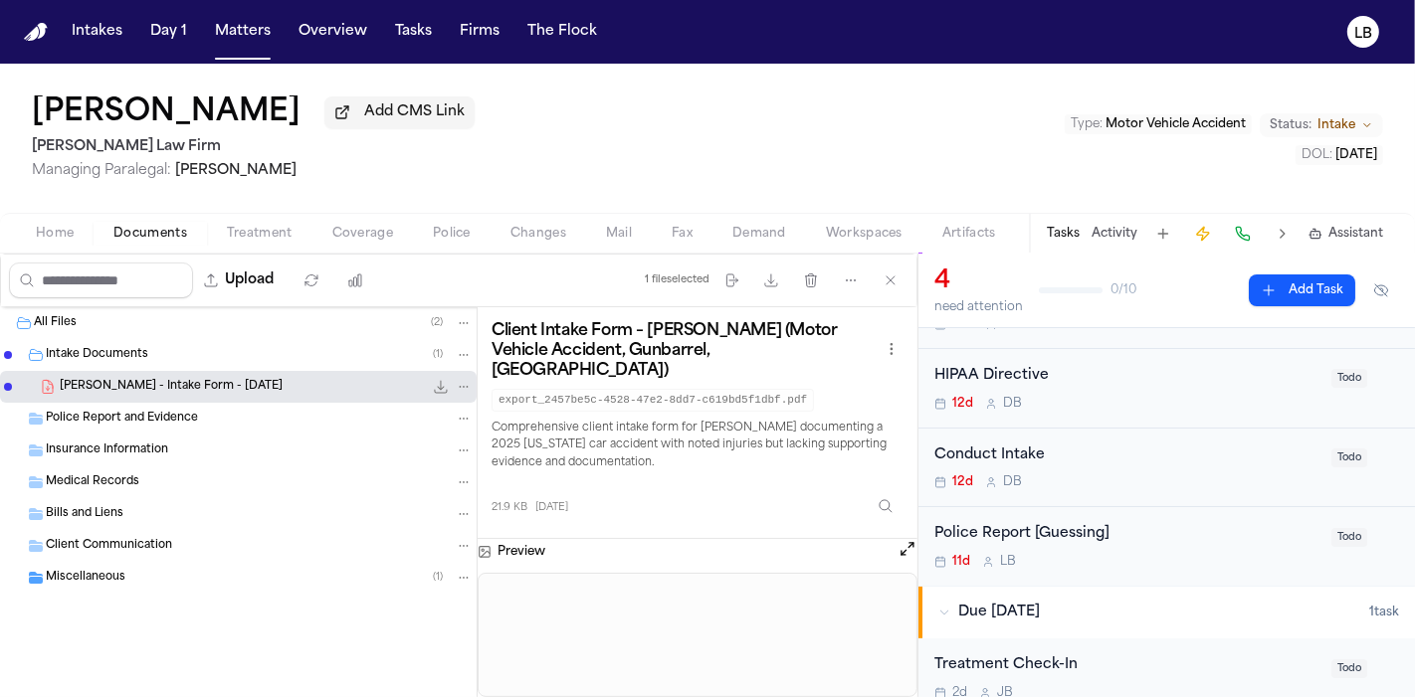
click at [1227, 523] on div "Police Report [Guessing]" at bounding box center [1126, 534] width 385 height 23
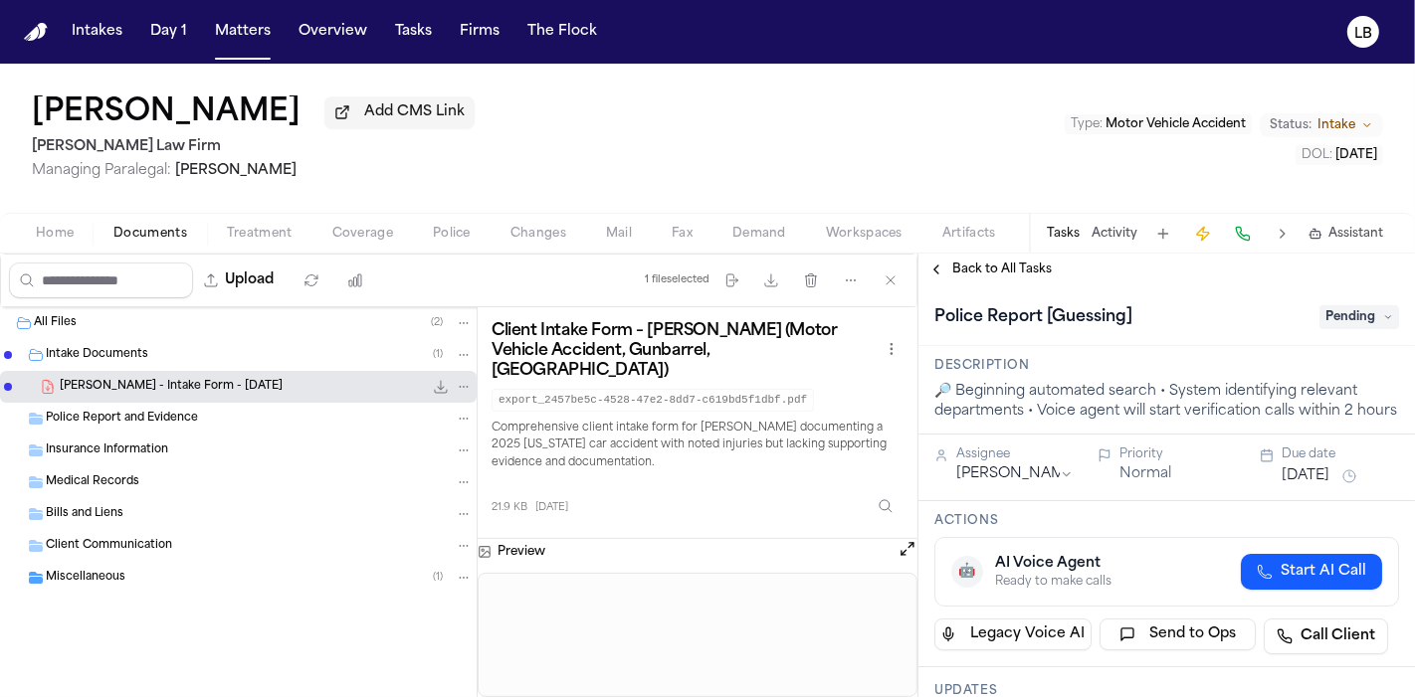
click at [1319, 310] on span "Pending" at bounding box center [1359, 317] width 80 height 24
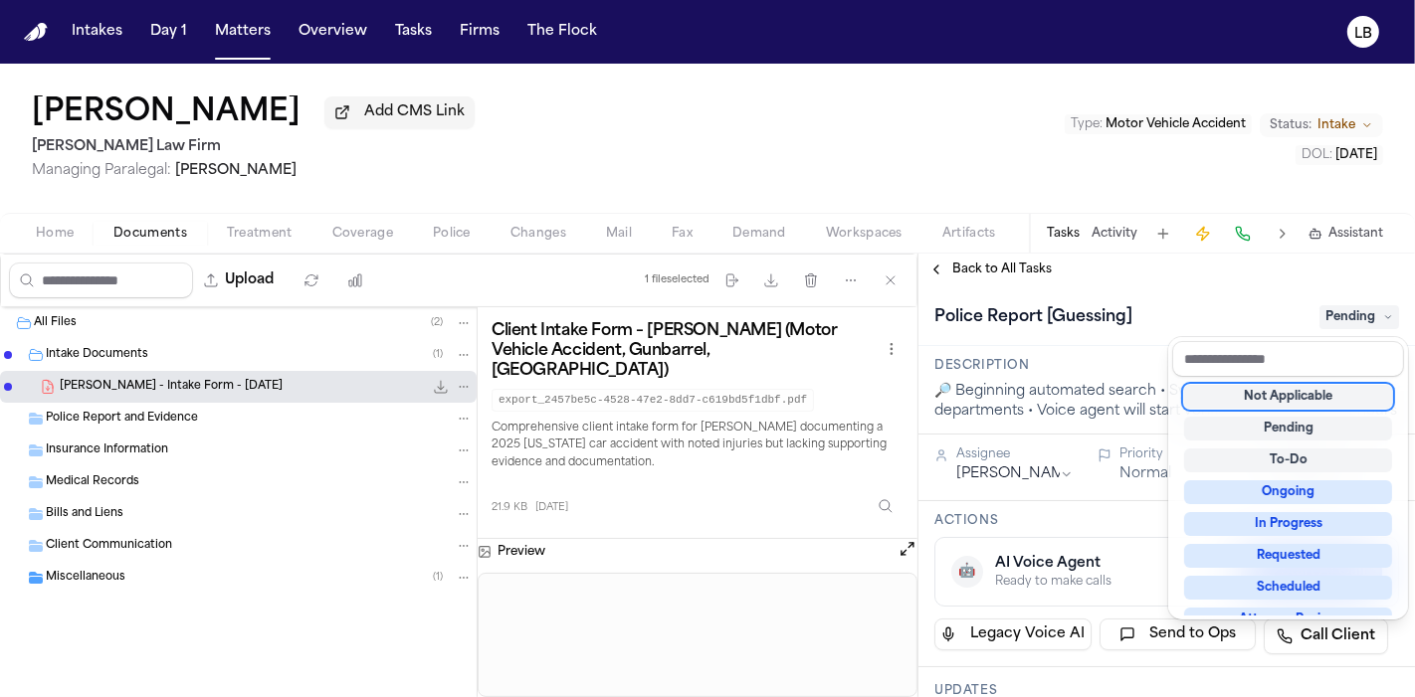
click at [1329, 388] on div "Not Applicable" at bounding box center [1288, 397] width 208 height 24
click at [1102, 245] on div "Terry Hollis Add CMS Link Ruy Mireles Law Firm Managing Paralegal: Jessica Barr…" at bounding box center [707, 381] width 1415 height 634
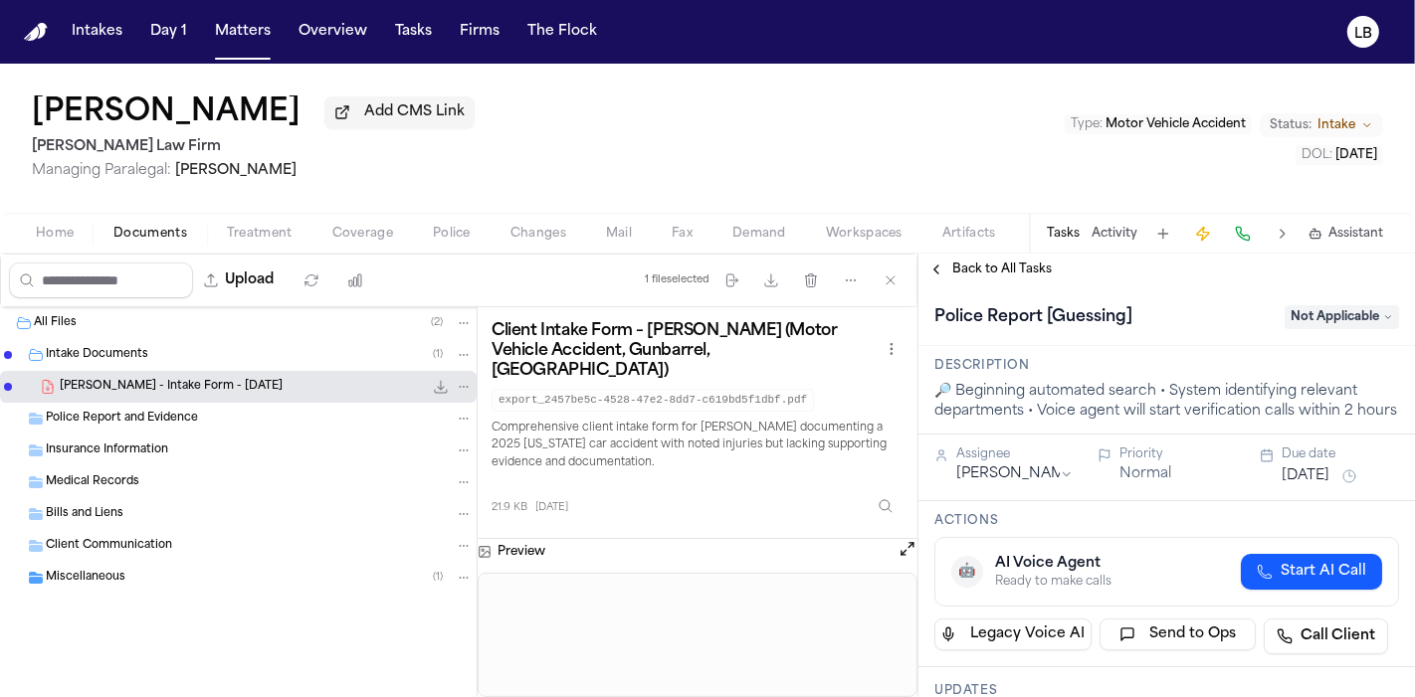
click at [1109, 232] on button "Activity" at bounding box center [1114, 234] width 46 height 16
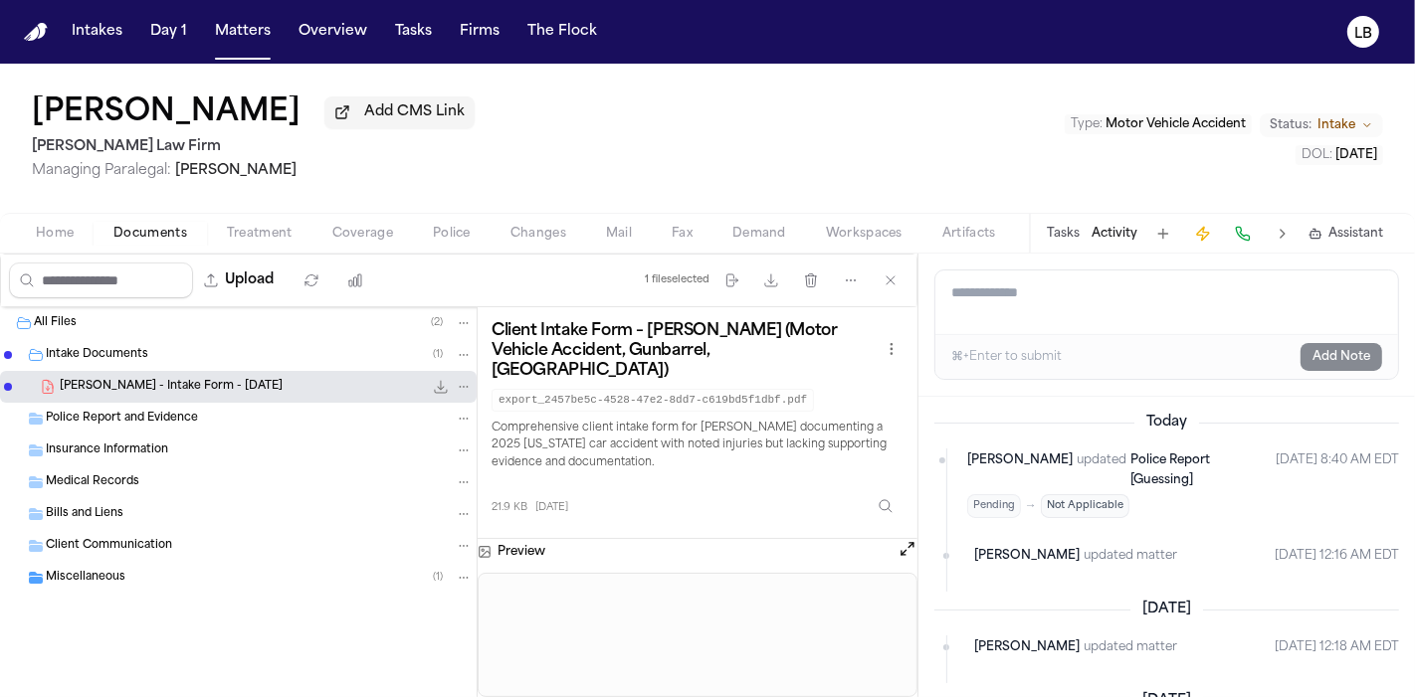
click at [1067, 303] on textarea "Add a note to this matter" at bounding box center [1166, 303] width 463 height 64
type textarea "**********"
click at [1310, 352] on button "Add Note" at bounding box center [1341, 357] width 82 height 28
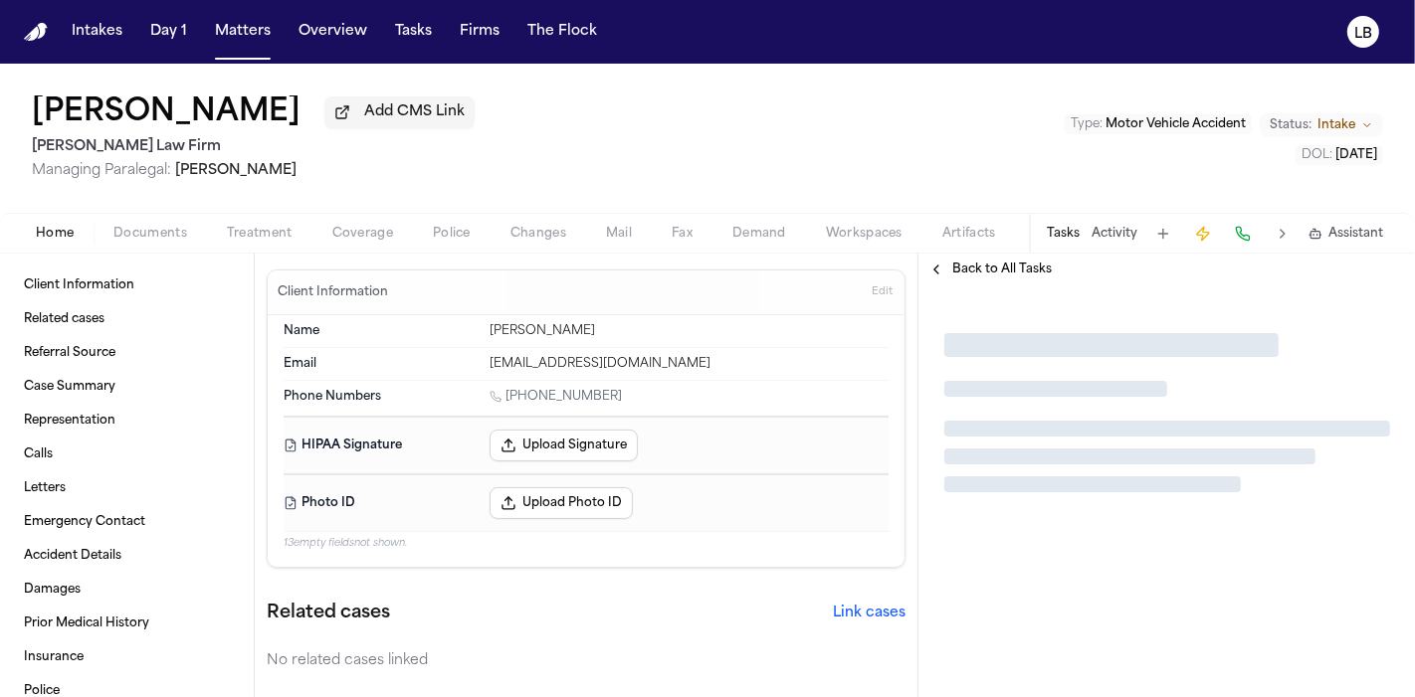
click at [150, 237] on span "Documents" at bounding box center [150, 234] width 74 height 16
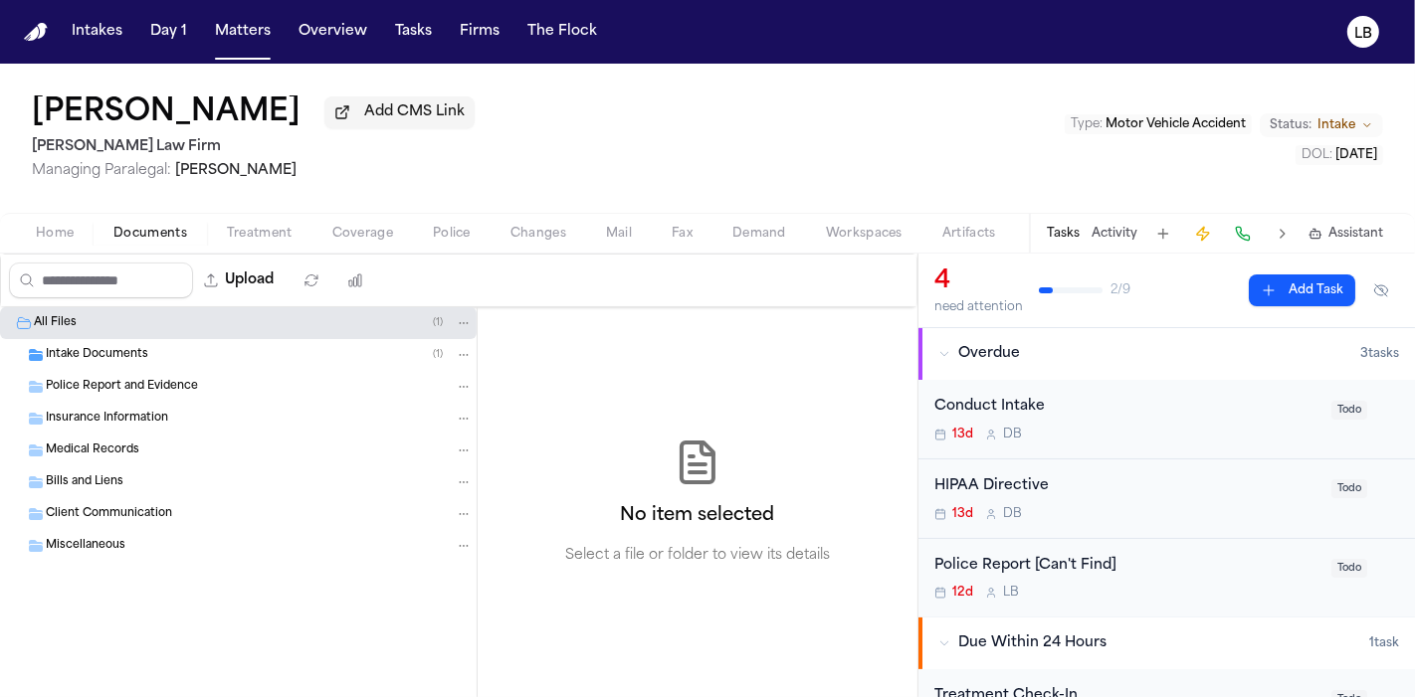
click at [130, 342] on div "Intake Documents ( 1 )" at bounding box center [238, 355] width 477 height 32
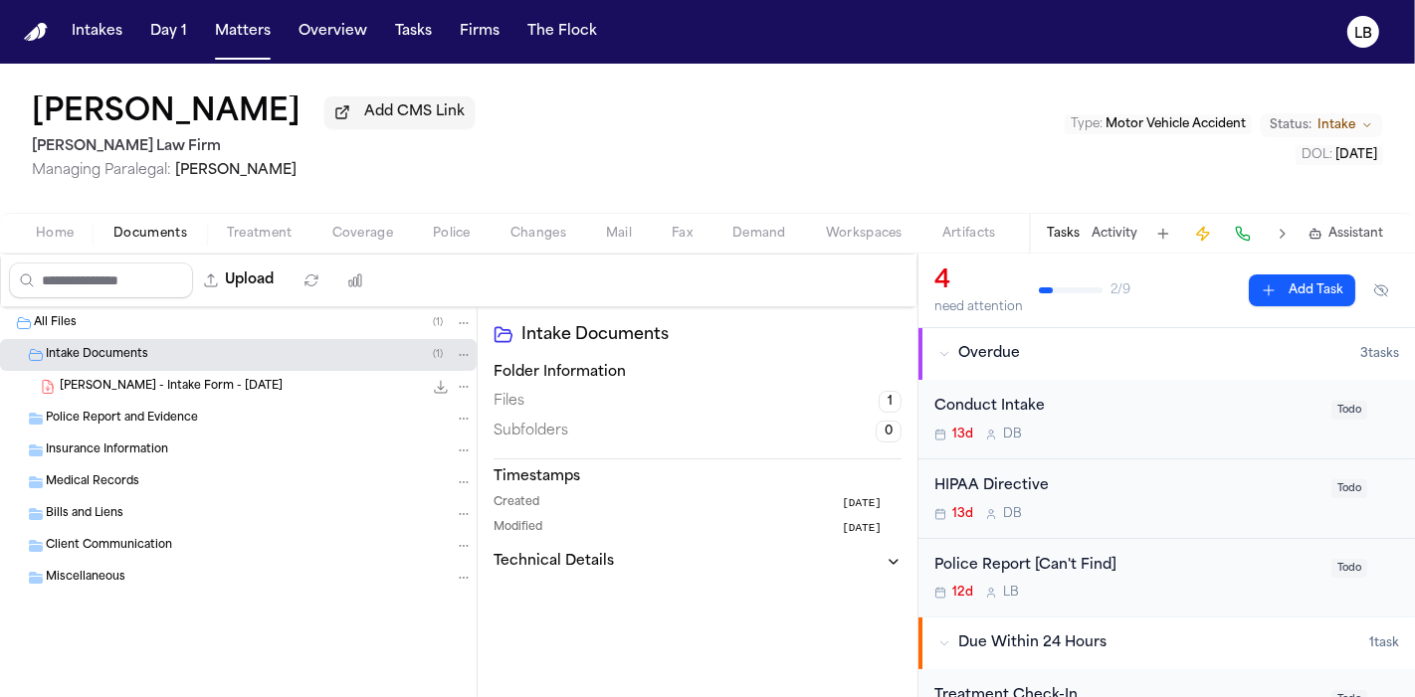
click at [141, 388] on span "E. Jackson - Intake Form - 8.7.25" at bounding box center [171, 387] width 223 height 17
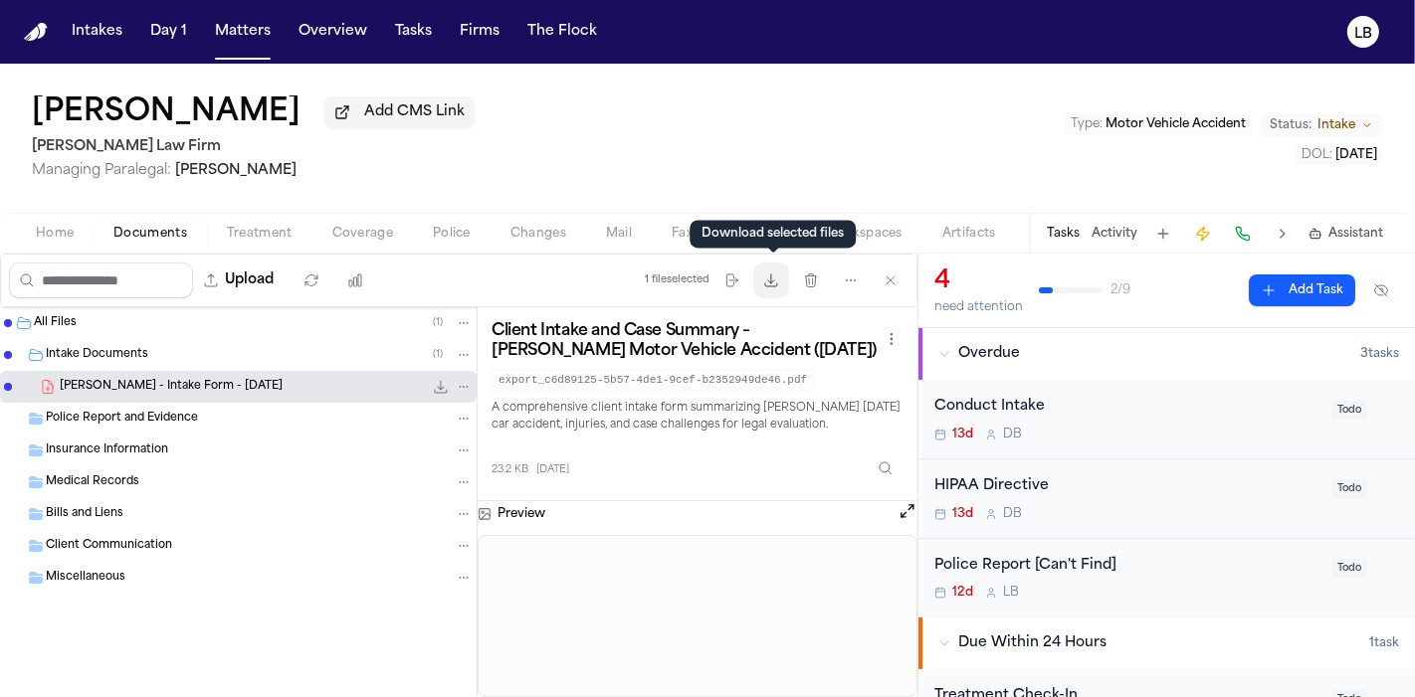
click at [776, 286] on icon "button" at bounding box center [771, 281] width 16 height 16
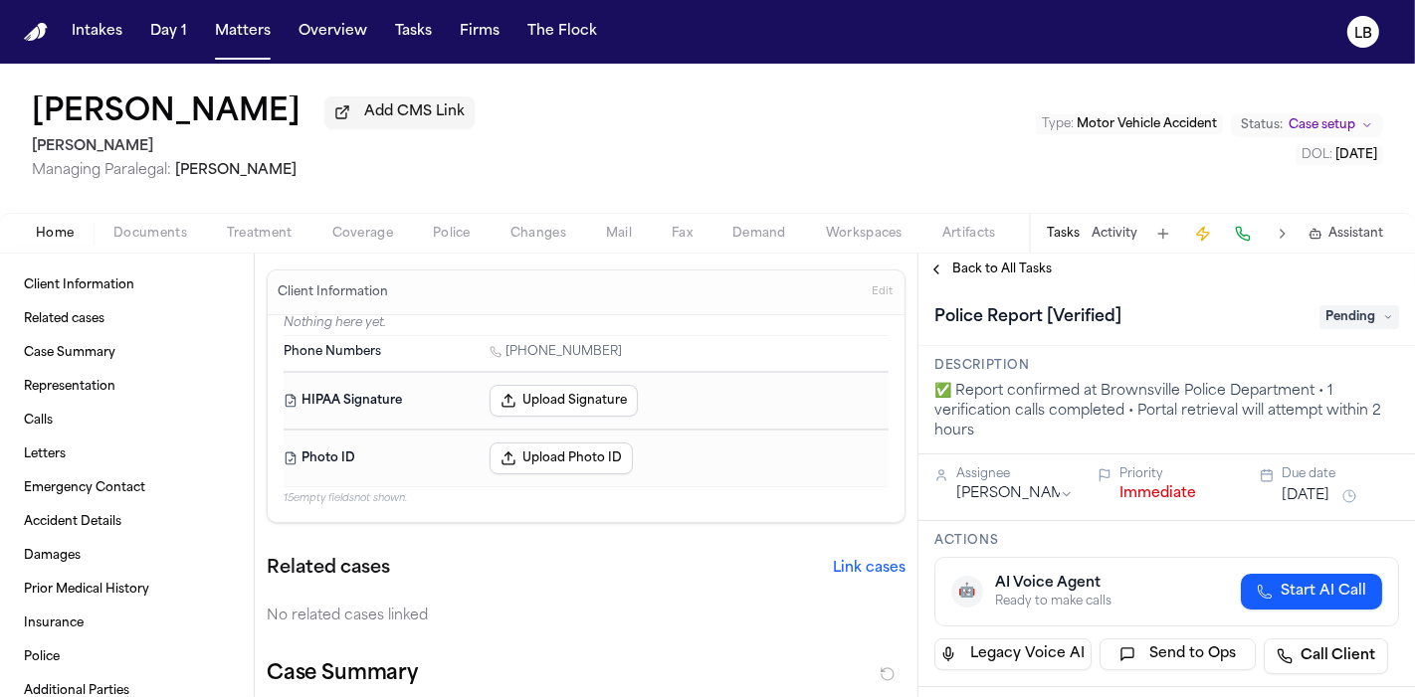
click at [147, 231] on span "Documents" at bounding box center [150, 234] width 74 height 16
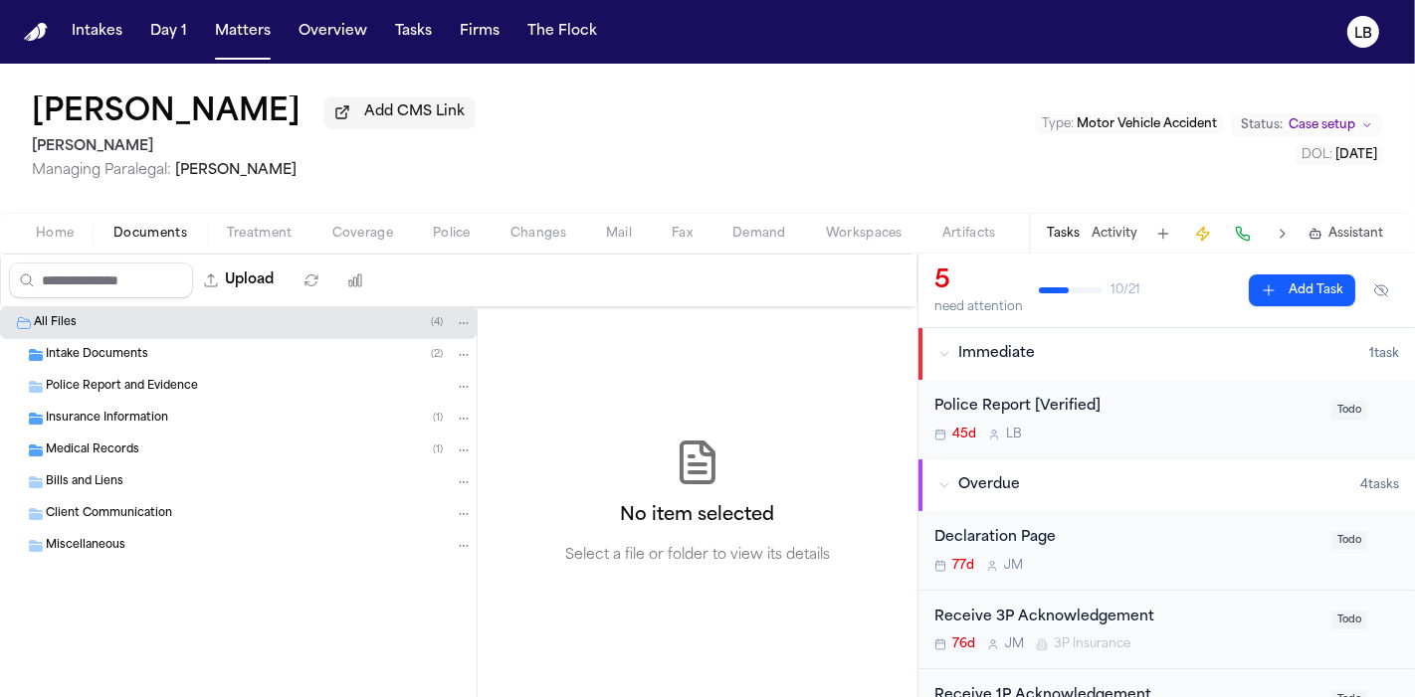
click at [124, 350] on span "Intake Documents" at bounding box center [97, 355] width 102 height 17
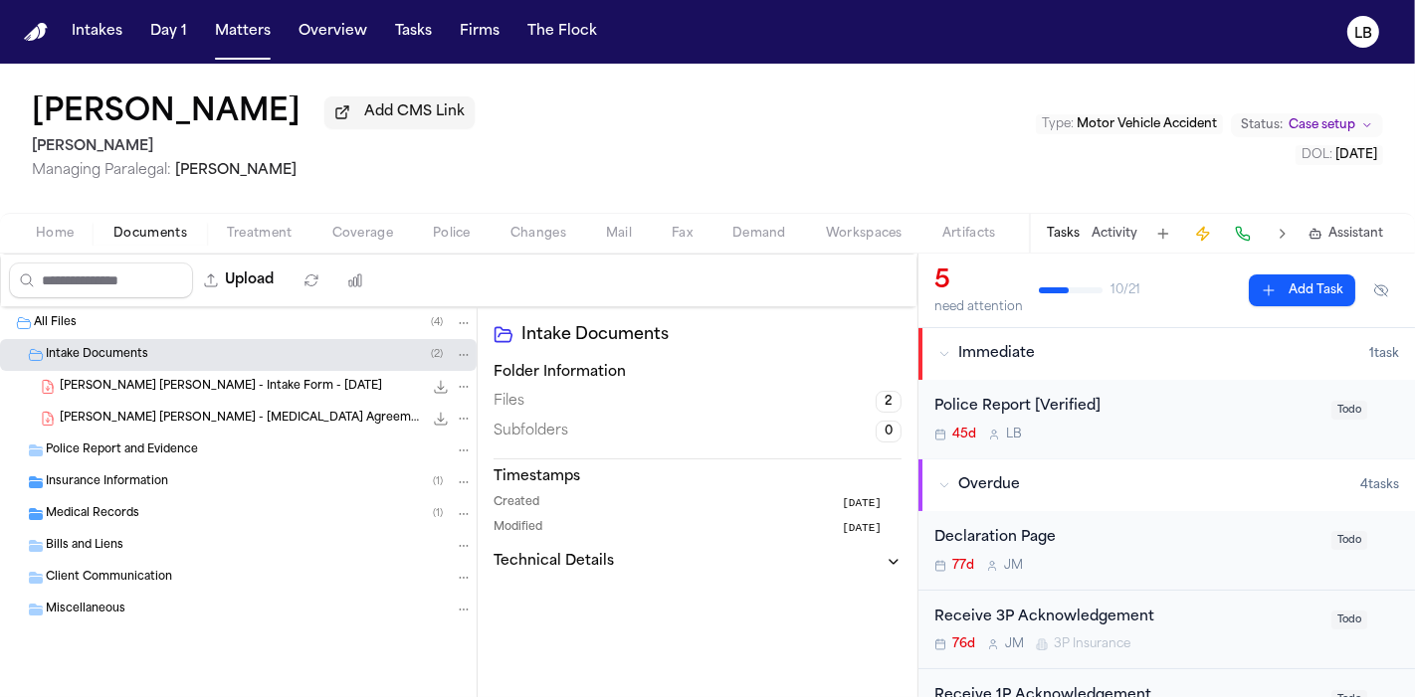
click at [445, 220] on div "Home Documents Treatment Coverage Police Changes Mail Fax Demand Workspaces Art…" at bounding box center [707, 233] width 1415 height 40
click at [453, 231] on span "Police" at bounding box center [452, 234] width 38 height 16
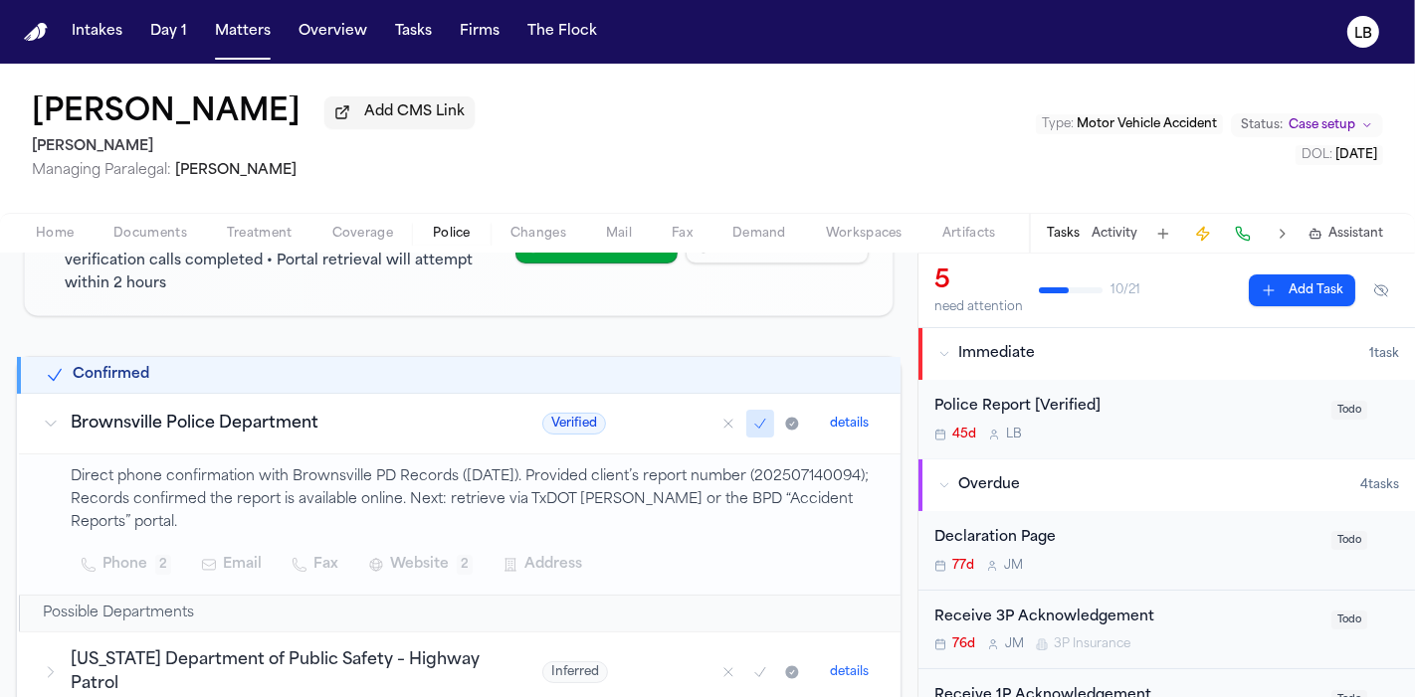
scroll to position [221, 0]
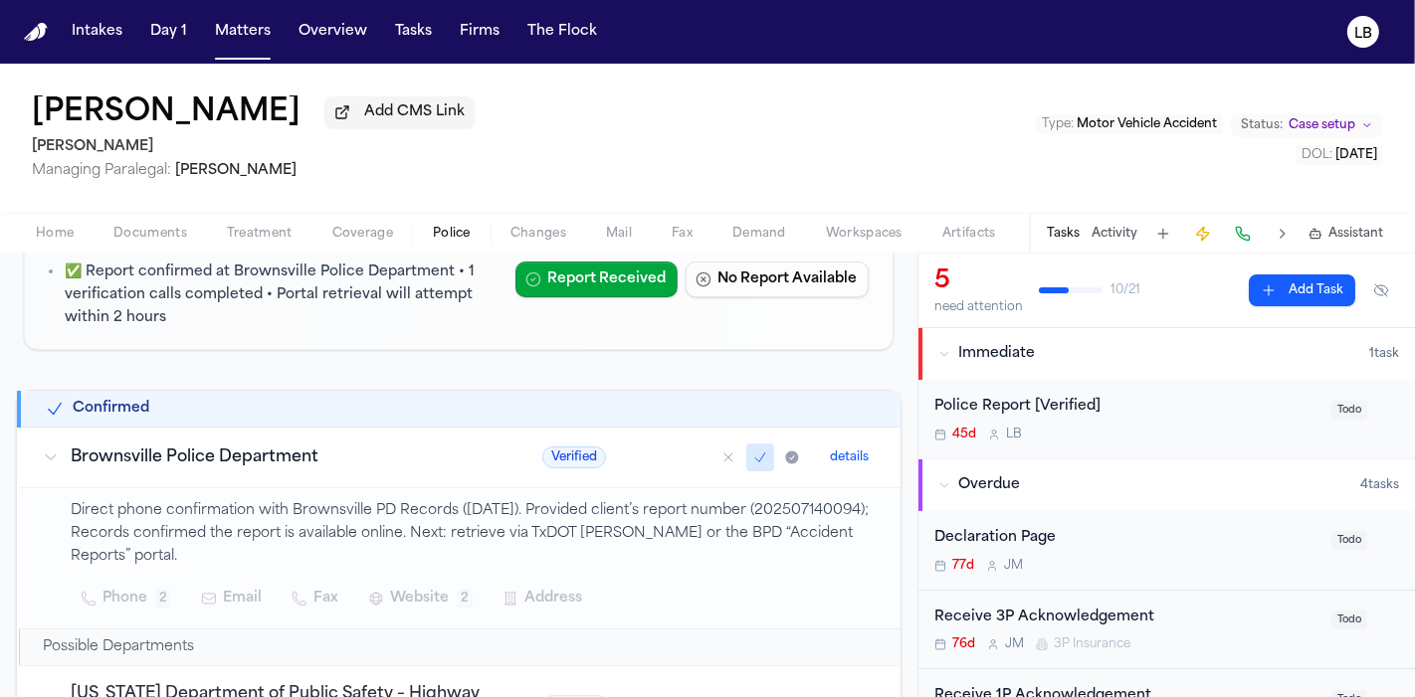
click at [53, 249] on div "Home Documents Treatment Coverage Police Changes Mail Fax Demand Workspaces Art…" at bounding box center [707, 233] width 1415 height 40
click at [63, 235] on span "Home" at bounding box center [55, 234] width 38 height 16
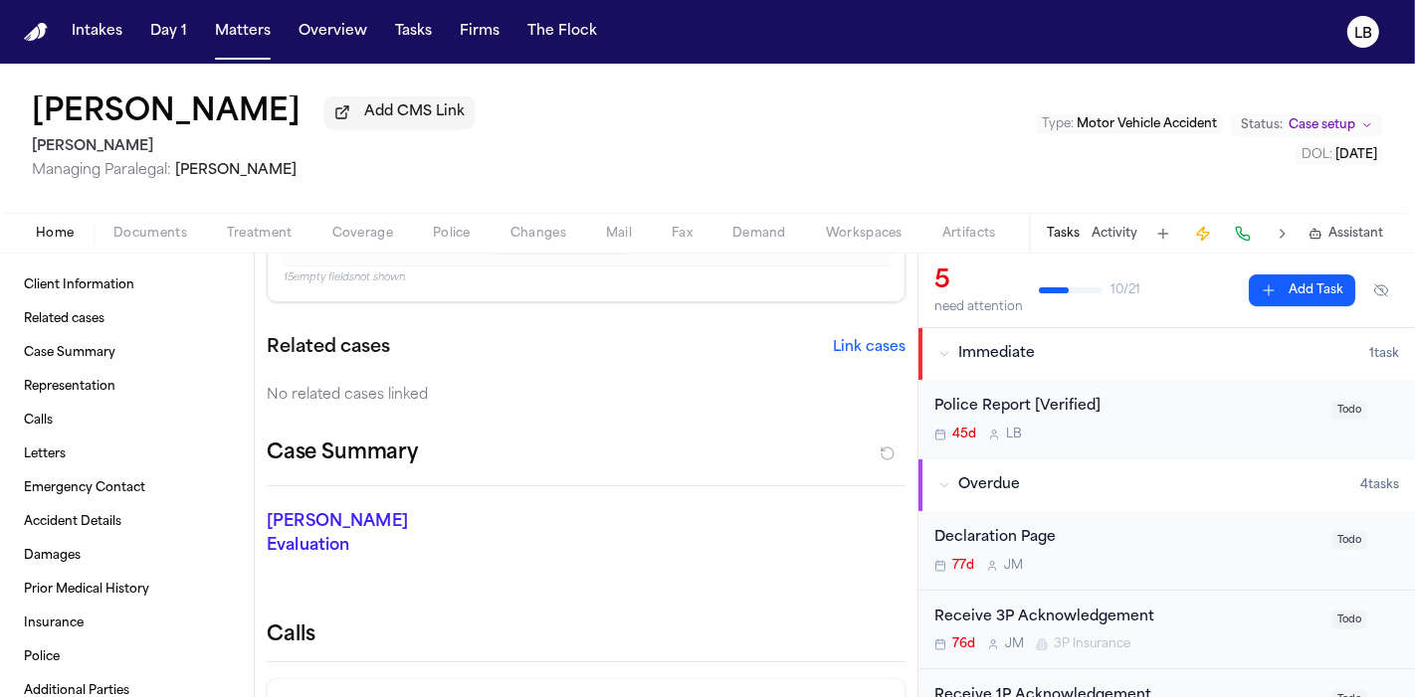
click at [160, 233] on span "Documents" at bounding box center [150, 234] width 74 height 16
